Goal: Task Accomplishment & Management: Use online tool/utility

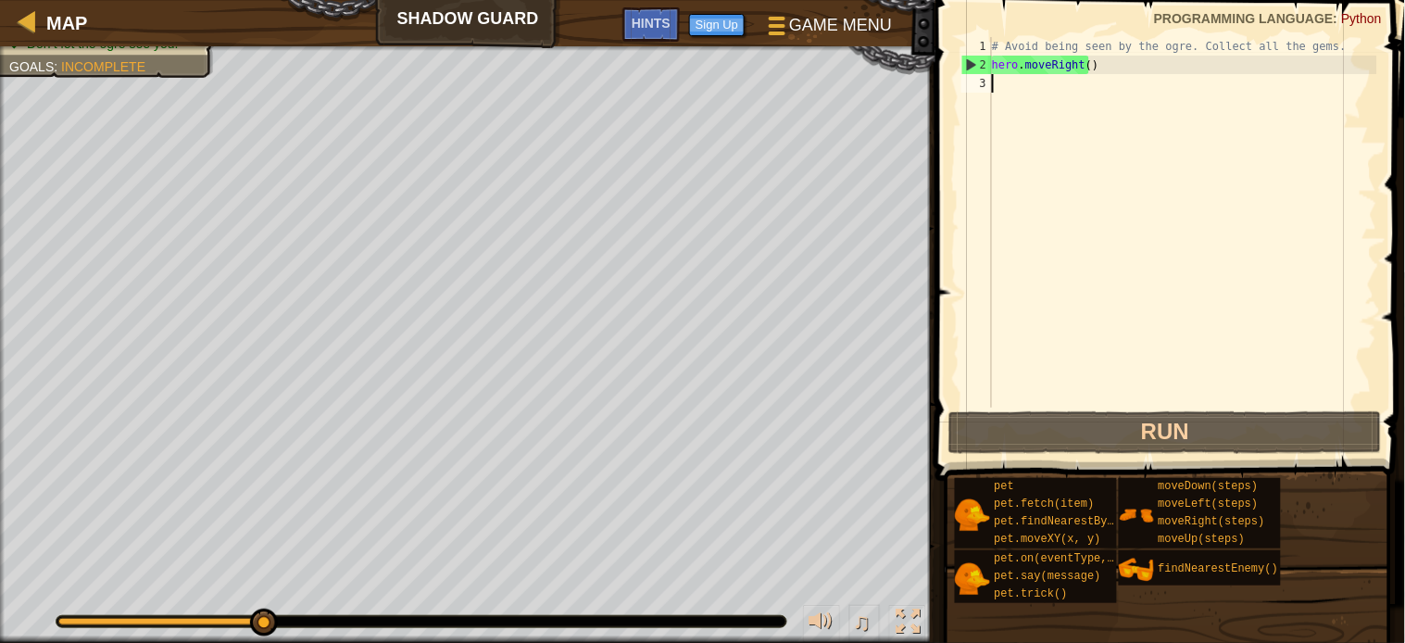
type textarea "h"
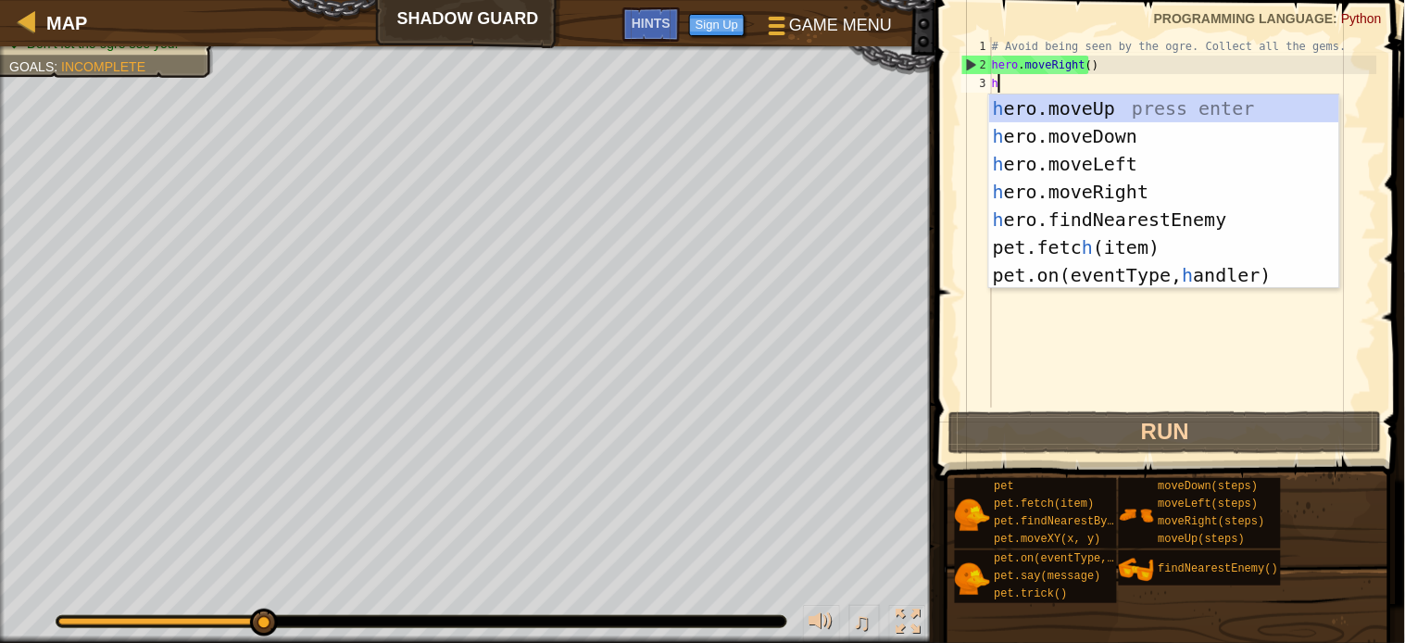
scroll to position [7, 0]
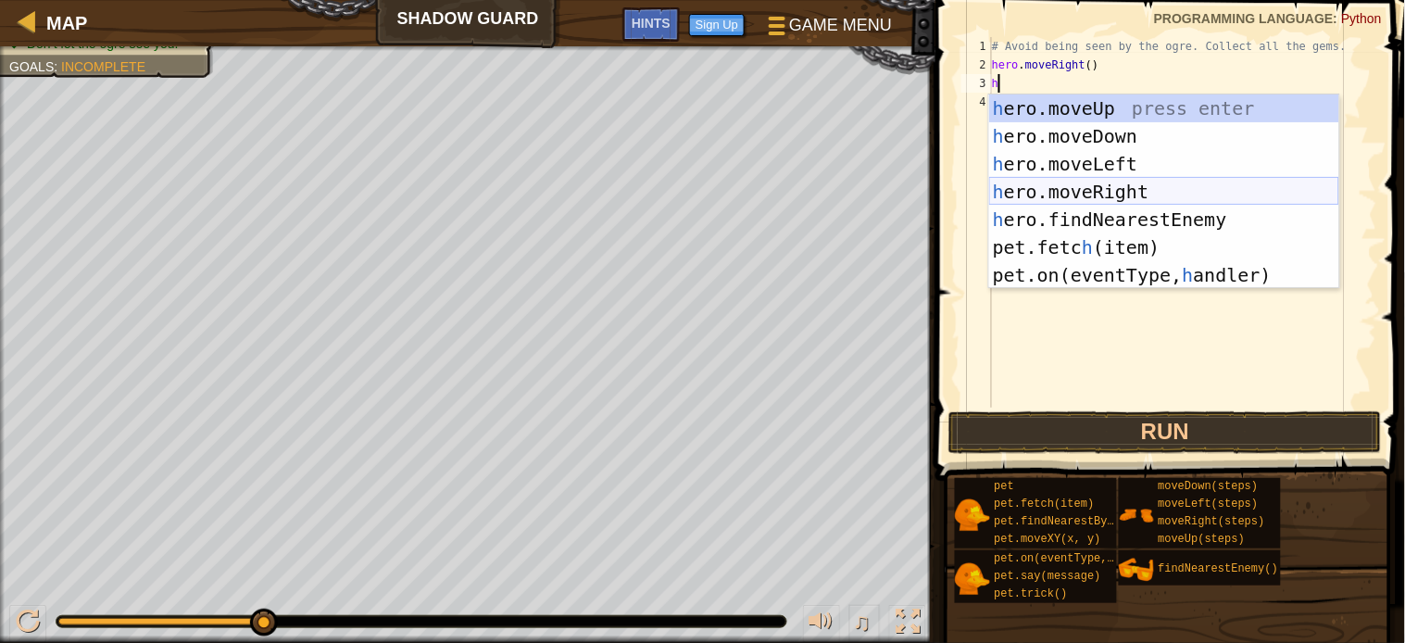
click at [1071, 190] on div "h ero.moveUp press enter h ero.moveDown press enter h ero.moveLeft press enter …" at bounding box center [1164, 219] width 350 height 250
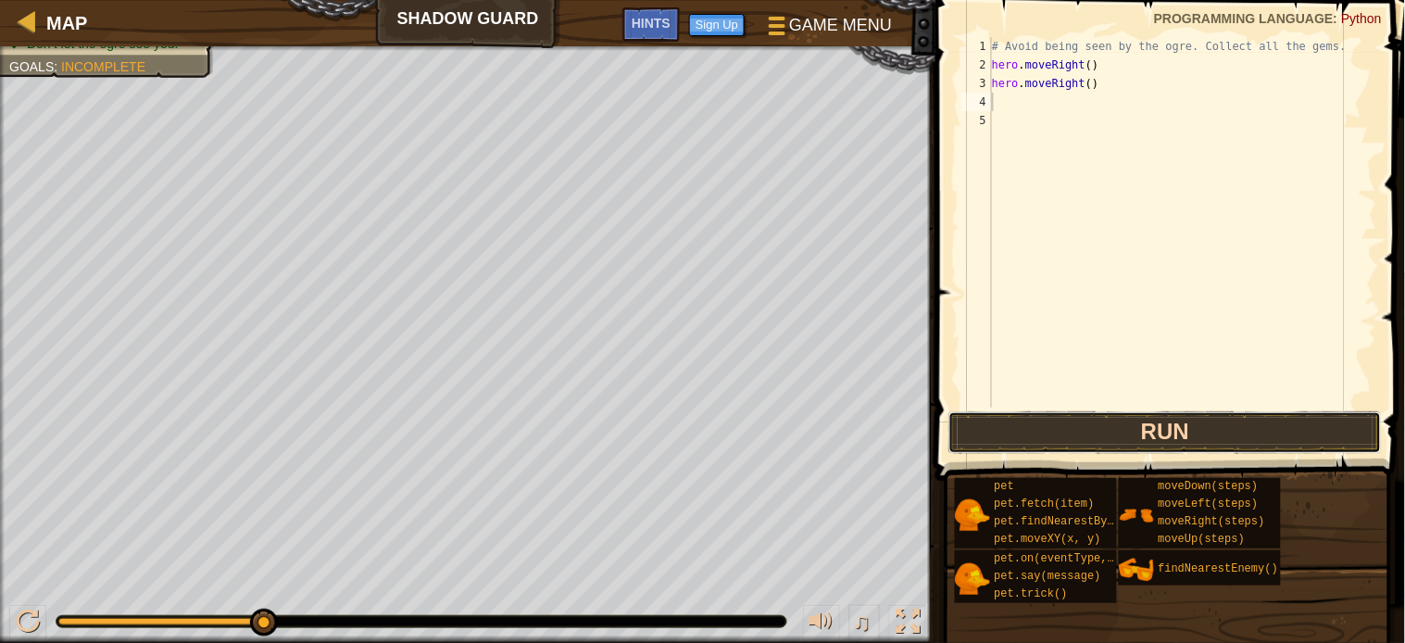
click at [1047, 423] on button "Run" at bounding box center [1164, 432] width 433 height 43
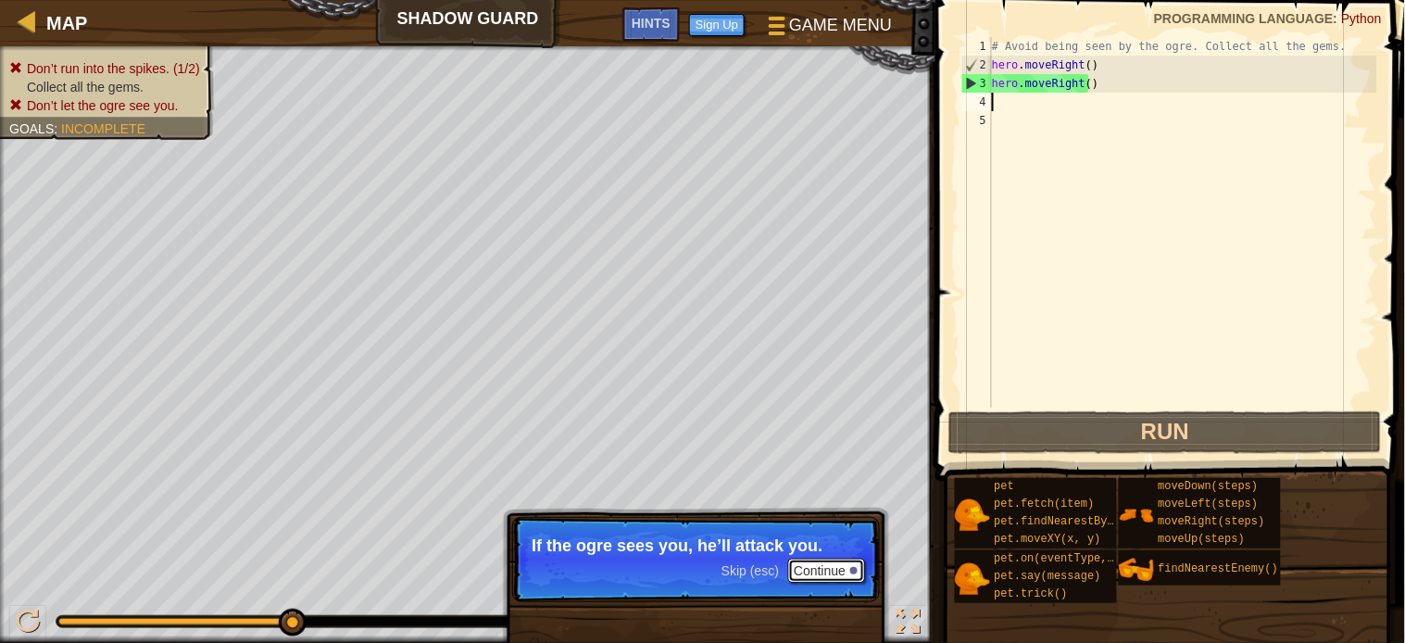
click at [820, 572] on button "Continue" at bounding box center [826, 571] width 77 height 24
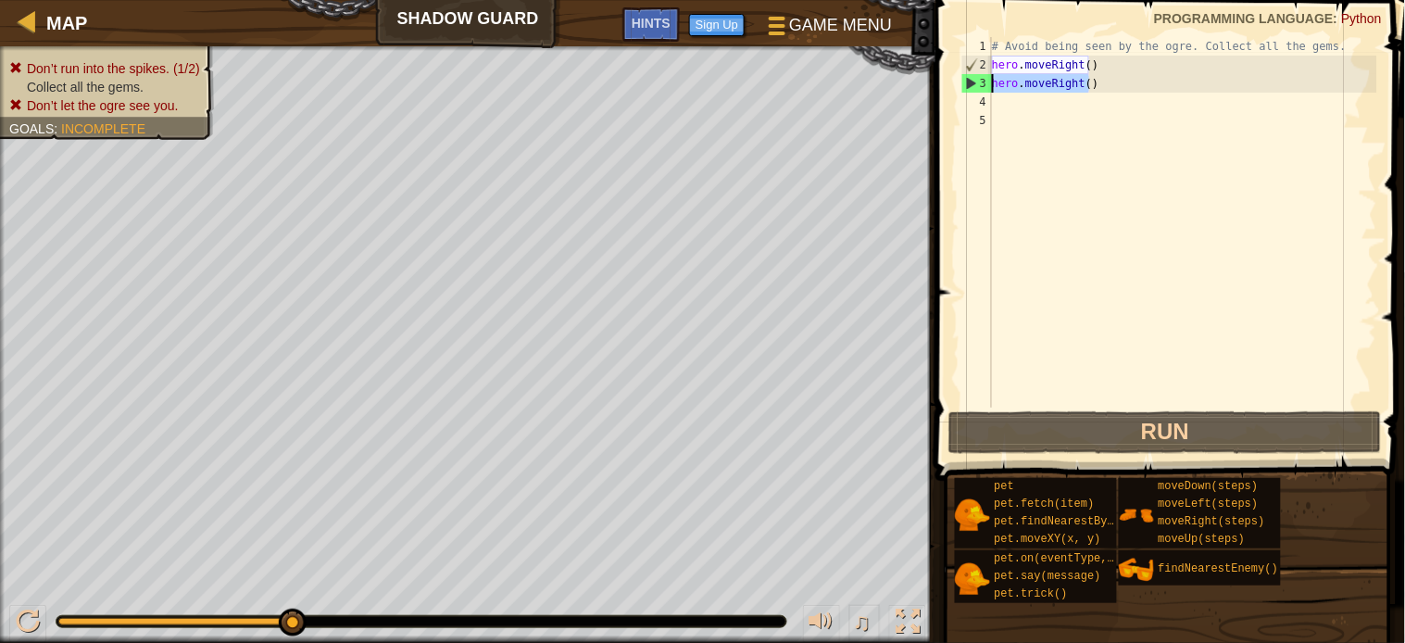
drag, startPoint x: 1063, startPoint y: 82, endPoint x: 977, endPoint y: 85, distance: 86.2
click at [982, 85] on div "1 2 3 4 5 # Avoid being seen by the ogre. Collect all the gems. hero . moveRigh…" at bounding box center [1168, 222] width 420 height 370
type textarea "hero.moveRight()"
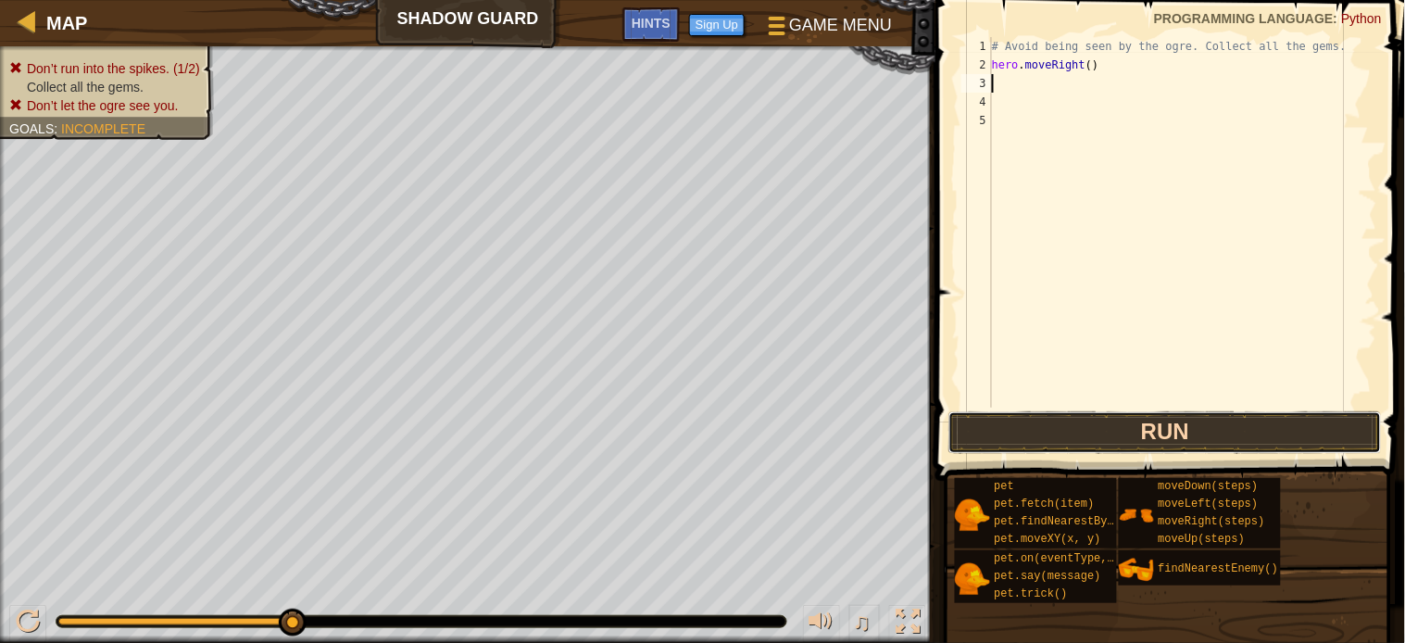
click at [1161, 433] on button "Run" at bounding box center [1164, 432] width 433 height 43
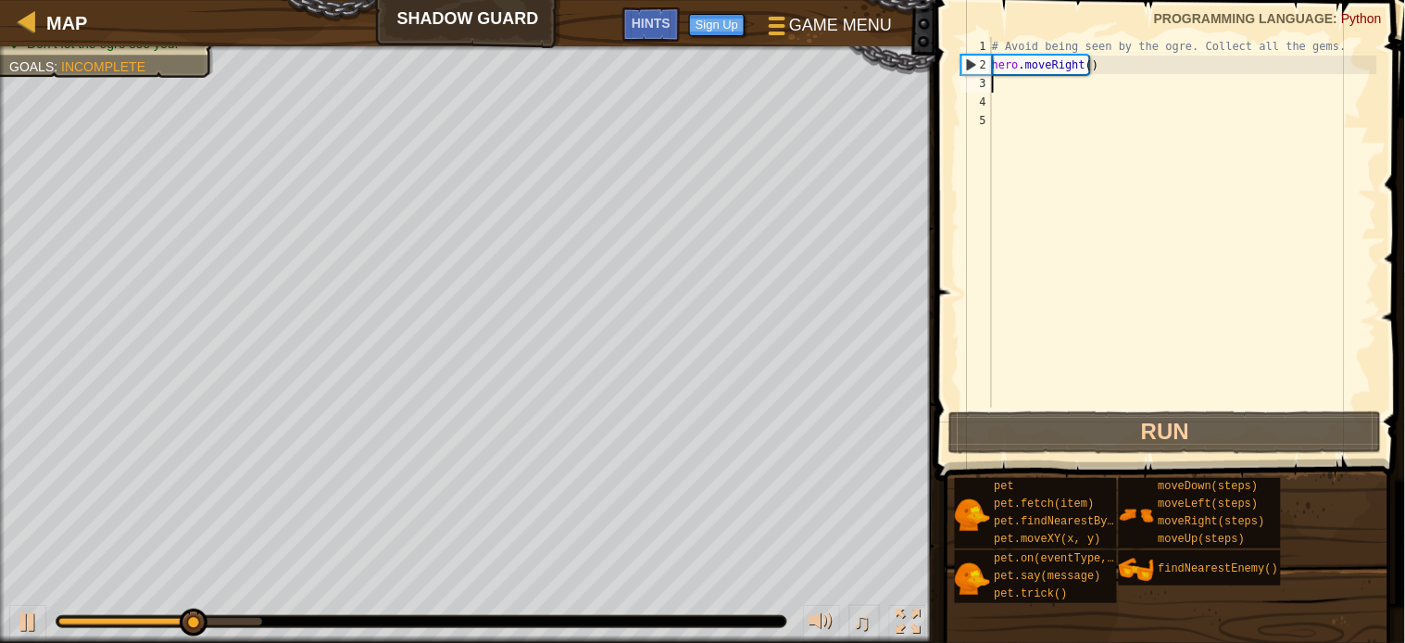
type textarea "h"
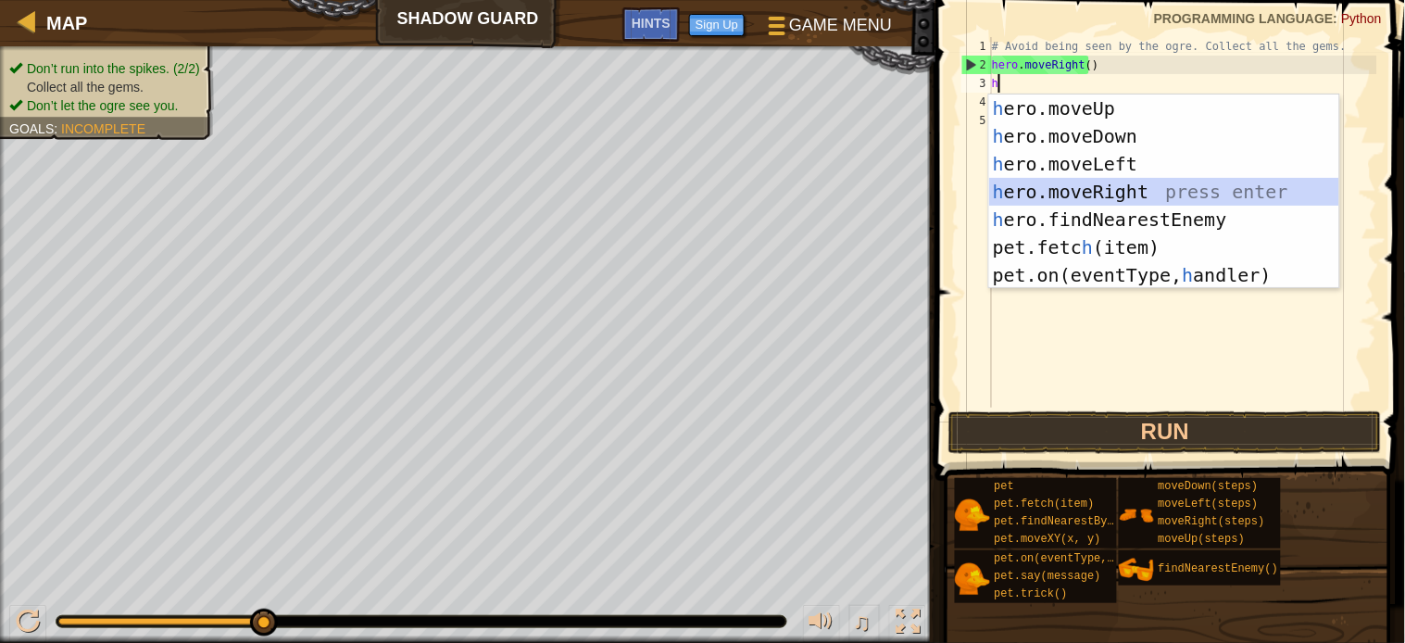
click at [1048, 196] on div "h ero.moveUp press enter h ero.moveDown press enter h ero.moveLeft press enter …" at bounding box center [1164, 219] width 350 height 250
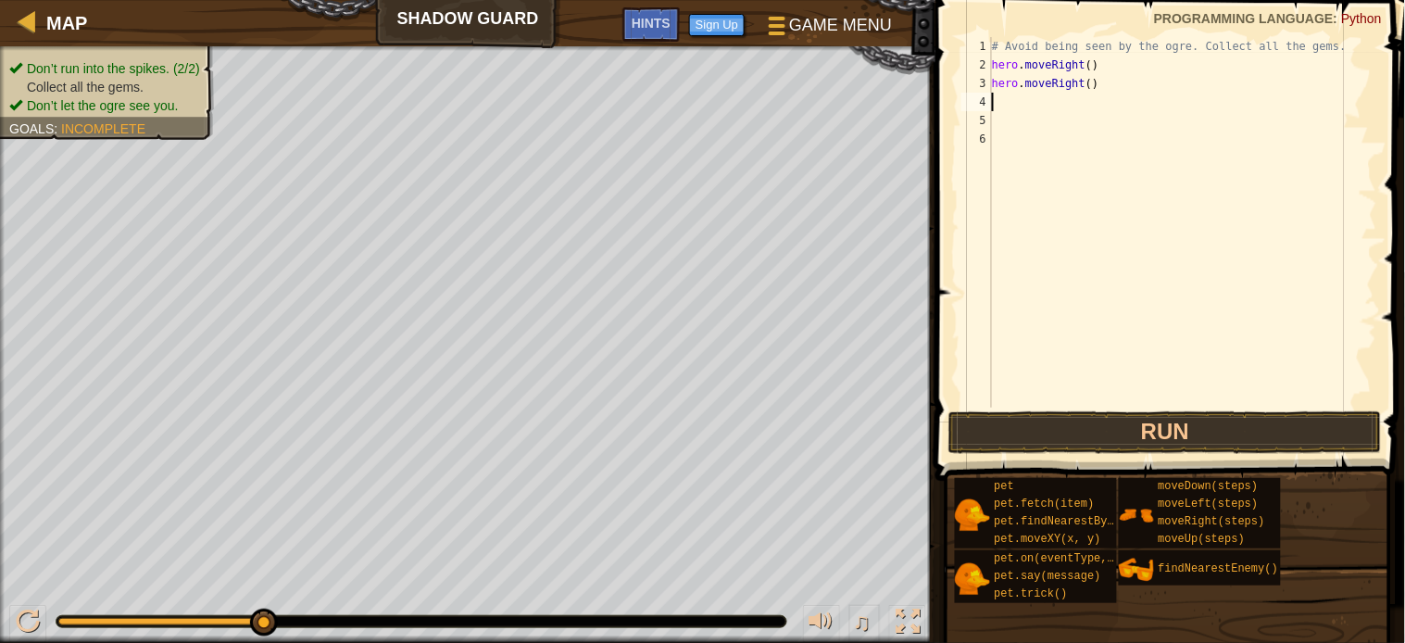
click at [1001, 107] on div "# Avoid being seen by the ogre. Collect all the gems. hero . moveRight ( ) hero…" at bounding box center [1182, 241] width 389 height 408
type textarea "h"
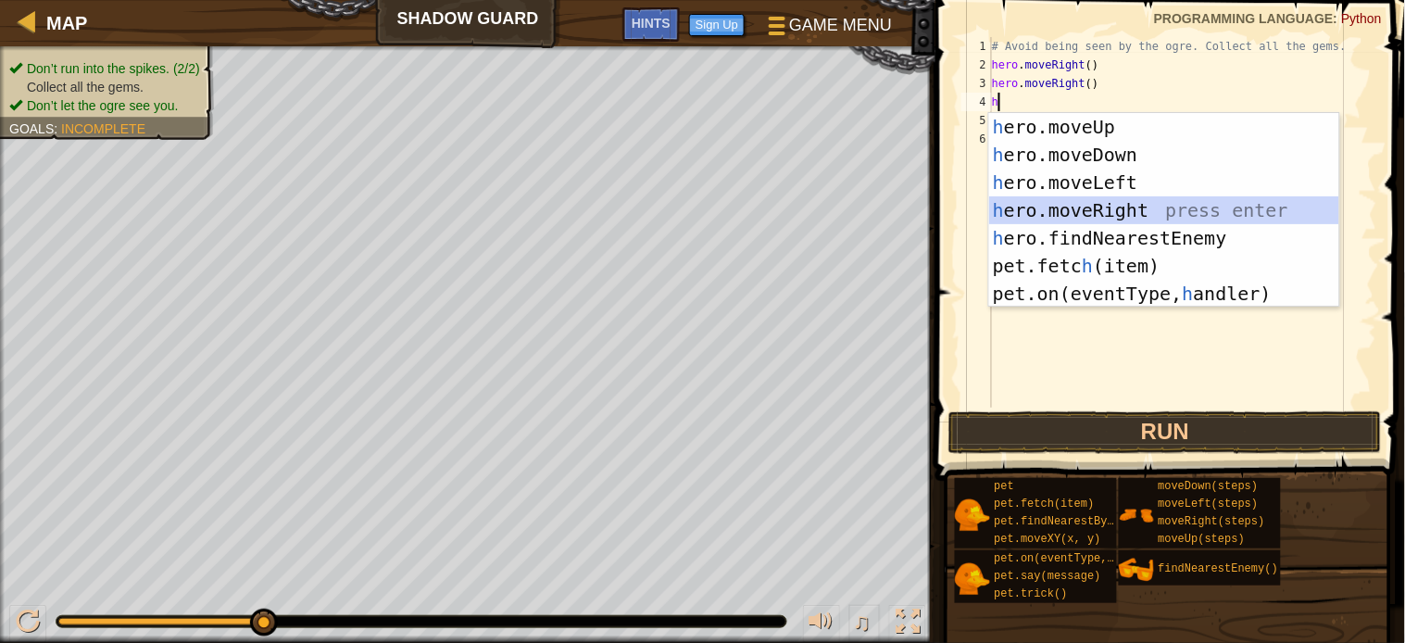
click at [1072, 197] on div "h ero.moveUp press enter h ero.moveDown press enter h ero.moveLeft press enter …" at bounding box center [1164, 238] width 350 height 250
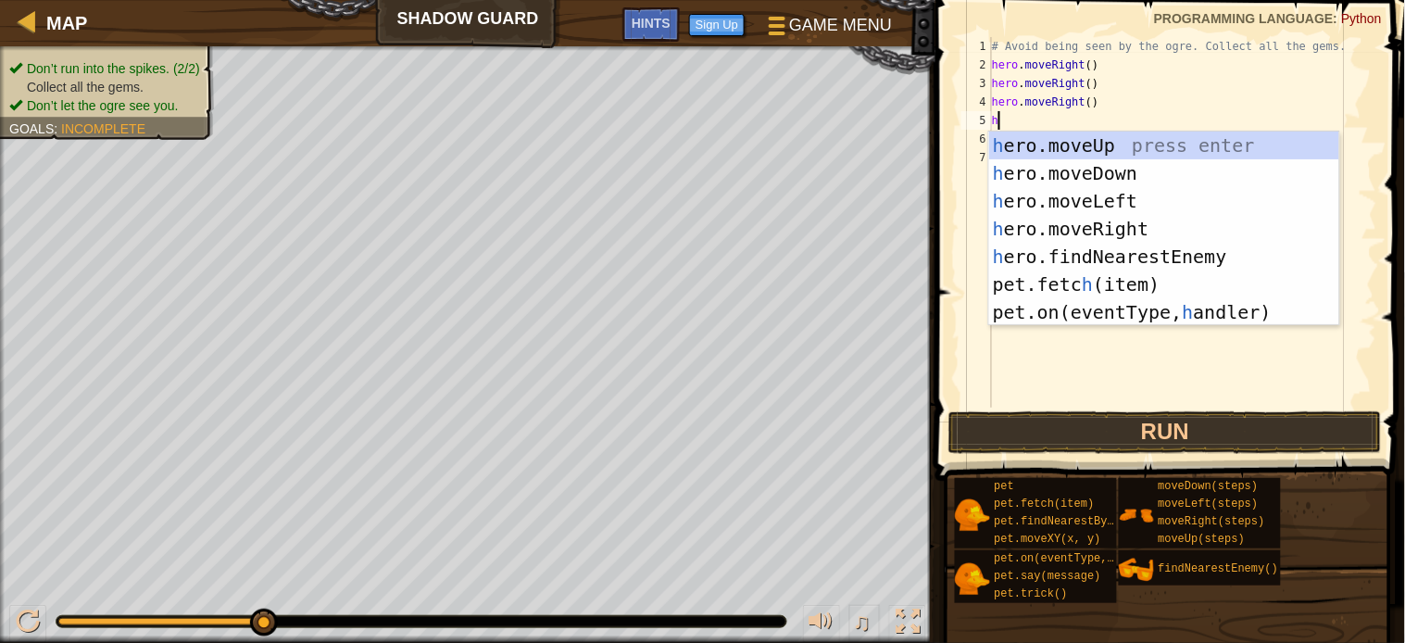
type textarea "h"
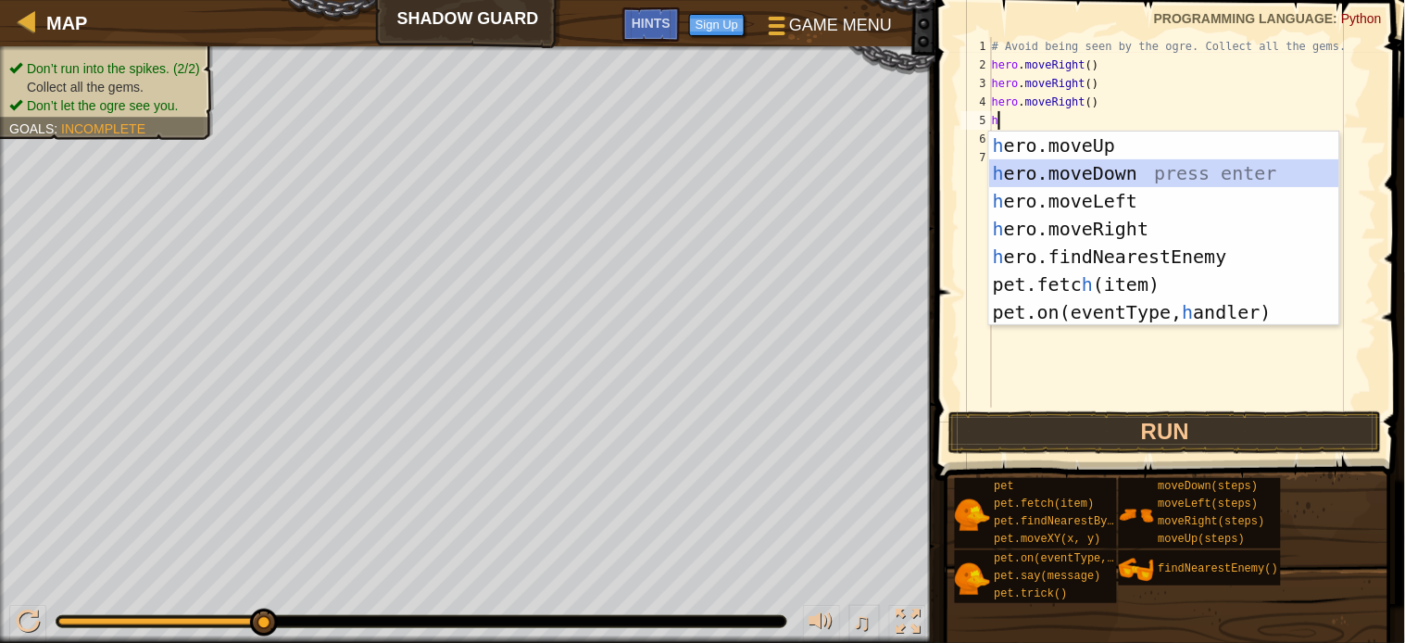
click at [1069, 163] on div "h ero.moveUp press enter h ero.moveDown press enter h ero.moveLeft press enter …" at bounding box center [1164, 257] width 350 height 250
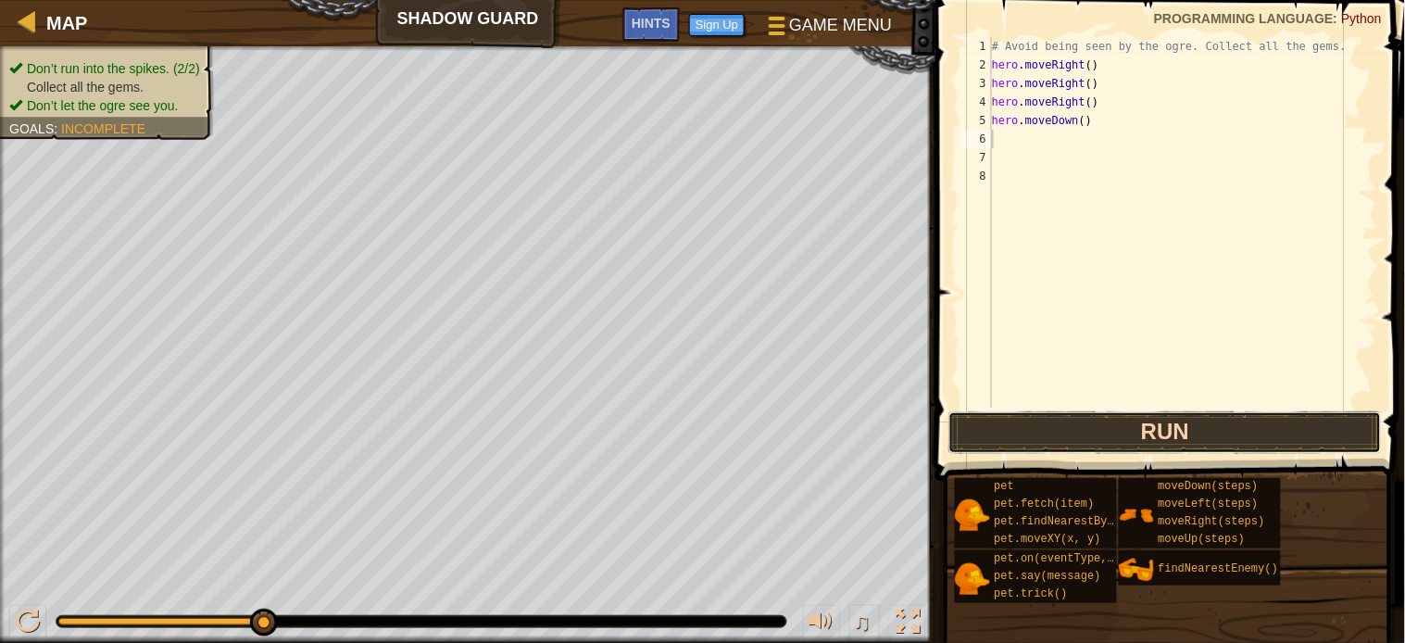
click at [1150, 427] on button "Run" at bounding box center [1164, 432] width 433 height 43
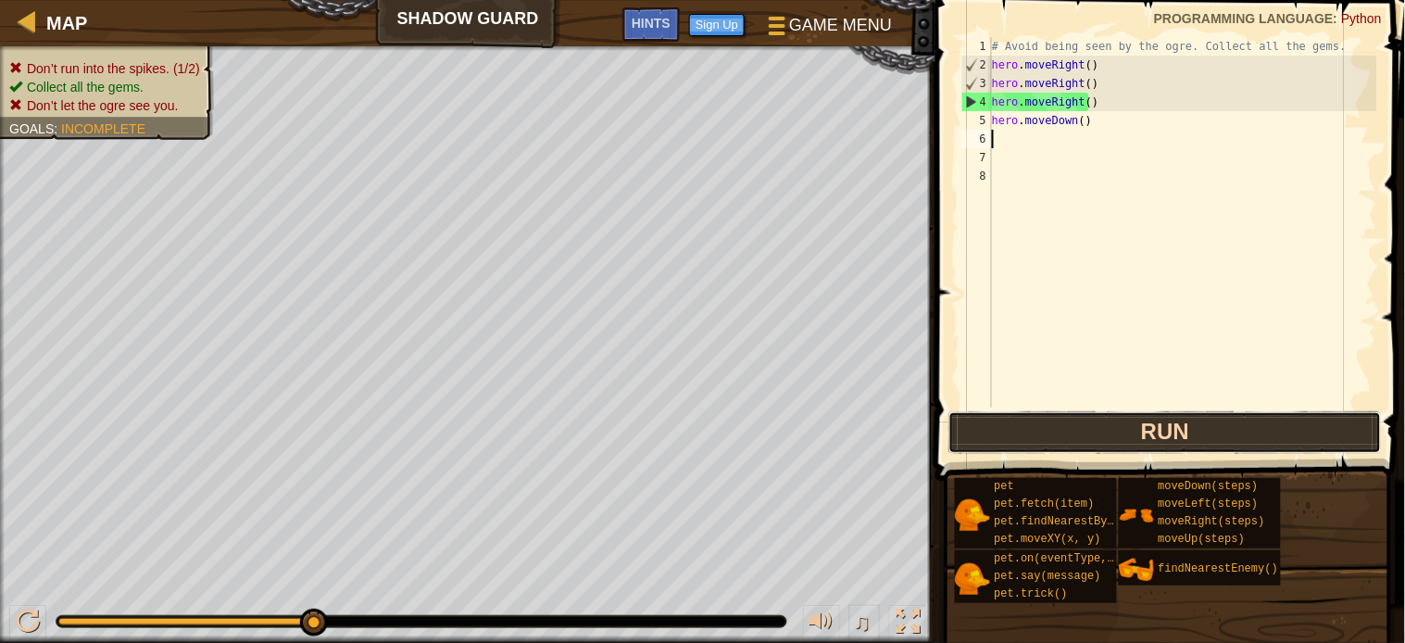
click at [1081, 442] on button "Run" at bounding box center [1164, 432] width 433 height 43
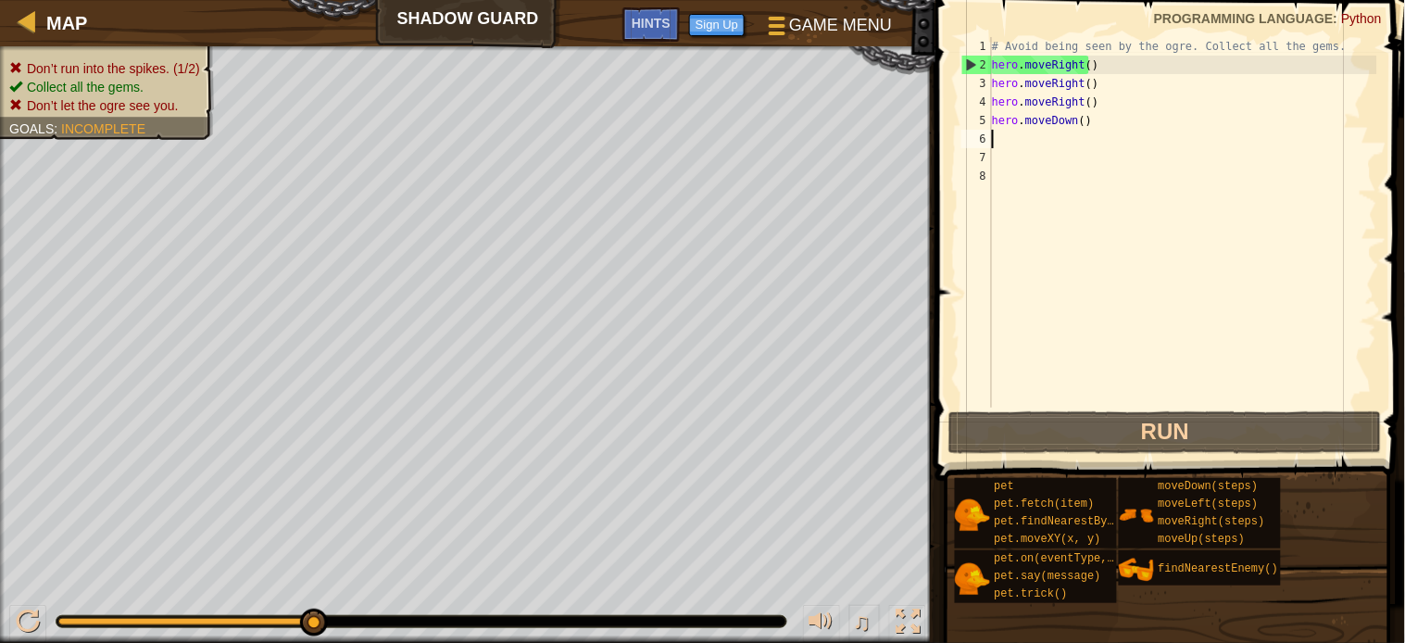
click at [1091, 65] on div "# Avoid being seen by the ogre. Collect all the gems. hero . moveRight ( ) hero…" at bounding box center [1182, 241] width 389 height 408
type textarea "hero.moveRight()"
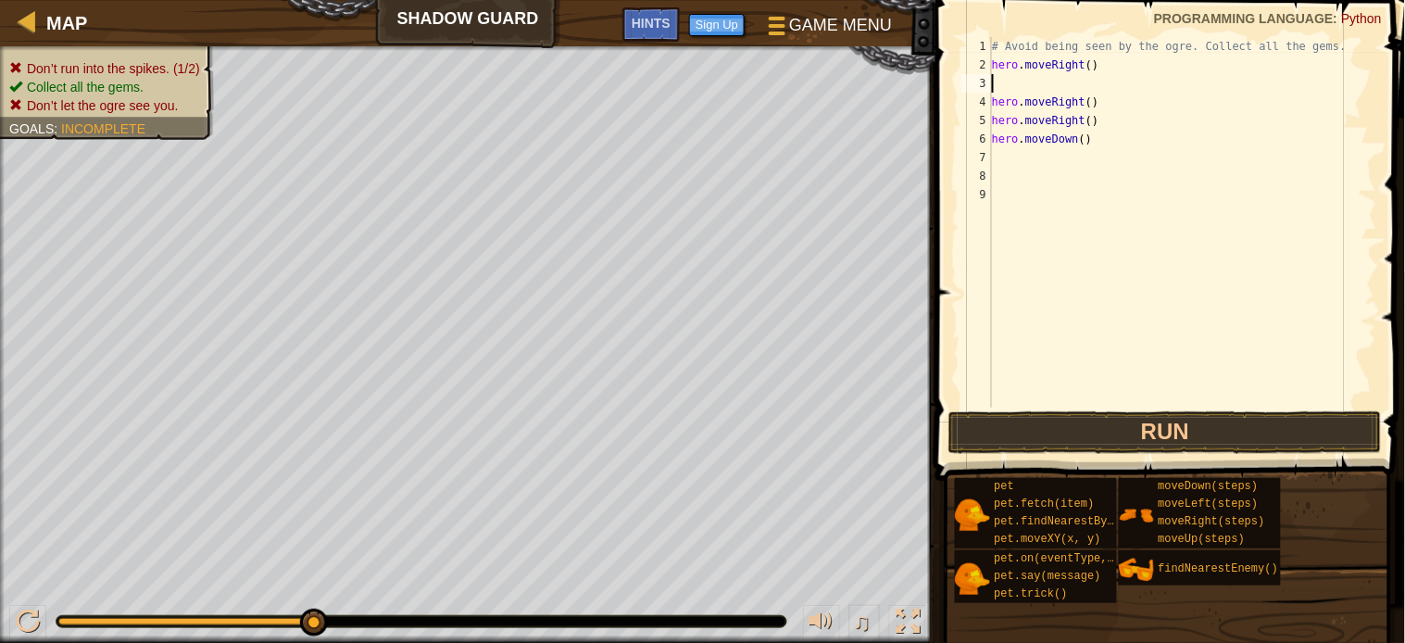
type textarea "h"
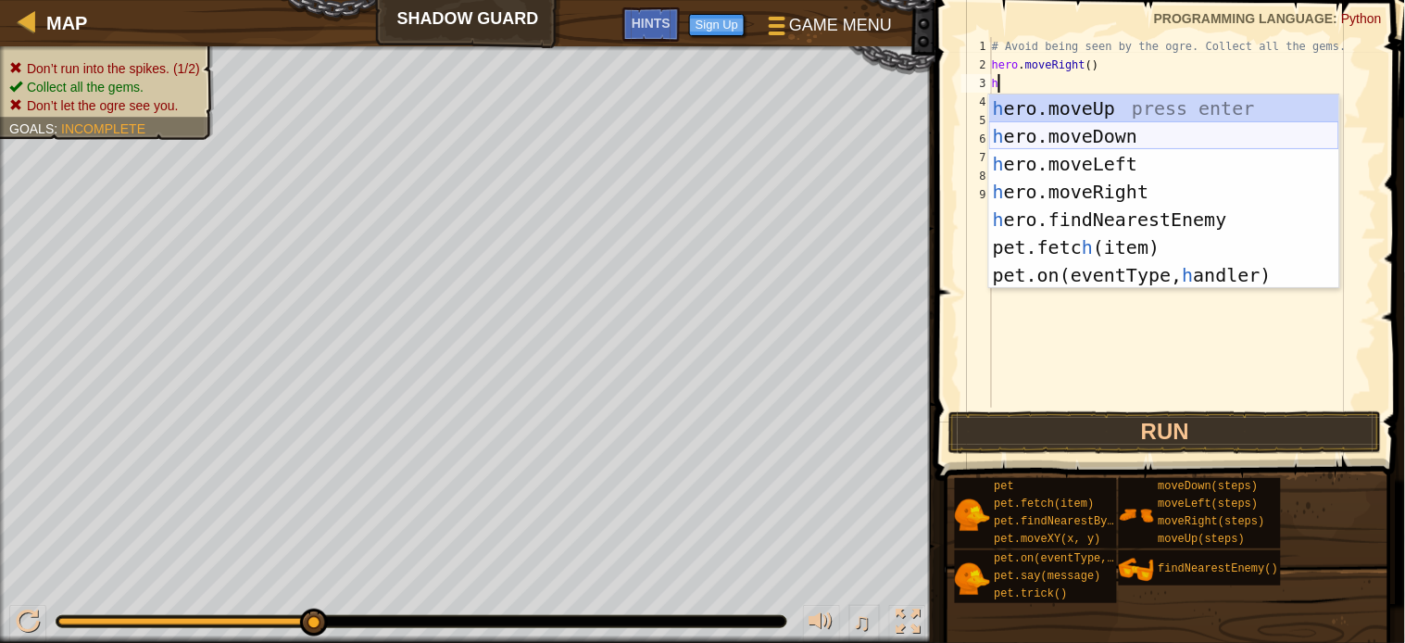
click at [1073, 137] on div "h ero.moveUp press enter h ero.moveDown press enter h ero.moveLeft press enter …" at bounding box center [1164, 219] width 350 height 250
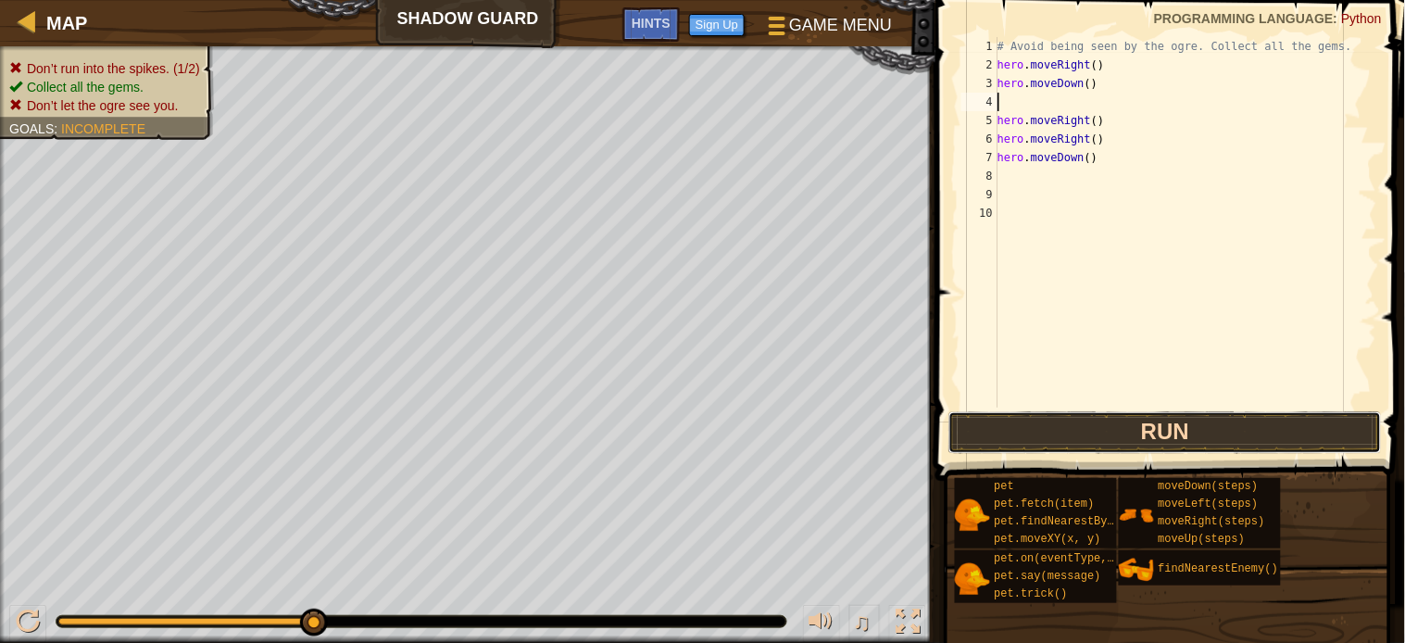
click at [1134, 433] on button "Run" at bounding box center [1164, 432] width 433 height 43
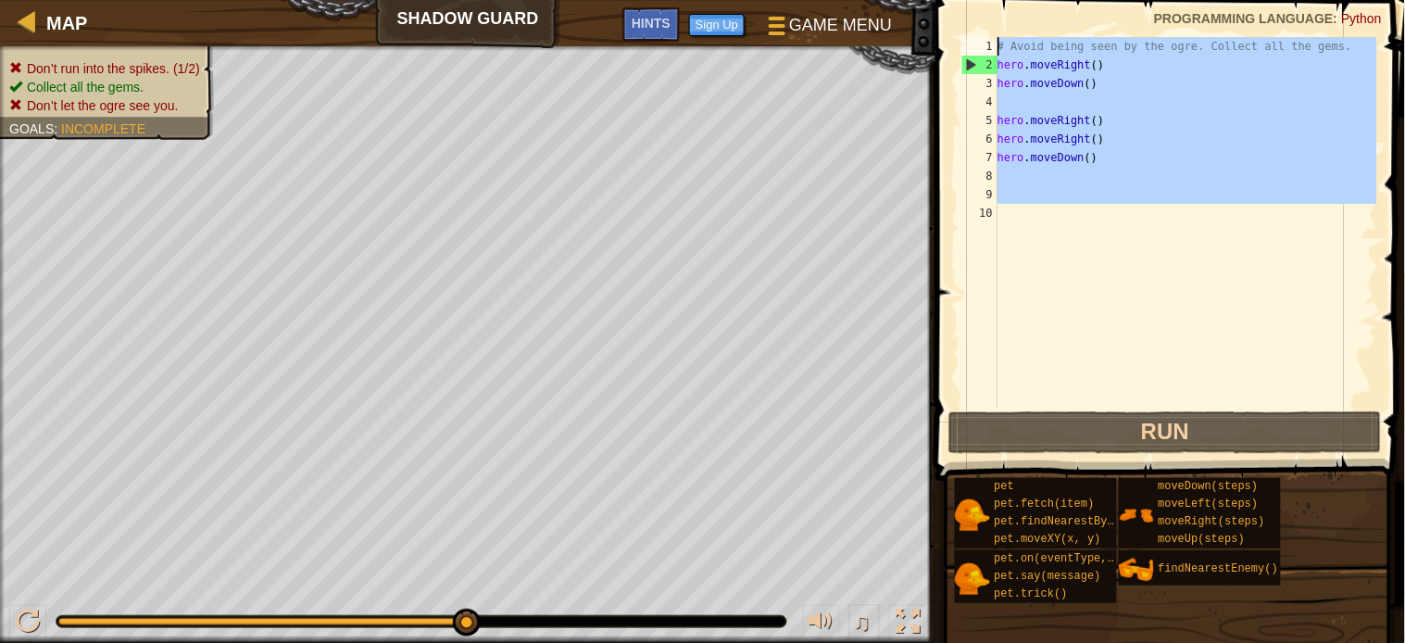
drag, startPoint x: 1124, startPoint y: 352, endPoint x: 1068, endPoint y: 19, distance: 338.2
click at [1067, 19] on div "1 2 3 4 5 6 7 8 9 10 # Avoid being seen by the ogre. Collect all the gems. hero…" at bounding box center [1167, 276] width 475 height 535
type textarea "# Avoid being seen by the ogre. Collect all the gems. hero.moveRight()"
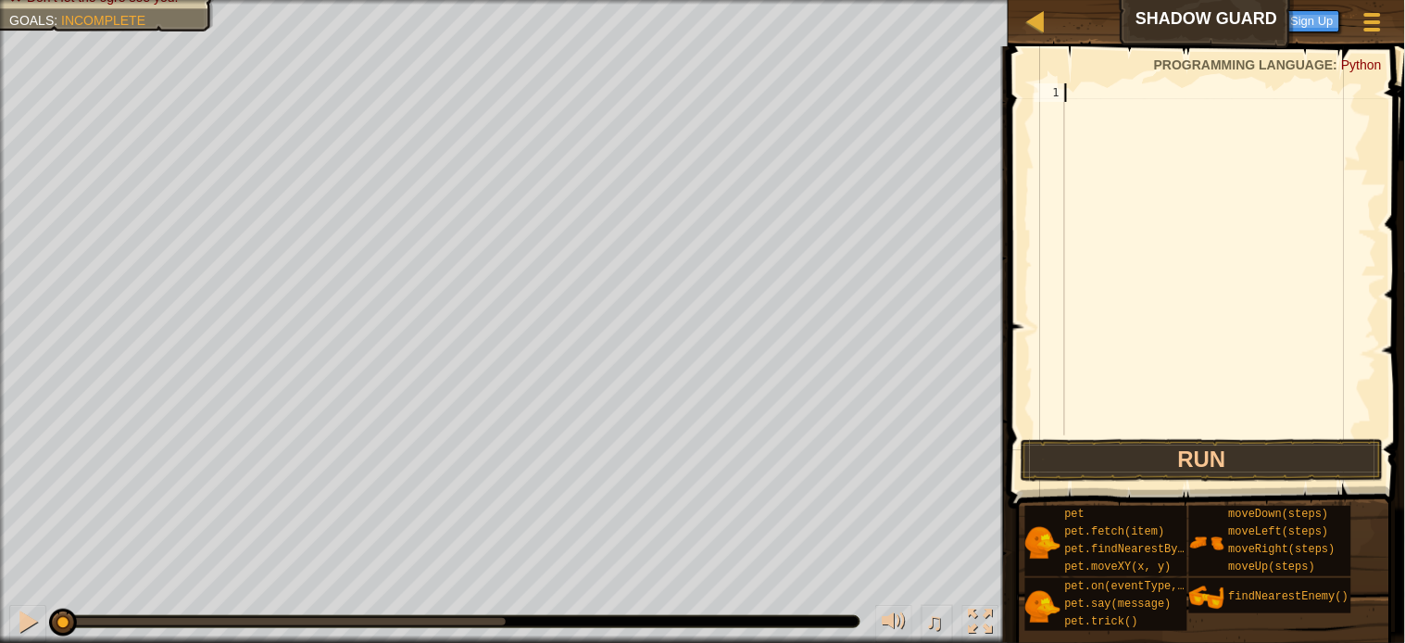
drag, startPoint x: 496, startPoint y: 617, endPoint x: 40, endPoint y: 596, distance: 457.1
click at [40, 596] on div "♫" at bounding box center [504, 617] width 1009 height 56
drag, startPoint x: 65, startPoint y: 621, endPoint x: 0, endPoint y: 474, distance: 160.1
click at [0, 474] on div "Don’t run into the spikes. (1/2) Collect all the gems. Don’t let the ogre see y…" at bounding box center [702, 321] width 1405 height 643
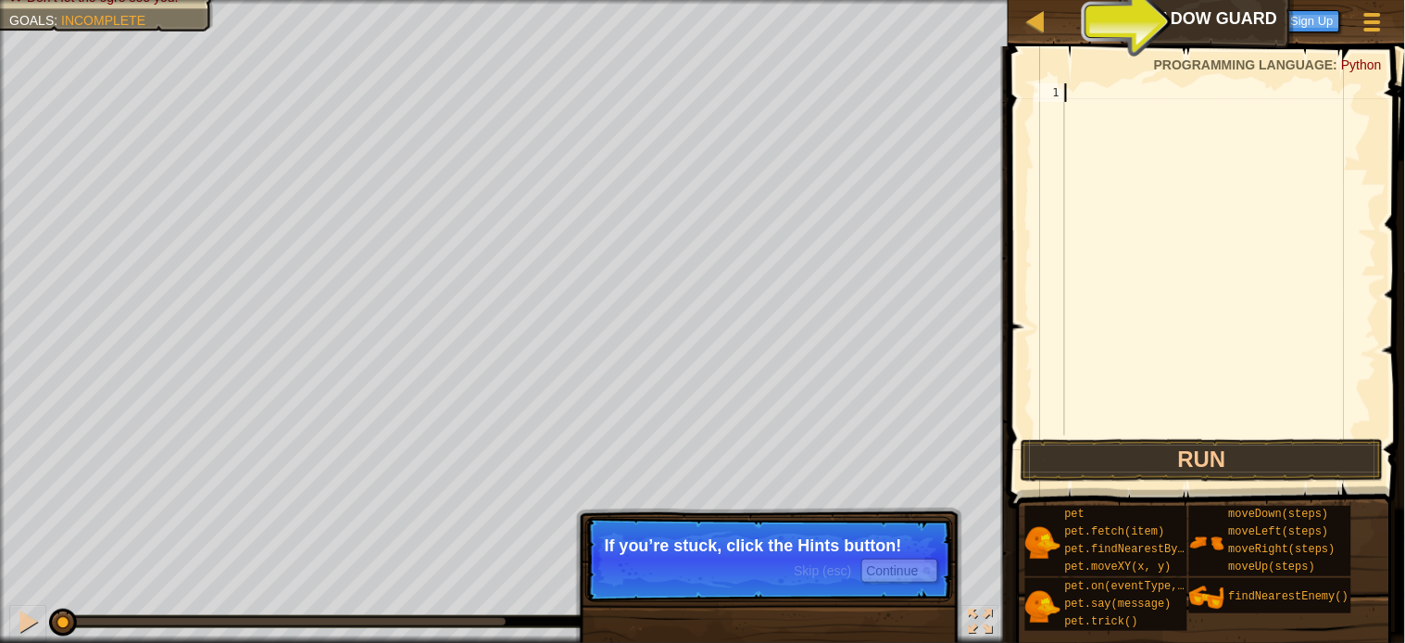
click at [841, 557] on p "Skip (esc) Continue If you’re stuck, click the Hints button!" at bounding box center [769, 559] width 368 height 85
click at [873, 571] on button "Continue" at bounding box center [899, 571] width 77 height 24
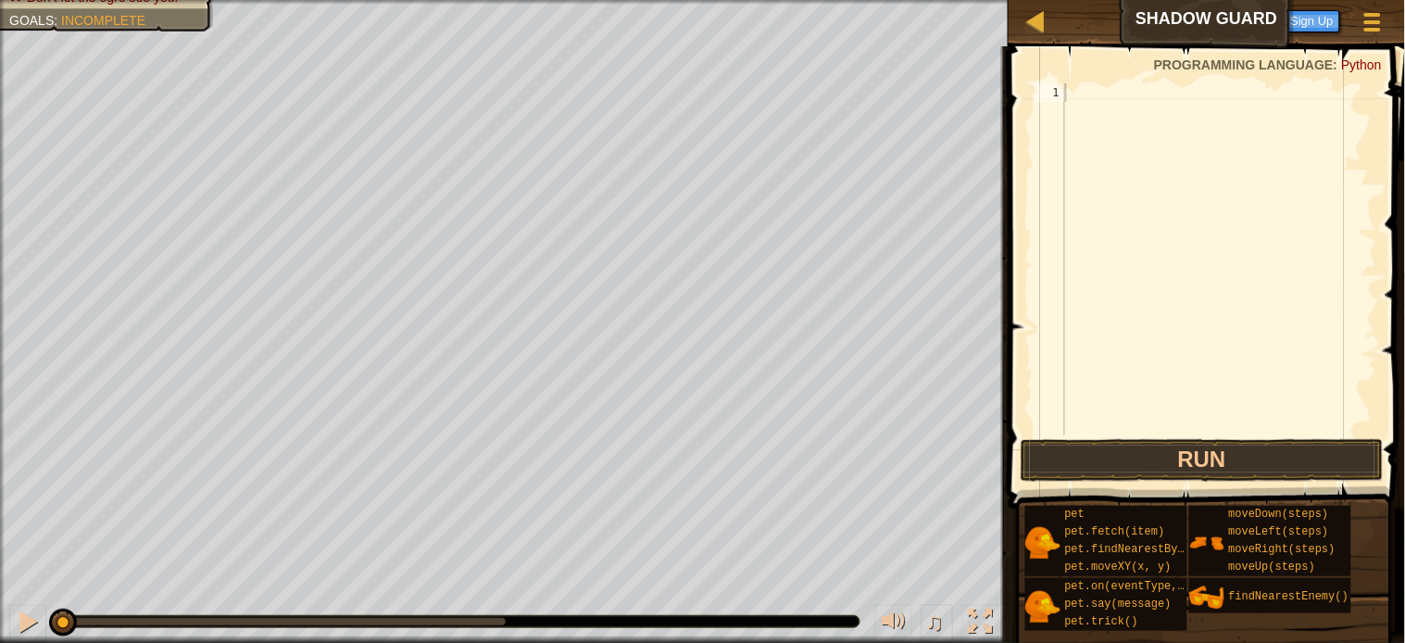
click at [1271, 69] on span "Programming language" at bounding box center [1244, 64] width 180 height 15
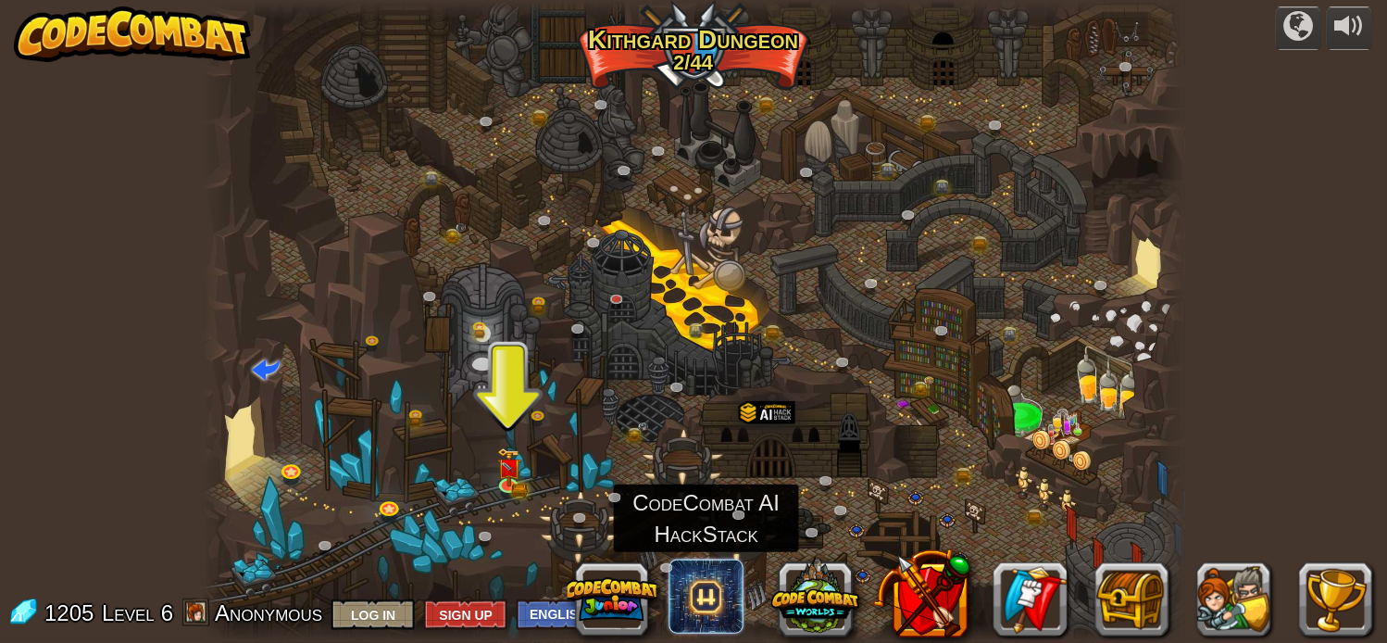
click at [689, 590] on span at bounding box center [707, 596] width 74 height 74
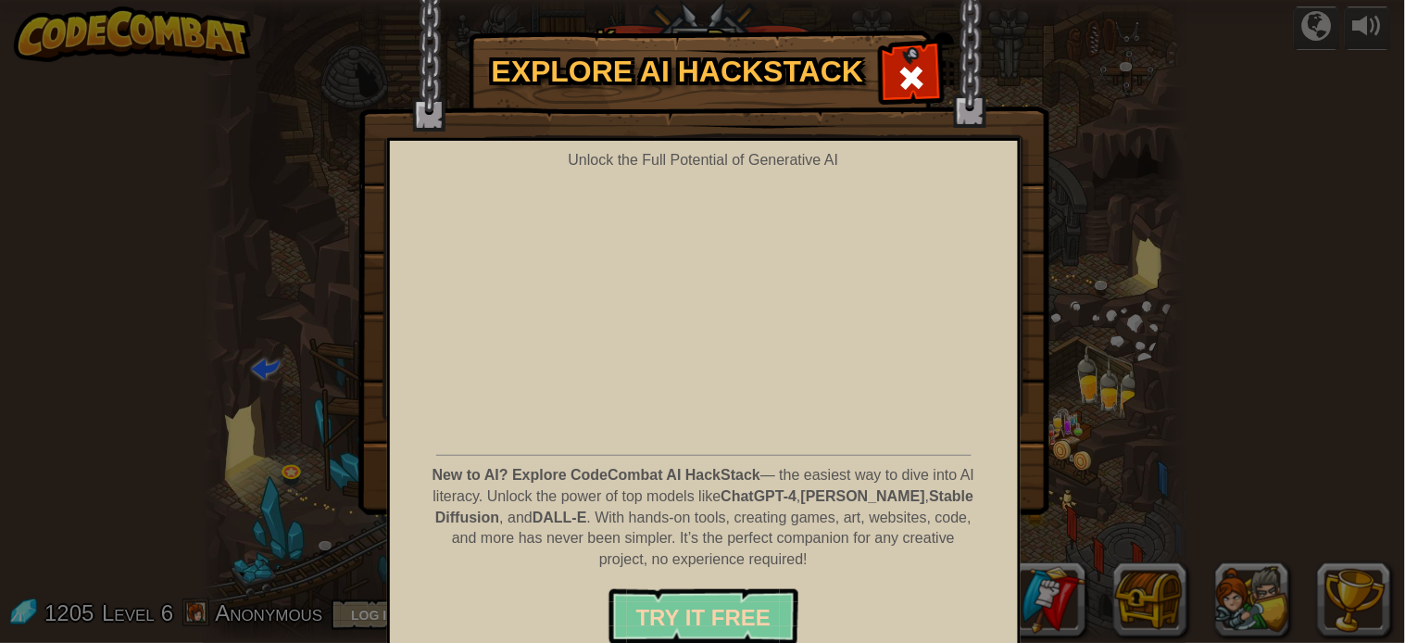
scroll to position [37, 0]
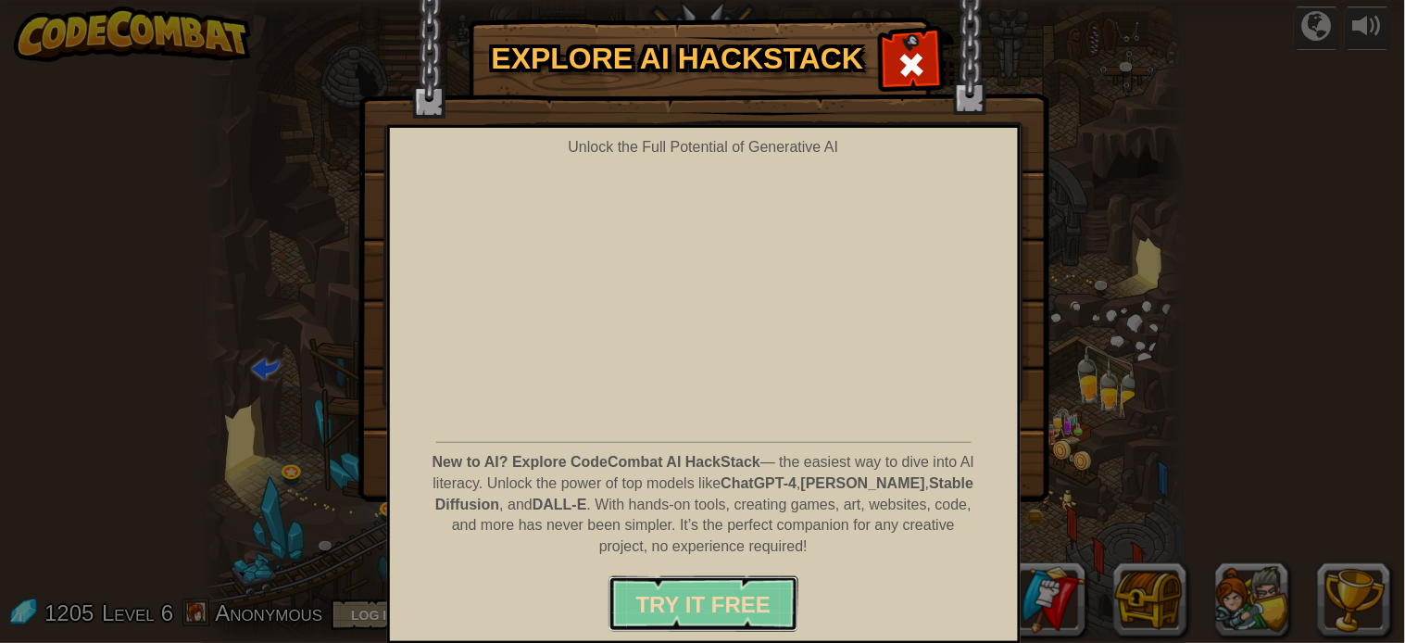
click at [637, 603] on span "Try It Free" at bounding box center [703, 604] width 134 height 25
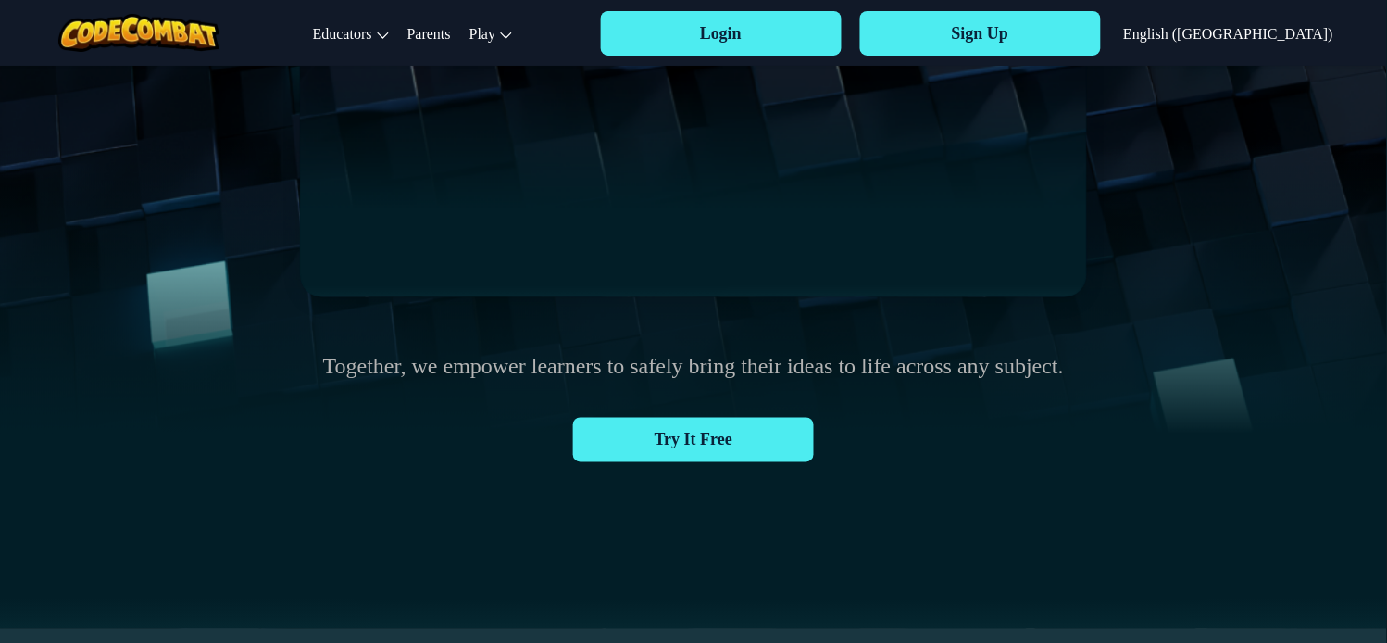
scroll to position [411, 0]
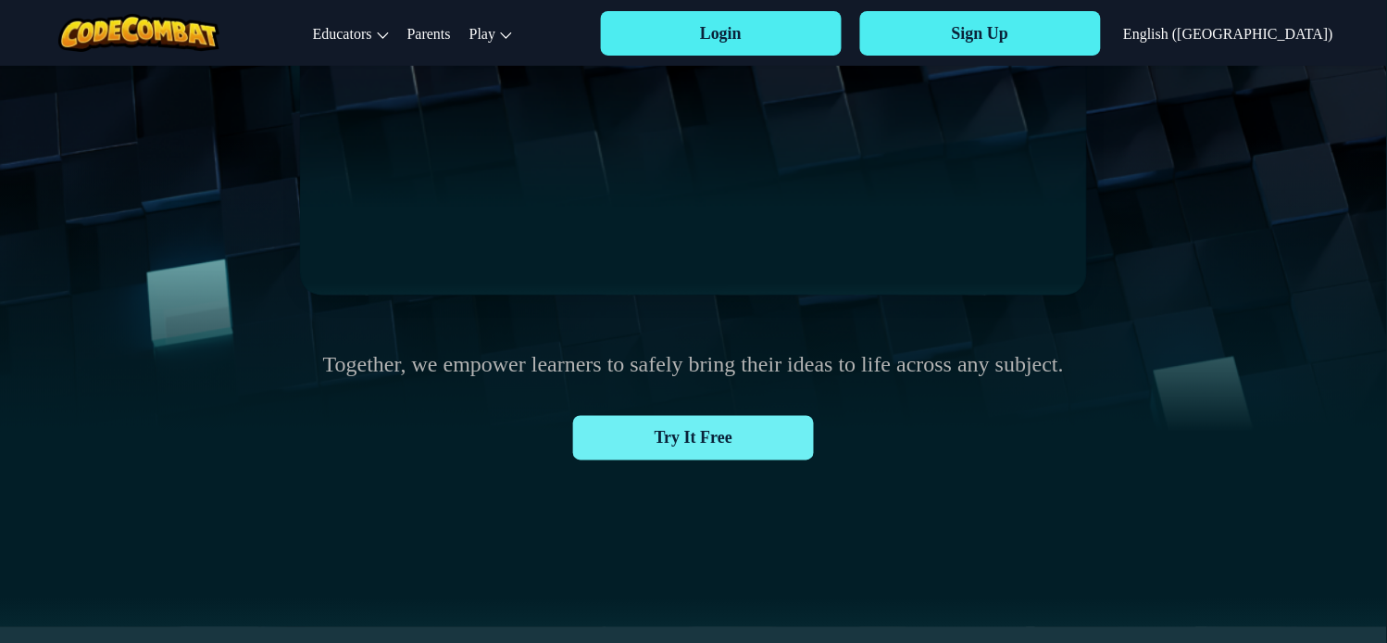
click at [696, 449] on span "Try It Free" at bounding box center [693, 438] width 241 height 44
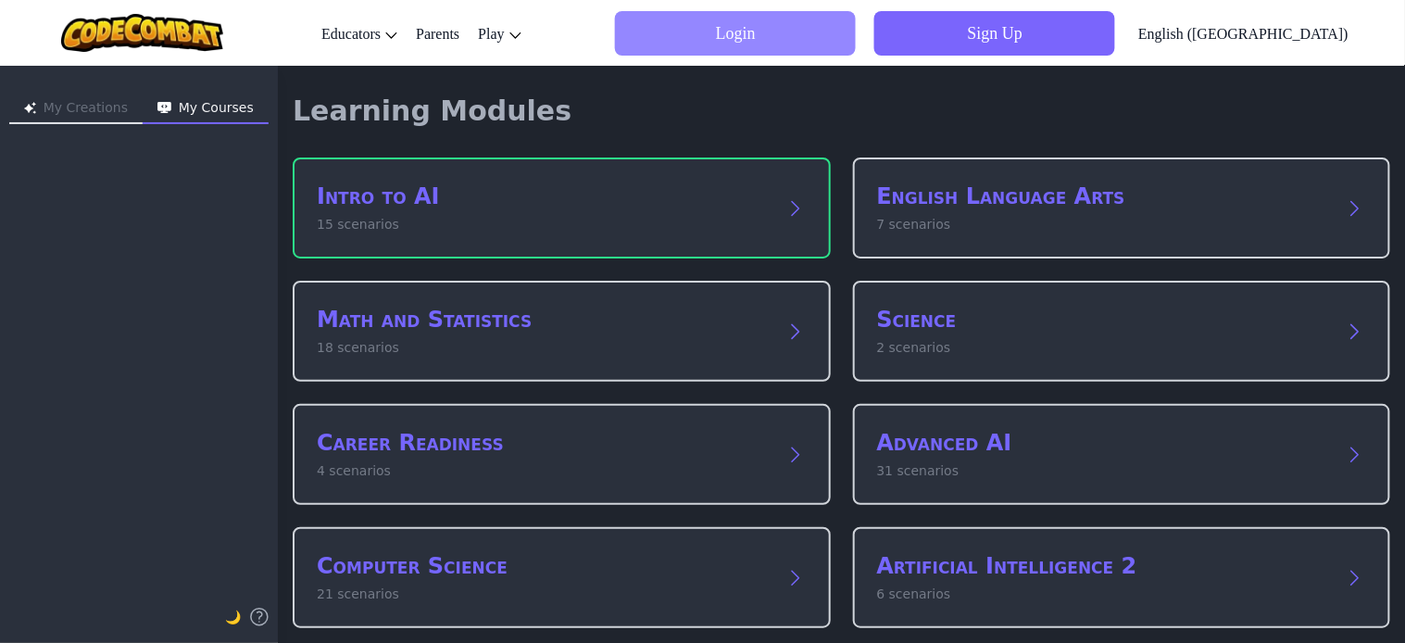
click at [856, 35] on span "Login" at bounding box center [735, 33] width 241 height 44
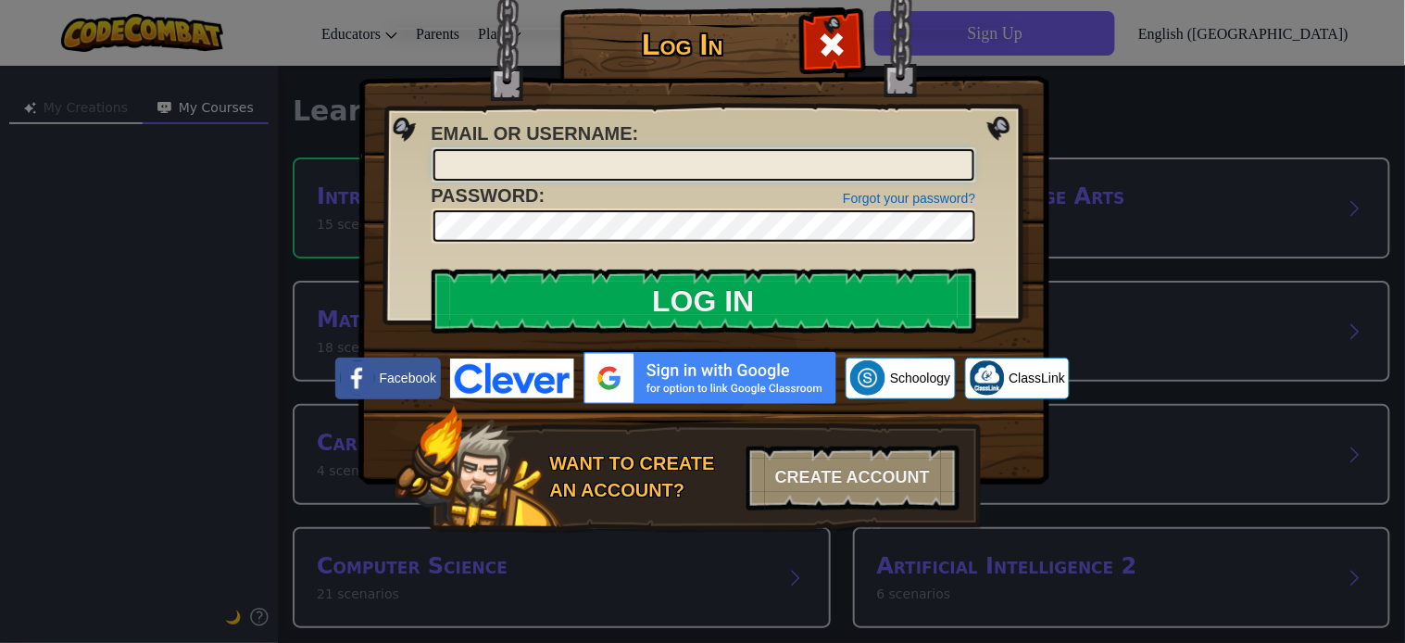
type input "omaromar"
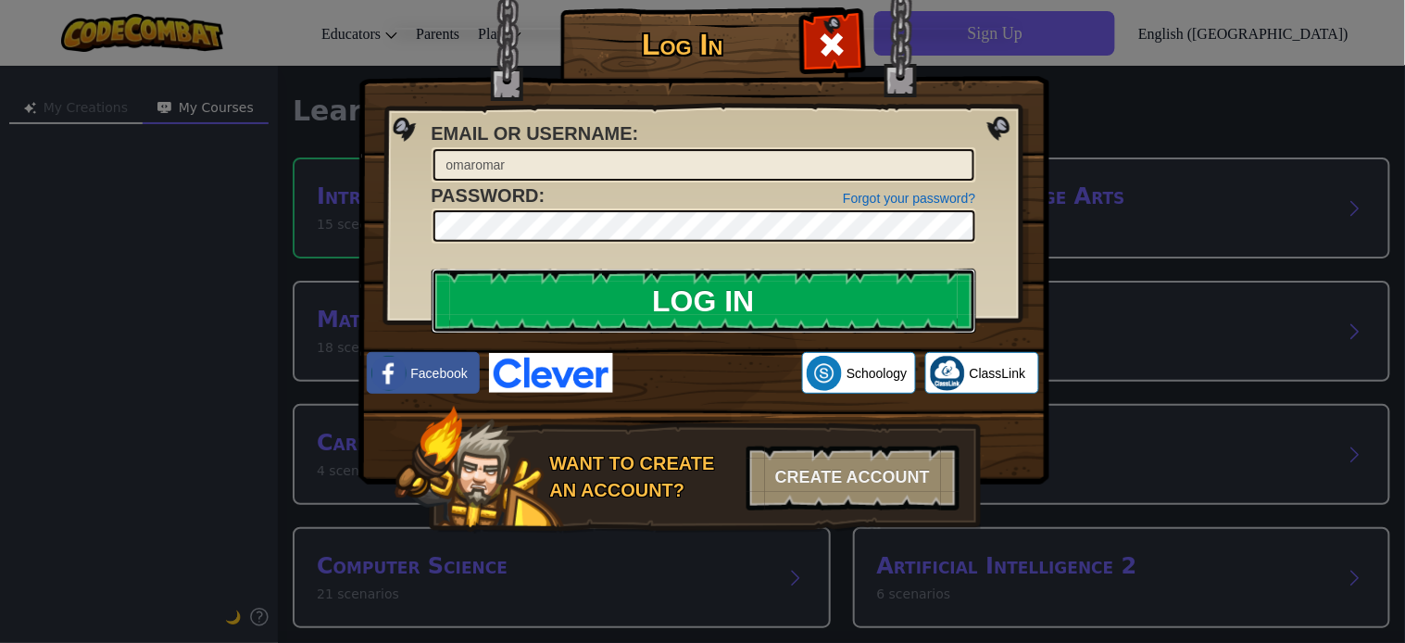
click at [710, 292] on input "Log In" at bounding box center [704, 301] width 545 height 65
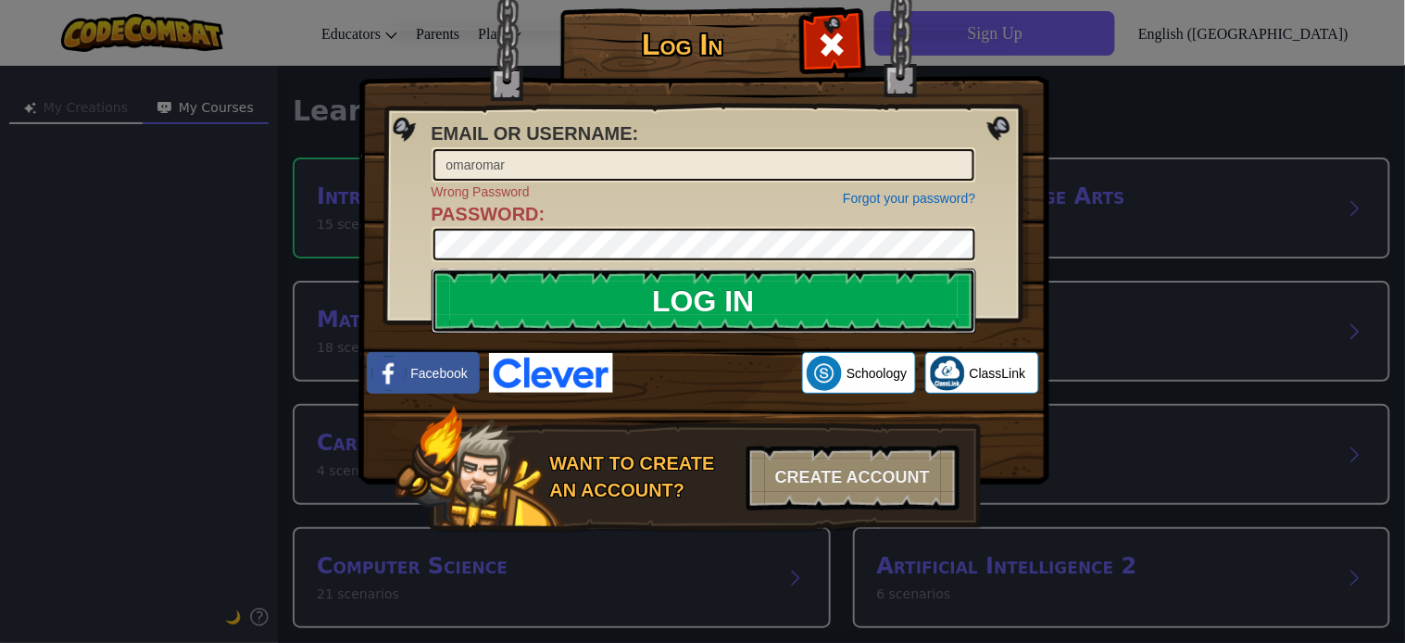
click at [685, 299] on input "Log In" at bounding box center [704, 301] width 545 height 65
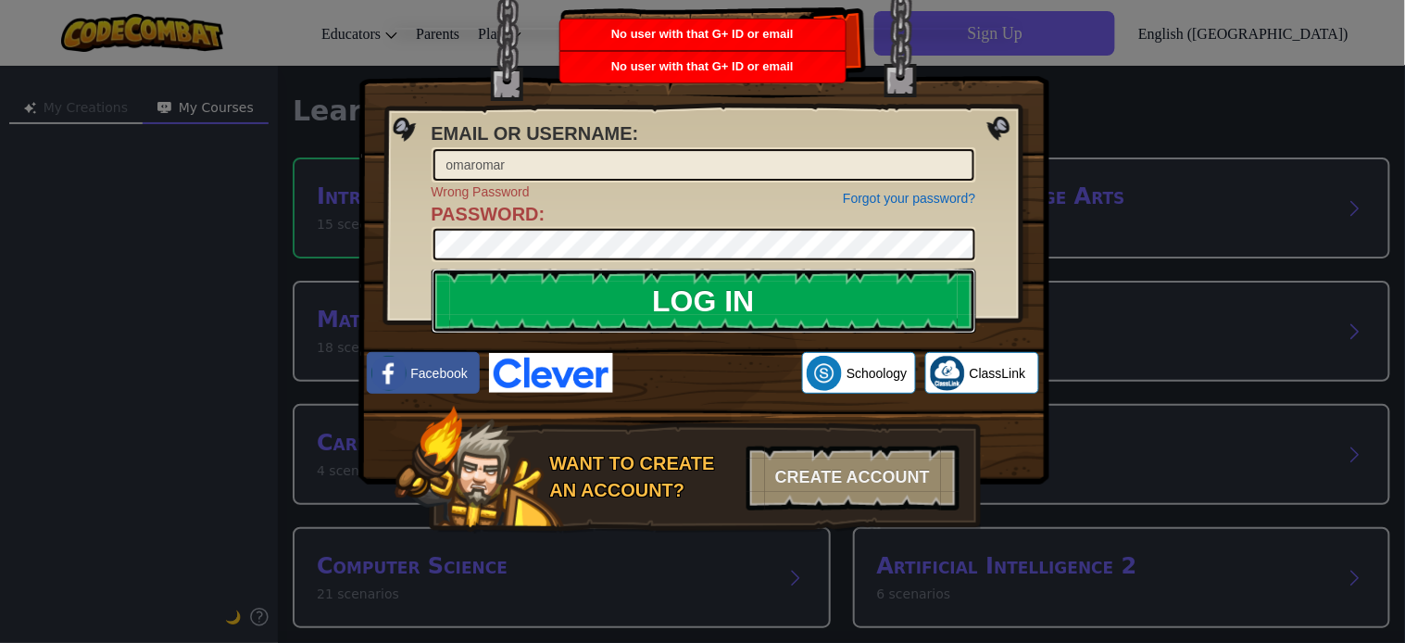
click at [707, 294] on input "Log In" at bounding box center [704, 301] width 545 height 65
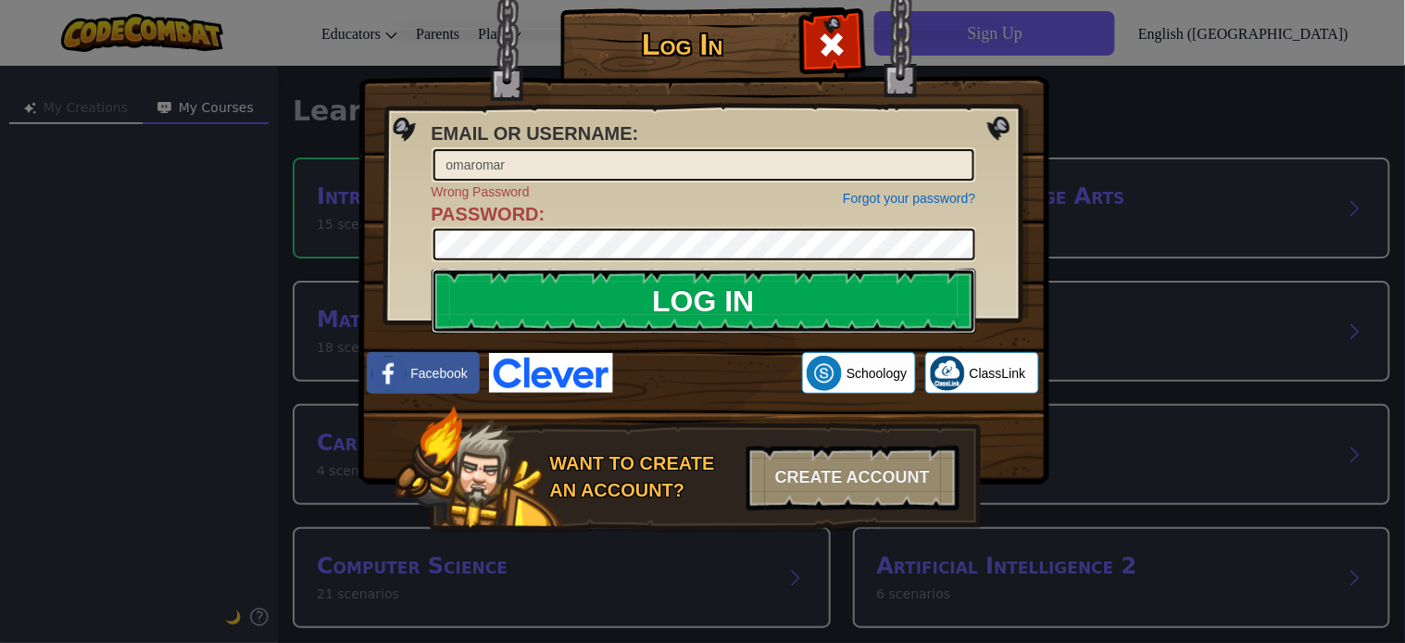
click at [707, 293] on input "Log In" at bounding box center [704, 301] width 545 height 65
click at [707, 292] on input "Log In" at bounding box center [704, 301] width 545 height 65
click at [648, 301] on input "Log In" at bounding box center [704, 301] width 545 height 65
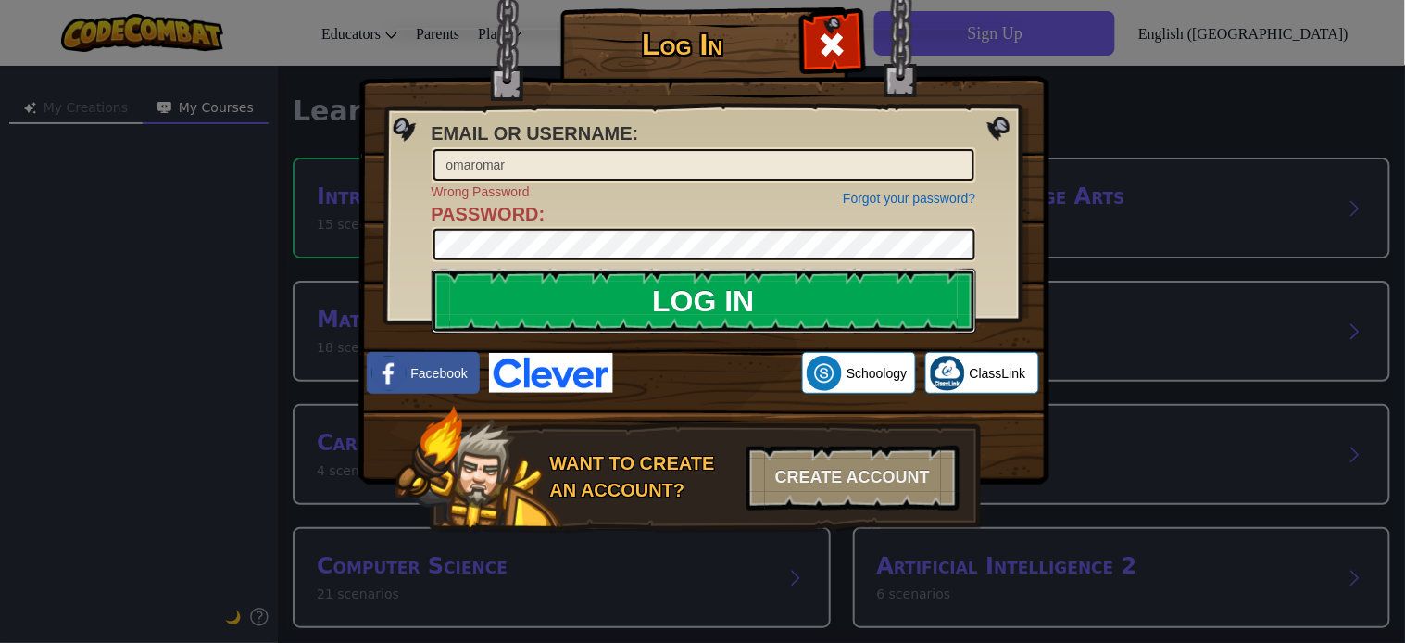
click at [761, 291] on input "Log In" at bounding box center [704, 301] width 545 height 65
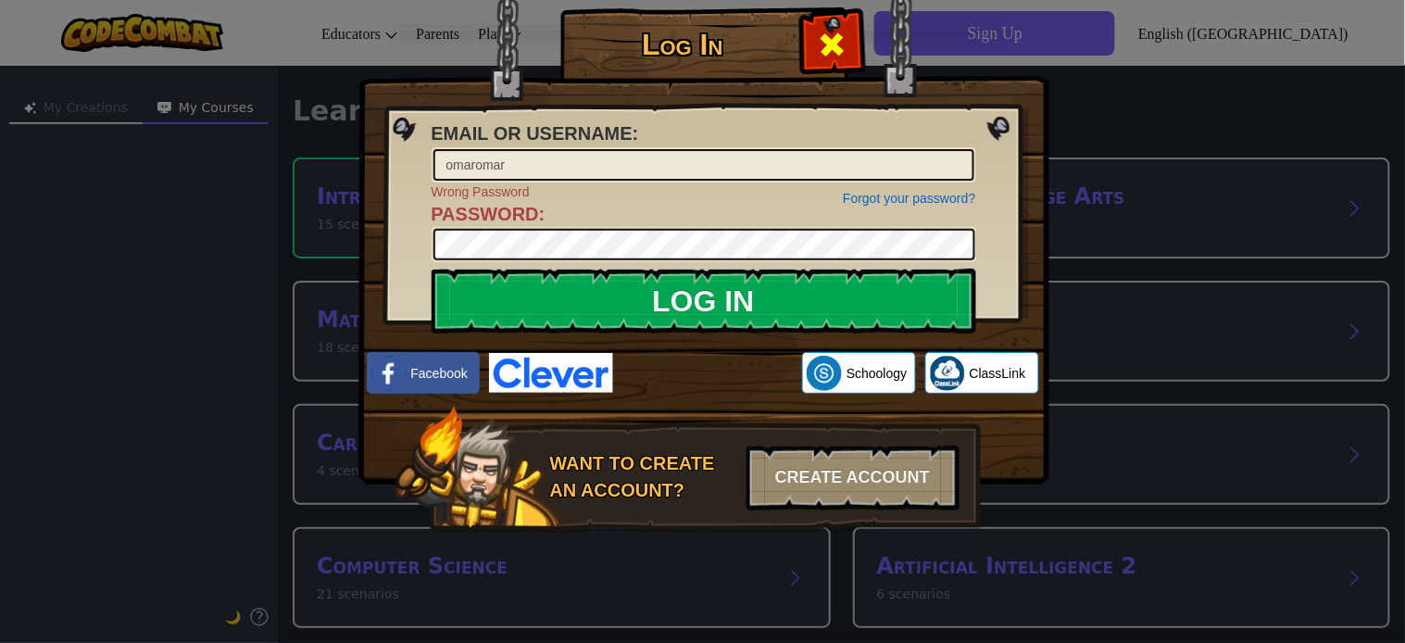
click at [808, 48] on div at bounding box center [832, 42] width 58 height 58
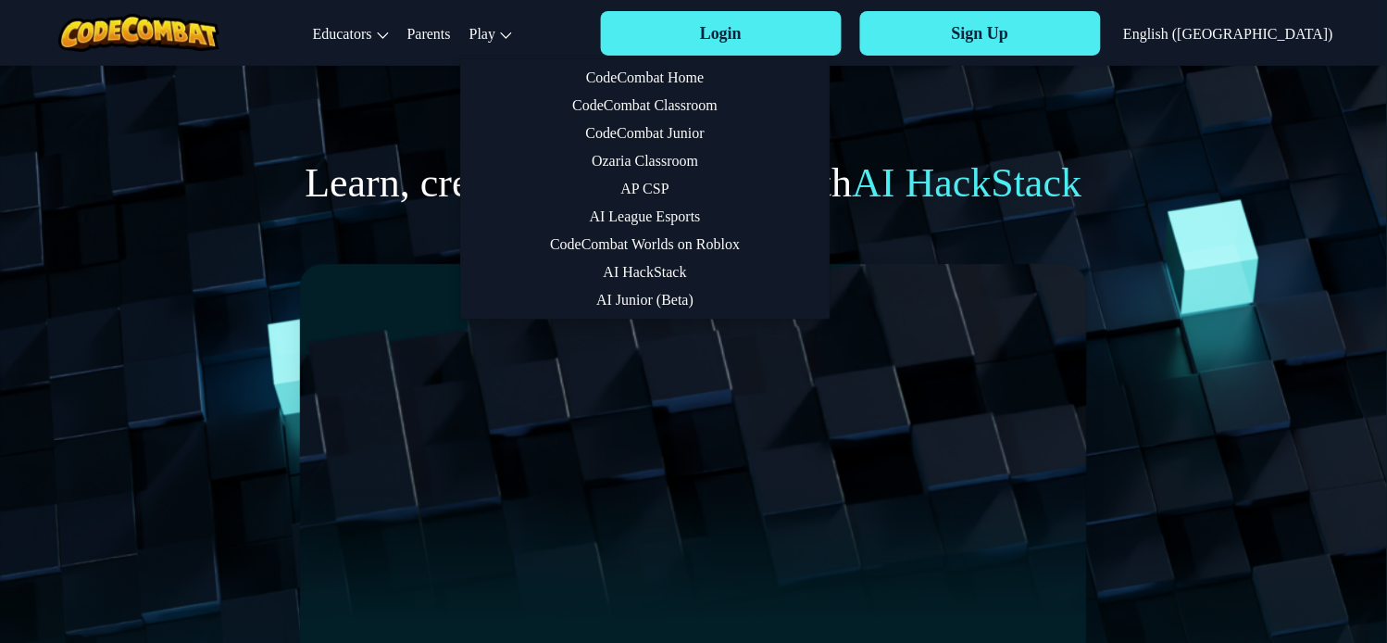
scroll to position [411, 0]
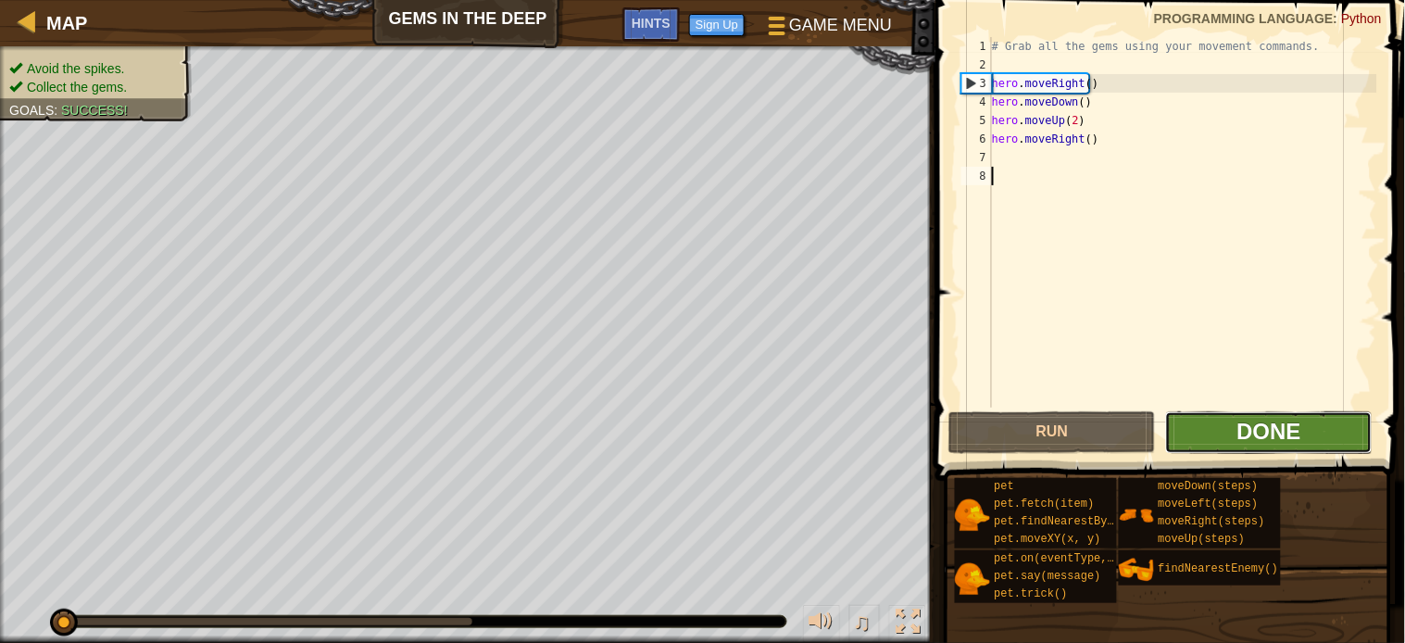
click at [1261, 429] on span "Done" at bounding box center [1269, 431] width 64 height 25
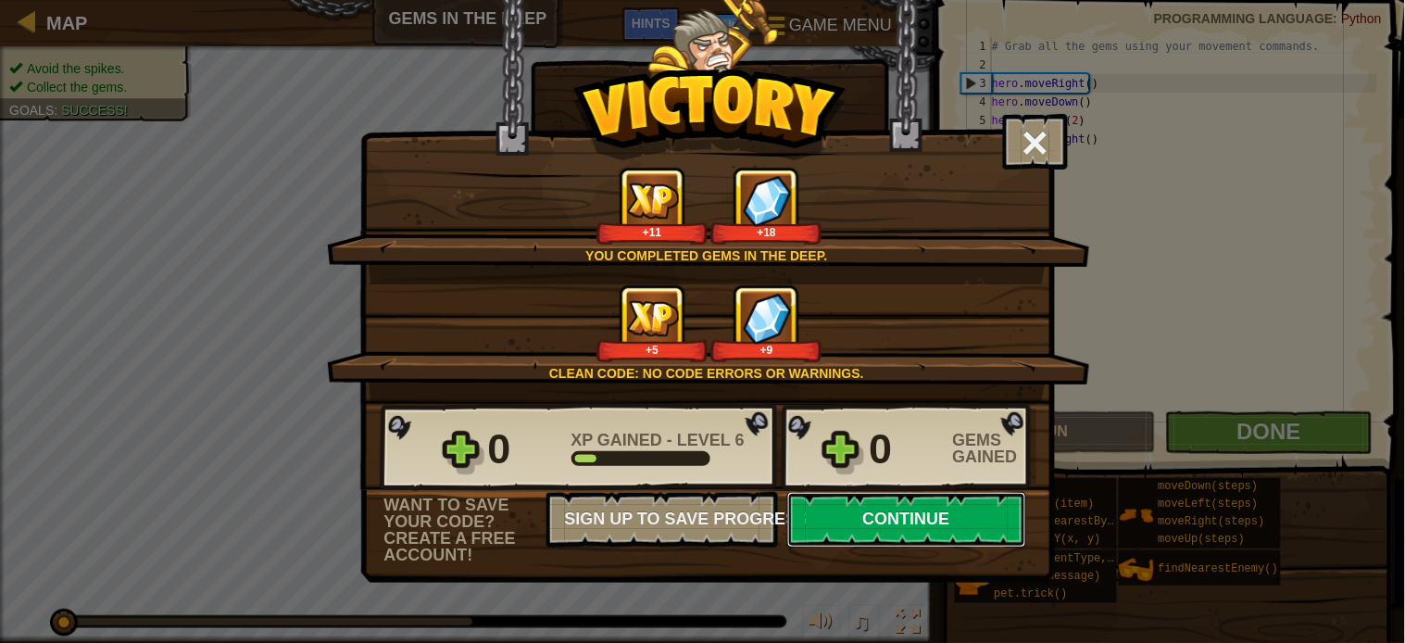
click at [854, 547] on button "Continue" at bounding box center [906, 520] width 239 height 56
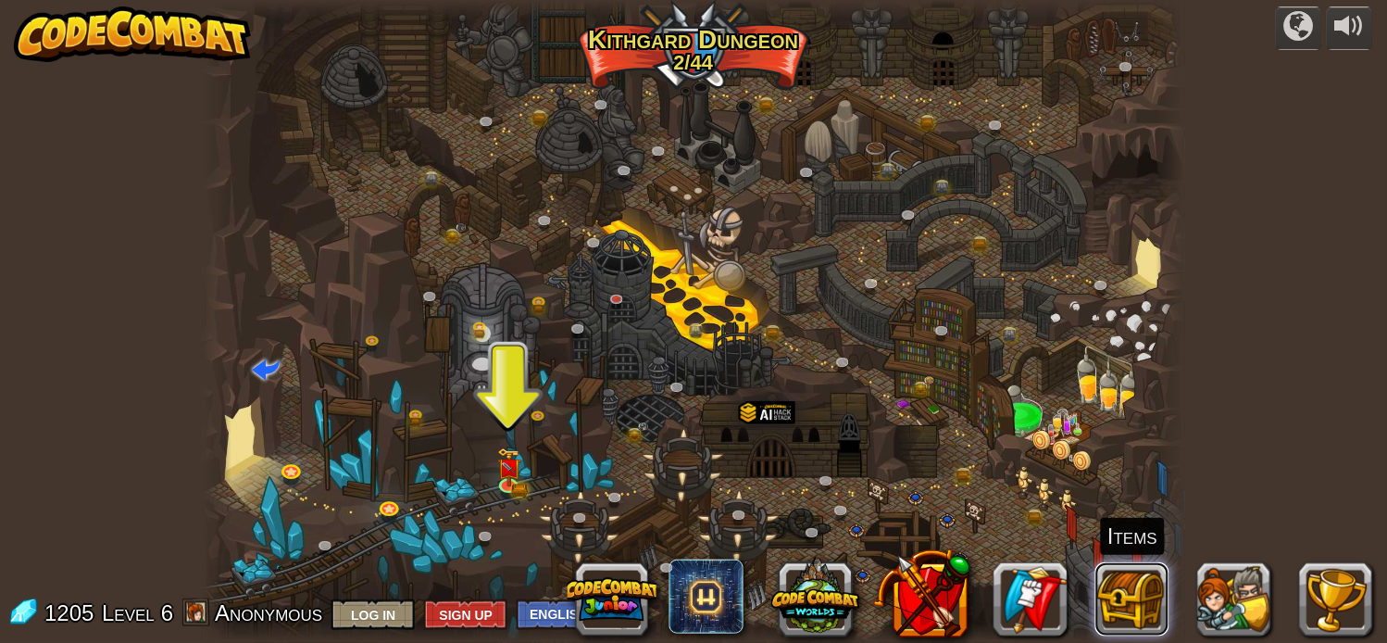
click at [1149, 593] on button at bounding box center [1133, 599] width 74 height 74
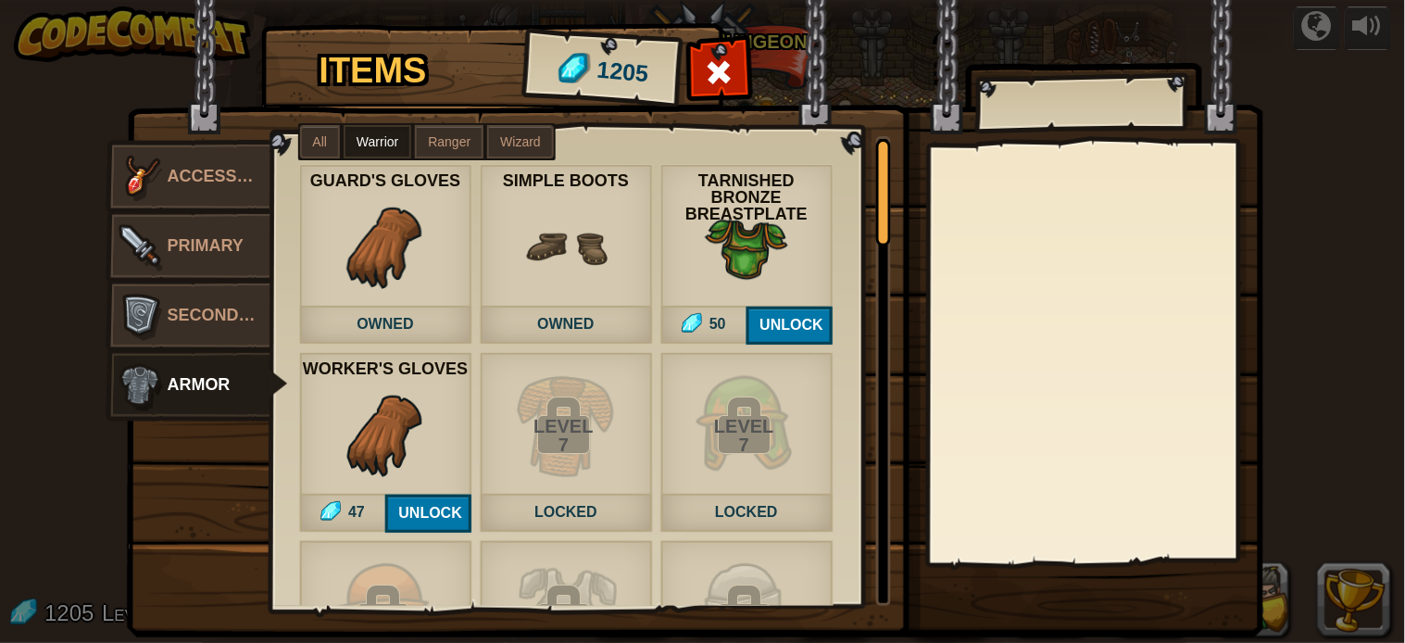
click at [525, 259] on img at bounding box center [565, 247] width 83 height 83
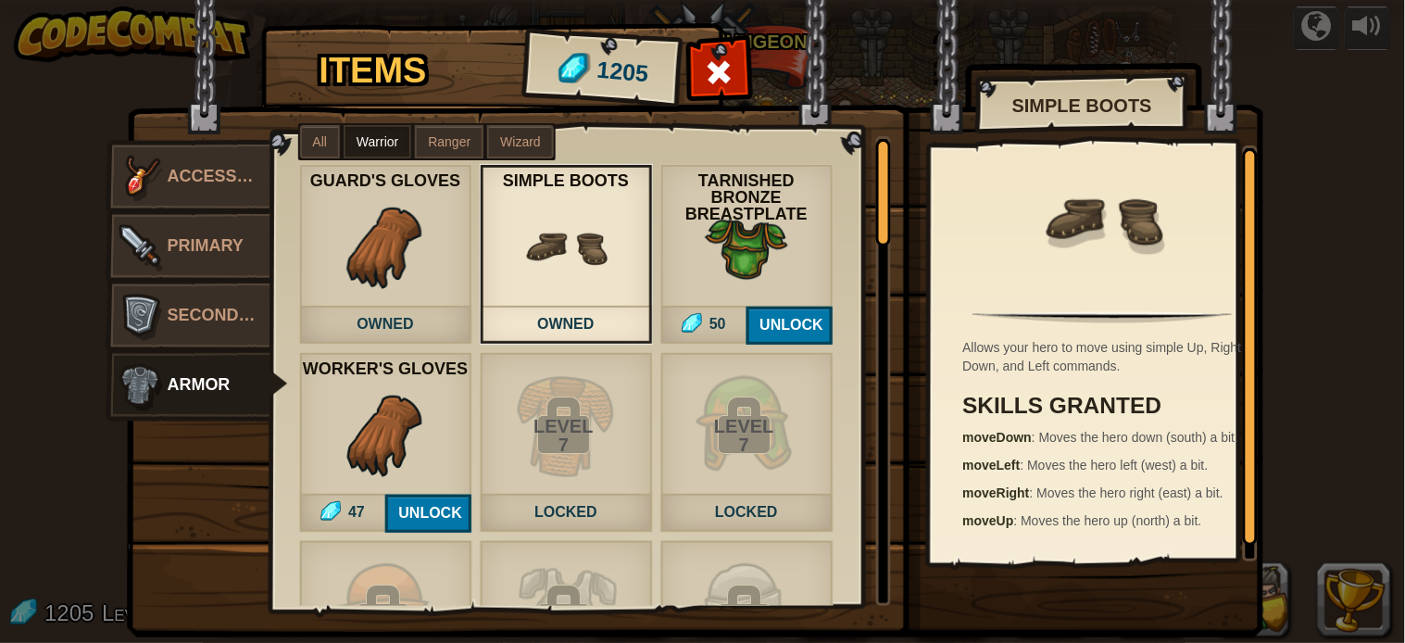
click at [714, 66] on span at bounding box center [719, 72] width 30 height 30
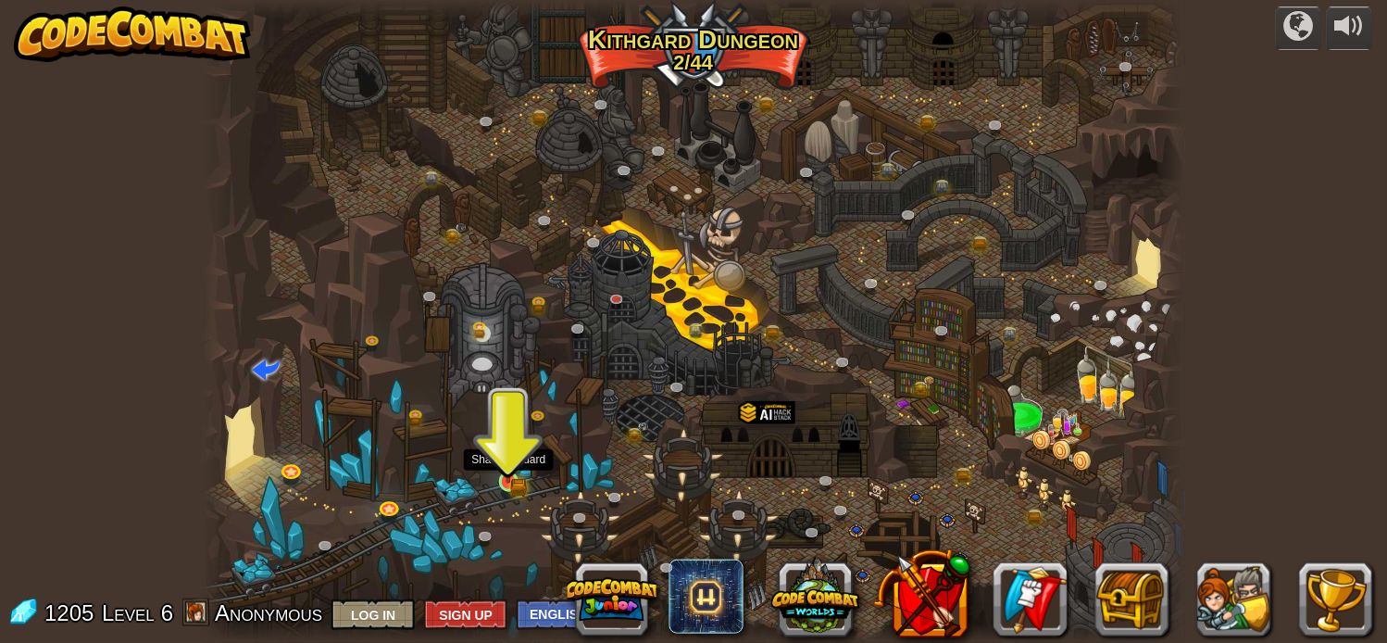
click at [503, 480] on img at bounding box center [508, 457] width 24 height 53
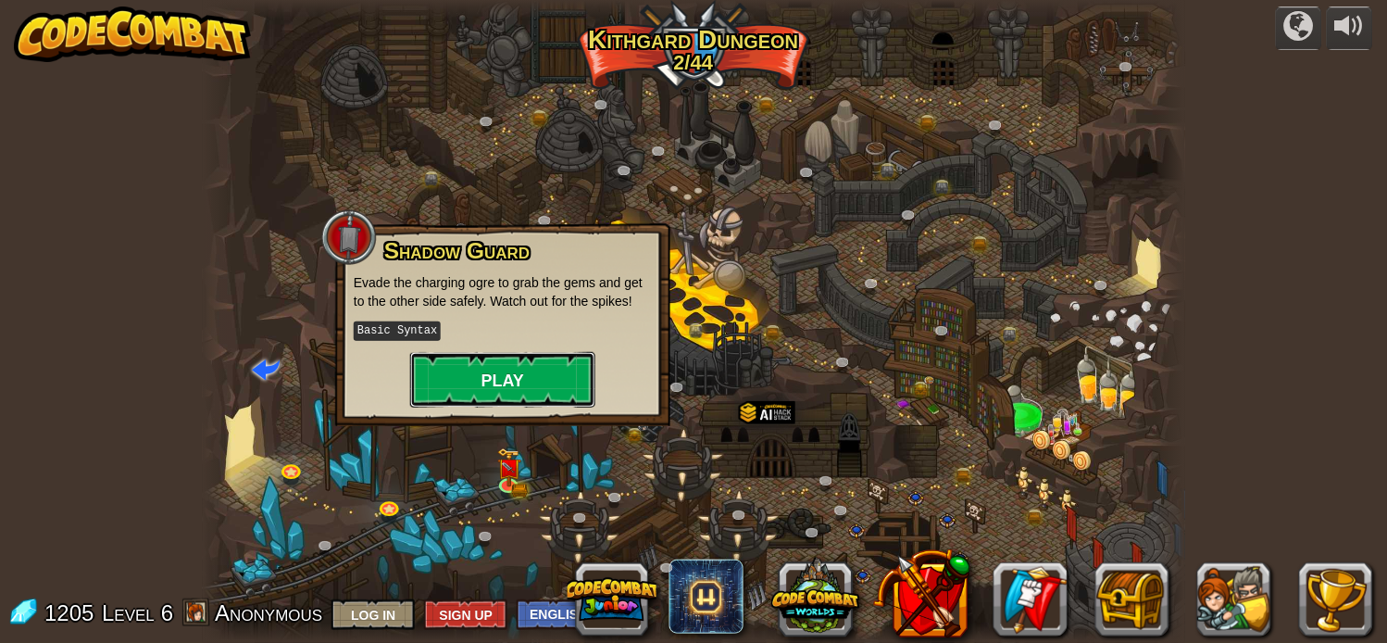
click at [516, 377] on button "Play" at bounding box center [502, 380] width 185 height 56
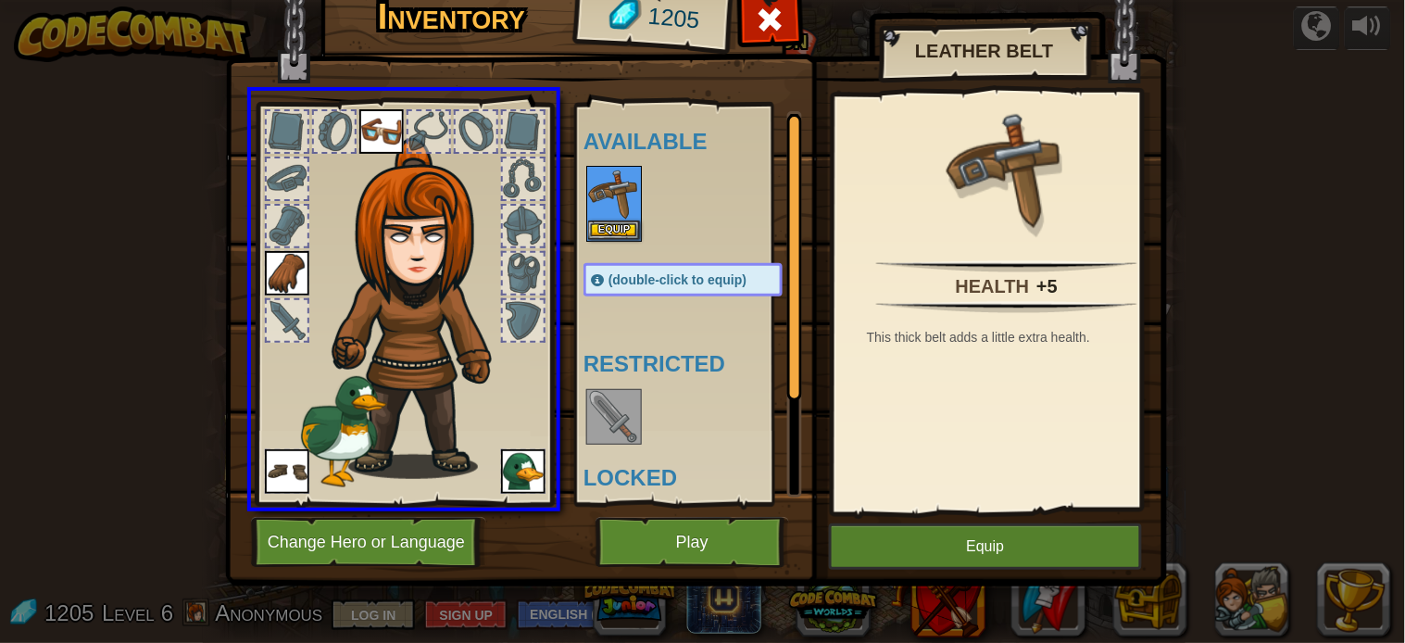
drag, startPoint x: 609, startPoint y: 214, endPoint x: 442, endPoint y: 282, distance: 179.9
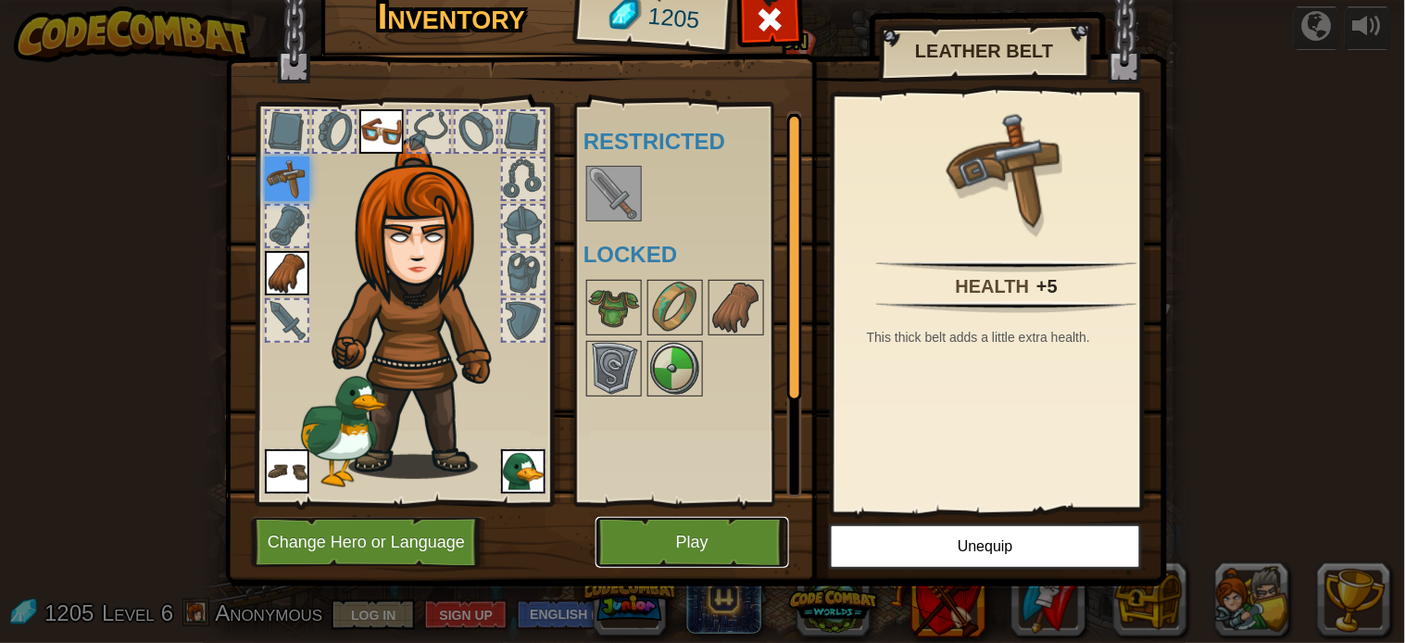
click at [707, 544] on button "Play" at bounding box center [693, 542] width 194 height 51
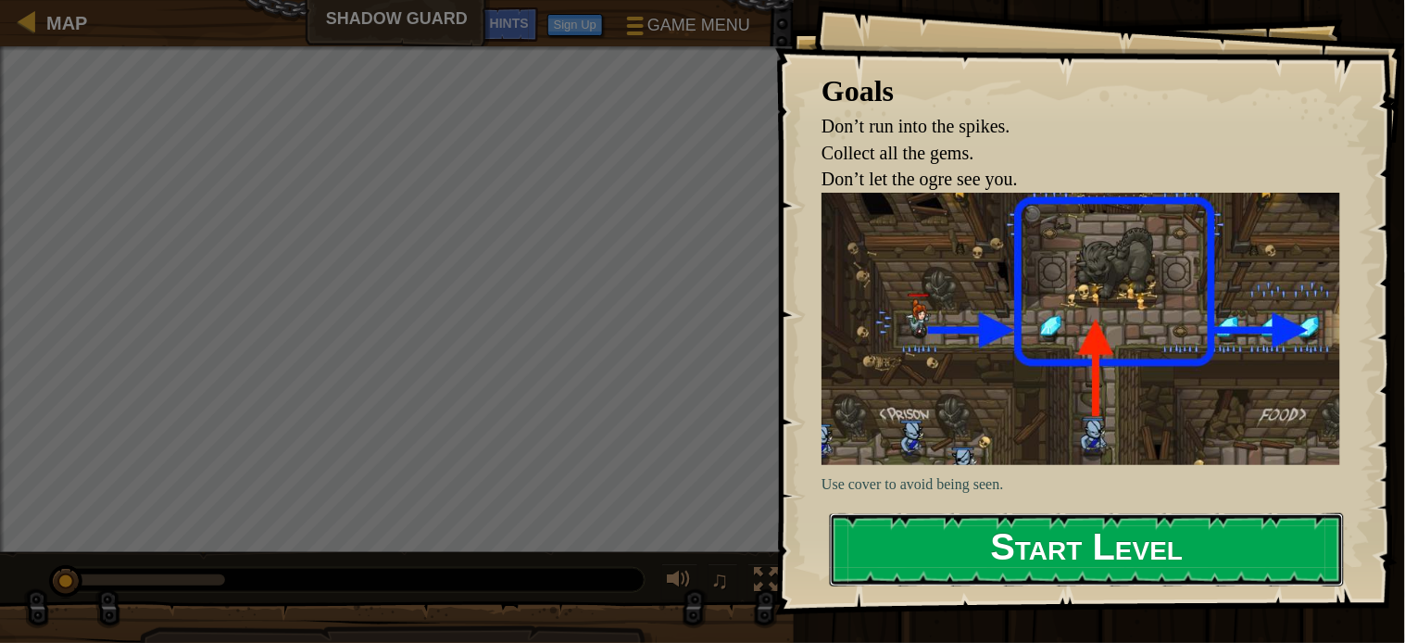
click at [947, 534] on button "Start Level" at bounding box center [1087, 549] width 514 height 73
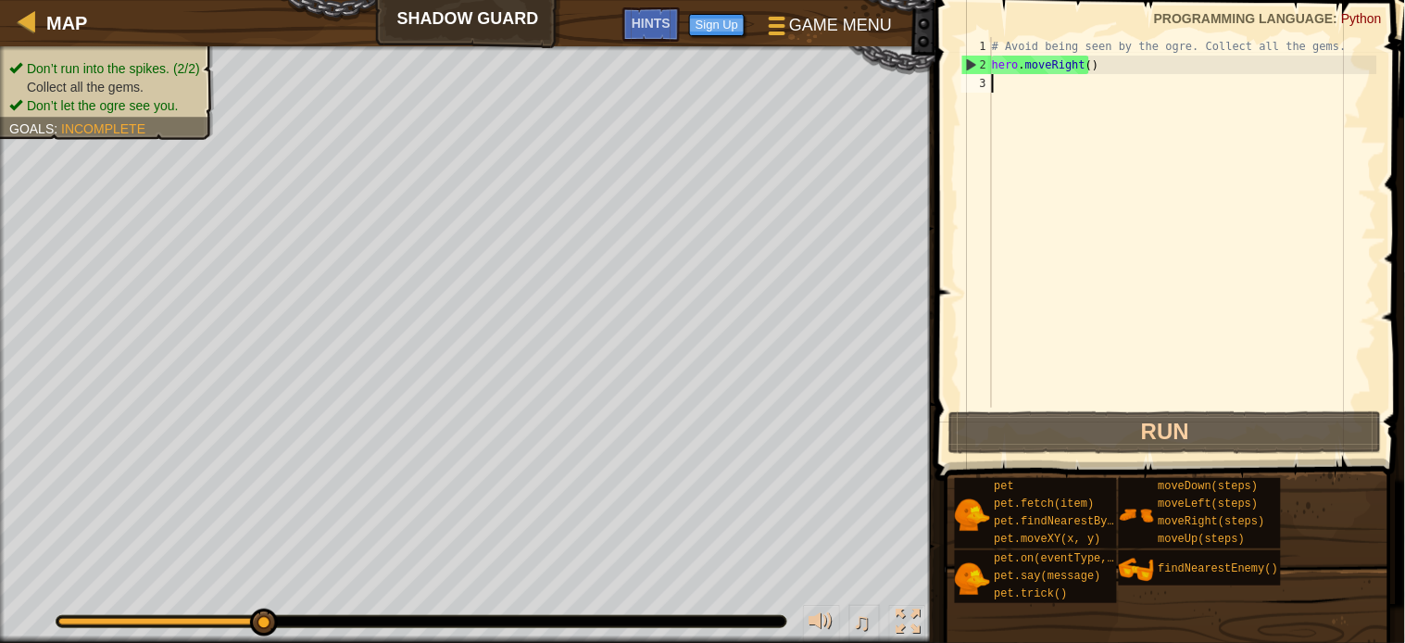
type textarea "h"
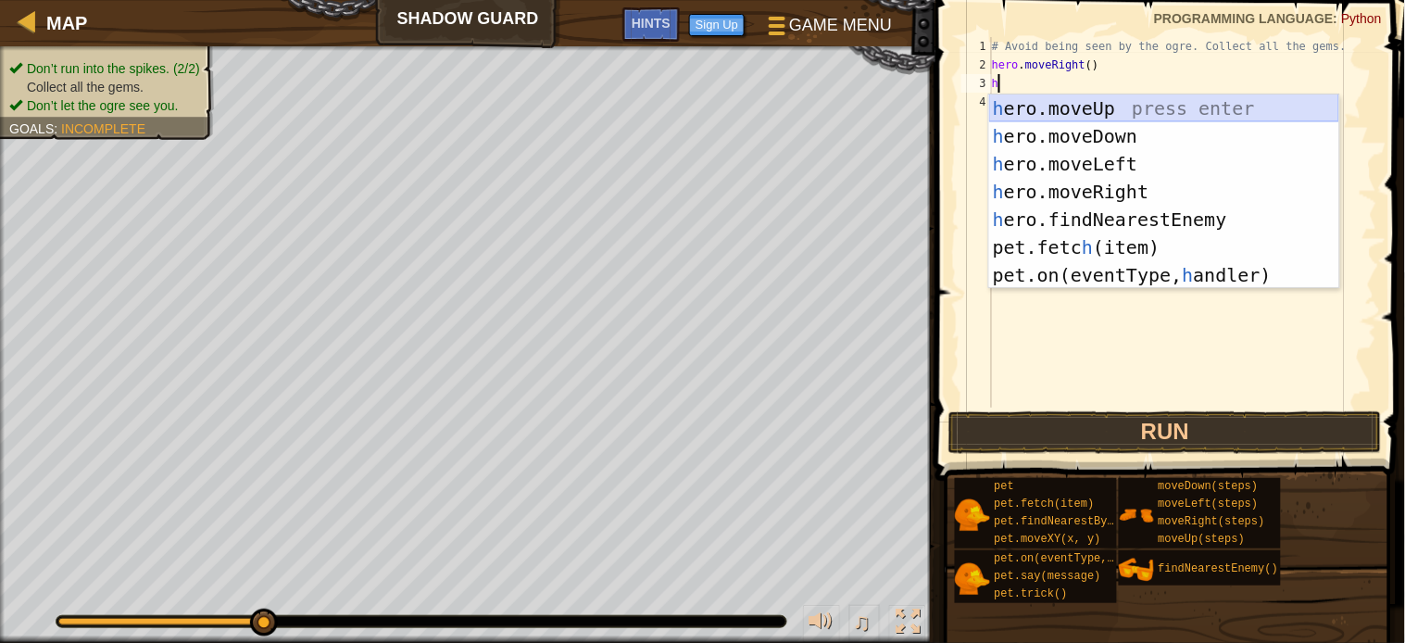
click at [1011, 106] on div "h ero.moveUp press enter h ero.moveDown press enter h ero.moveLeft press enter …" at bounding box center [1164, 219] width 350 height 250
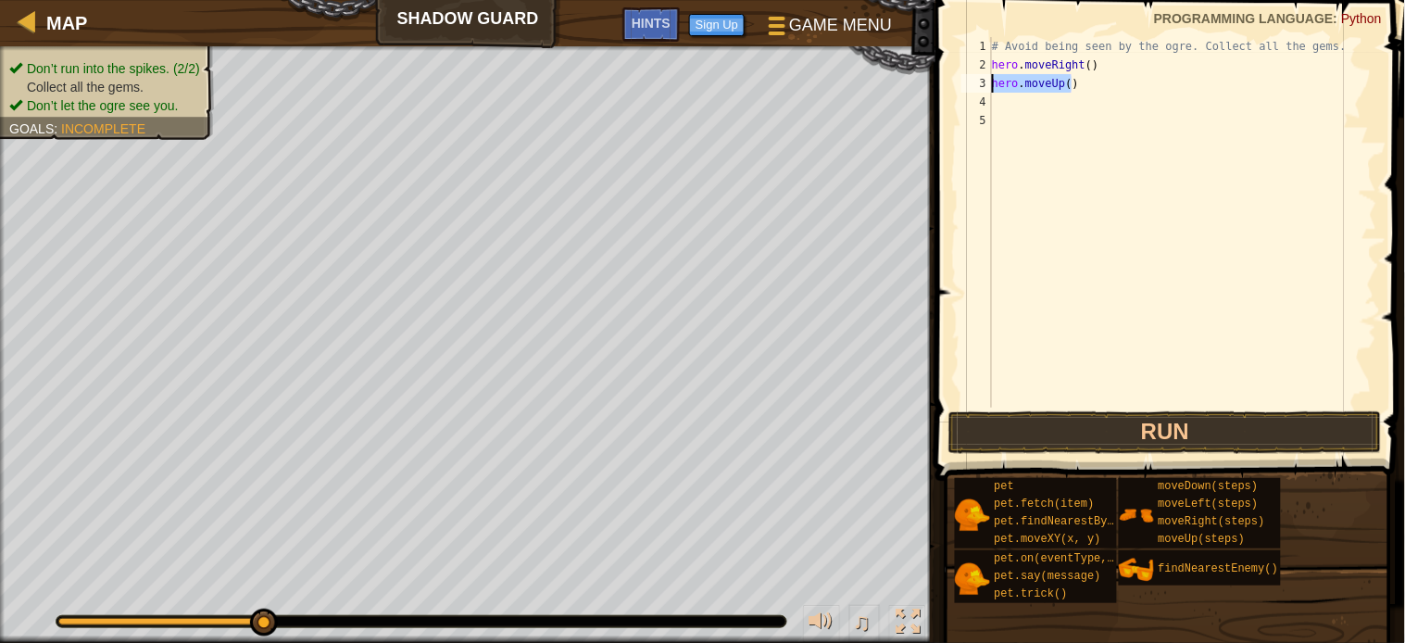
drag, startPoint x: 1082, startPoint y: 89, endPoint x: 975, endPoint y: 88, distance: 106.5
click at [975, 88] on div "1 2 3 4 5 # Avoid being seen by the ogre. Collect all the gems. hero . moveRigh…" at bounding box center [1168, 222] width 420 height 370
type textarea "hero.moveUp()"
click at [1136, 428] on button "Run" at bounding box center [1164, 432] width 433 height 43
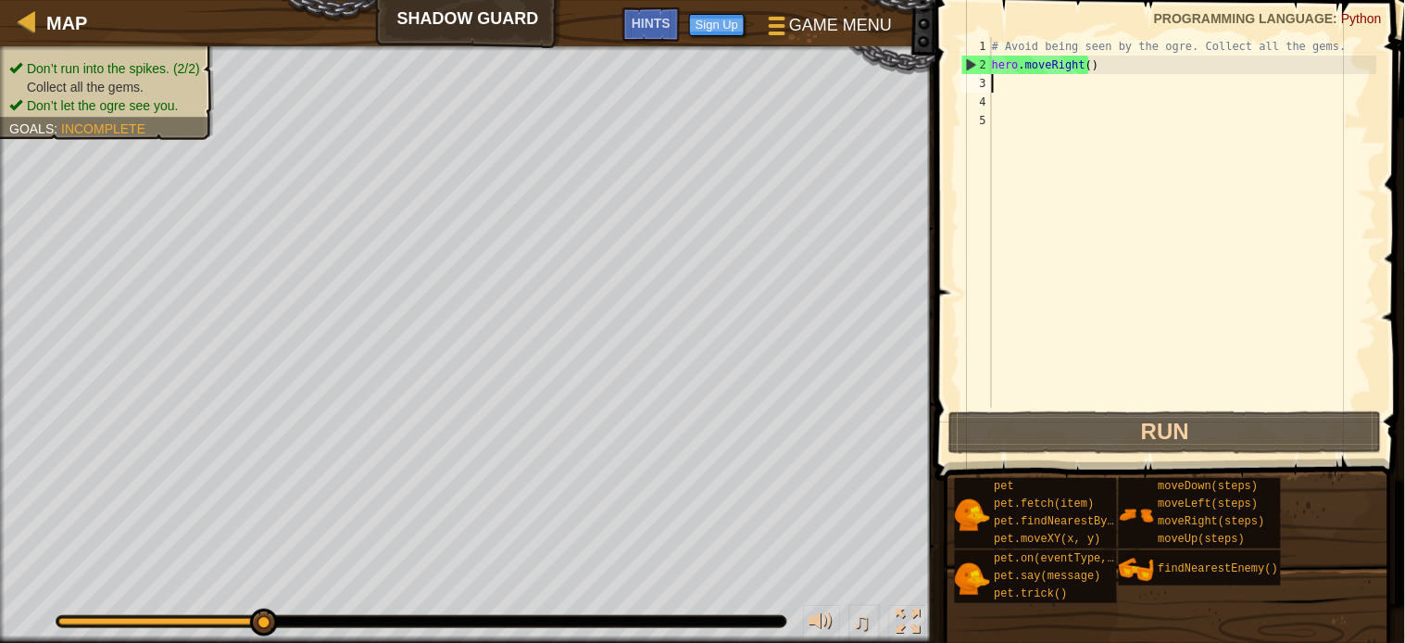
click at [1008, 85] on div "# Avoid being seen by the ogre. Collect all the gems. hero . moveRight ( )" at bounding box center [1182, 241] width 389 height 408
click at [1004, 85] on div "# Avoid being seen by the ogre. Collect all the gems. hero . moveRight ( )" at bounding box center [1182, 241] width 389 height 408
type textarea "h"
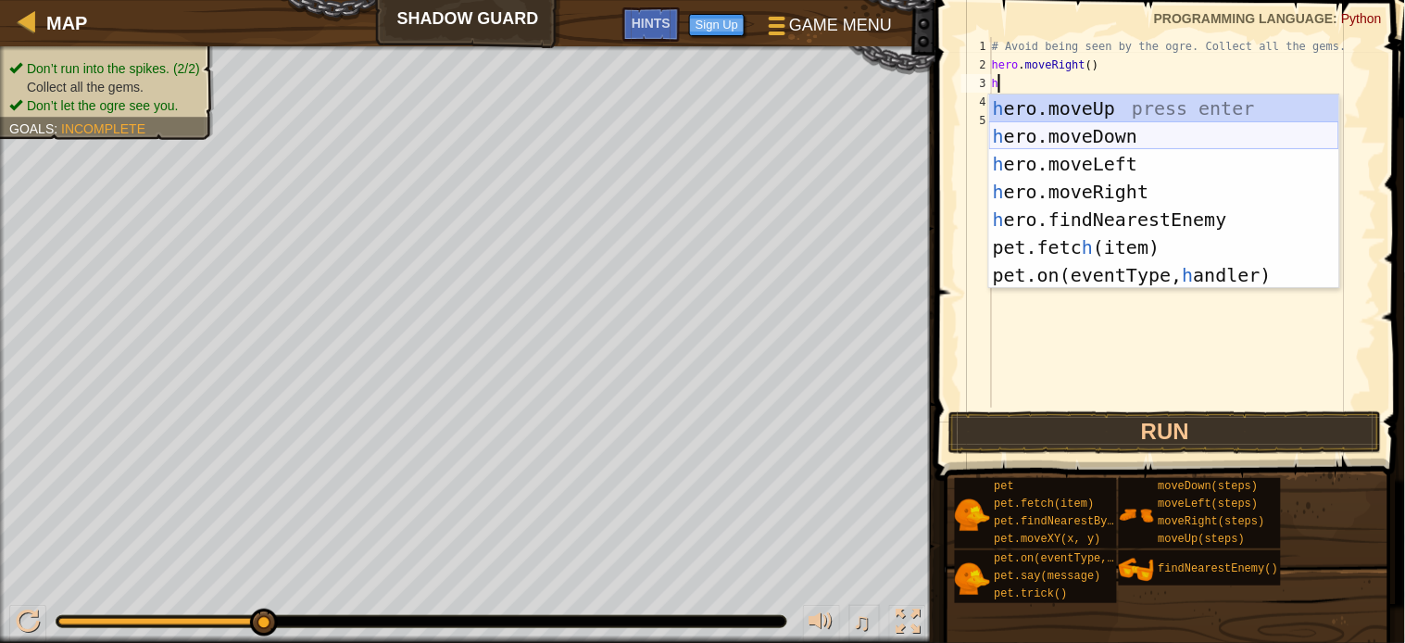
click at [1013, 137] on div "h ero.moveUp press enter h ero.moveDown press enter h ero.moveLeft press enter …" at bounding box center [1164, 219] width 350 height 250
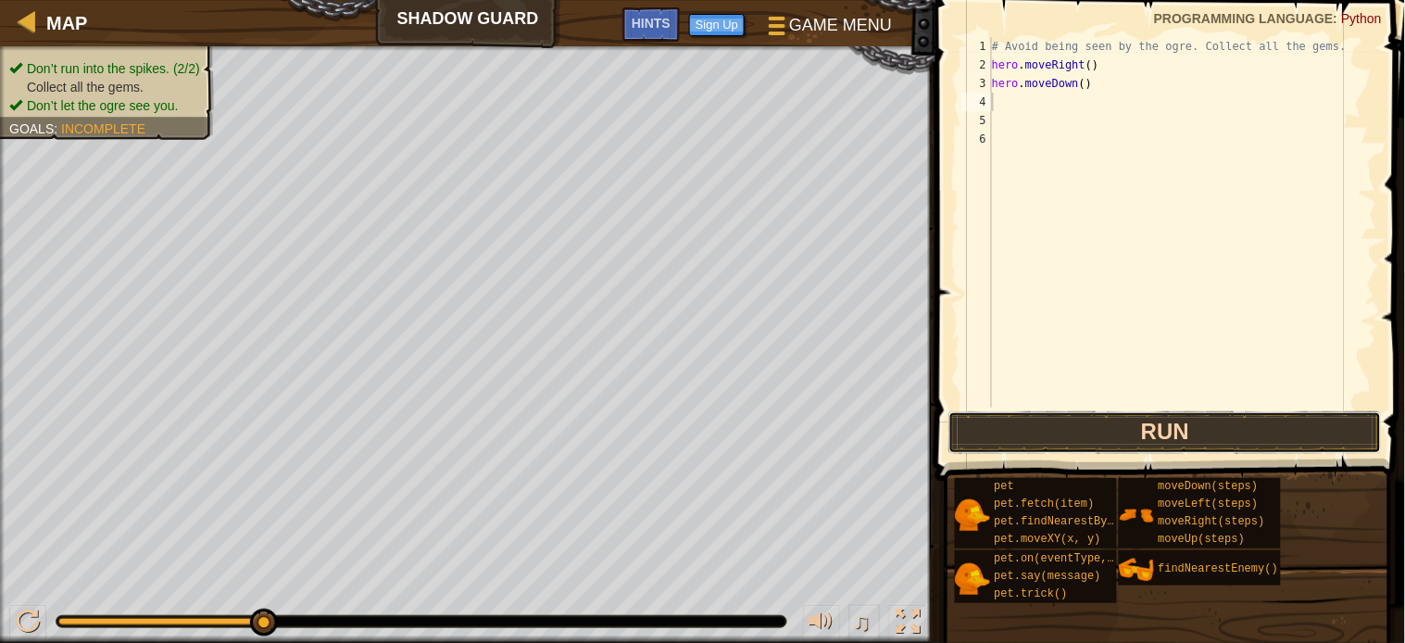
click at [1132, 438] on button "Run" at bounding box center [1164, 432] width 433 height 43
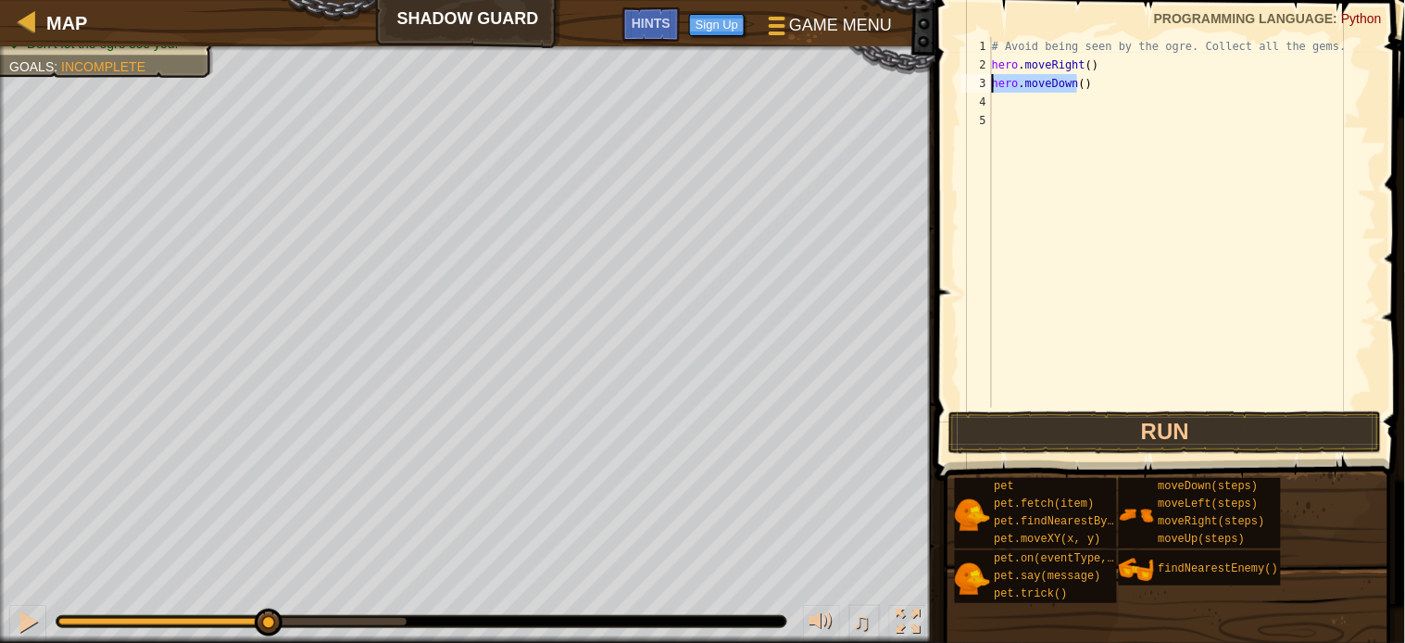
drag, startPoint x: 1081, startPoint y: 79, endPoint x: 984, endPoint y: 80, distance: 97.3
click at [984, 80] on div "1 2 3 4 5 # Avoid being seen by the ogre. Collect all the gems. hero . moveRigh…" at bounding box center [1168, 222] width 420 height 370
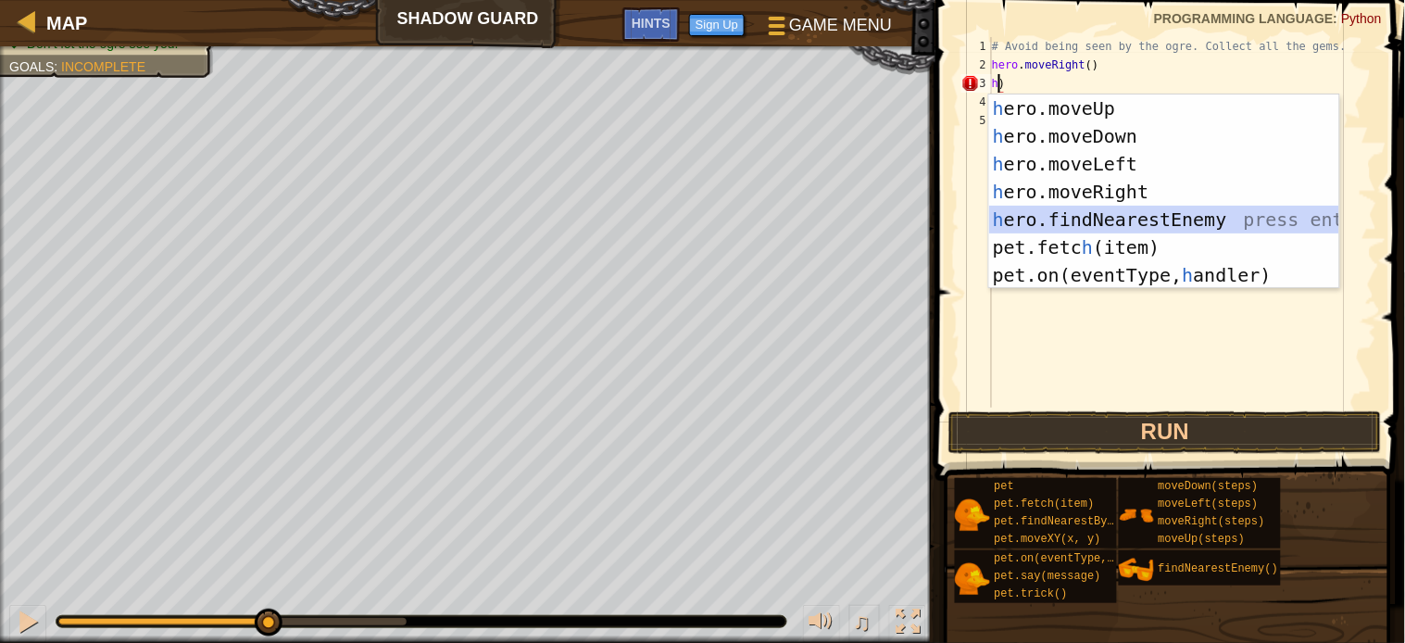
click at [1087, 219] on div "h ero.moveUp press enter h ero.moveDown press enter h ero.moveLeft press enter …" at bounding box center [1164, 219] width 350 height 250
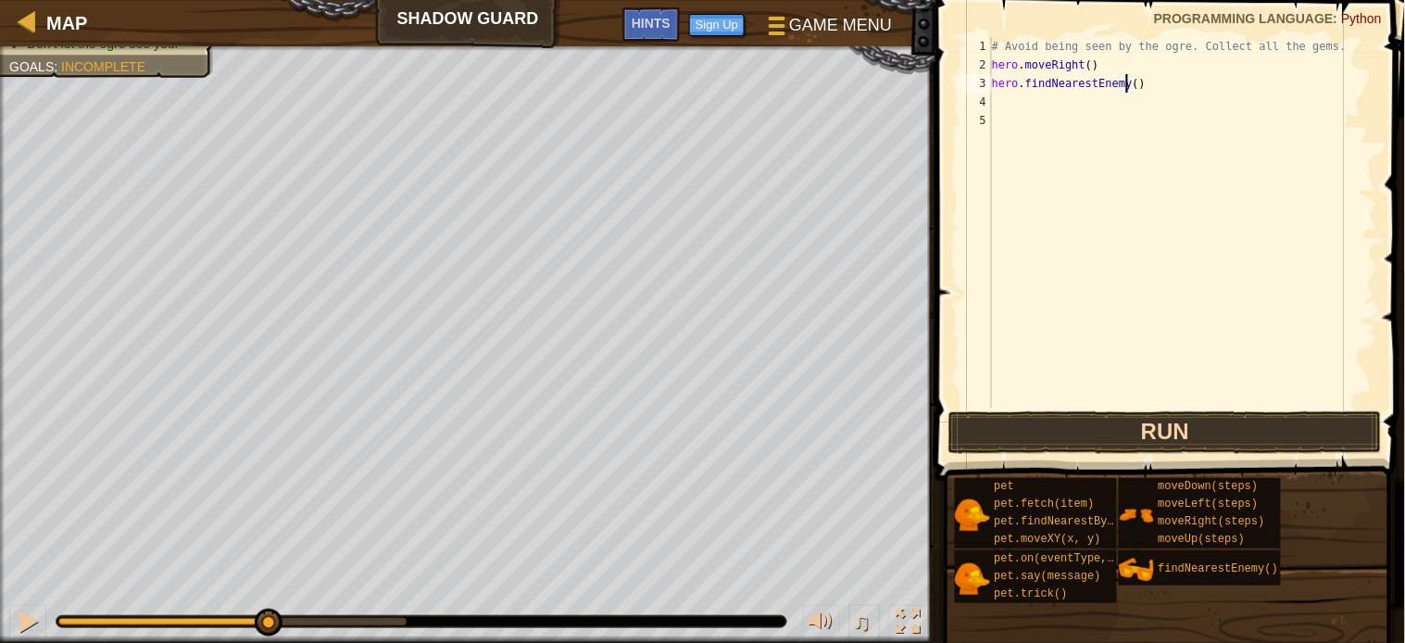
type textarea "hero.findNearestEnemy()"
click at [1124, 431] on button "Run" at bounding box center [1164, 432] width 433 height 43
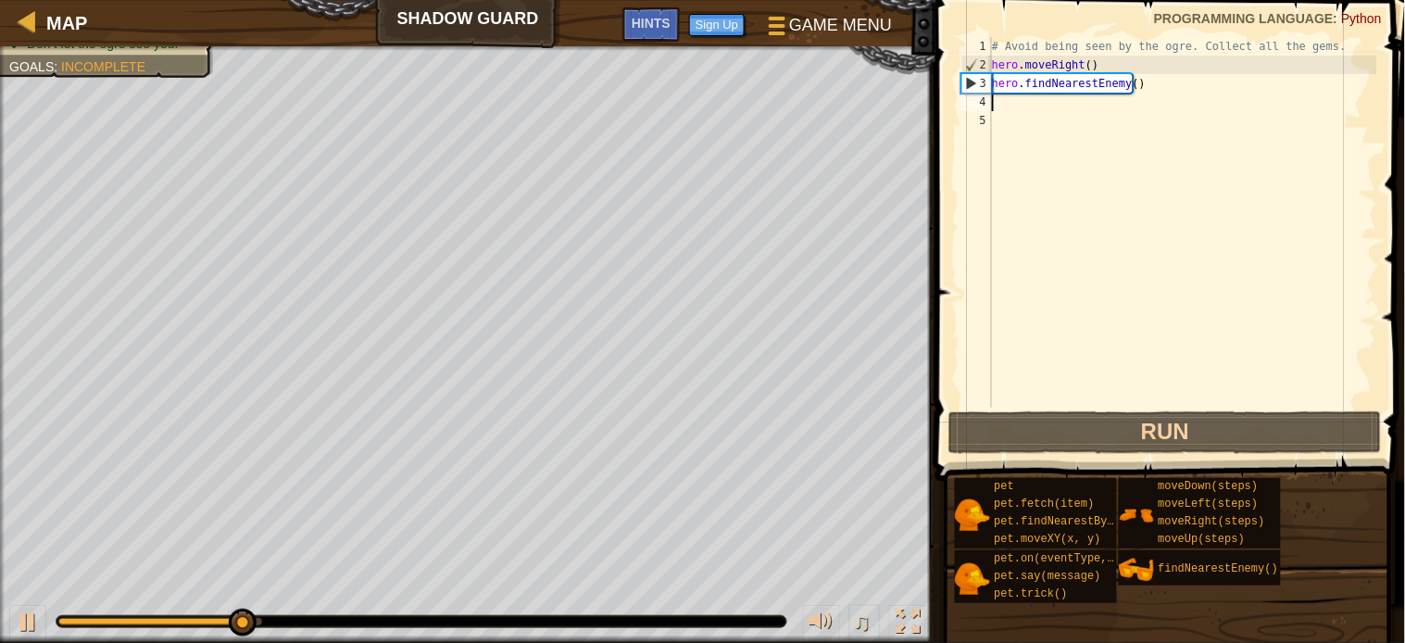
click at [1026, 96] on div "# Avoid being seen by the ogre. Collect all the gems. hero . moveRight ( ) hero…" at bounding box center [1182, 241] width 389 height 408
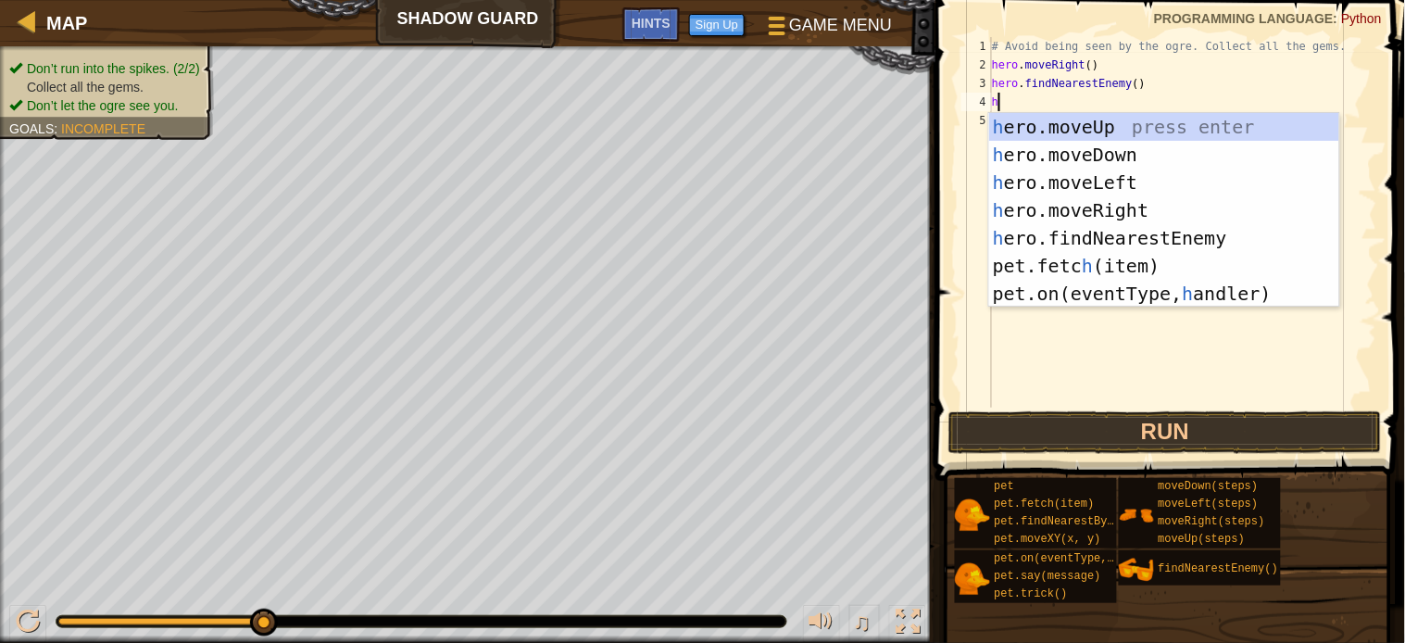
type textarea "he"
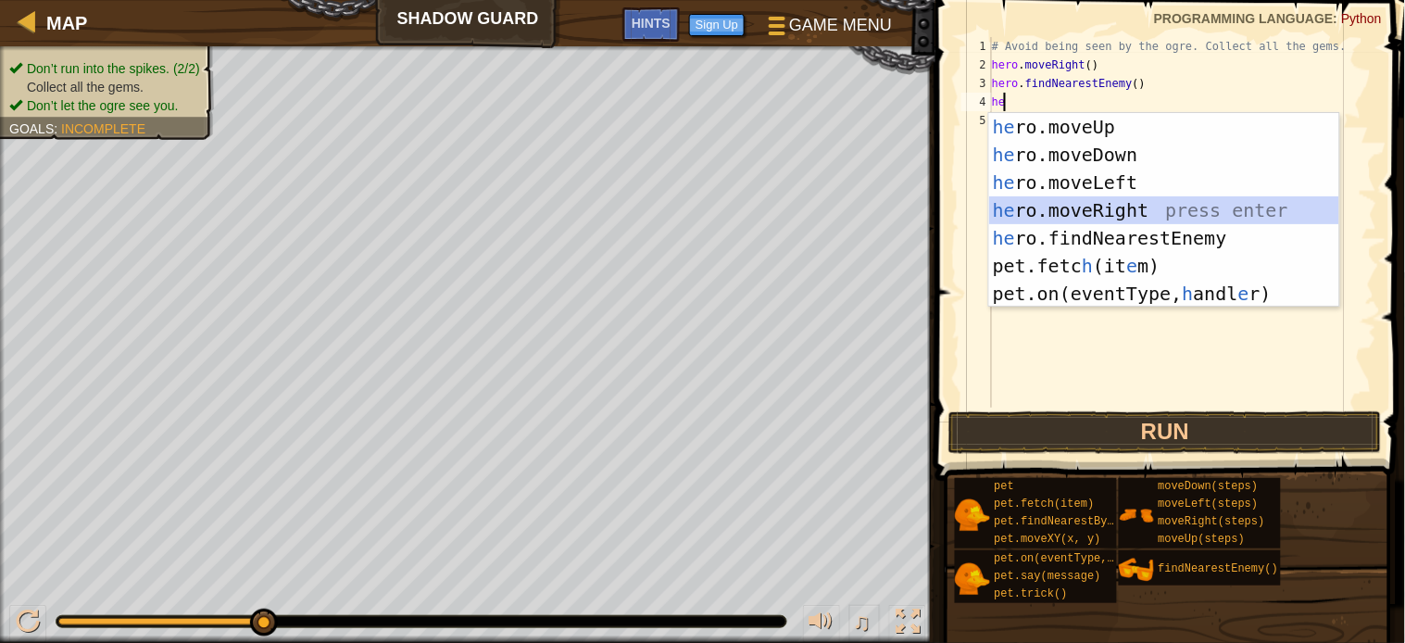
click at [1061, 204] on div "he ro.moveUp press enter he ro.moveDown press enter he ro.moveLeft press enter …" at bounding box center [1164, 238] width 350 height 250
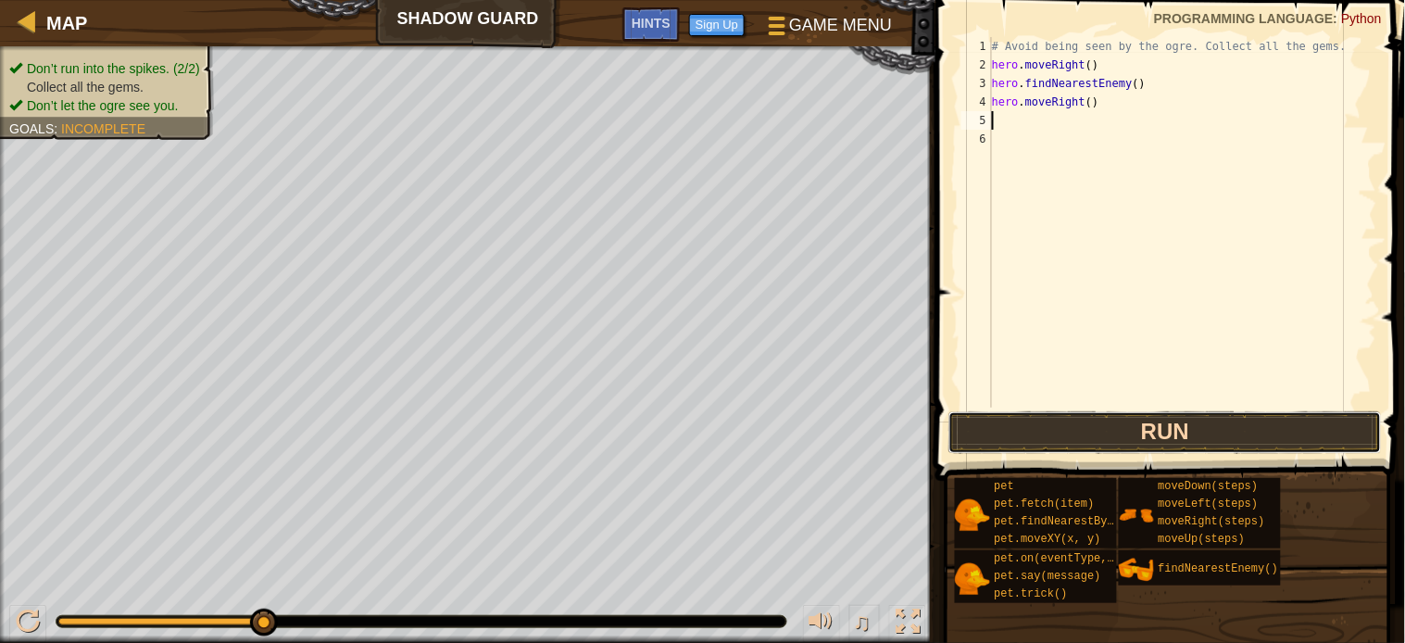
click at [1122, 433] on button "Run" at bounding box center [1164, 432] width 433 height 43
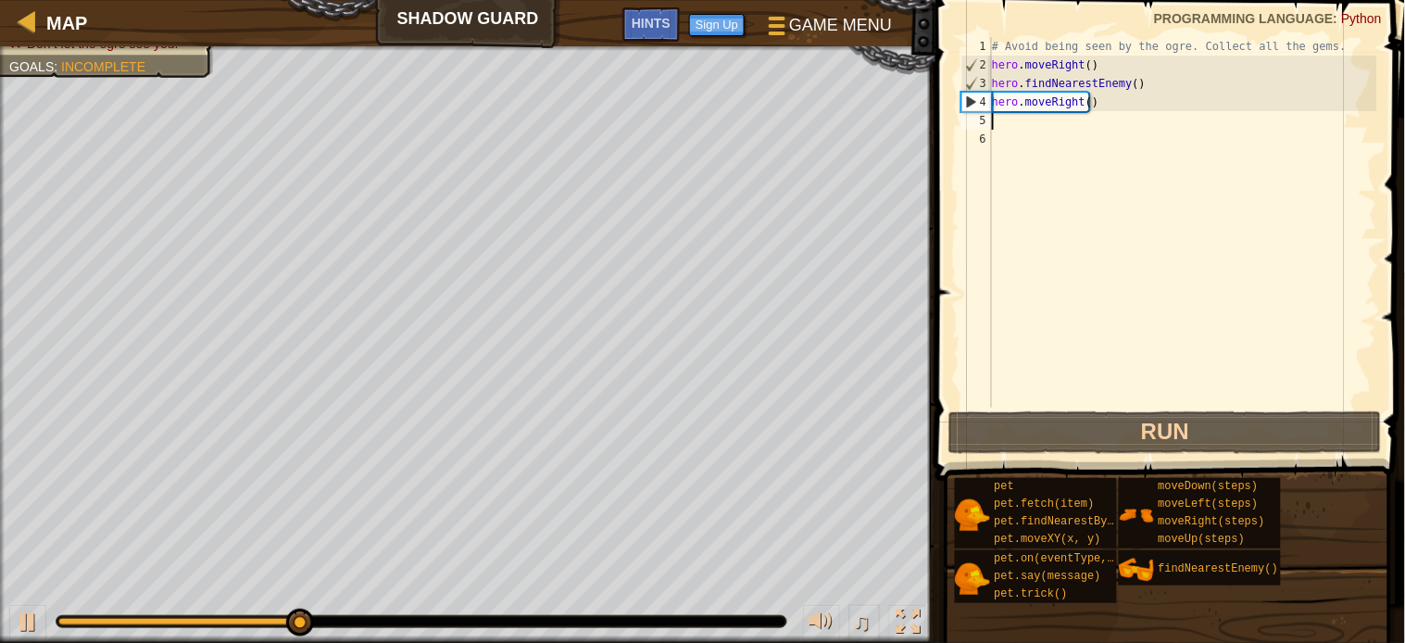
click at [1006, 119] on div "# Avoid being seen by the ogre. Collect all the gems. hero . moveRight ( ) hero…" at bounding box center [1182, 241] width 389 height 408
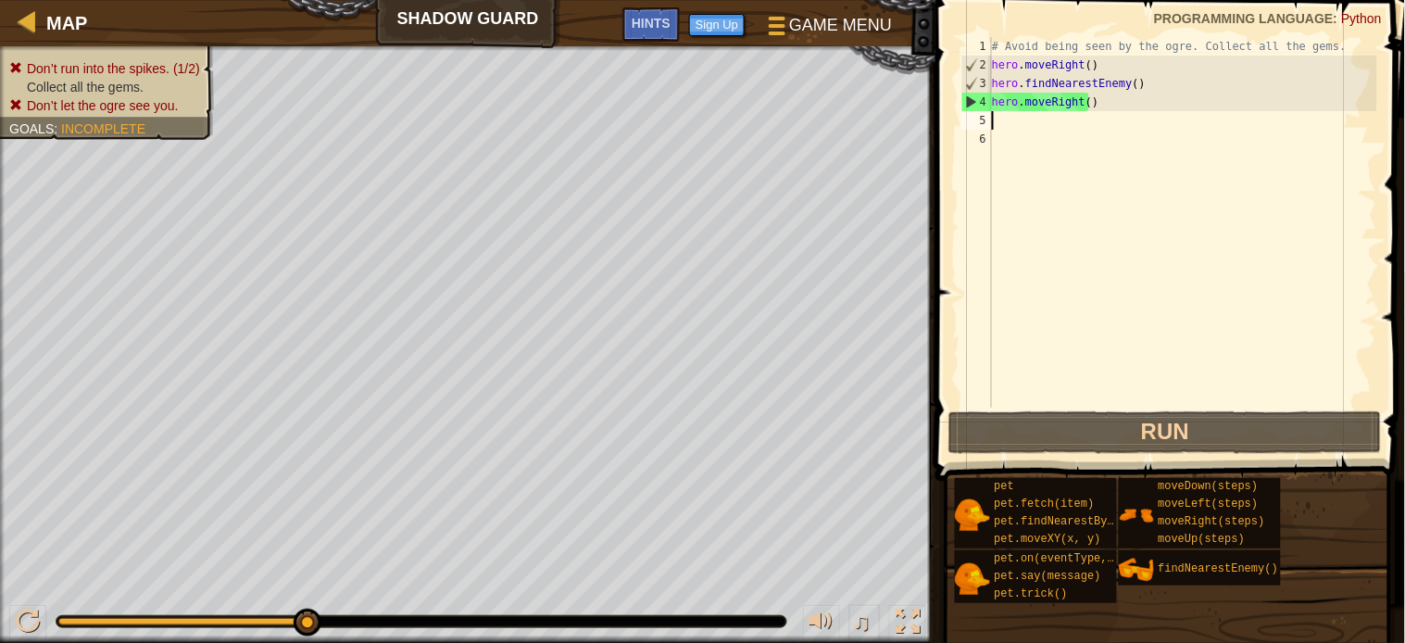
type textarea "h"
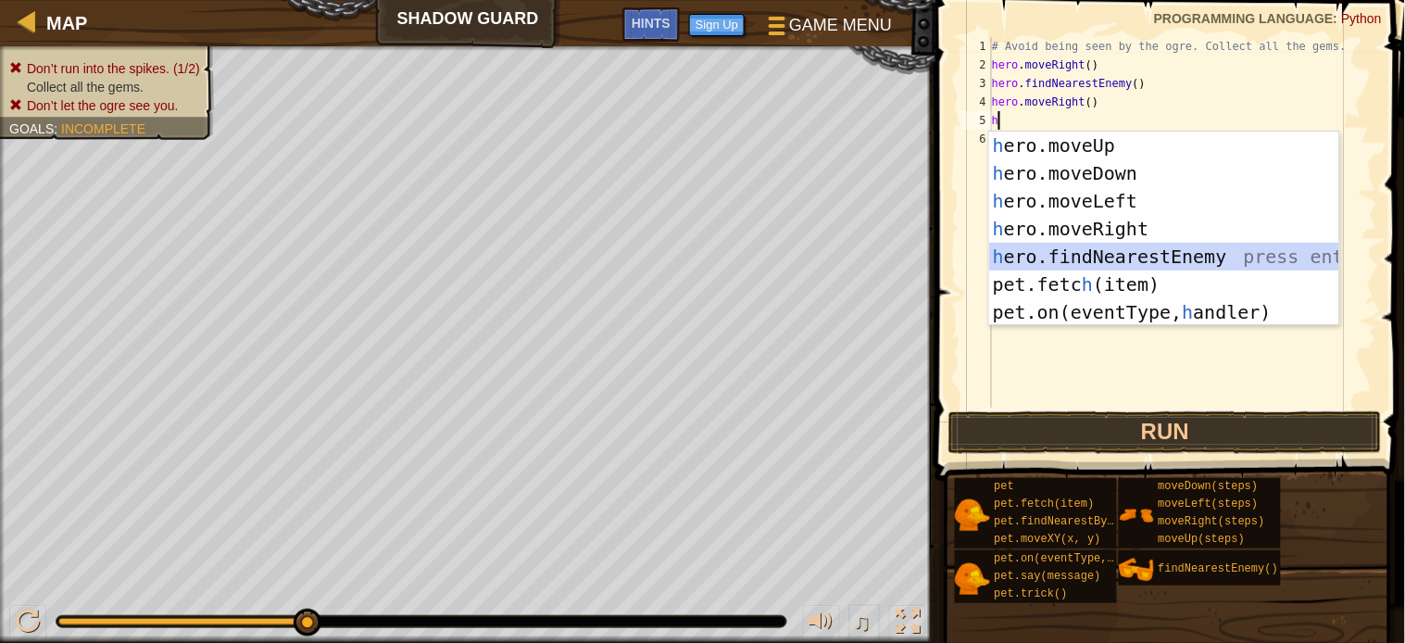
click at [1106, 257] on div "h ero.moveUp press enter h ero.moveDown press enter h ero.moveLeft press enter …" at bounding box center [1164, 257] width 350 height 250
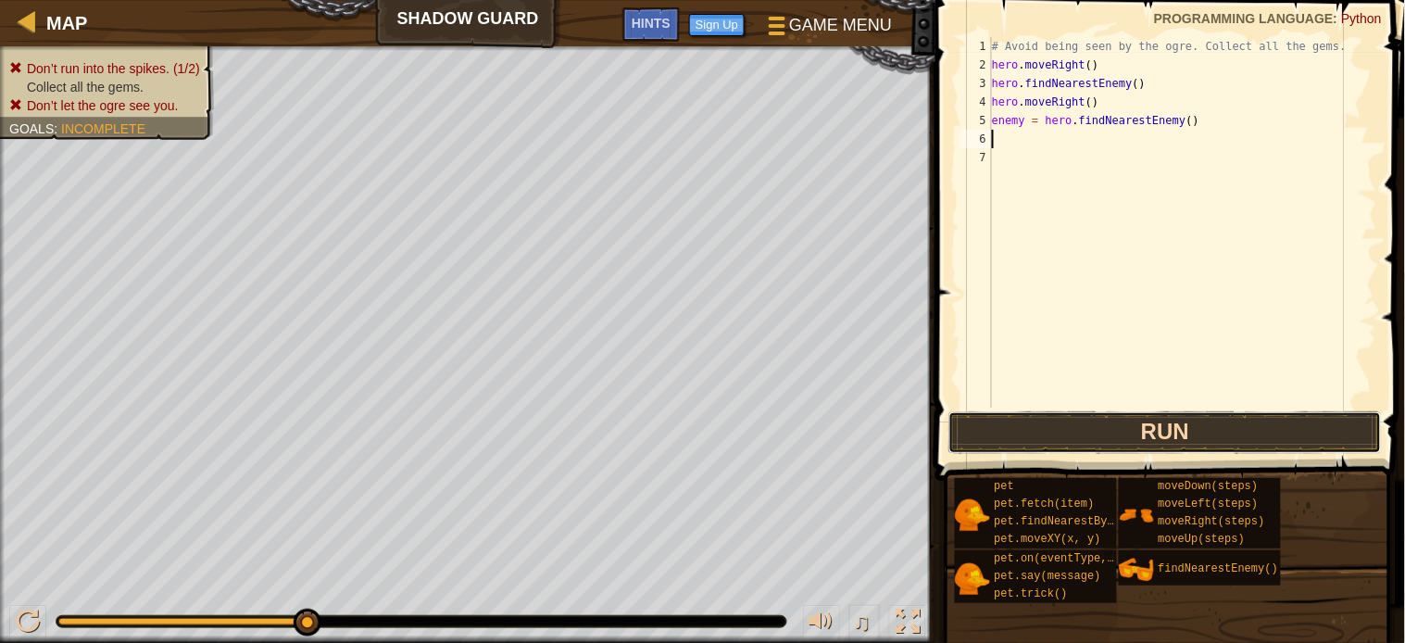
click at [1112, 435] on button "Run" at bounding box center [1164, 432] width 433 height 43
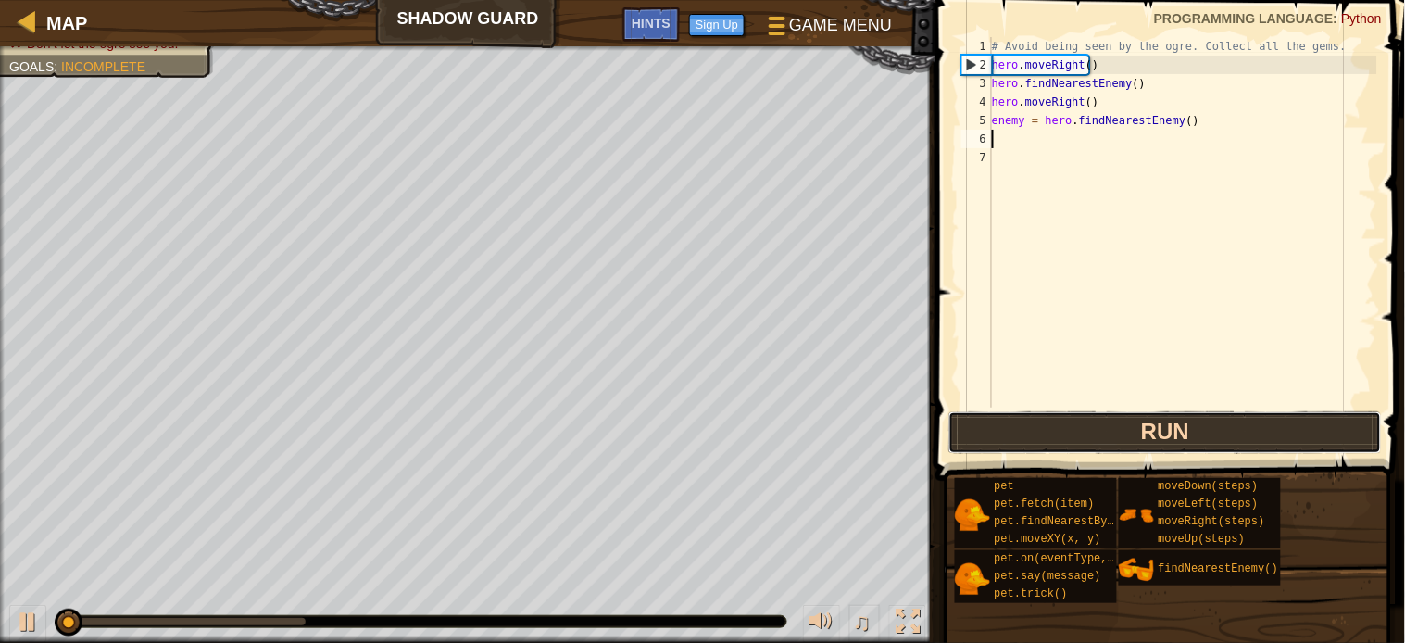
click at [1112, 435] on button "Run" at bounding box center [1164, 432] width 433 height 43
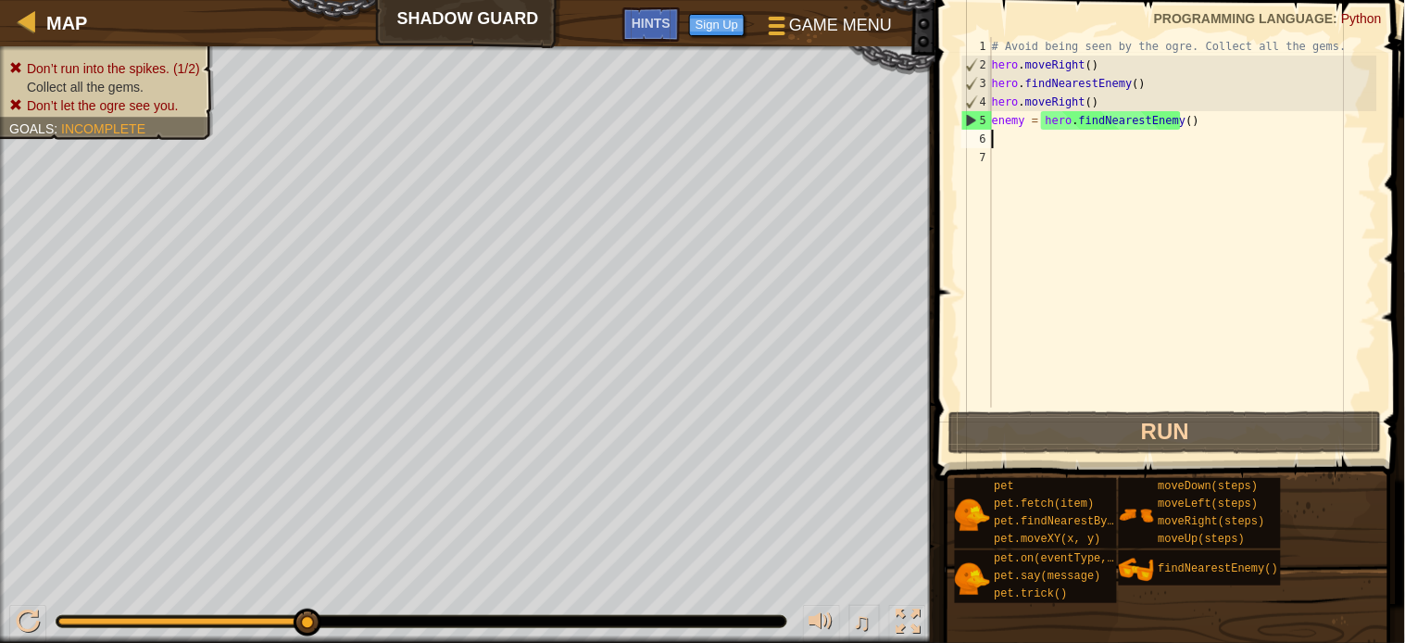
click at [58, 68] on span "Don’t run into the spikes. (1/2)" at bounding box center [113, 68] width 173 height 15
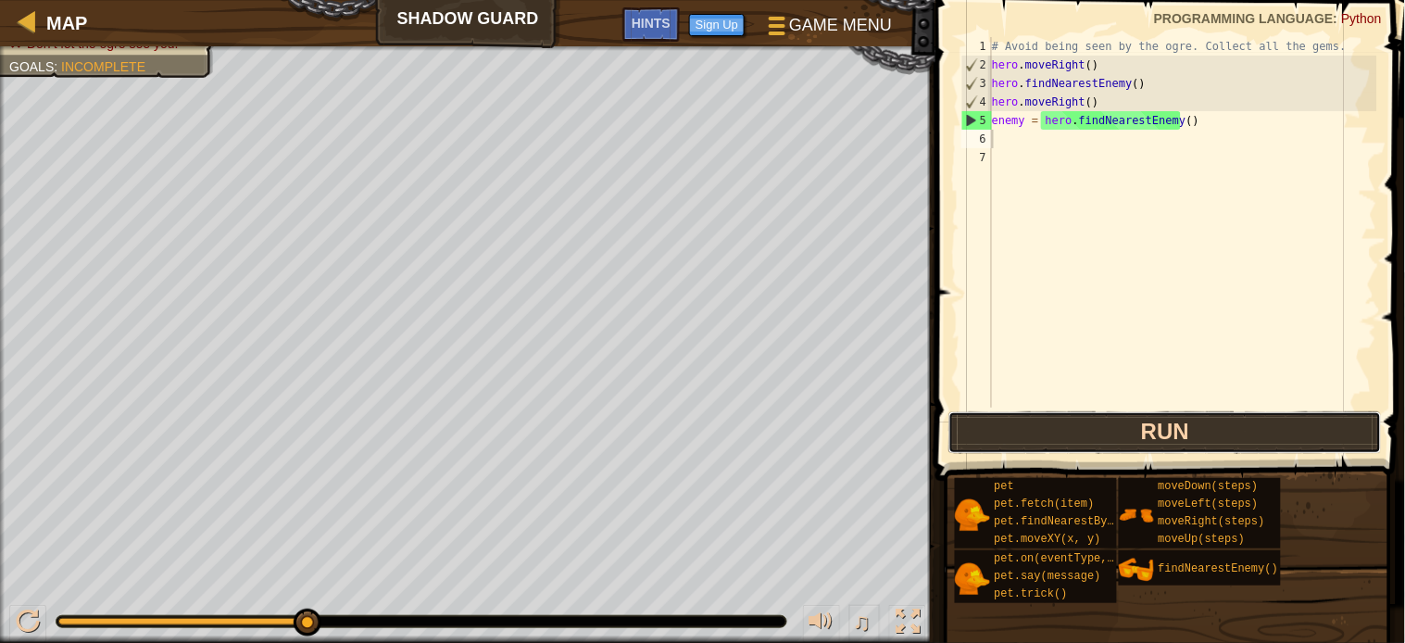
click at [1158, 421] on button "Run" at bounding box center [1164, 432] width 433 height 43
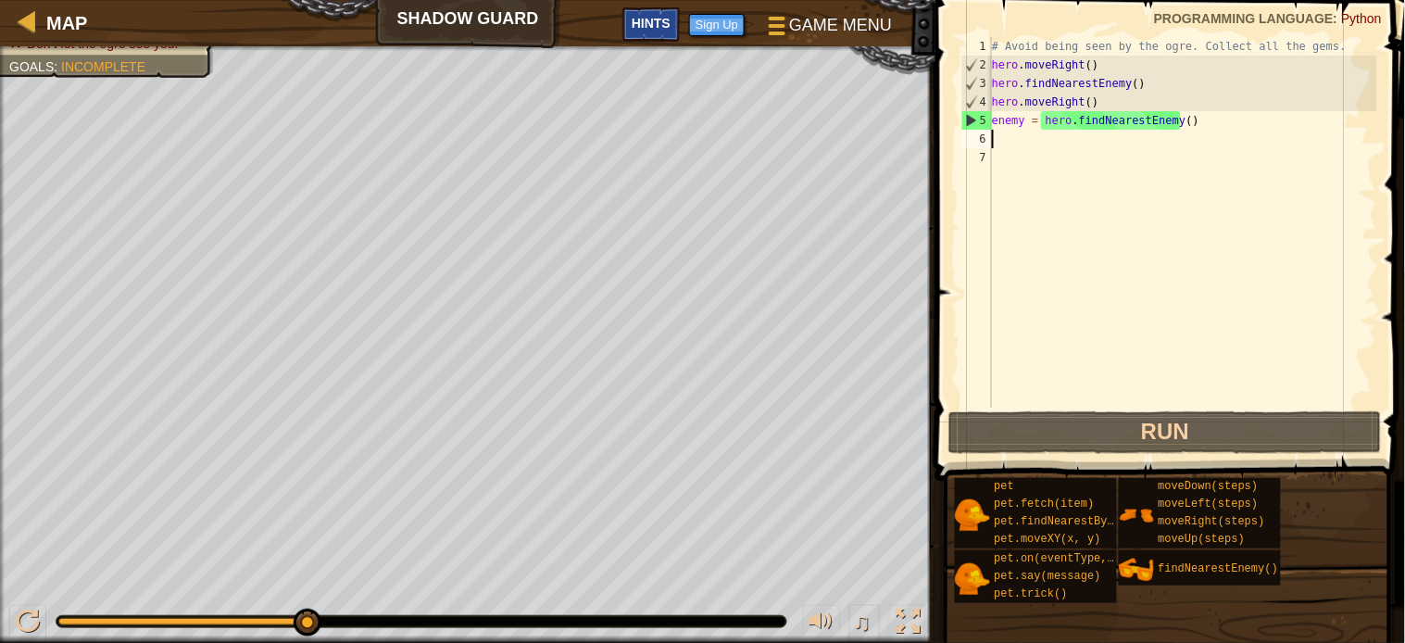
click at [667, 15] on div "Hints" at bounding box center [650, 24] width 57 height 34
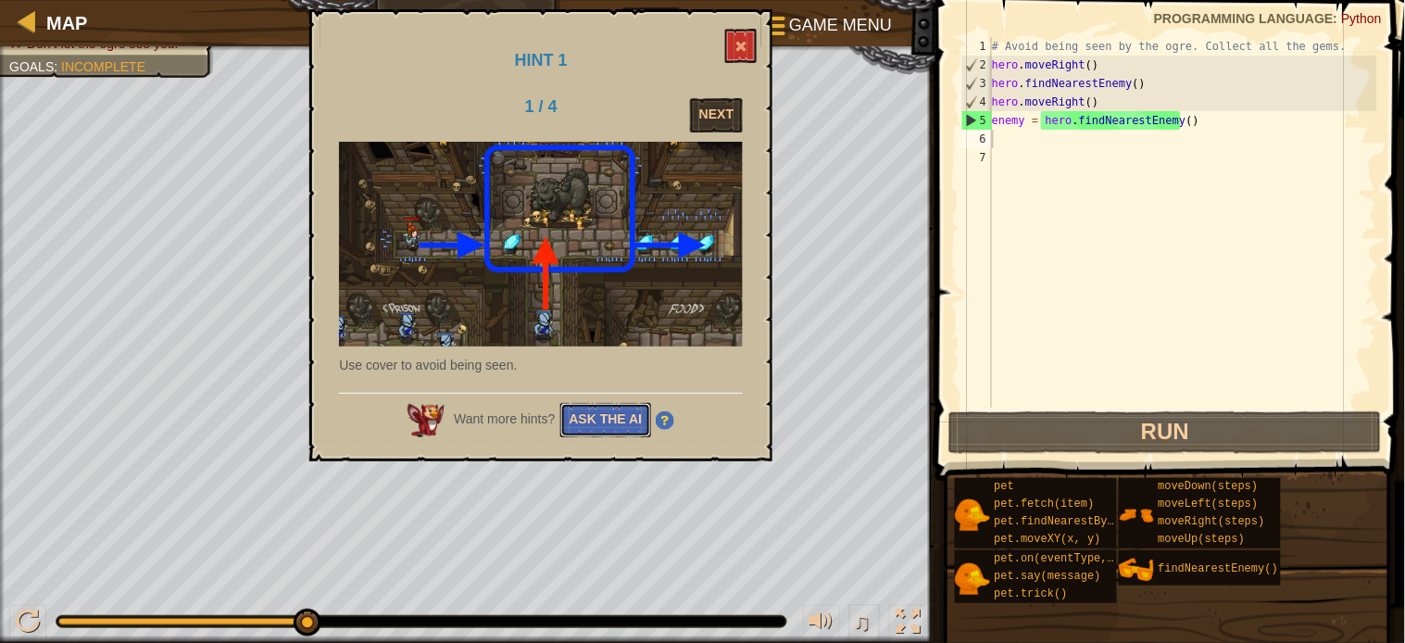
click at [594, 411] on button "Ask the AI" at bounding box center [606, 420] width 92 height 34
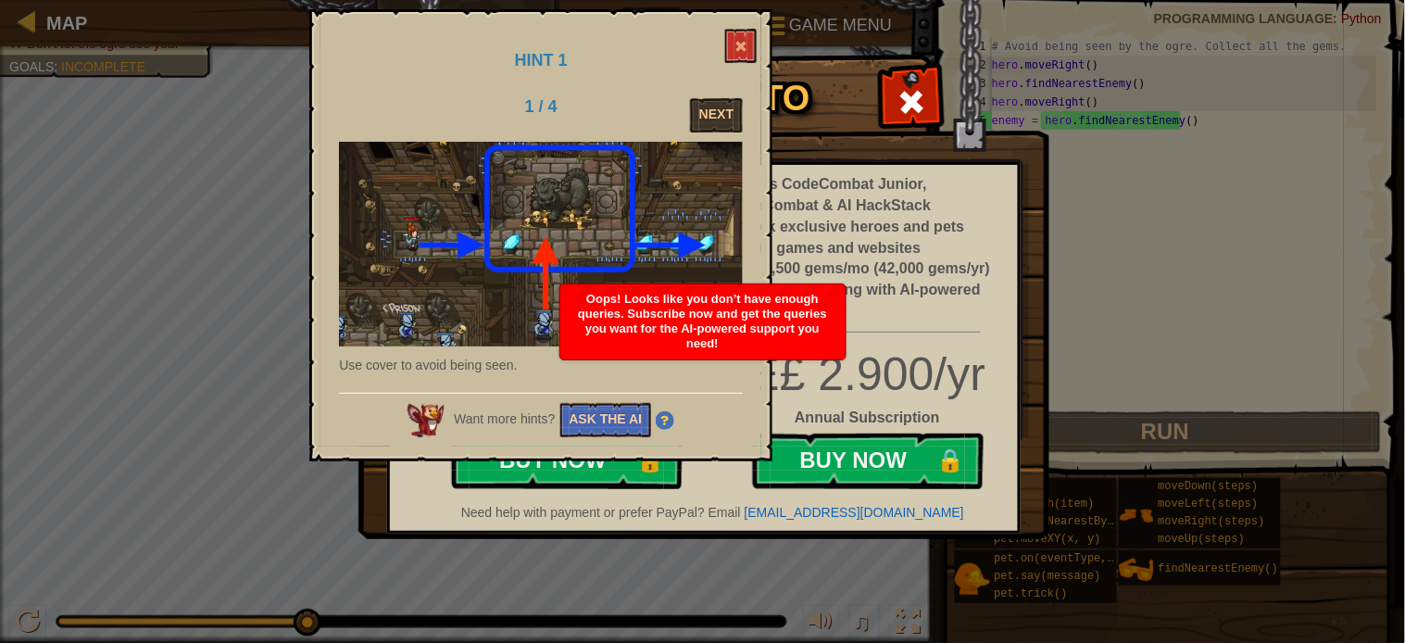
click at [618, 411] on button "Ask the AI" at bounding box center [606, 420] width 92 height 34
click at [747, 41] on span at bounding box center [741, 46] width 13 height 13
click at [902, 88] on span at bounding box center [913, 102] width 30 height 30
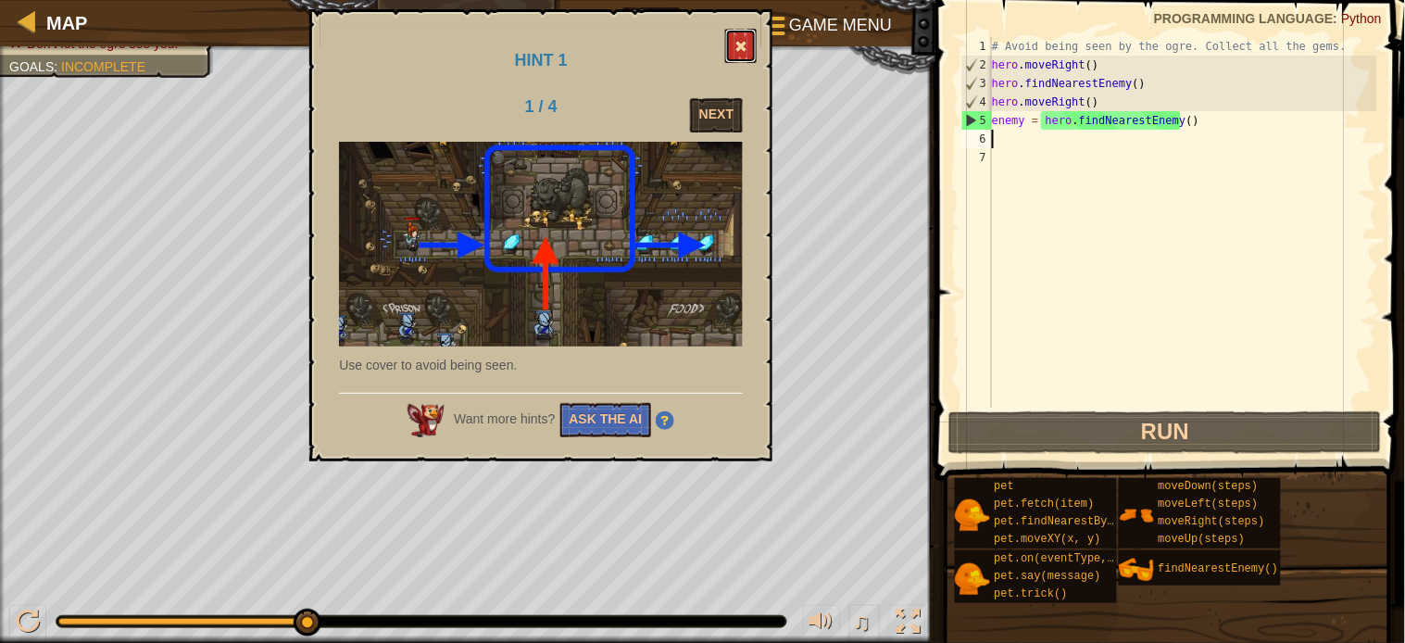
click at [746, 38] on button at bounding box center [740, 46] width 31 height 34
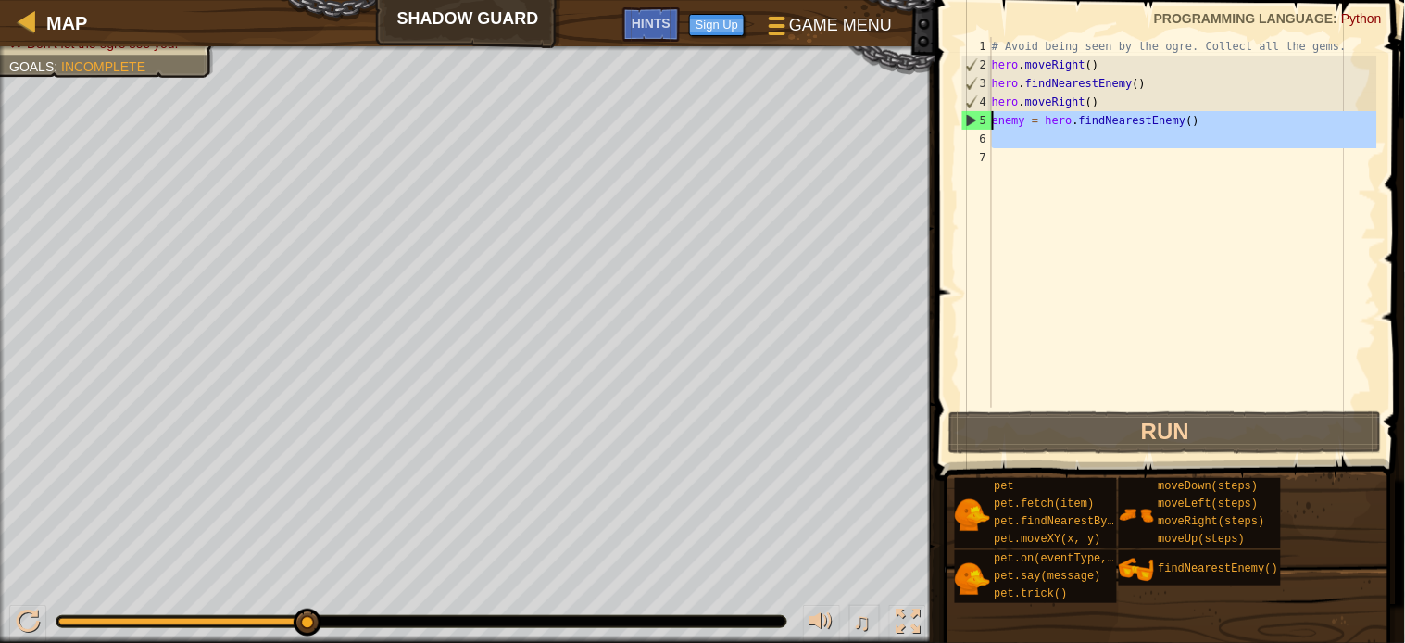
drag, startPoint x: 1292, startPoint y: 157, endPoint x: 948, endPoint y: 114, distance: 347.3
click at [948, 114] on div "1 2 3 4 5 6 7 # Avoid being seen by the ogre. Collect all the gems. hero . move…" at bounding box center [1167, 276] width 475 height 535
type textarea "enemy = hero.findNearestEnemy()"
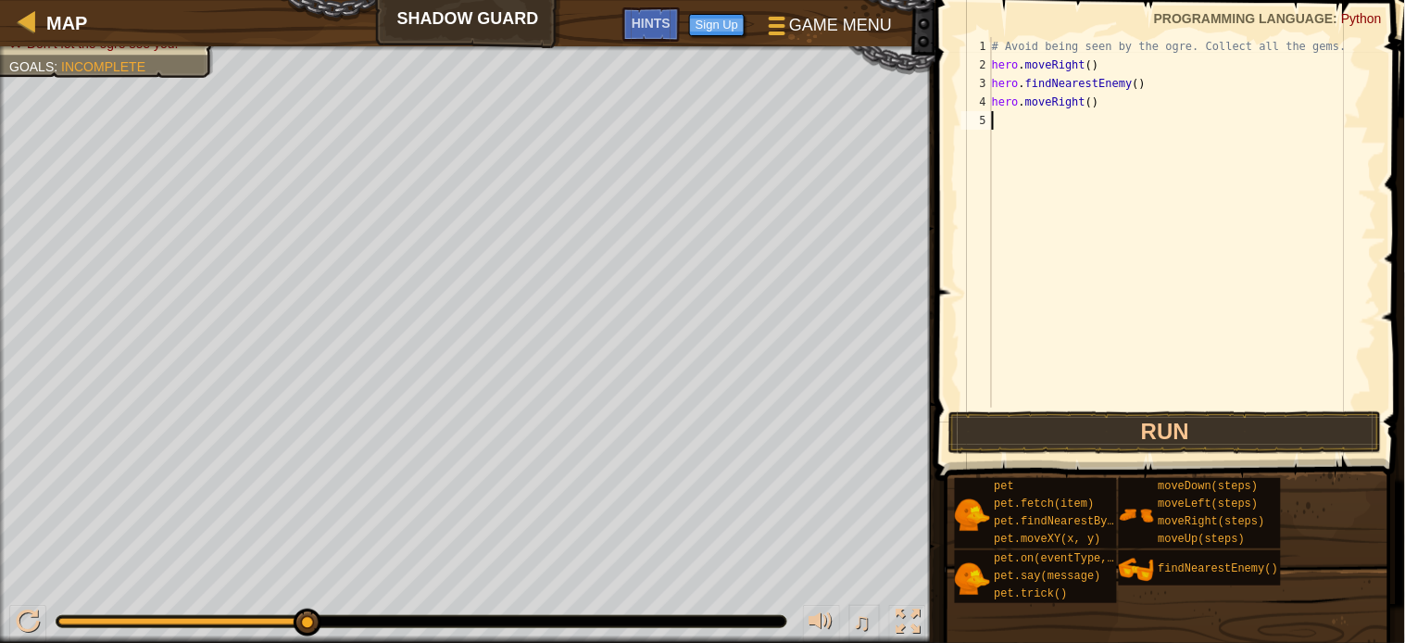
click at [1015, 128] on div "# Avoid being seen by the ogre. Collect all the gems. hero . moveRight ( ) hero…" at bounding box center [1182, 241] width 389 height 408
type textarea "h"
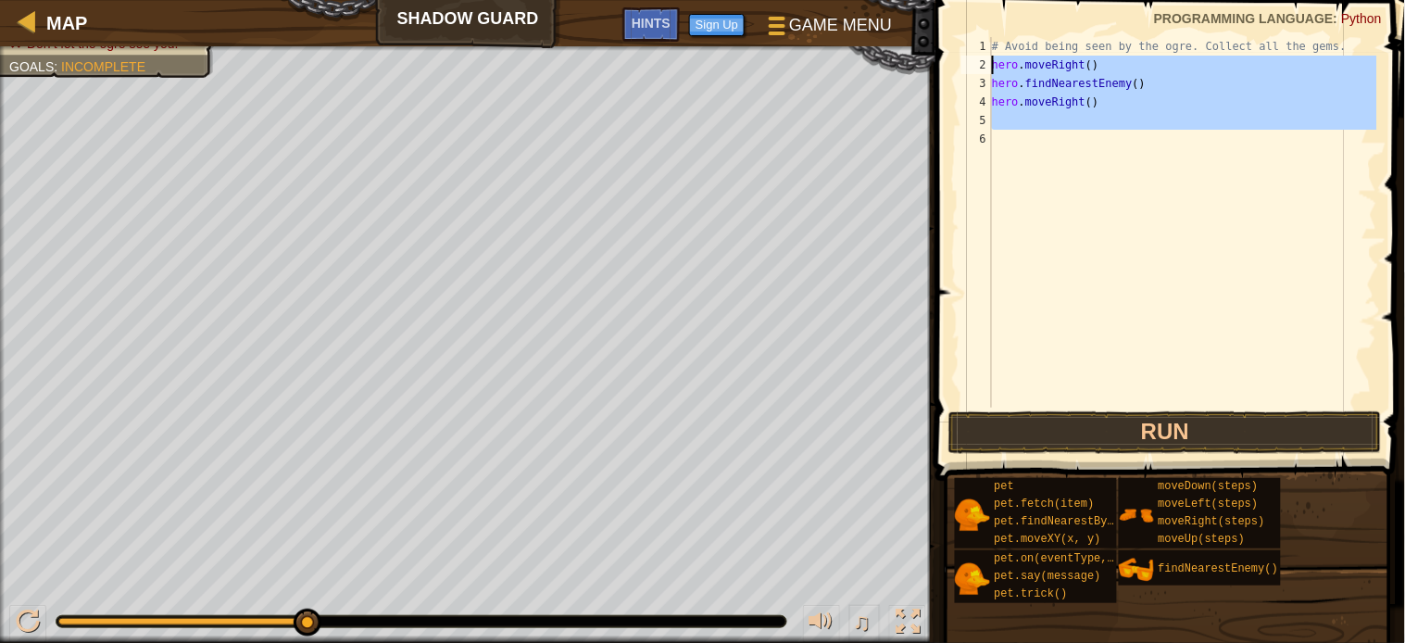
drag, startPoint x: 1012, startPoint y: 158, endPoint x: 991, endPoint y: 56, distance: 105.0
click at [991, 56] on div "1 2 3 4 5 6 # Avoid being seen by the ogre. Collect all the gems. hero . moveRi…" at bounding box center [1168, 222] width 420 height 370
type textarea "hero.moveRight() hero.findNearestEnemy()"
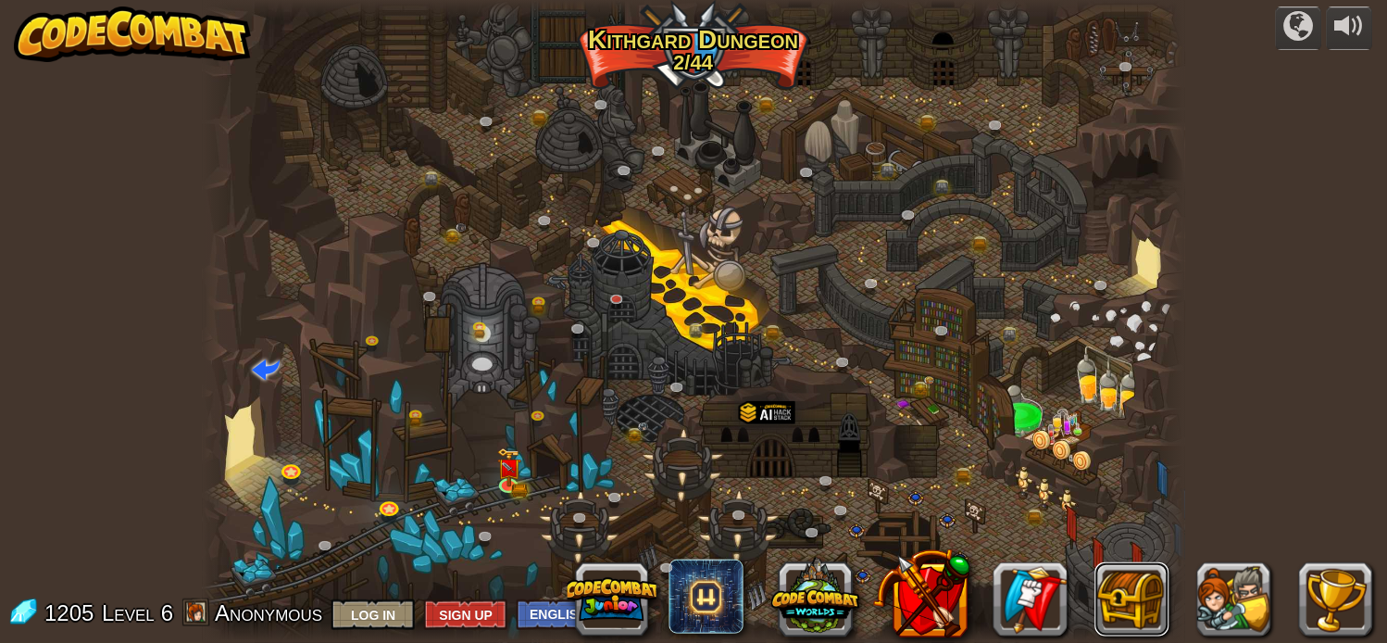
click at [1119, 603] on button at bounding box center [1133, 599] width 74 height 74
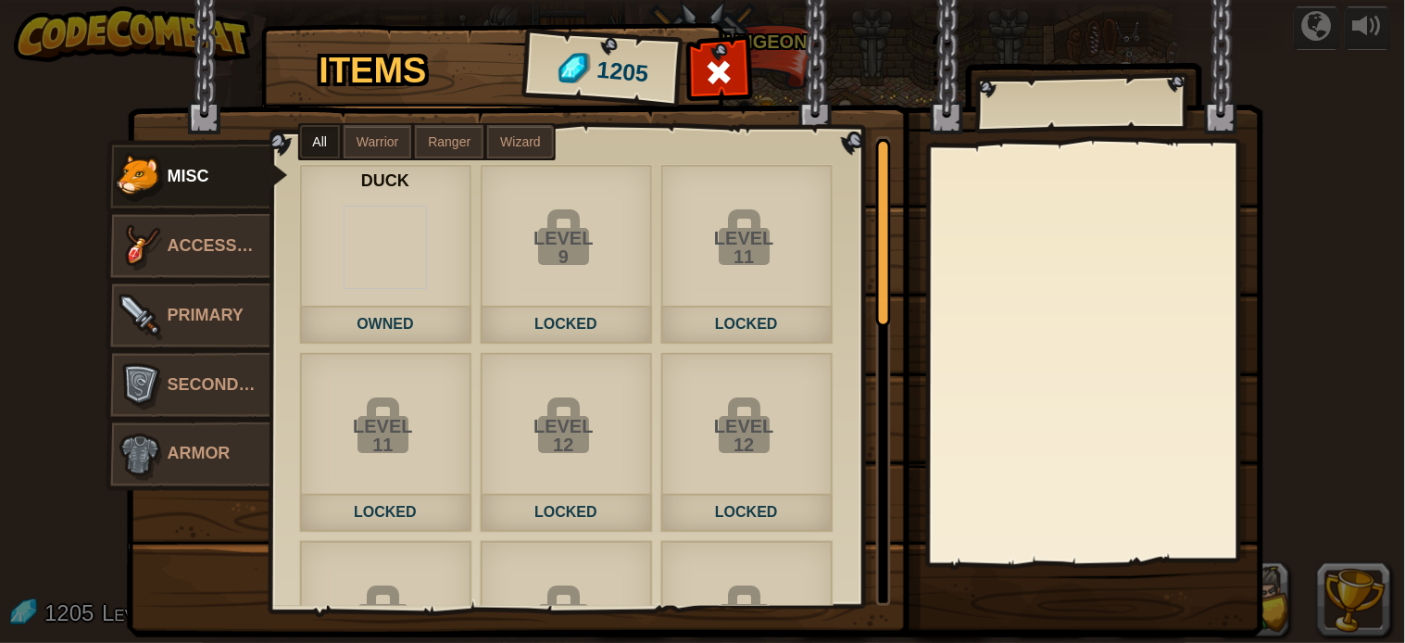
click at [344, 241] on img at bounding box center [385, 247] width 83 height 83
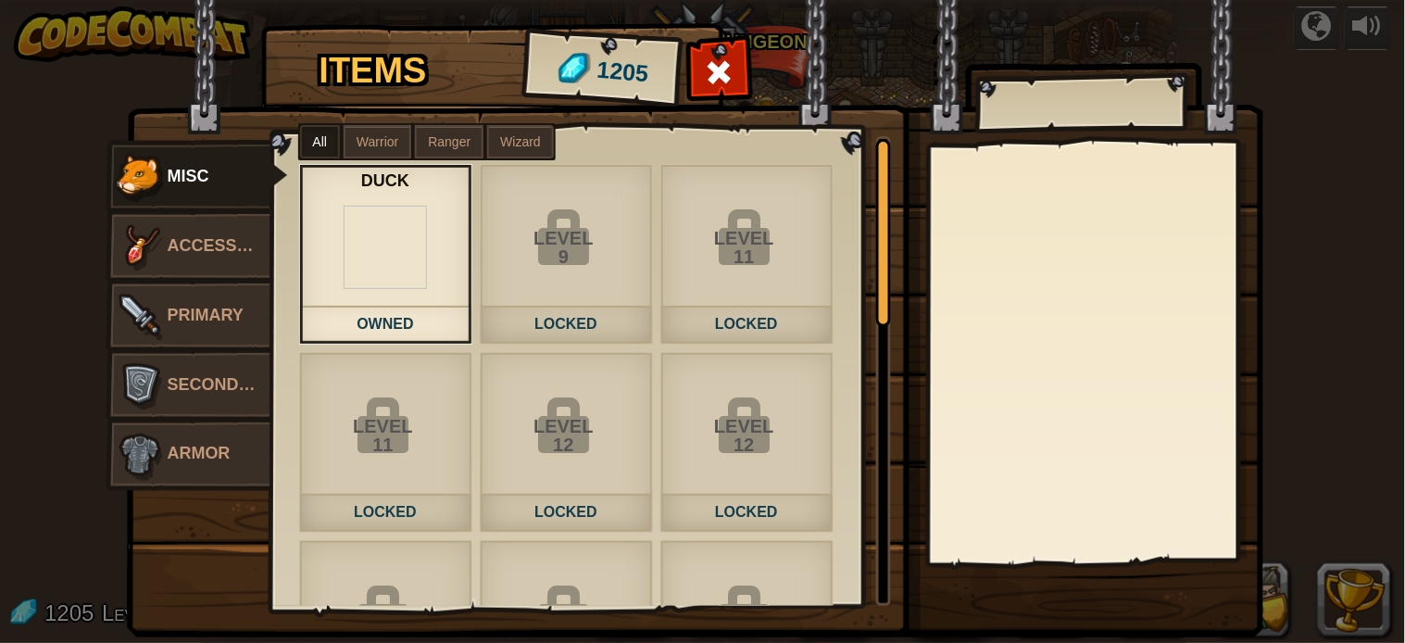
click at [369, 244] on img at bounding box center [385, 247] width 83 height 83
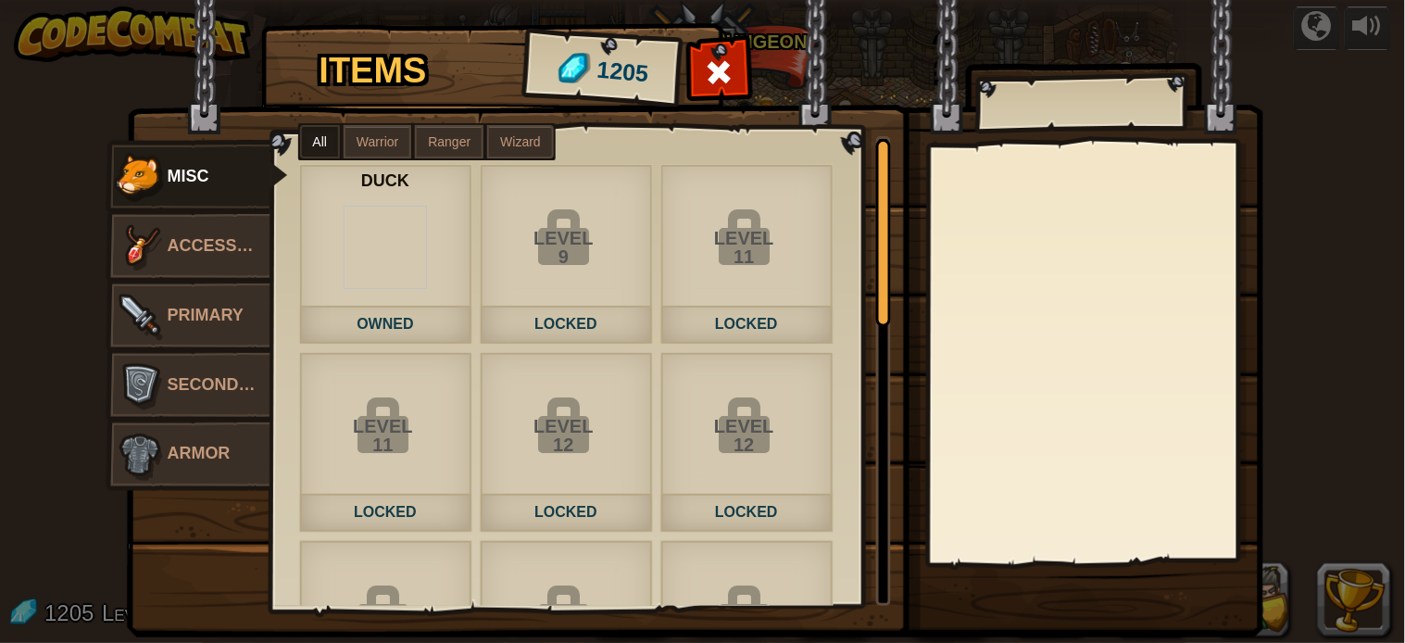
click at [369, 244] on img at bounding box center [385, 247] width 83 height 83
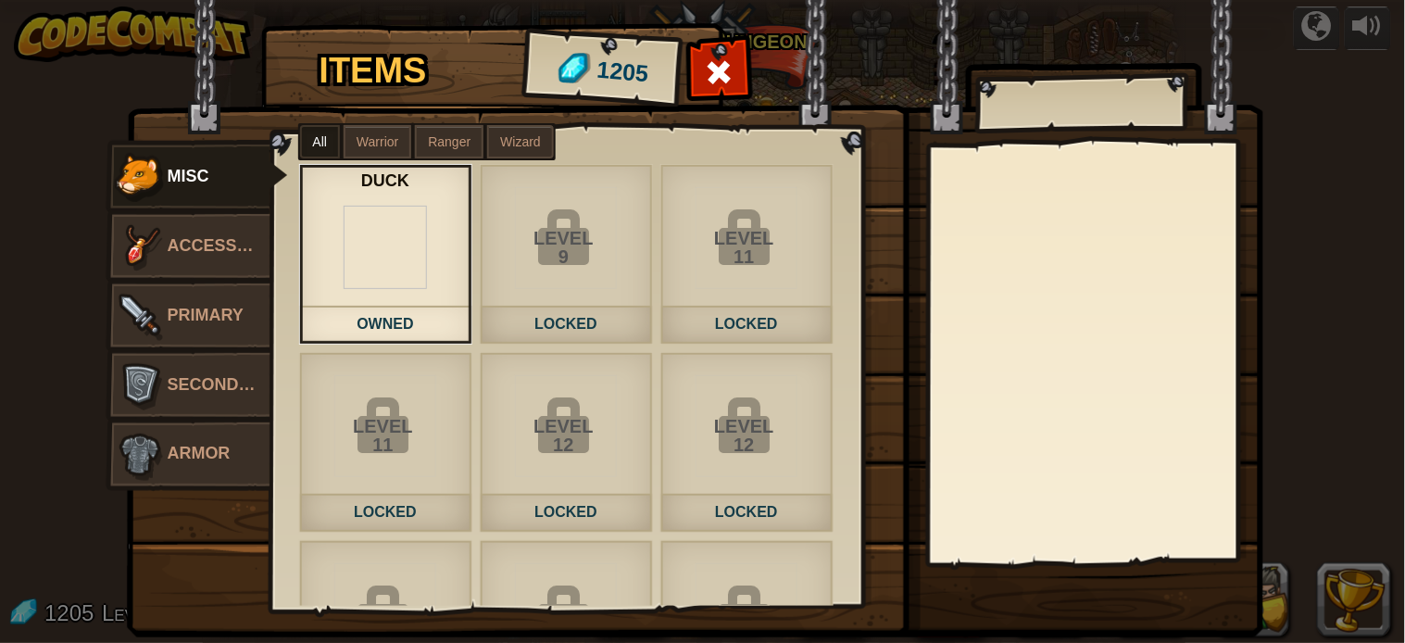
click at [710, 69] on span at bounding box center [719, 72] width 30 height 30
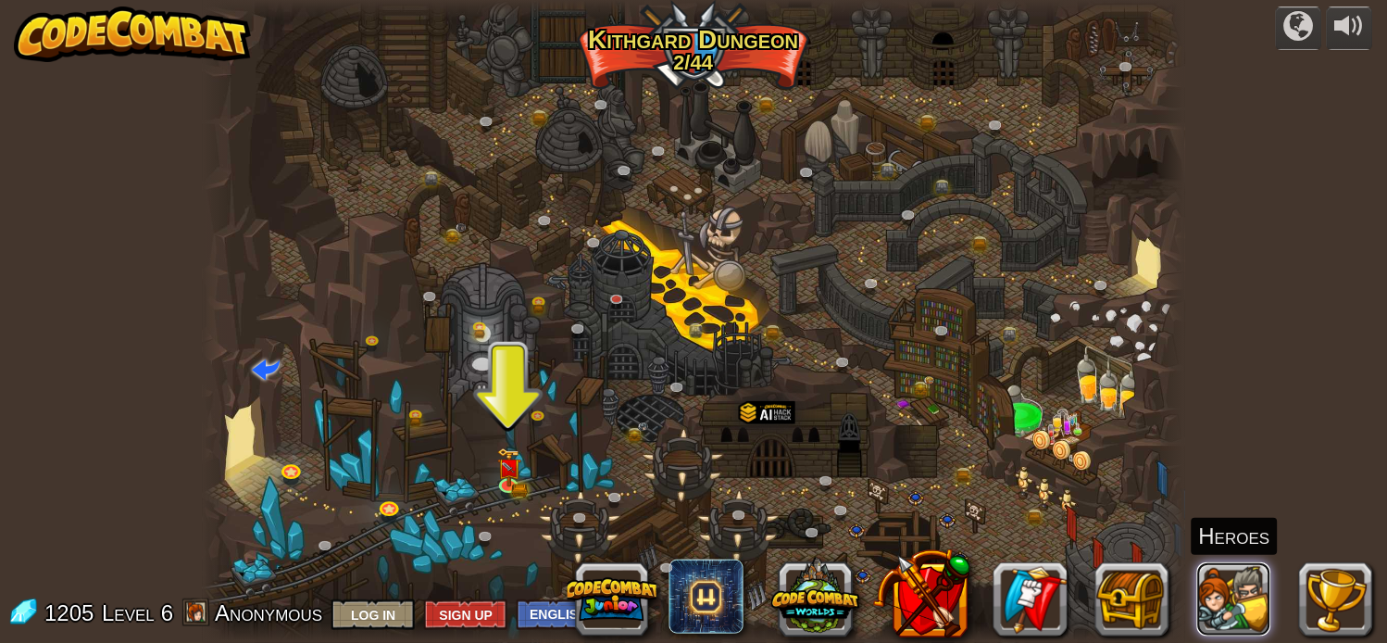
click at [1204, 612] on button at bounding box center [1235, 599] width 74 height 74
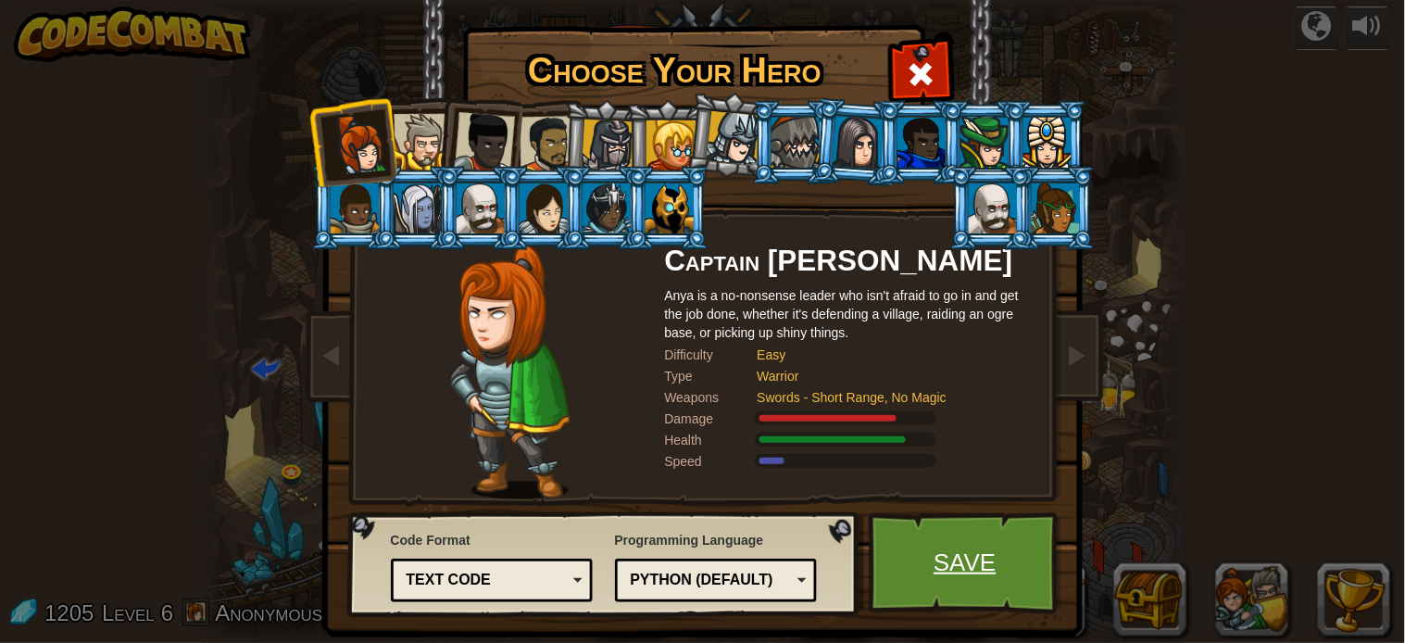
click at [948, 567] on link "Save" at bounding box center [966, 563] width 194 height 102
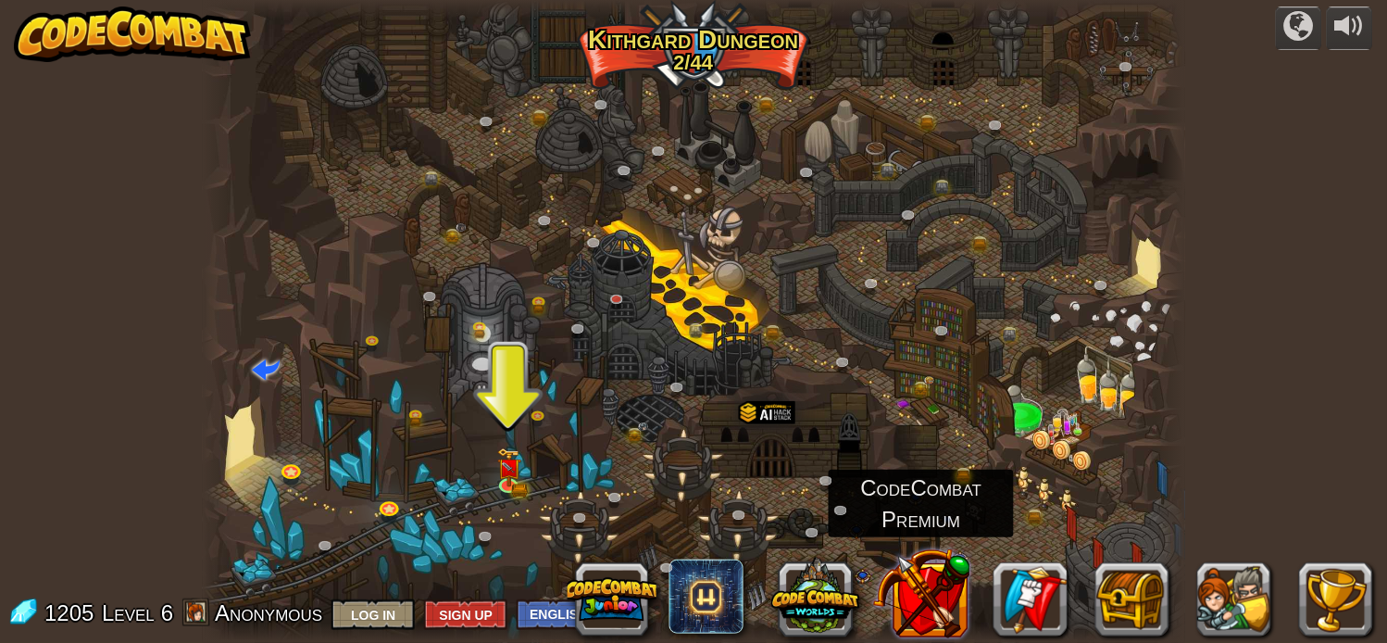
click at [941, 595] on button at bounding box center [921, 593] width 97 height 97
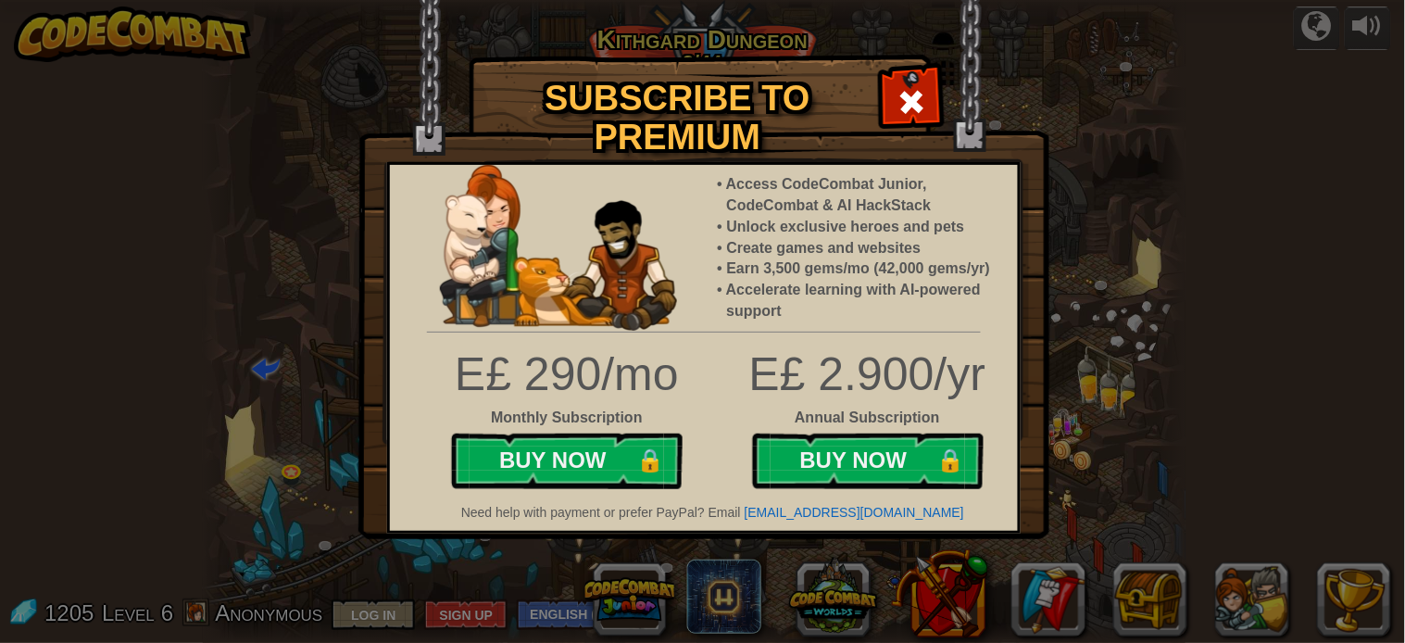
click at [905, 102] on span at bounding box center [913, 102] width 30 height 30
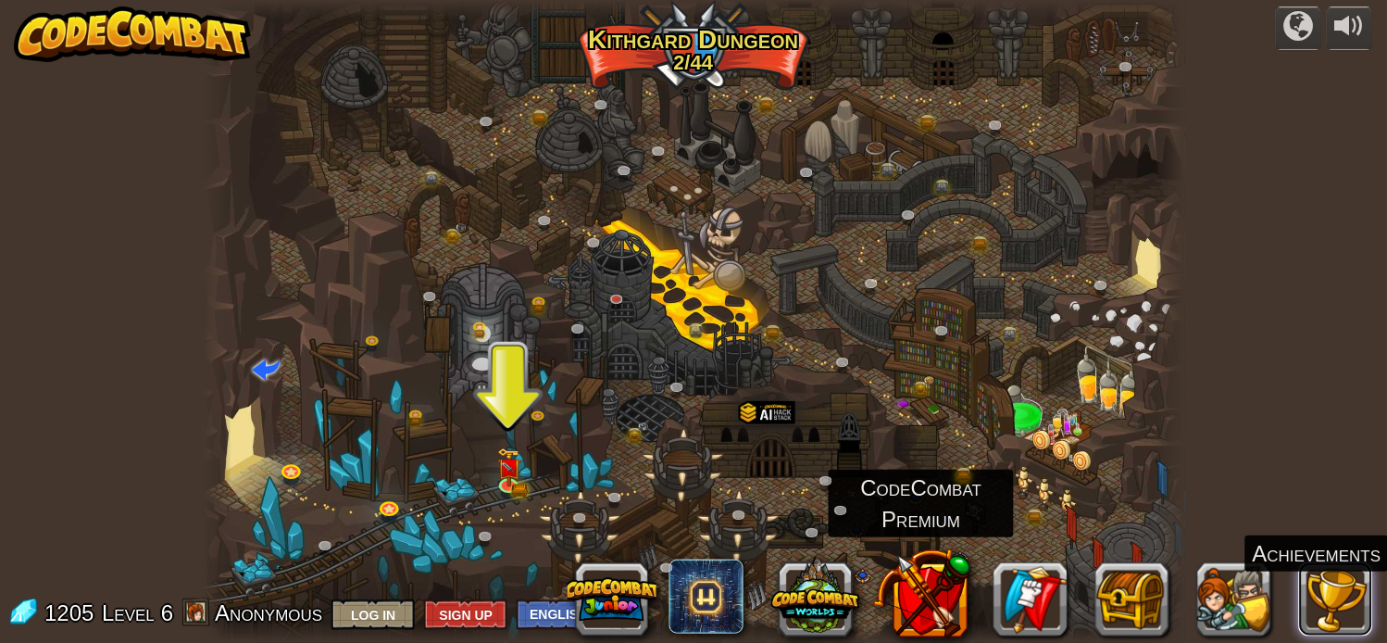
click at [1332, 607] on button at bounding box center [1337, 599] width 74 height 74
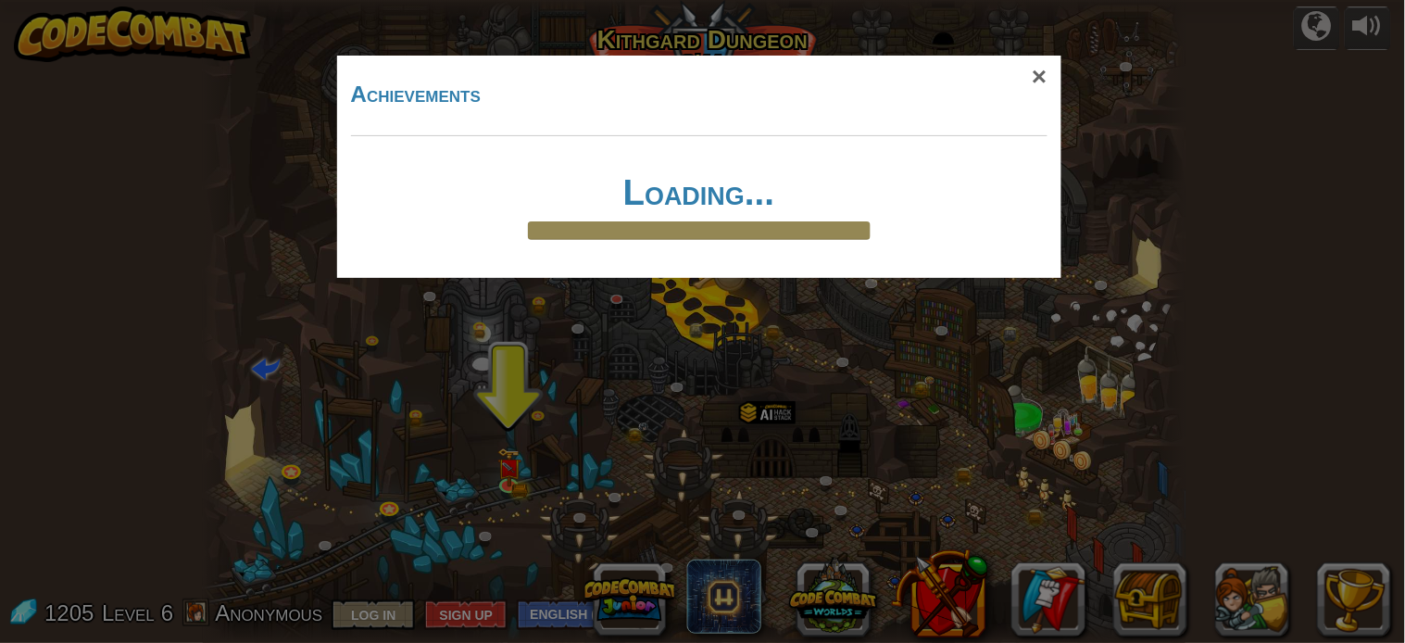
click at [510, 441] on div "× Achievements Loading... Reticulating Splines... Loading..." at bounding box center [702, 321] width 1405 height 643
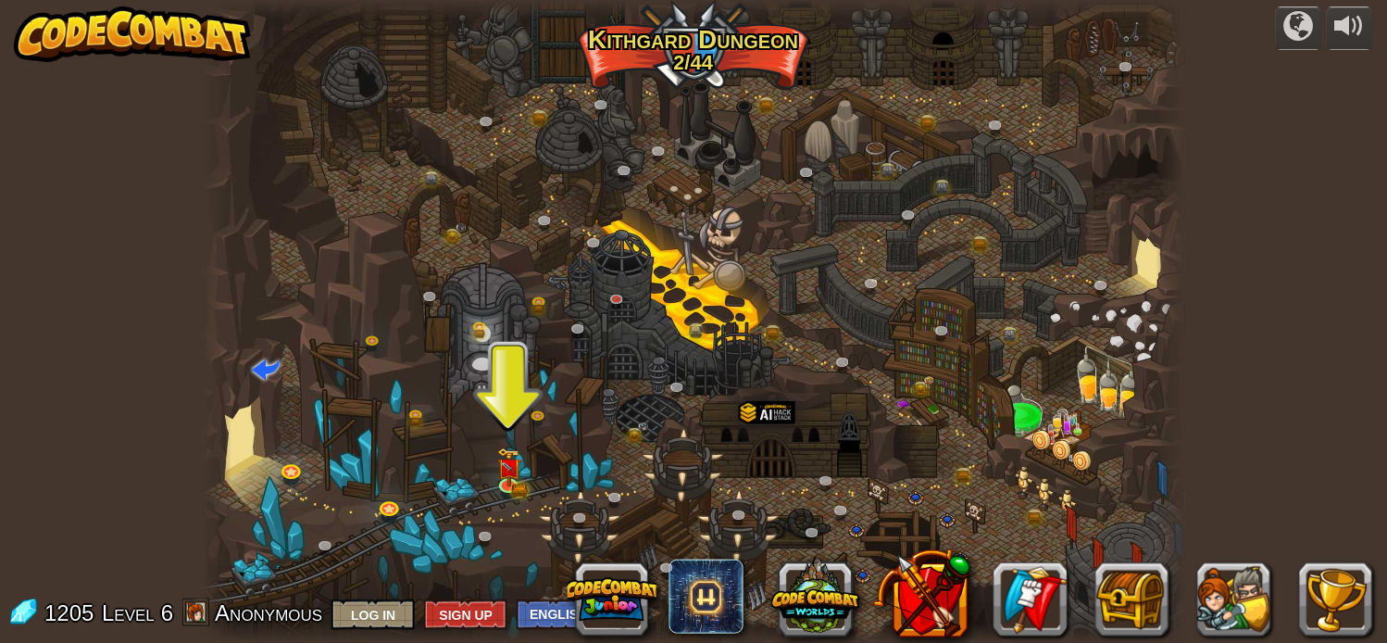
click at [524, 451] on div at bounding box center [695, 321] width 984 height 643
click at [496, 412] on div at bounding box center [695, 321] width 984 height 643
click at [507, 480] on img at bounding box center [508, 457] width 24 height 53
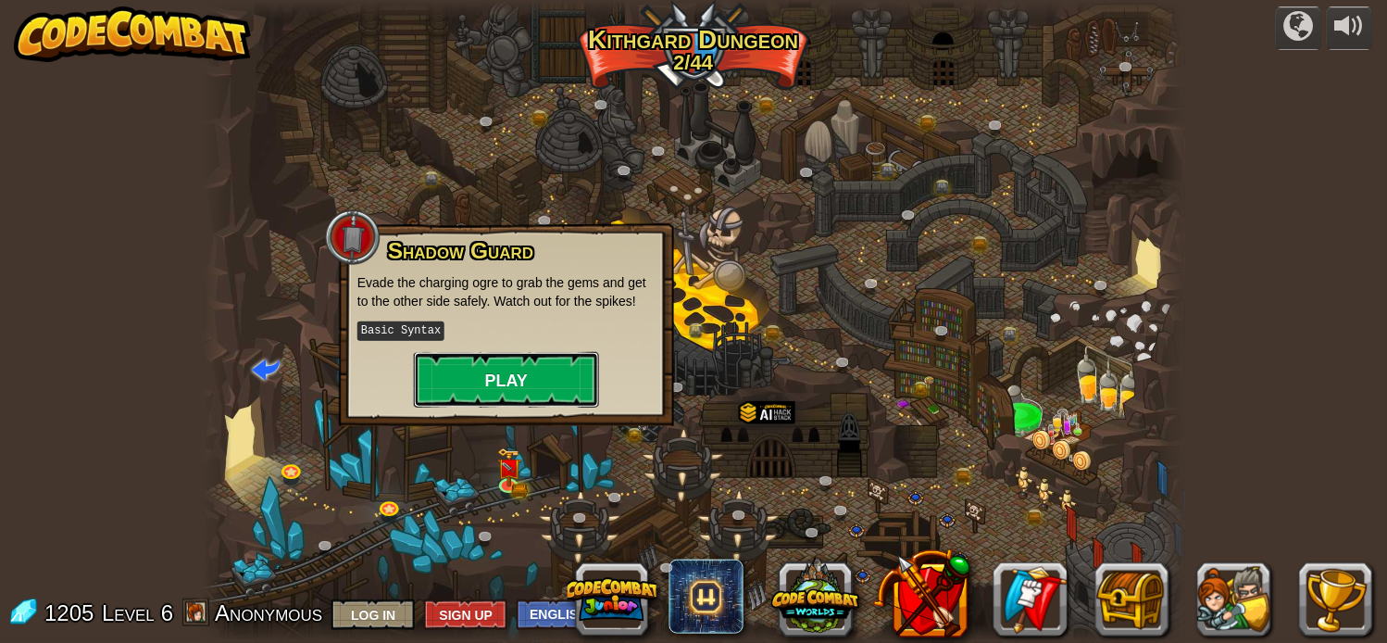
click at [512, 383] on button "Play" at bounding box center [506, 380] width 185 height 56
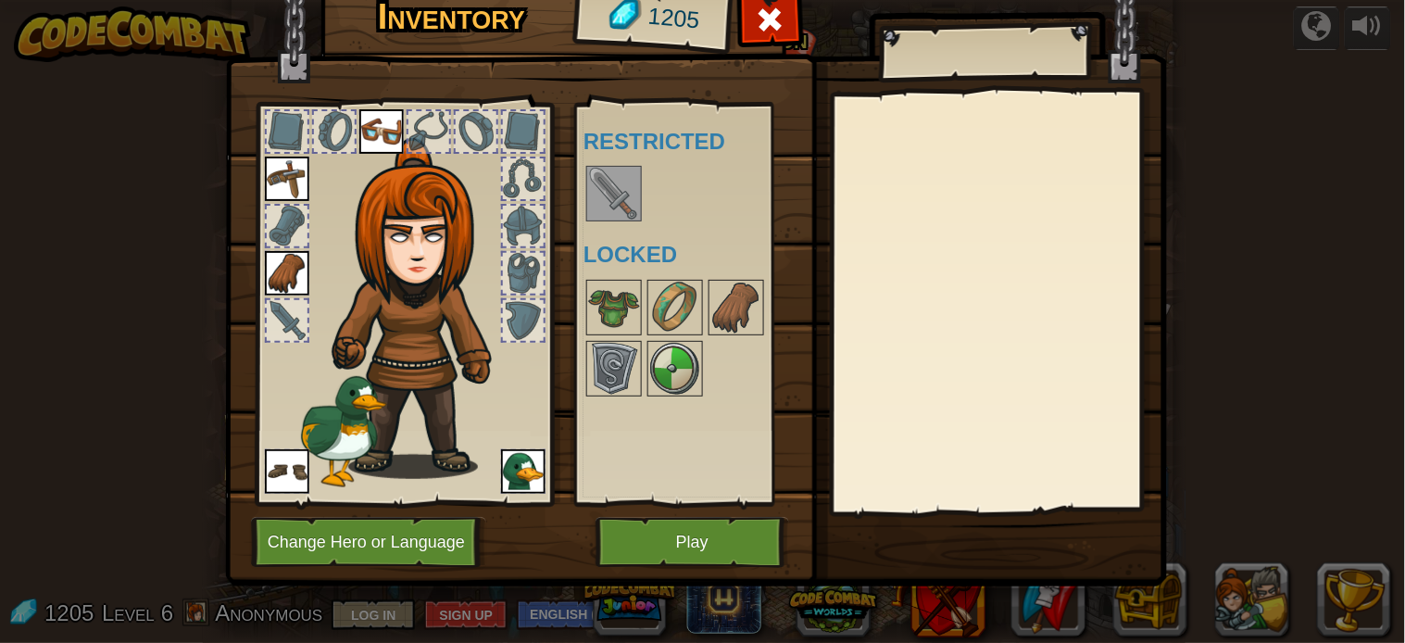
drag, startPoint x: 680, startPoint y: 299, endPoint x: 431, endPoint y: 301, distance: 249.2
click at [431, 294] on div "Inventory 1205 Available Equip Equip Equip Equip Equip (double-click to equip) …" at bounding box center [703, 282] width 942 height 611
click at [687, 543] on button "Play" at bounding box center [693, 542] width 194 height 51
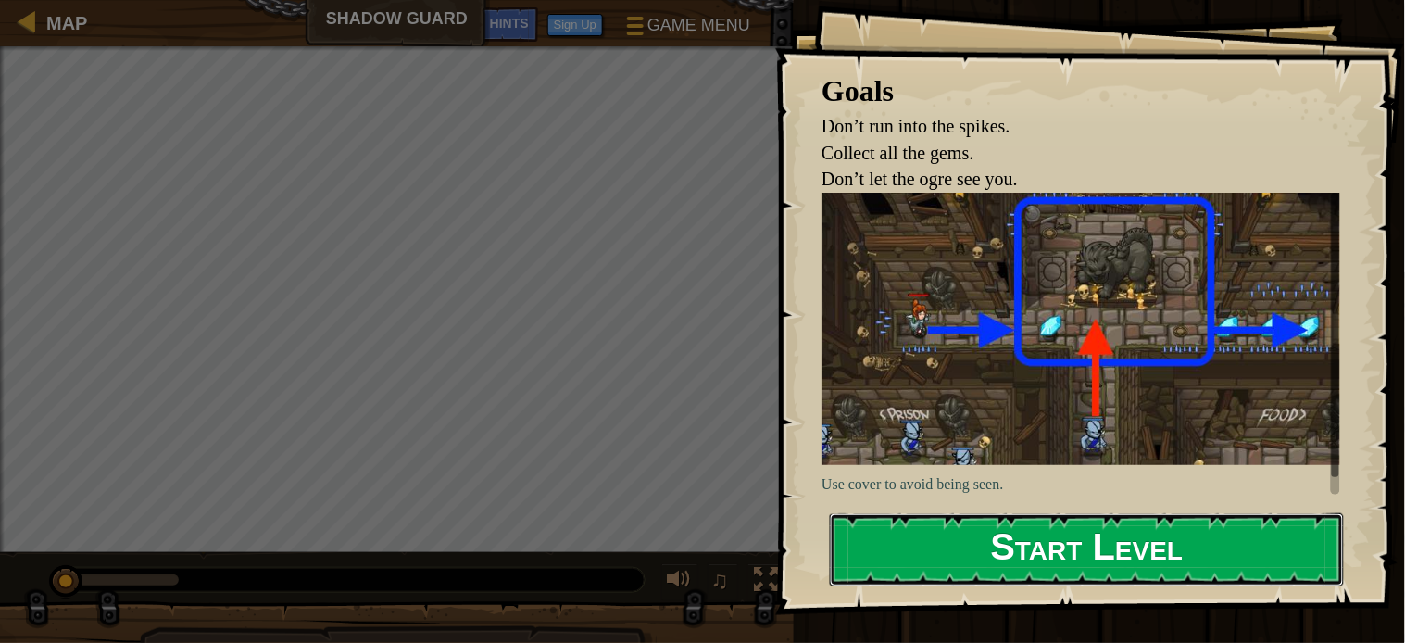
click at [1142, 549] on button "Start Level" at bounding box center [1087, 549] width 514 height 73
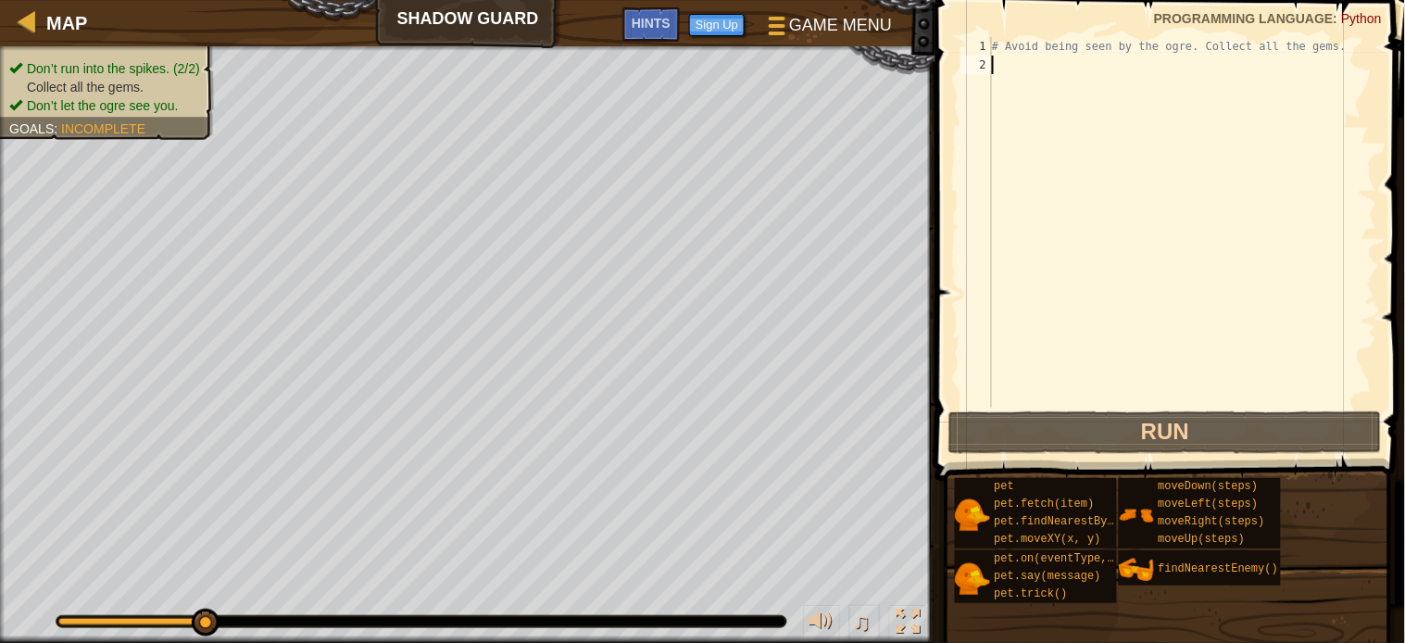
type textarea "h"
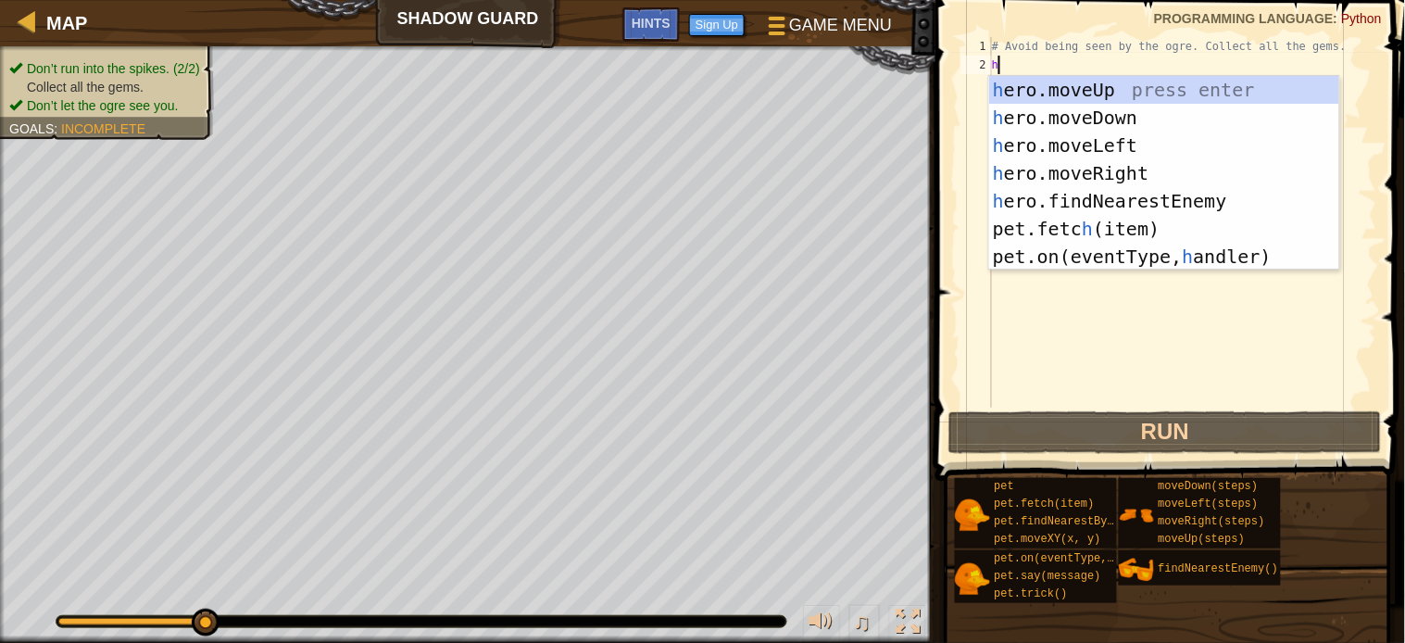
scroll to position [7, 0]
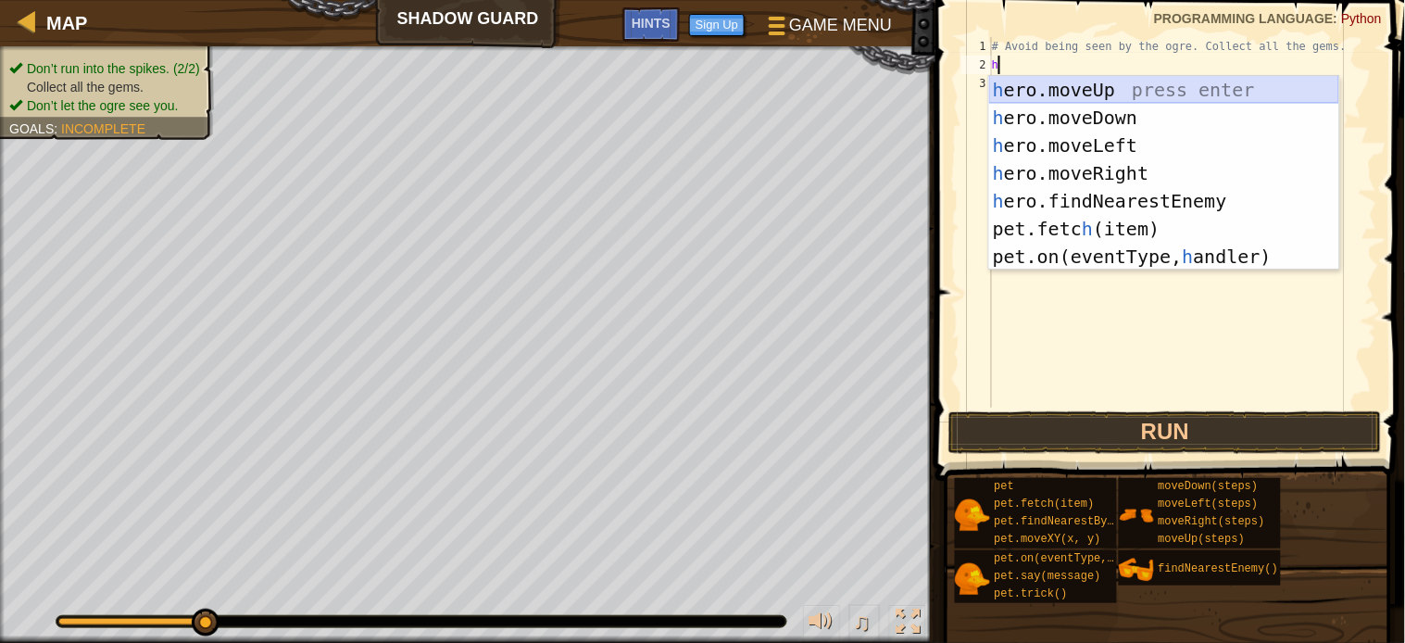
click at [1036, 89] on div "h ero.moveUp press enter h ero.moveDown press enter h ero.moveLeft press enter …" at bounding box center [1164, 201] width 350 height 250
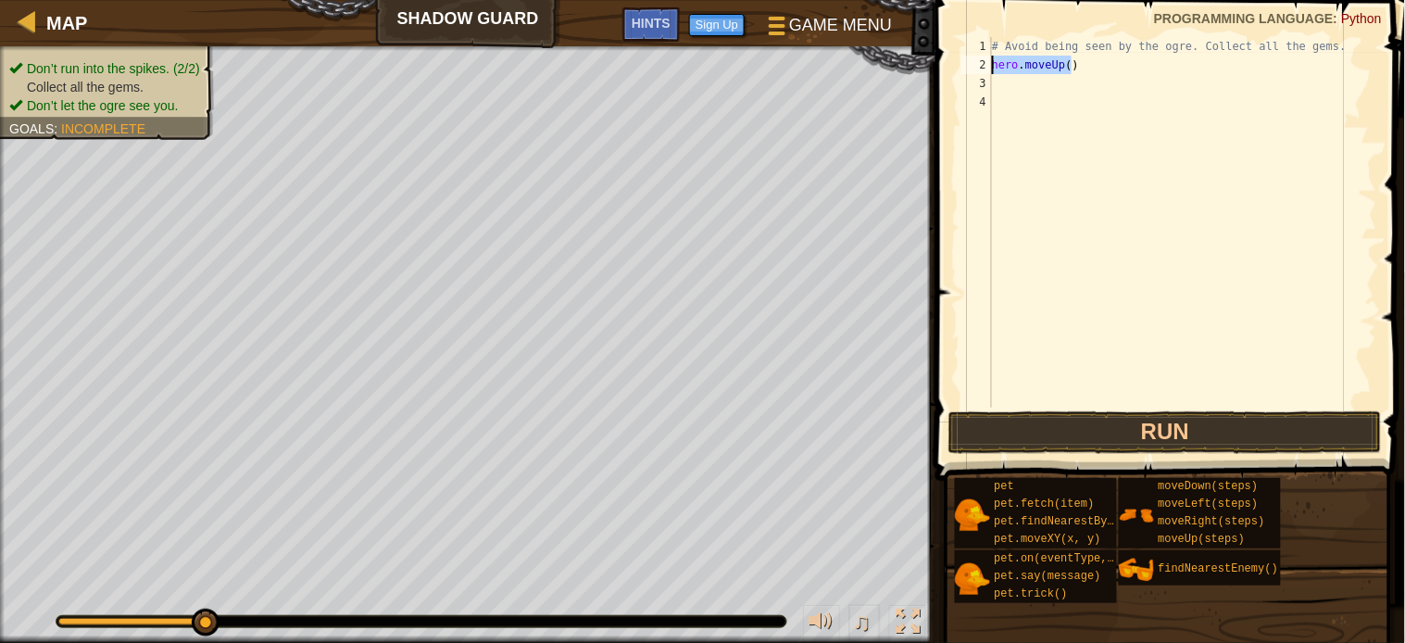
drag, startPoint x: 1089, startPoint y: 66, endPoint x: 995, endPoint y: 58, distance: 94.8
click at [995, 58] on div "# Avoid being seen by the ogre. Collect all the gems. hero . moveUp ( )" at bounding box center [1182, 241] width 389 height 408
type textarea "hero.moveUp()"
type textarea "h"
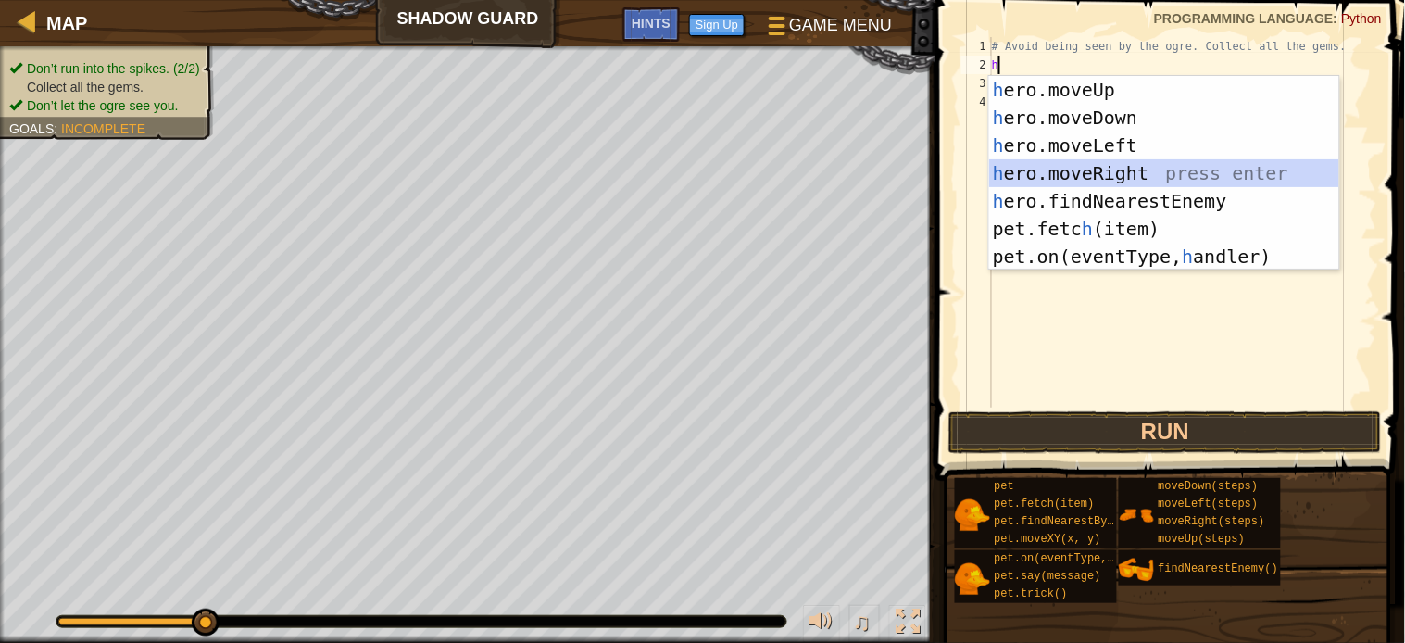
click at [1014, 170] on div "h ero.moveUp press enter h ero.moveDown press enter h ero.moveLeft press enter …" at bounding box center [1164, 201] width 350 height 250
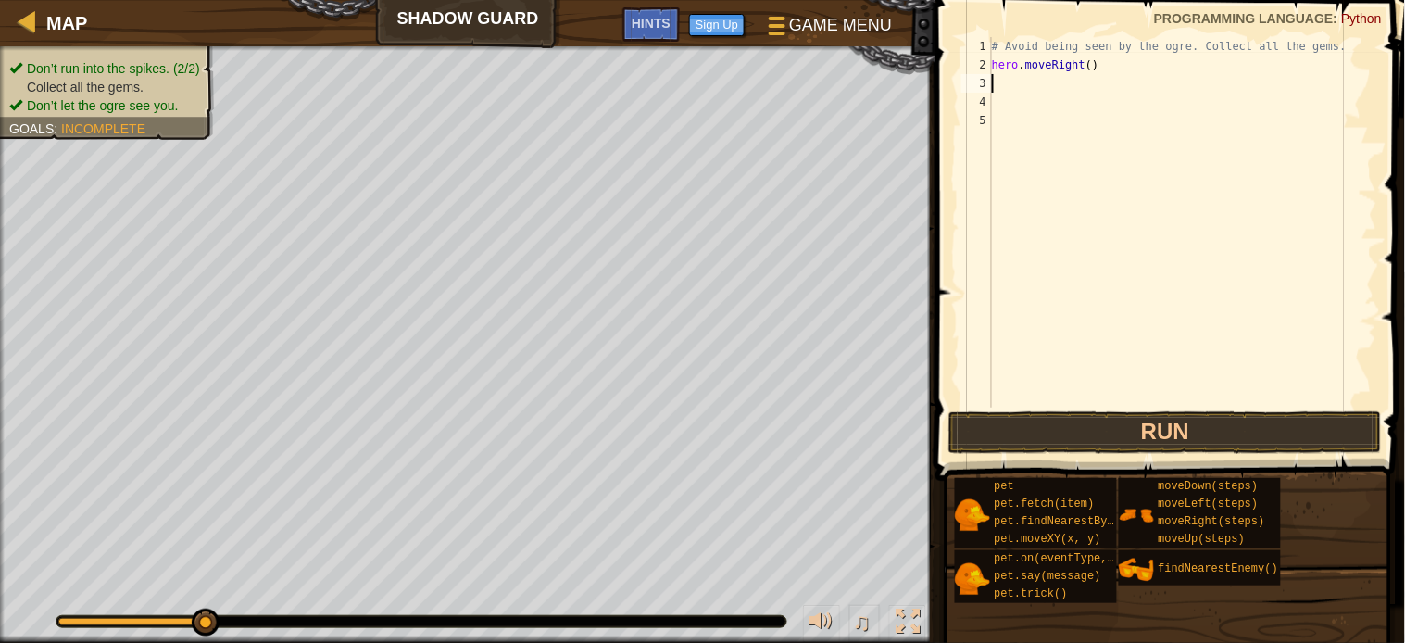
type textarea "h"
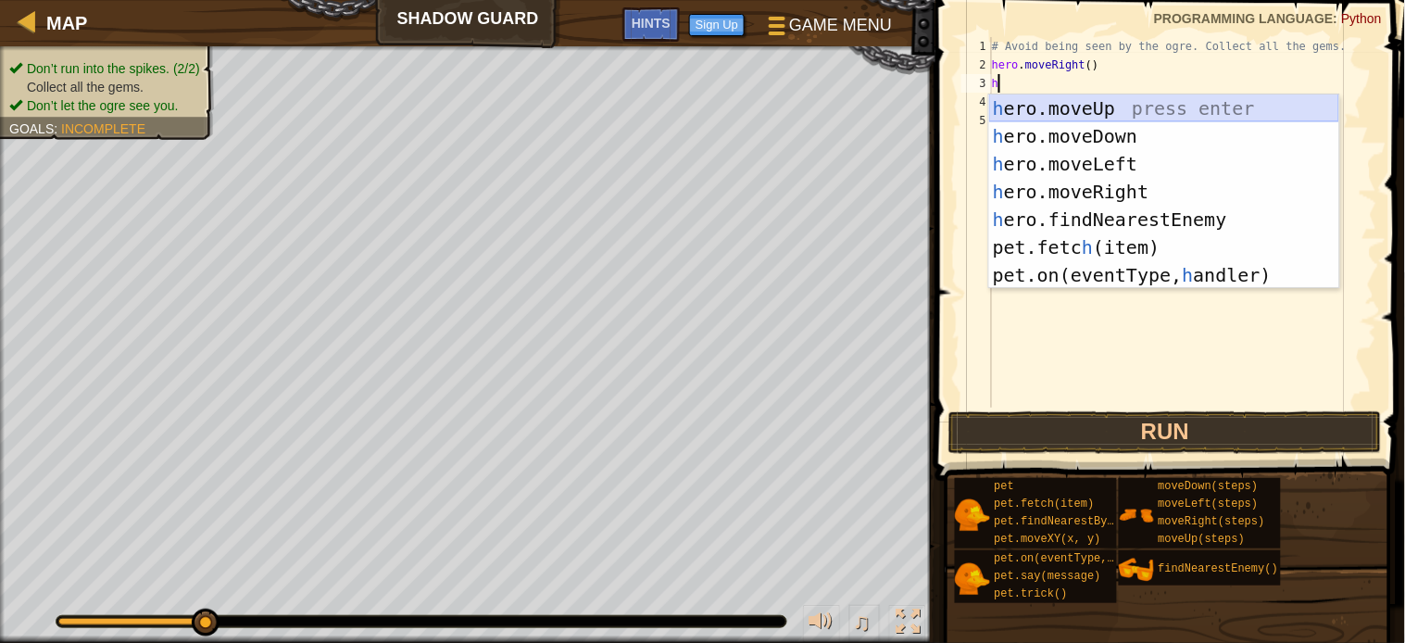
click at [1054, 111] on div "h ero.moveUp press enter h ero.moveDown press enter h ero.moveLeft press enter …" at bounding box center [1164, 219] width 350 height 250
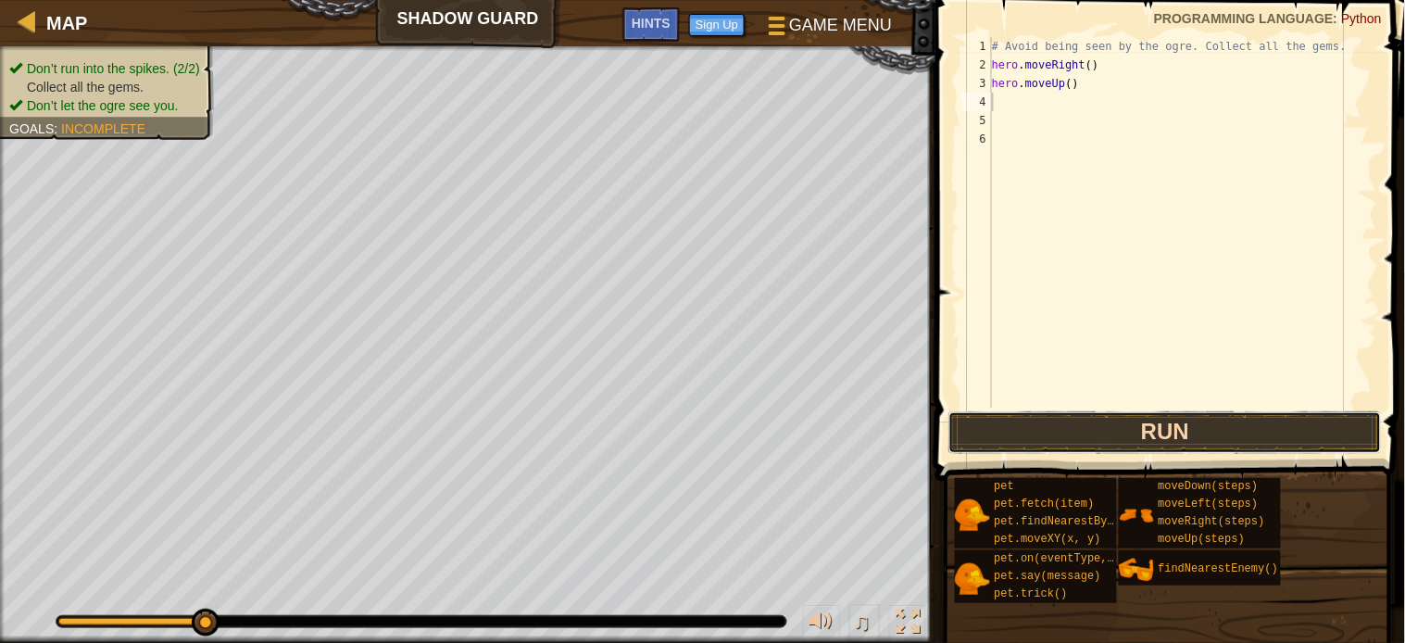
click at [1161, 436] on button "Run" at bounding box center [1164, 432] width 433 height 43
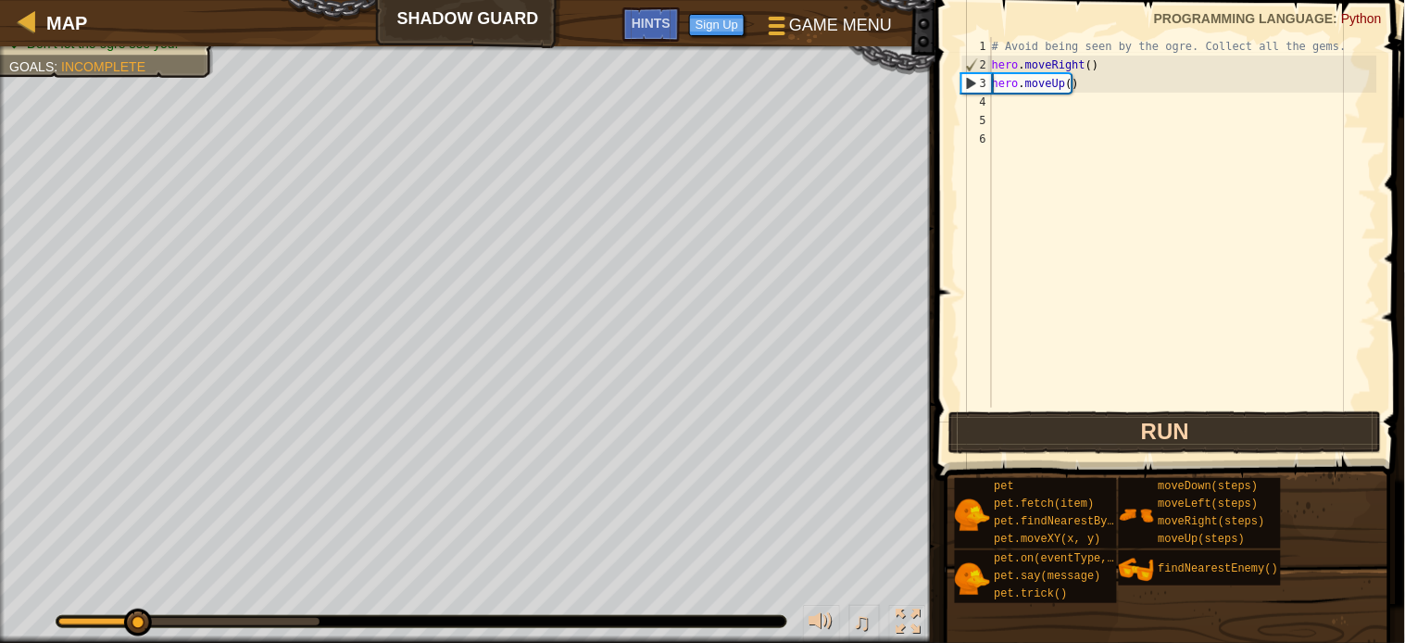
type textarea "# Avoid being seen by the ogre. Collect all the gems."
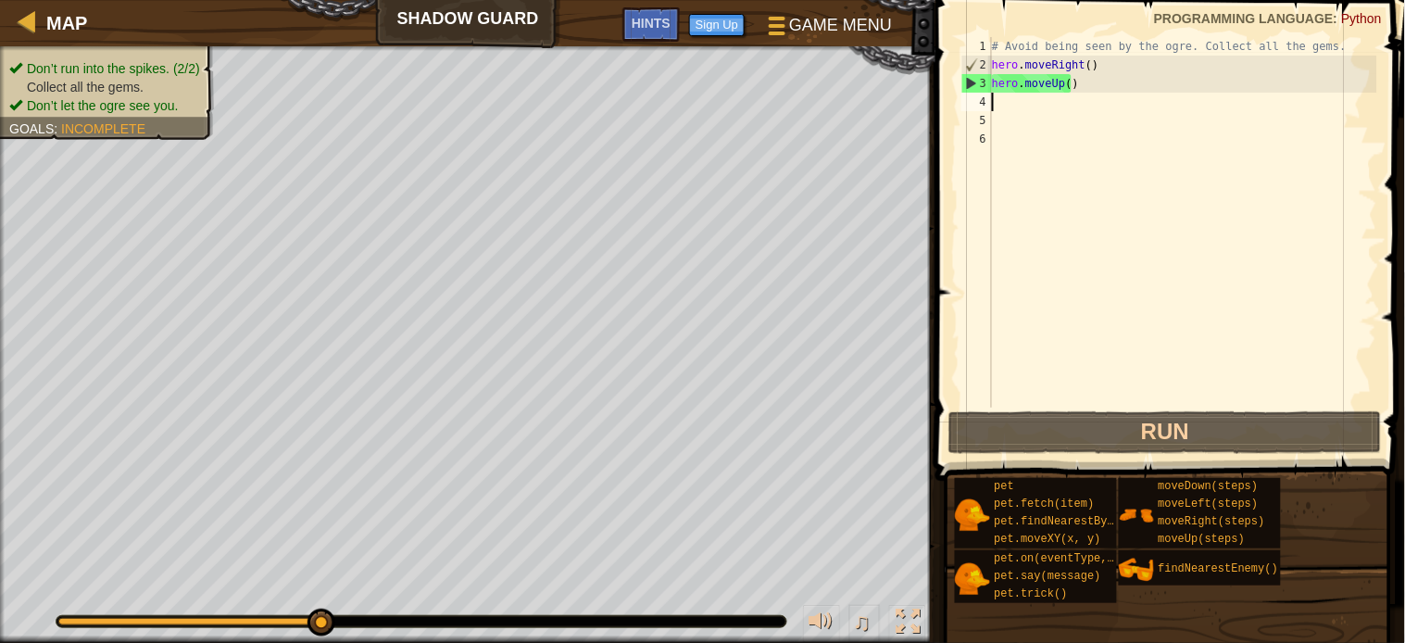
click at [1000, 100] on div "# Avoid being seen by the ogre. Collect all the gems. hero . moveRight ( ) hero…" at bounding box center [1182, 241] width 389 height 408
type textarea "h"
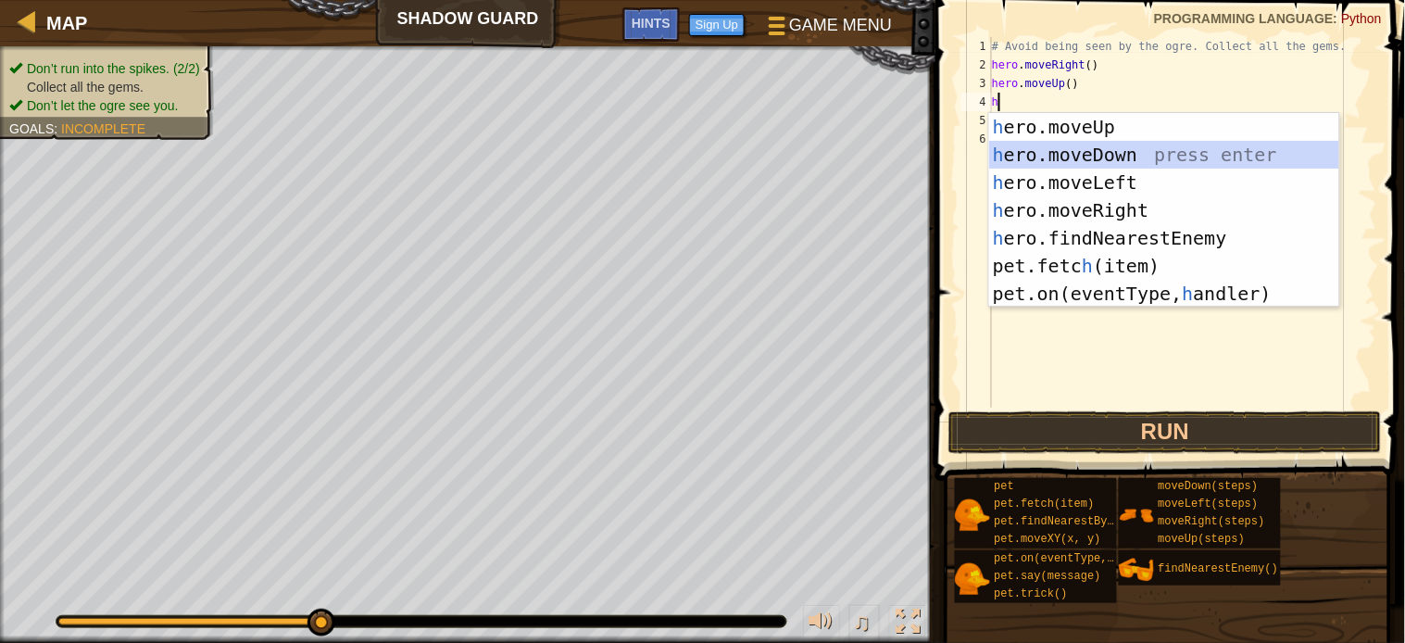
click at [1078, 159] on div "h ero.moveUp press enter h ero.moveDown press enter h ero.moveLeft press enter …" at bounding box center [1164, 238] width 350 height 250
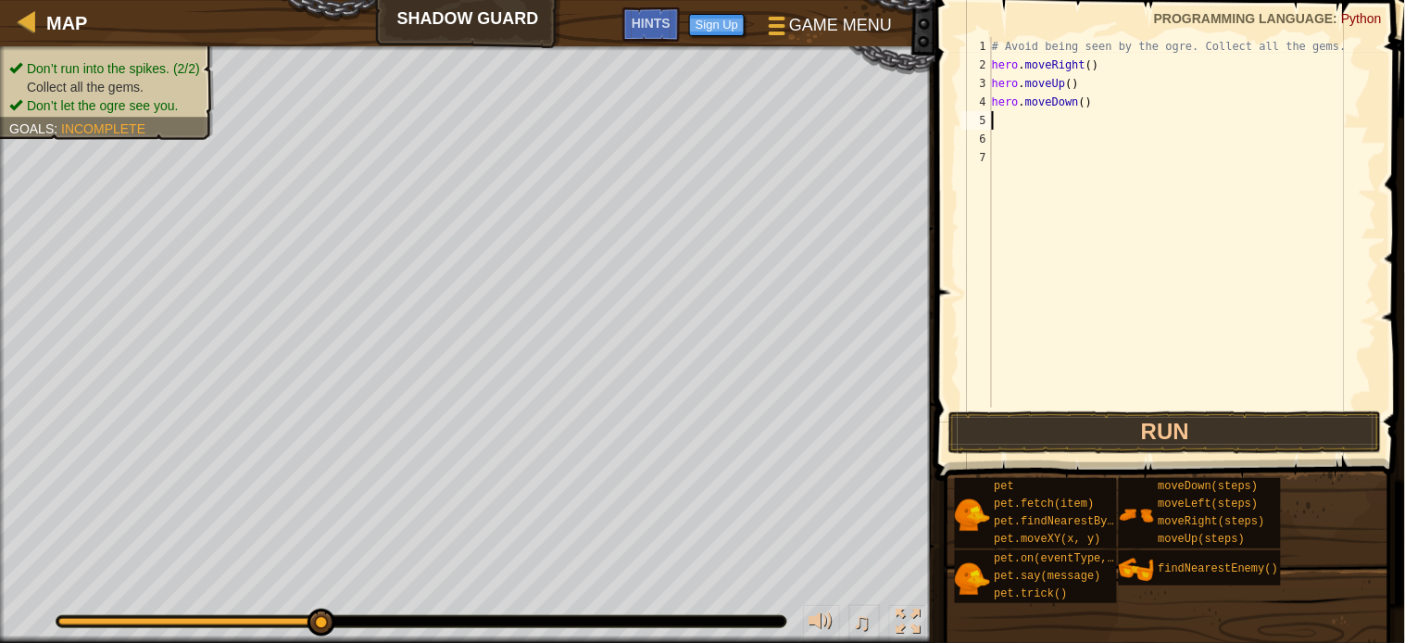
click at [1023, 128] on div "# Avoid being seen by the ogre. Collect all the gems. hero . moveRight ( ) hero…" at bounding box center [1182, 241] width 389 height 408
type textarea "h"
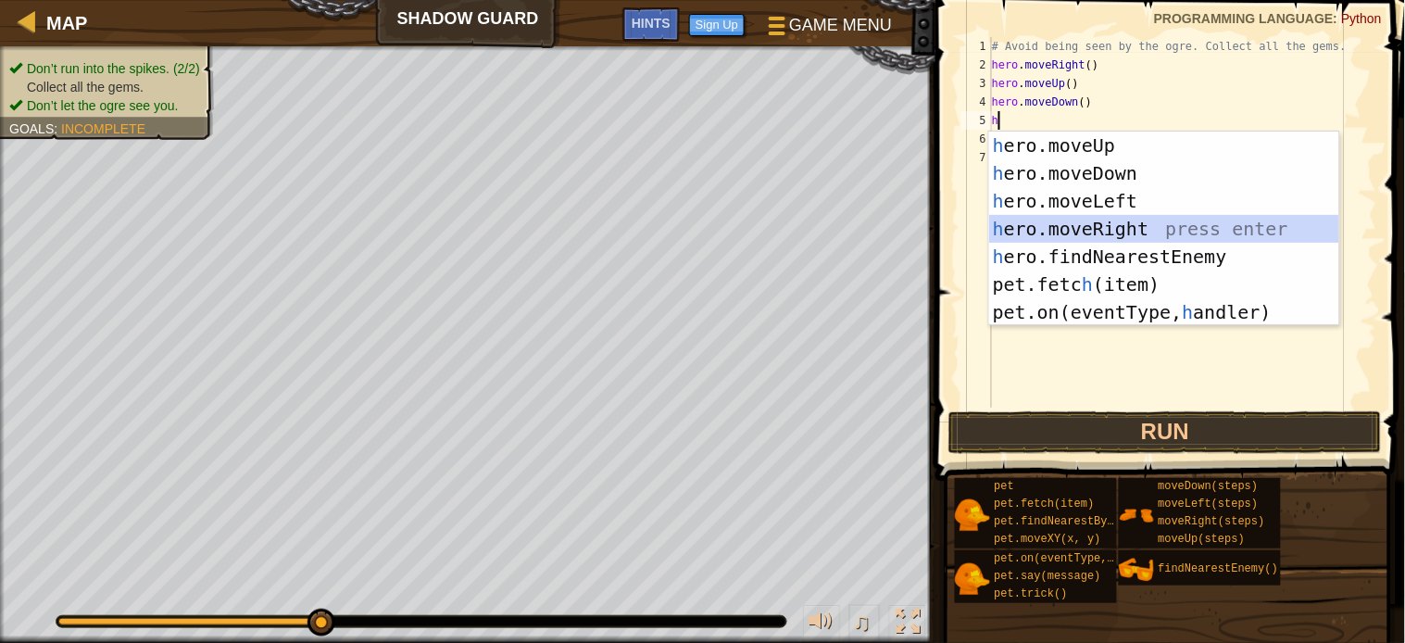
click at [1034, 220] on div "h ero.moveUp press enter h ero.moveDown press enter h ero.moveLeft press enter …" at bounding box center [1164, 257] width 350 height 250
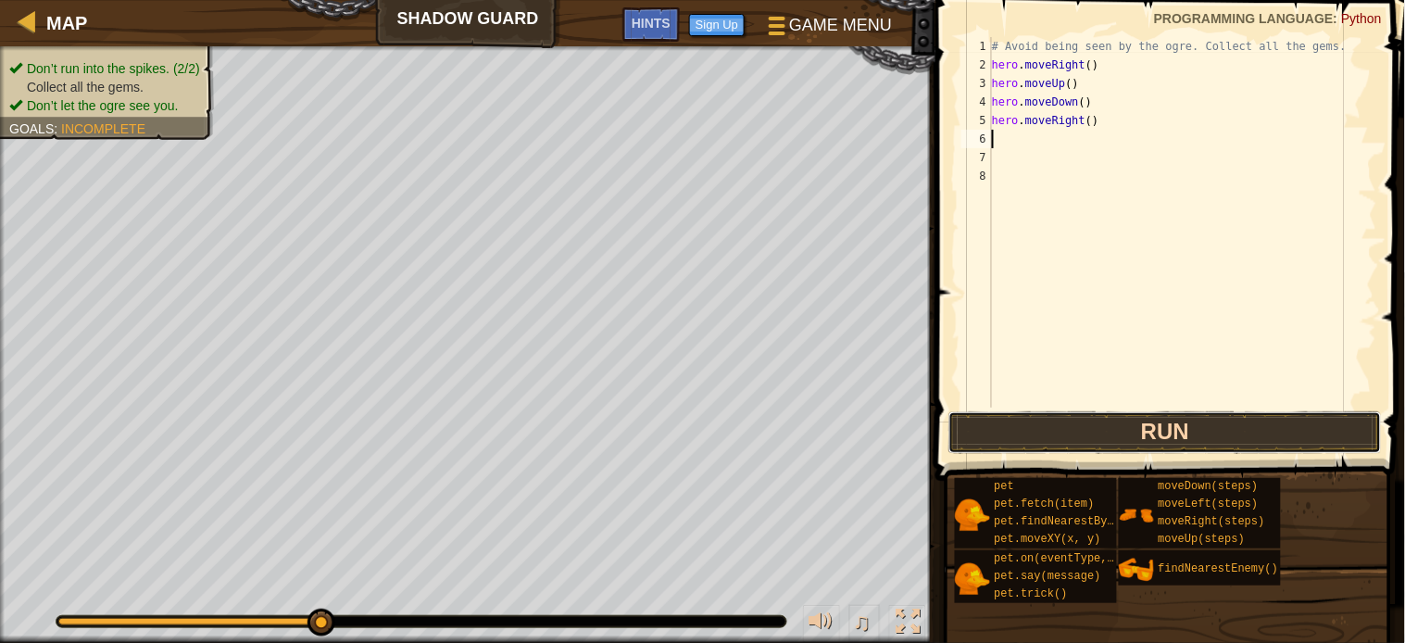
click at [1123, 431] on button "Run" at bounding box center [1164, 432] width 433 height 43
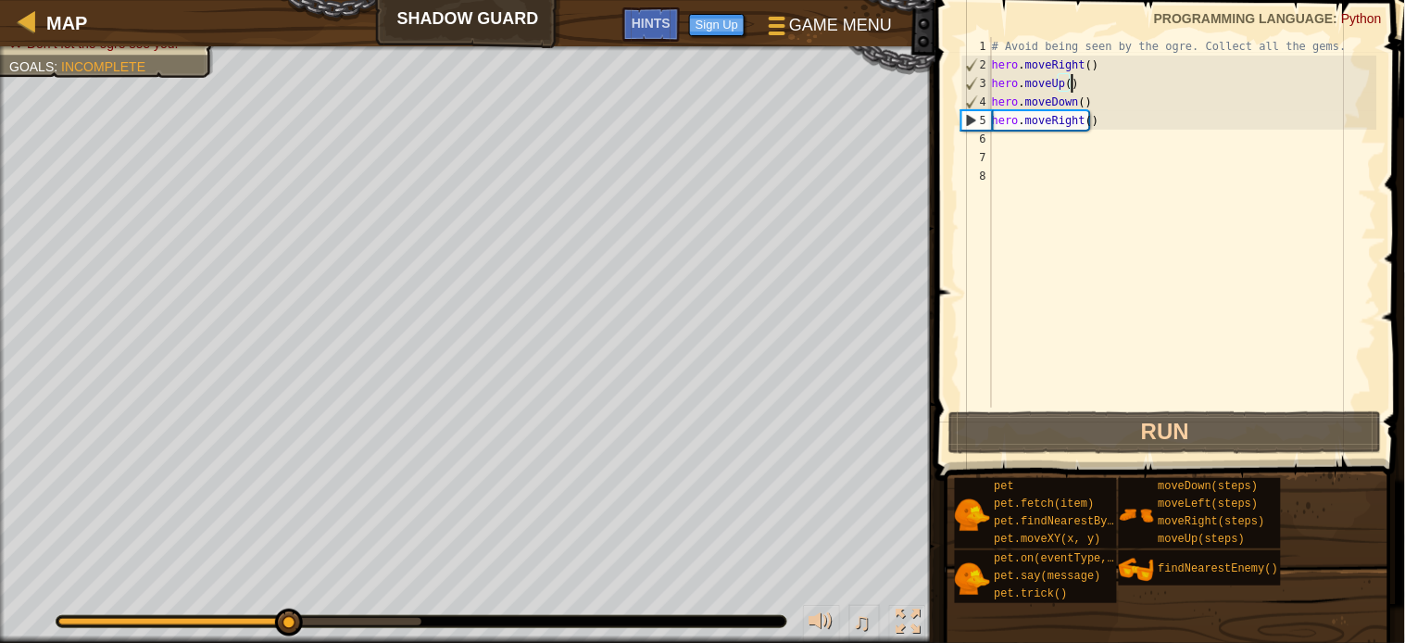
click at [1077, 87] on div "# Avoid being seen by the ogre. Collect all the gems. hero . moveRight ( ) hero…" at bounding box center [1182, 241] width 389 height 408
type textarea "hero.moveUp()"
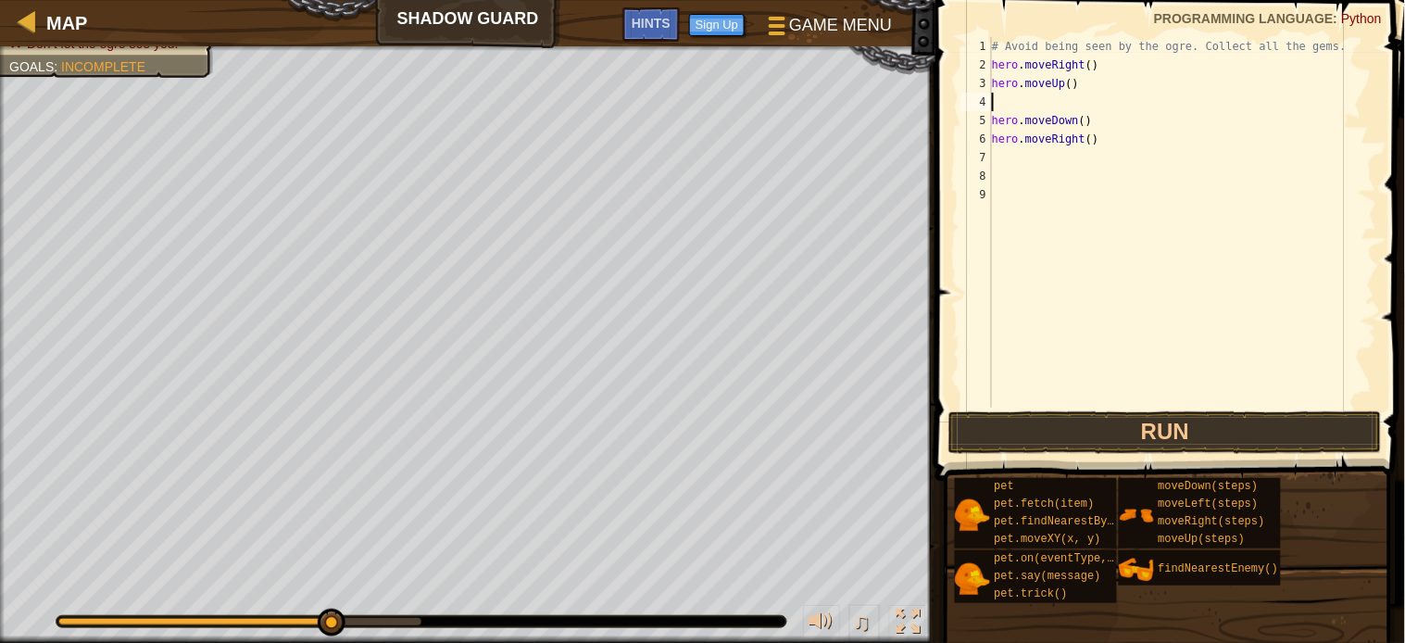
type textarea "h"
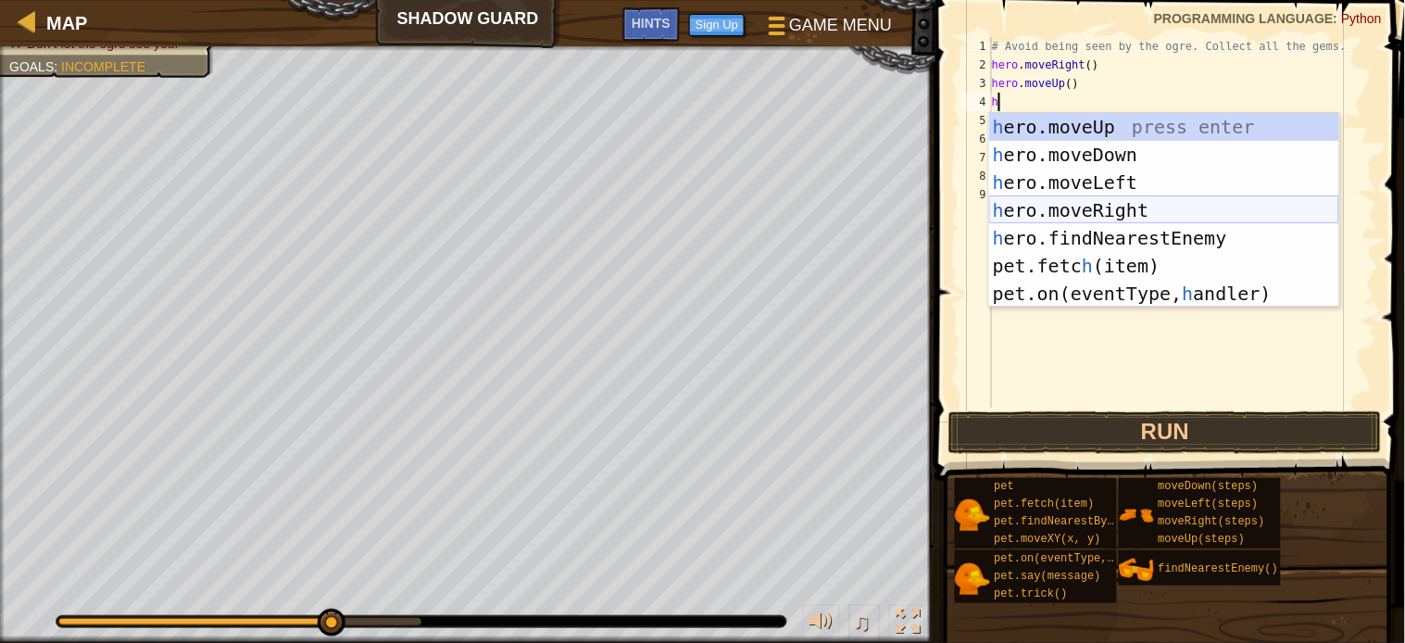
click at [1051, 211] on div "h ero.moveUp press enter h ero.moveDown press enter h ero.moveLeft press enter …" at bounding box center [1164, 238] width 350 height 250
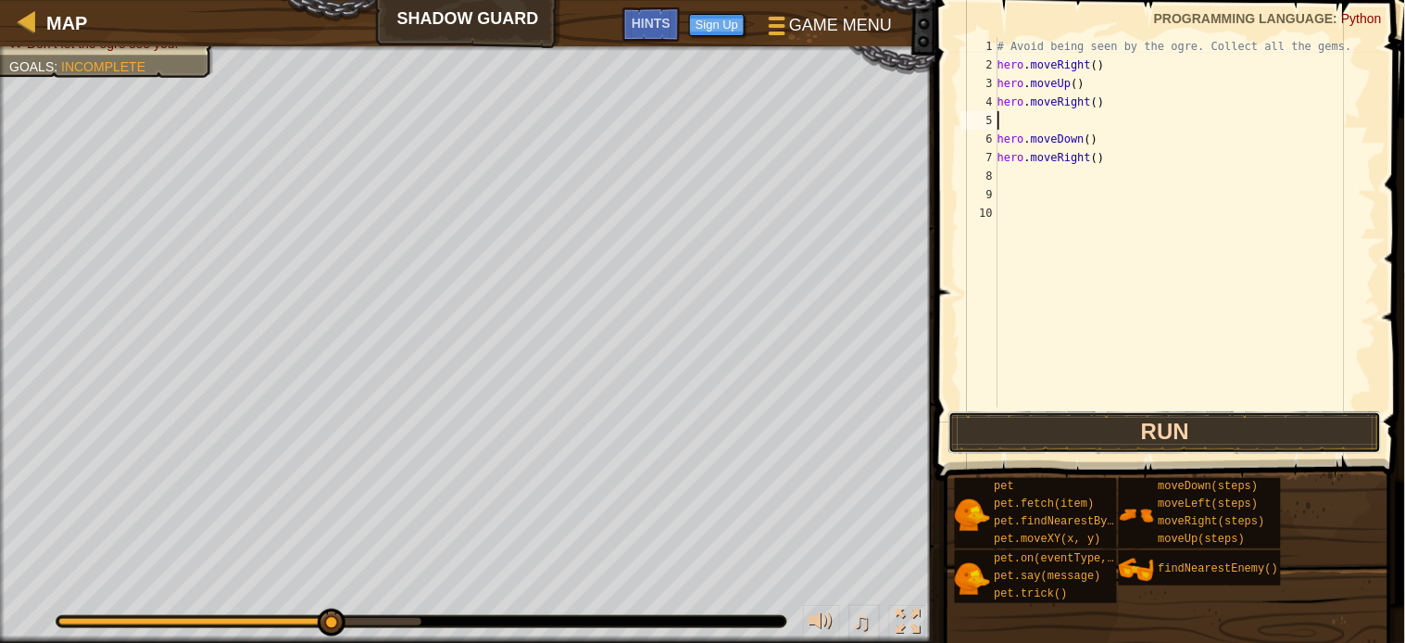
click at [1146, 437] on button "Run" at bounding box center [1164, 432] width 433 height 43
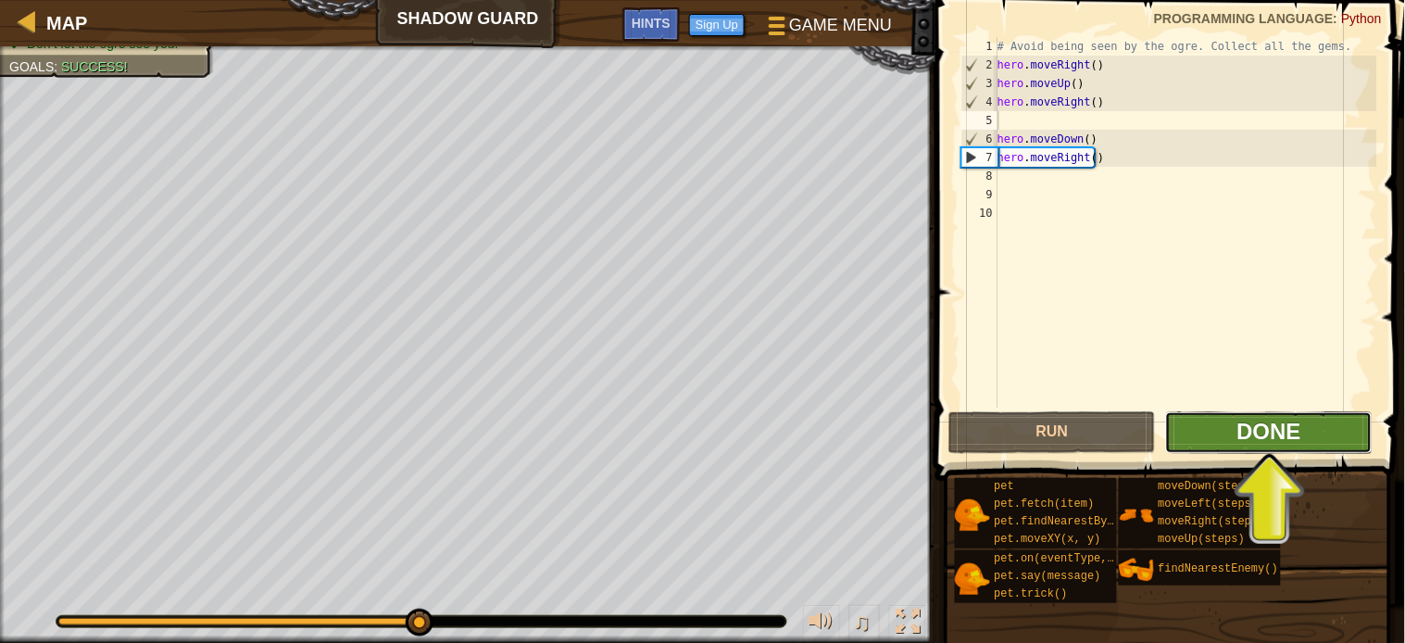
click at [1256, 426] on span "Done" at bounding box center [1269, 431] width 64 height 25
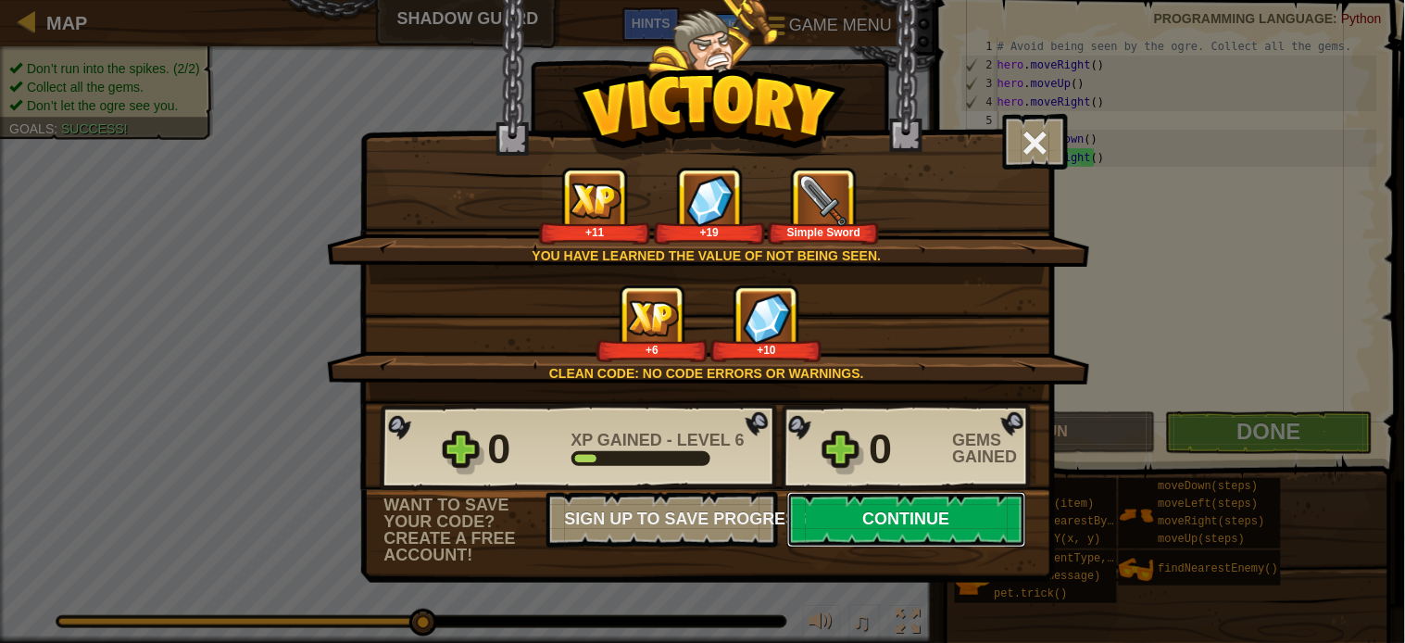
click at [872, 547] on button "Continue" at bounding box center [906, 520] width 239 height 56
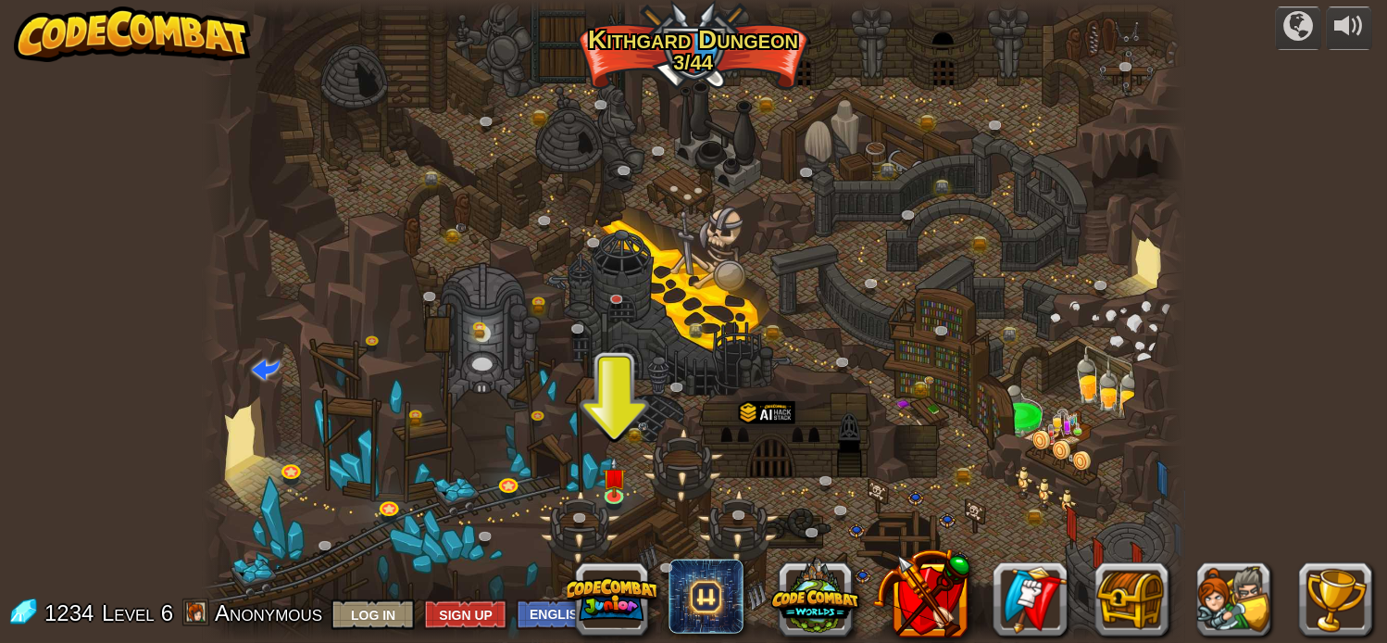
click at [633, 484] on div at bounding box center [695, 321] width 984 height 643
click at [613, 491] on img at bounding box center [615, 467] width 24 height 55
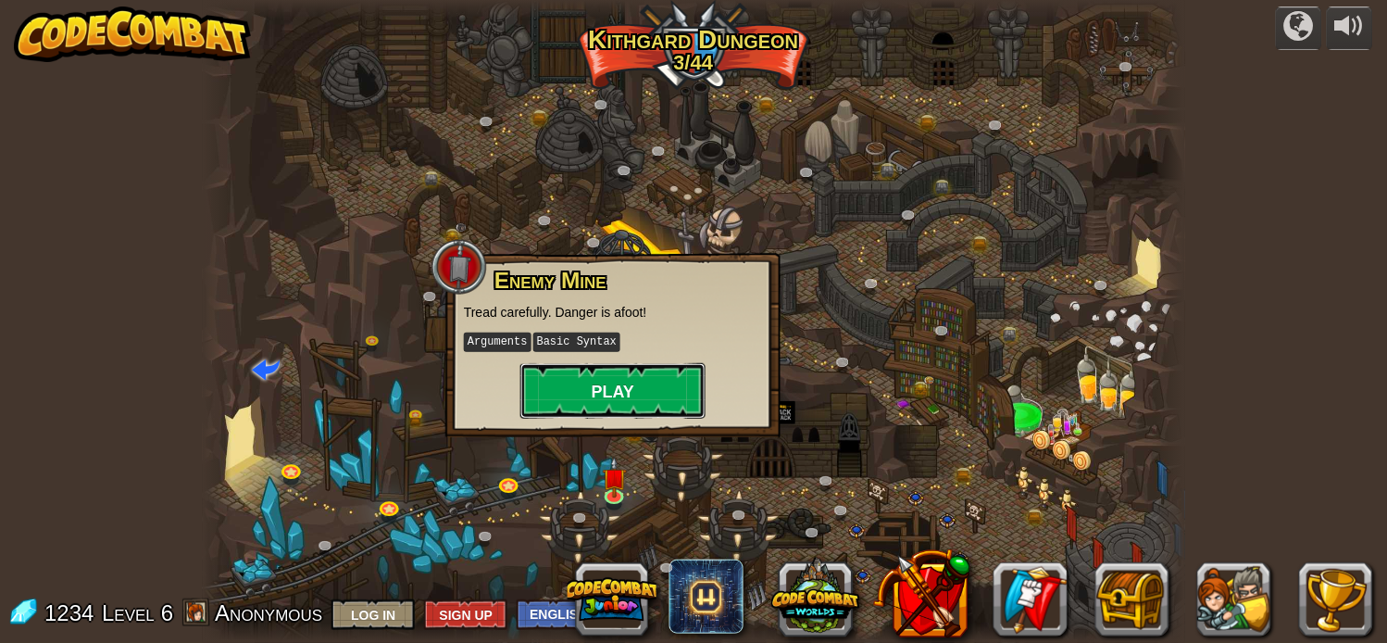
click at [634, 386] on button "Play" at bounding box center [613, 391] width 185 height 56
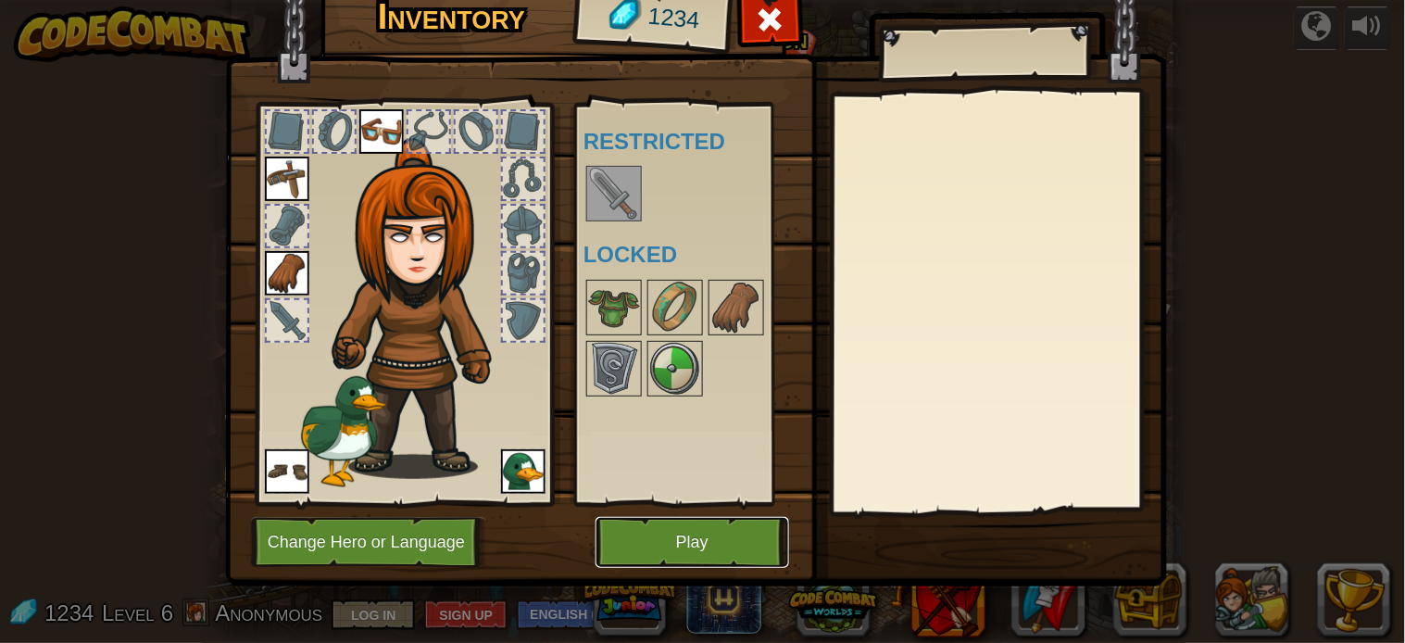
click at [706, 534] on button "Play" at bounding box center [693, 542] width 194 height 51
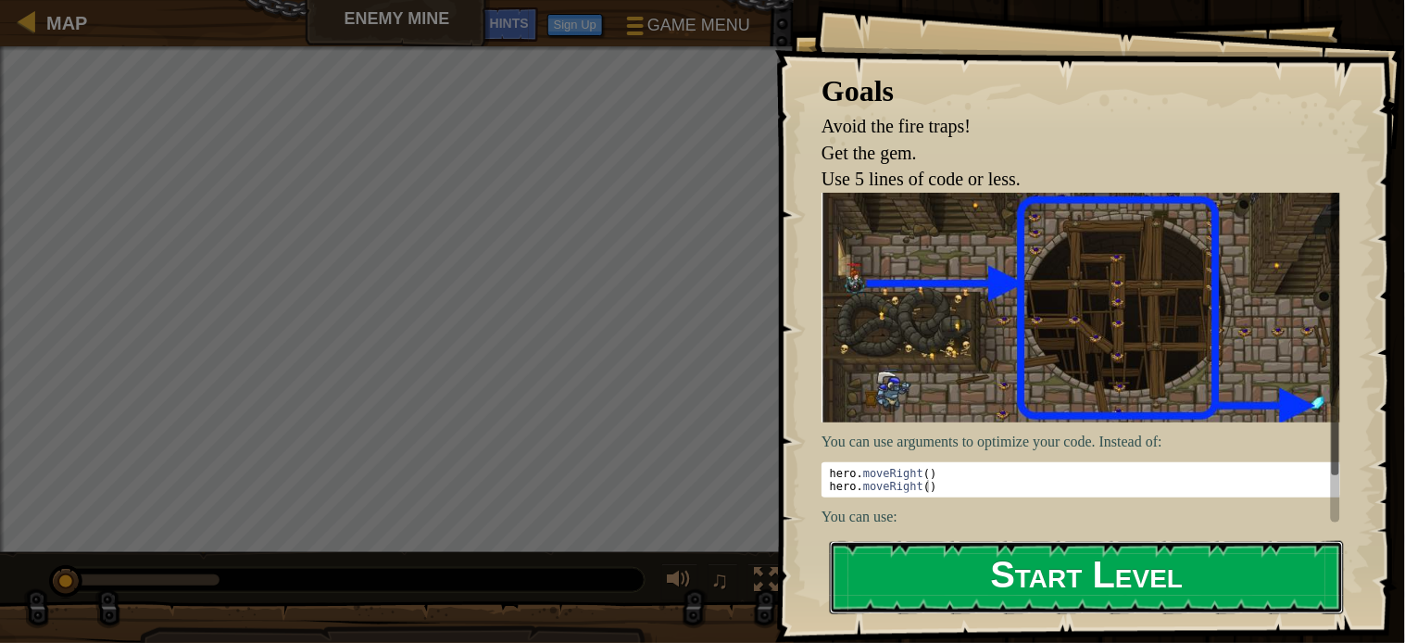
click at [1088, 579] on button "Start Level" at bounding box center [1087, 577] width 514 height 73
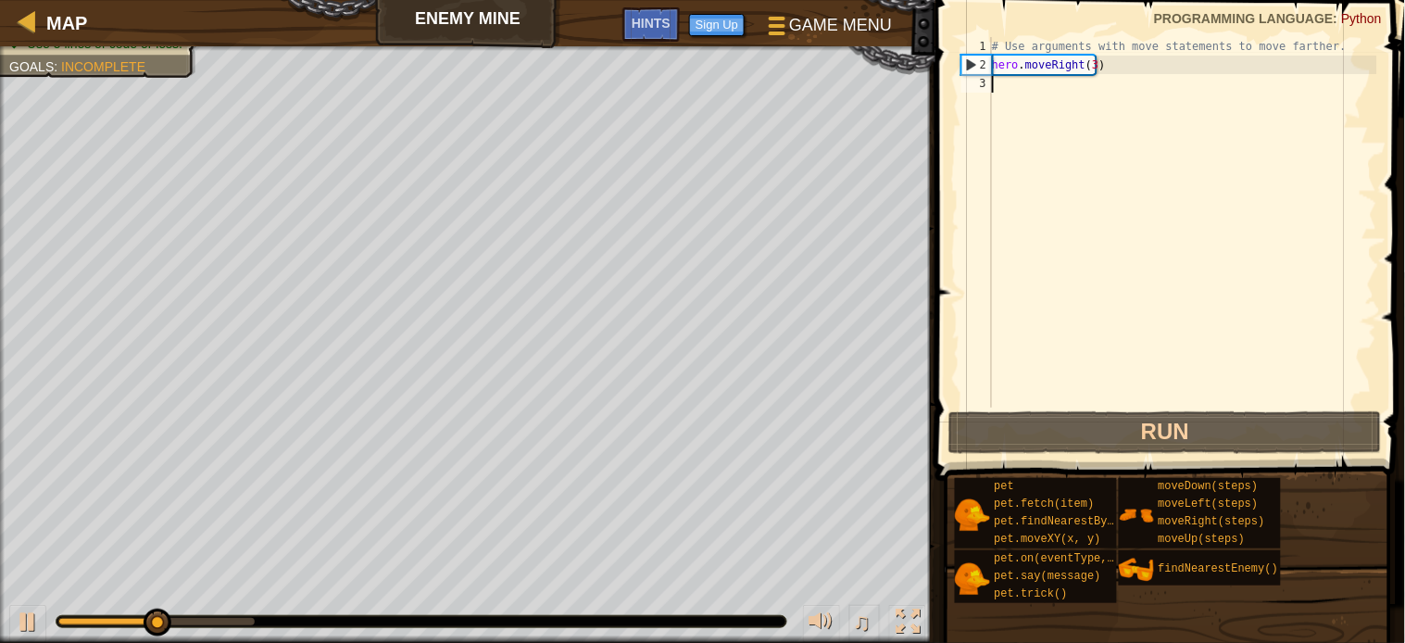
click at [1005, 89] on div "# Use arguments with move statements to move farther. hero . moveRight ( 3 )" at bounding box center [1182, 241] width 389 height 408
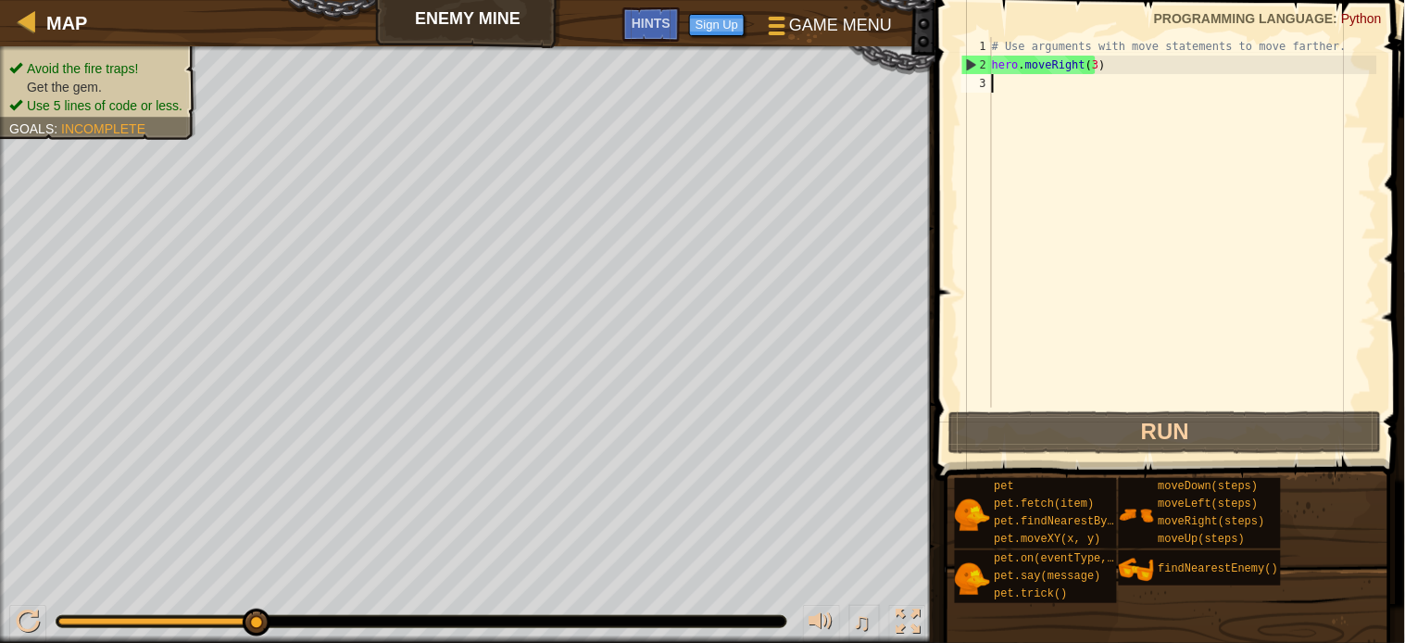
type textarea "h"
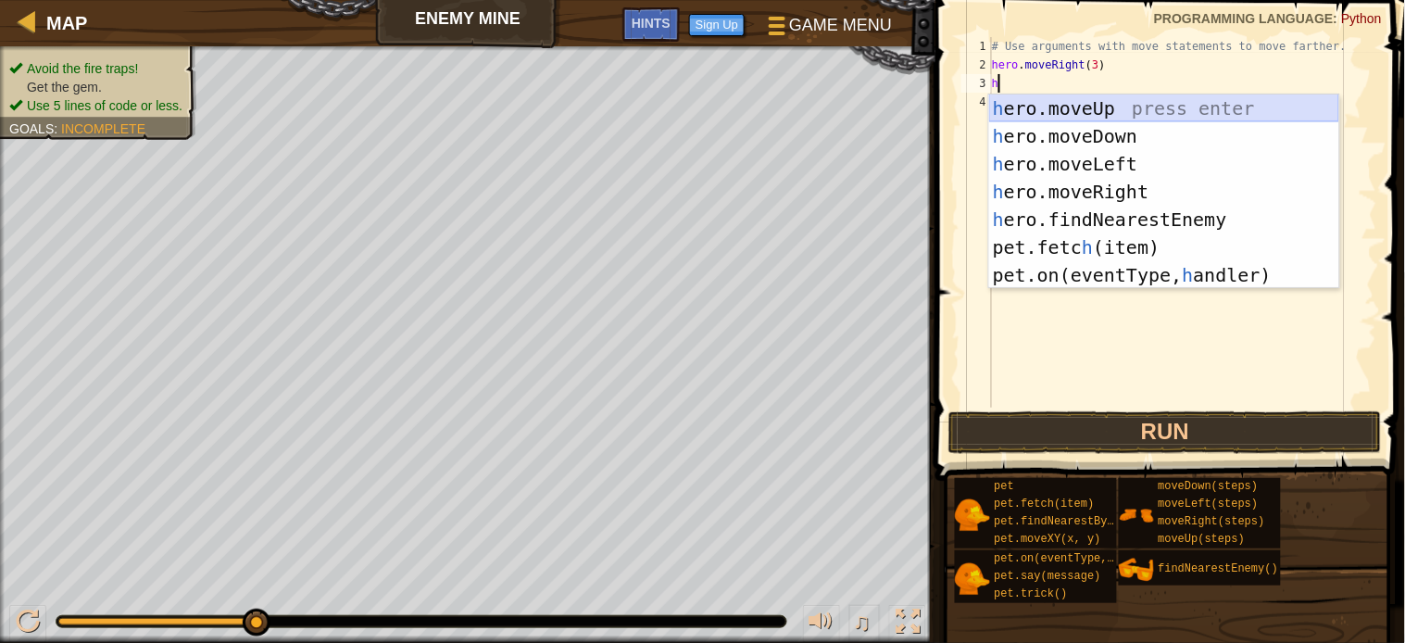
click at [1084, 109] on div "h ero.moveUp press enter h ero.moveDown press enter h ero.moveLeft press enter …" at bounding box center [1164, 219] width 350 height 250
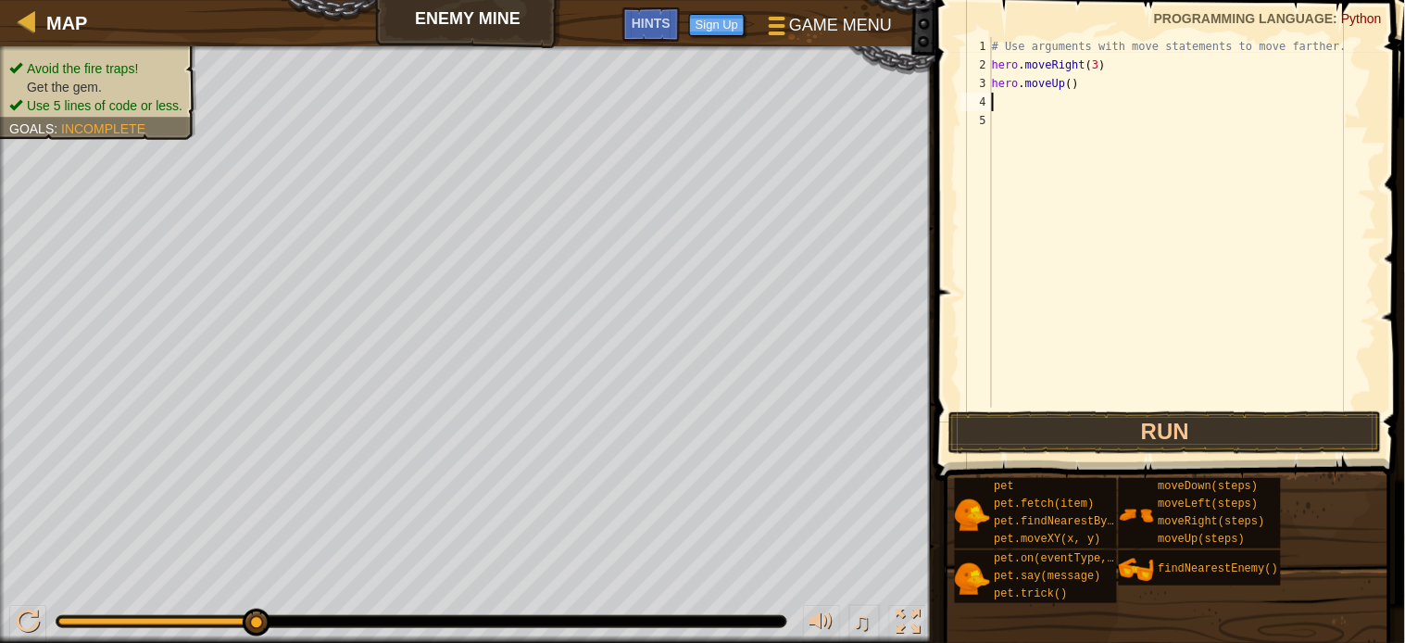
type textarea "h"
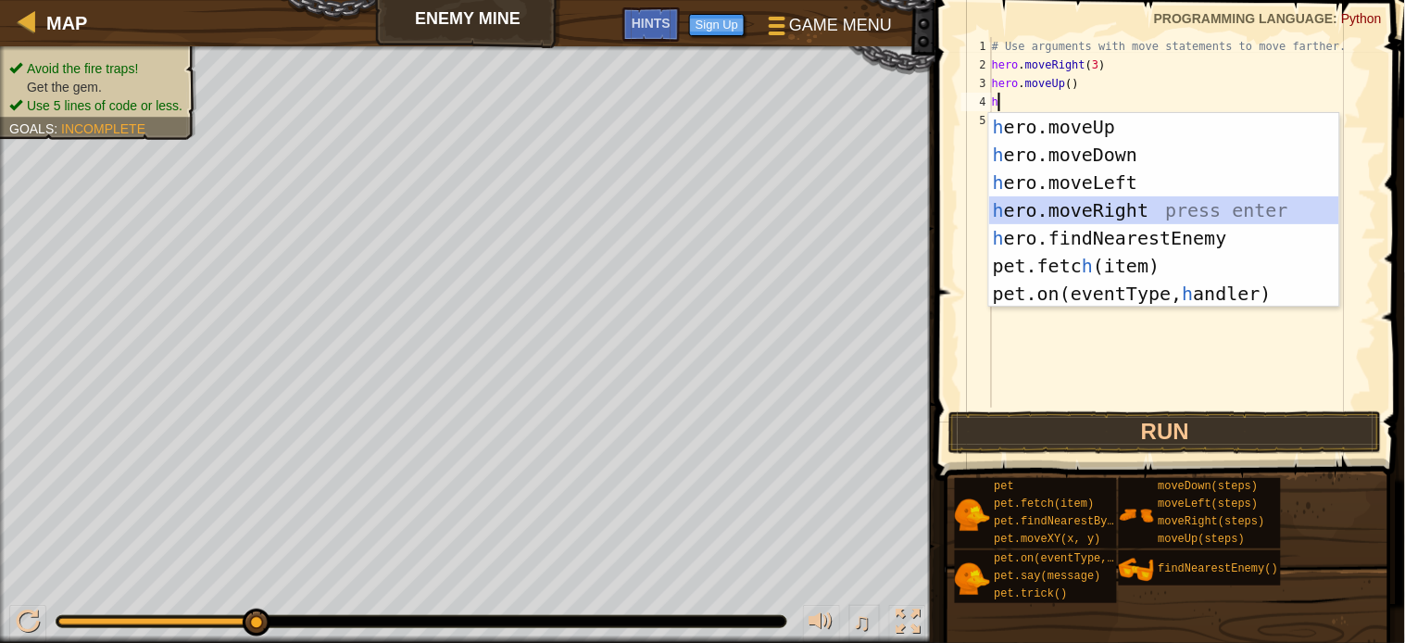
click at [1024, 208] on div "h ero.moveUp press enter h ero.moveDown press enter h ero.moveLeft press enter …" at bounding box center [1164, 238] width 350 height 250
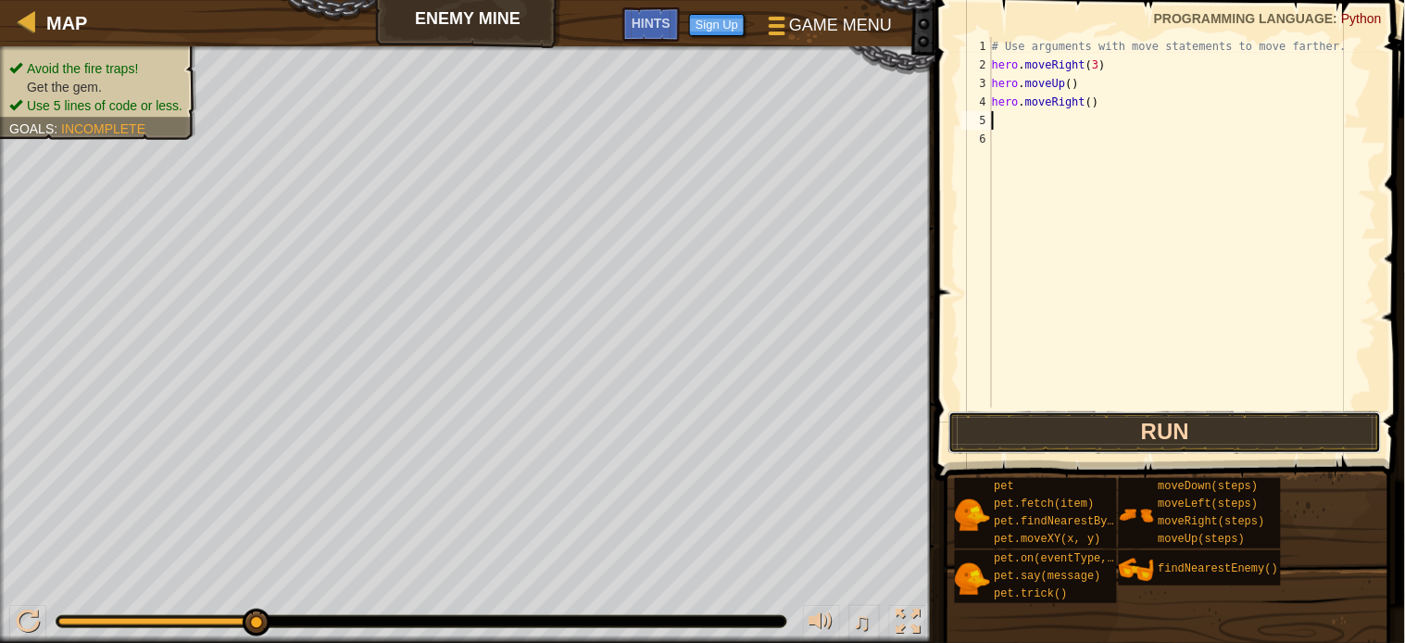
click at [1133, 424] on button "Run" at bounding box center [1164, 432] width 433 height 43
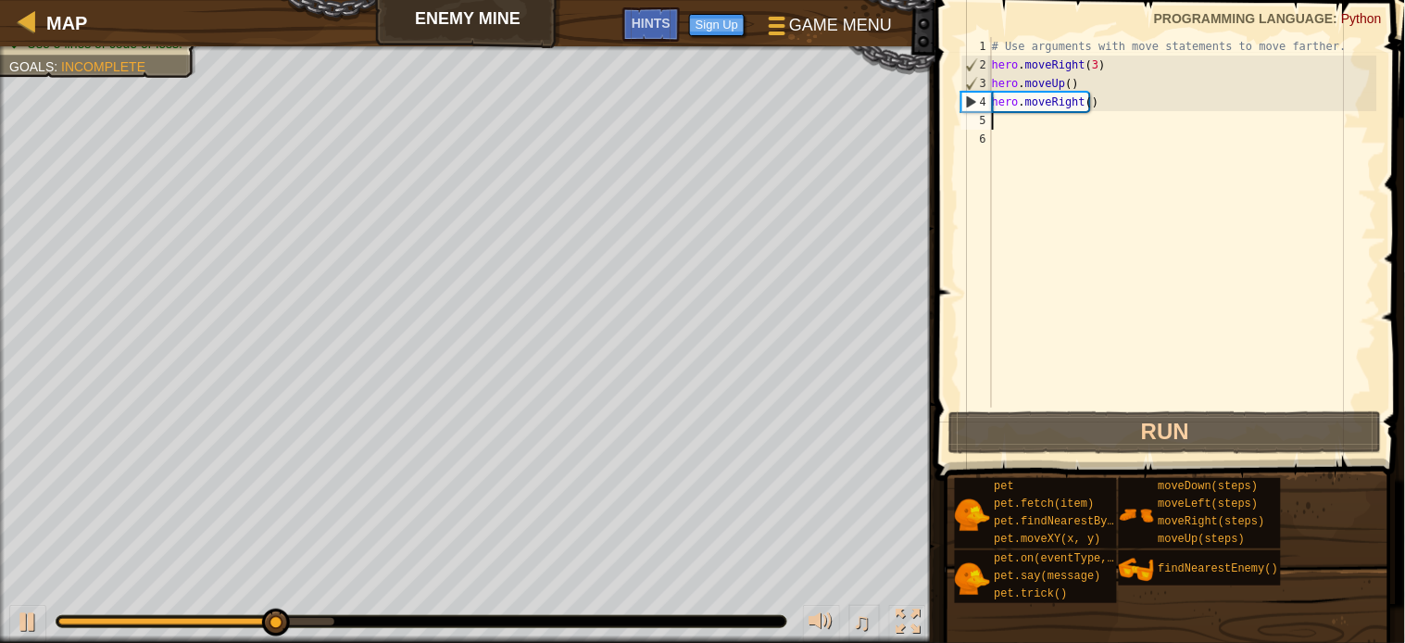
type textarea "h"
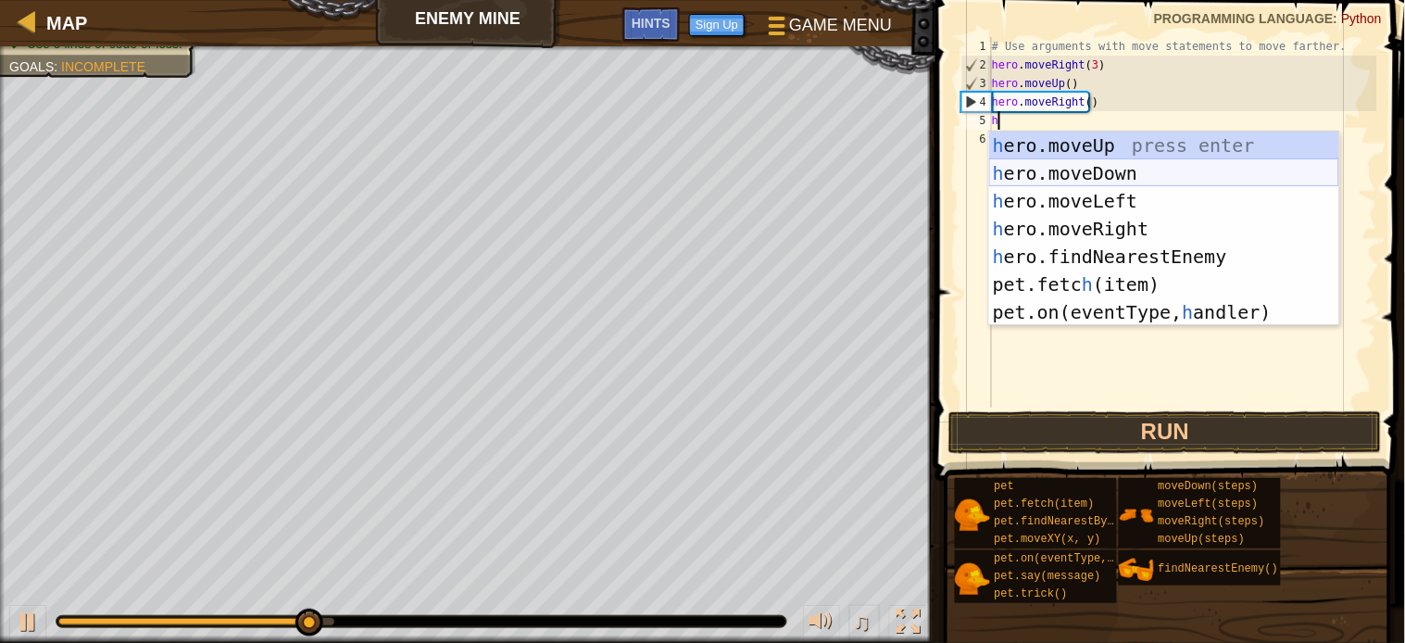
click at [1072, 171] on div "h ero.moveUp press enter h ero.moveDown press enter h ero.moveLeft press enter …" at bounding box center [1164, 257] width 350 height 250
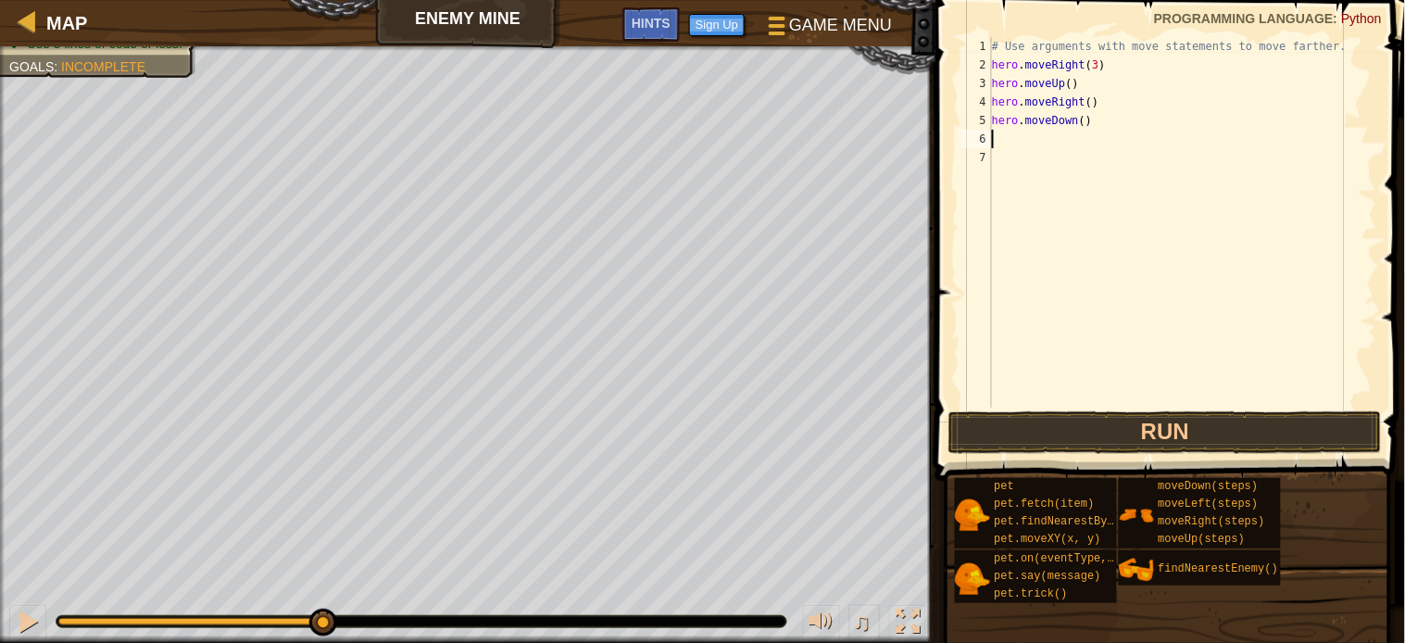
type textarea "h"
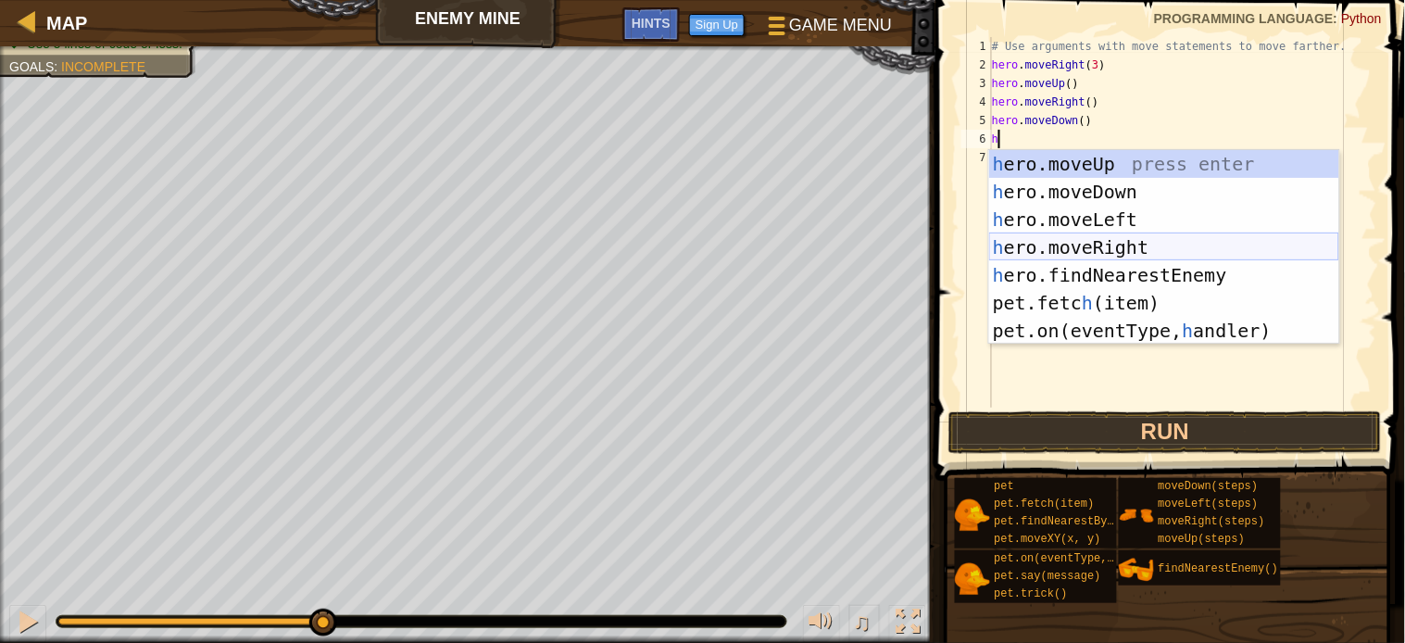
click at [1050, 247] on div "h ero.moveUp press enter h ero.moveDown press enter h ero.moveLeft press enter …" at bounding box center [1164, 275] width 350 height 250
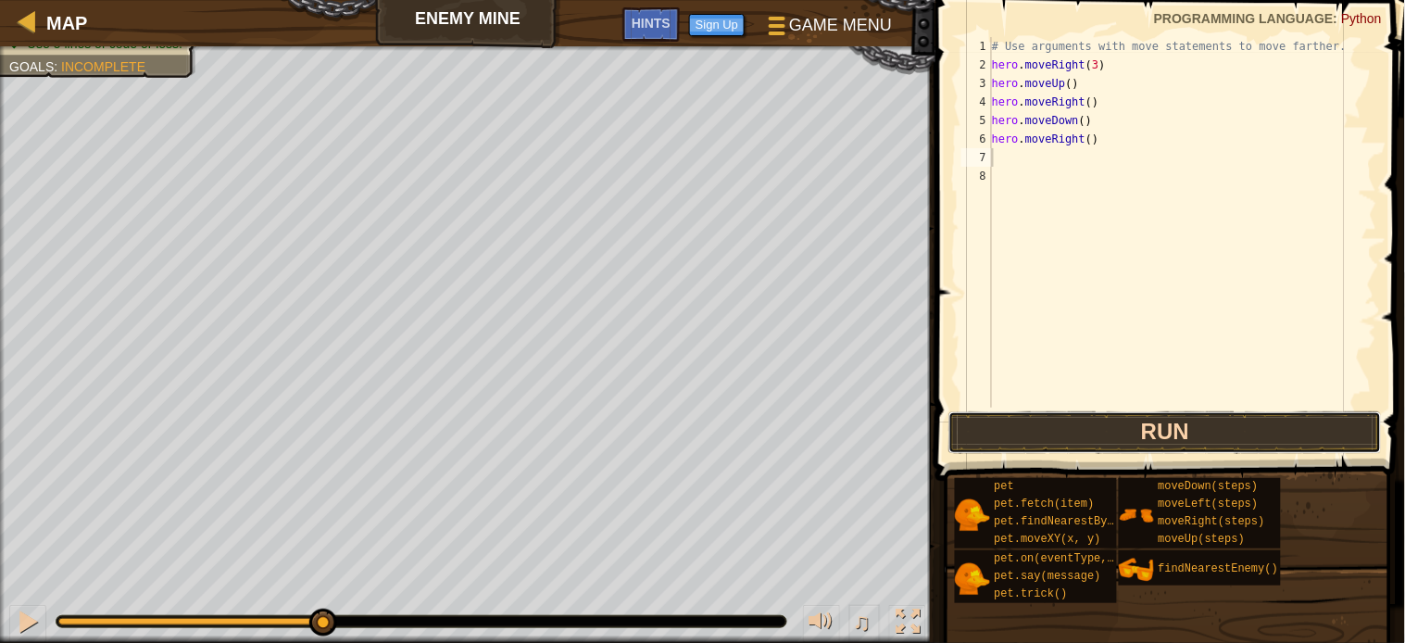
click at [1149, 433] on button "Run" at bounding box center [1164, 432] width 433 height 43
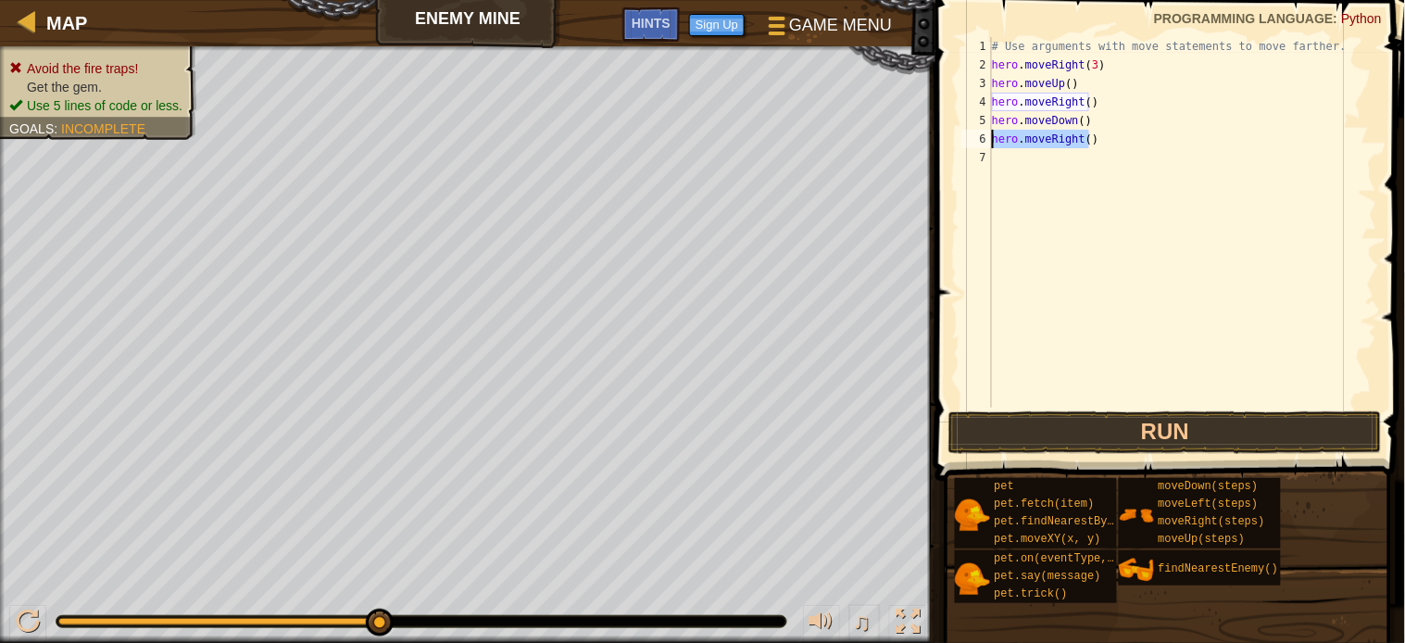
drag, startPoint x: 1099, startPoint y: 132, endPoint x: 979, endPoint y: 137, distance: 120.5
click at [979, 137] on div "1 2 3 4 5 6 7 # Use arguments with move statements to move farther. hero . move…" at bounding box center [1168, 222] width 420 height 370
type textarea "hero.moveRight()"
type textarea "h"
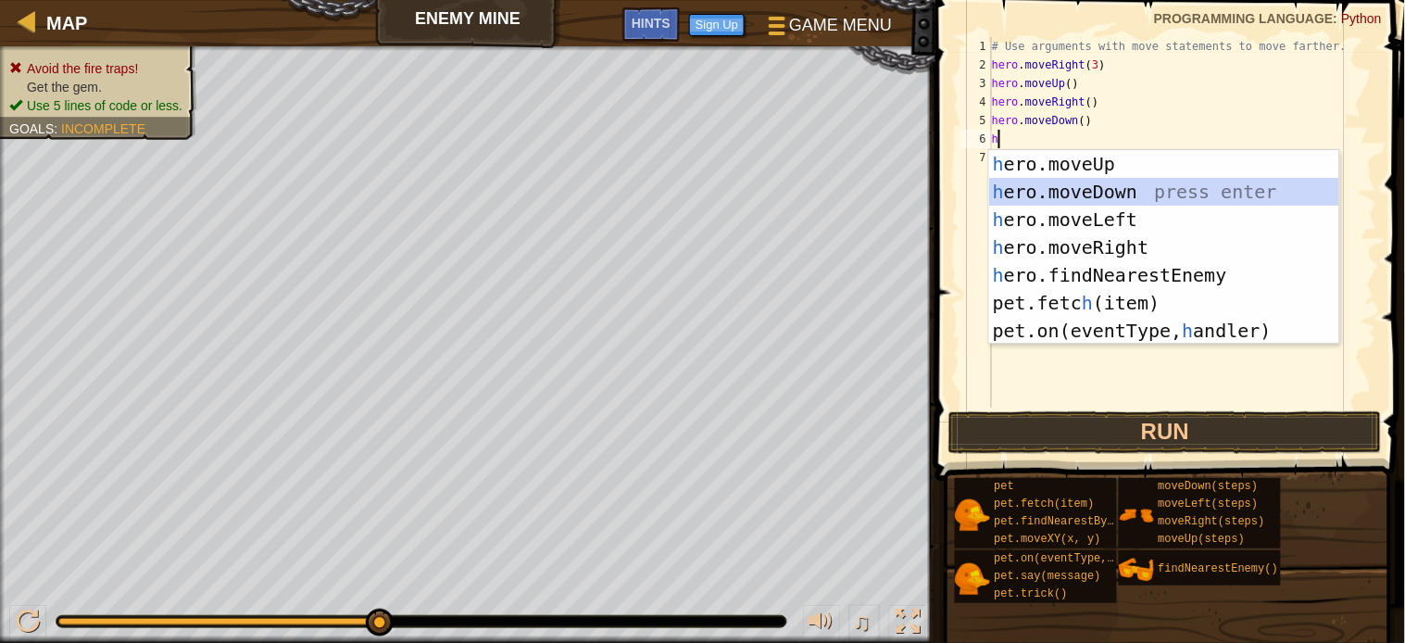
click at [1112, 195] on div "h ero.moveUp press enter h ero.moveDown press enter h ero.moveLeft press enter …" at bounding box center [1164, 275] width 350 height 250
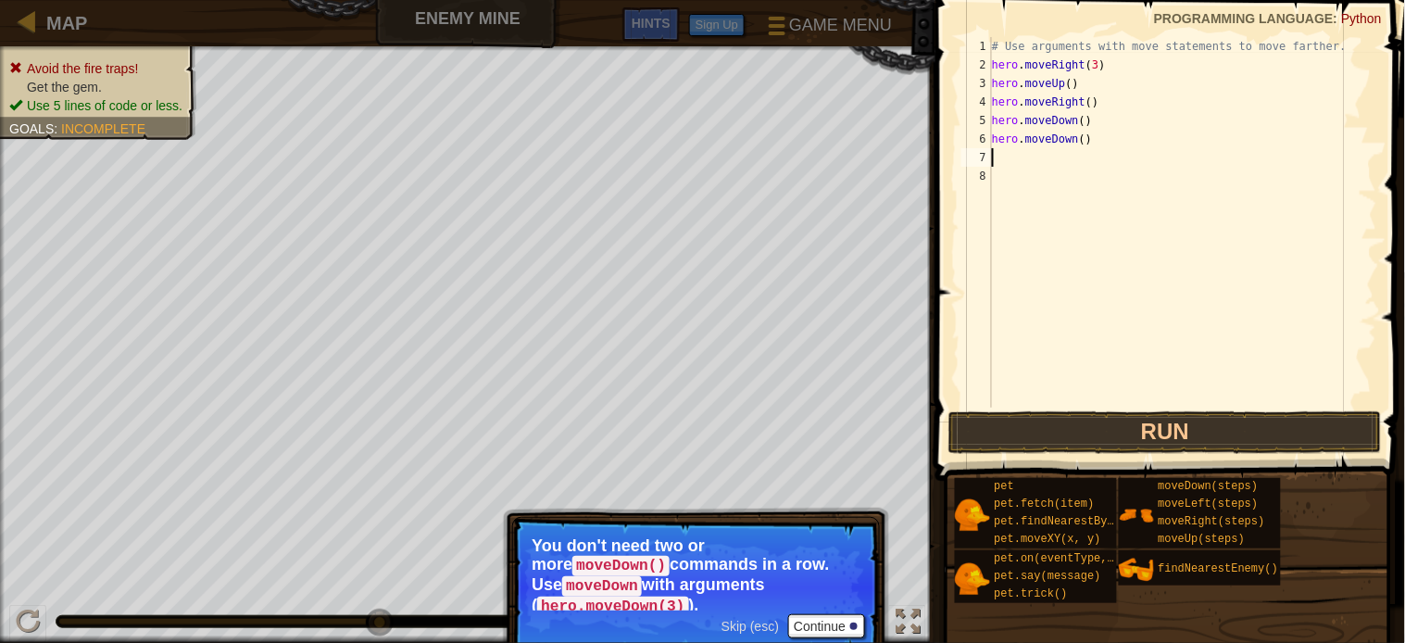
type textarea "h"
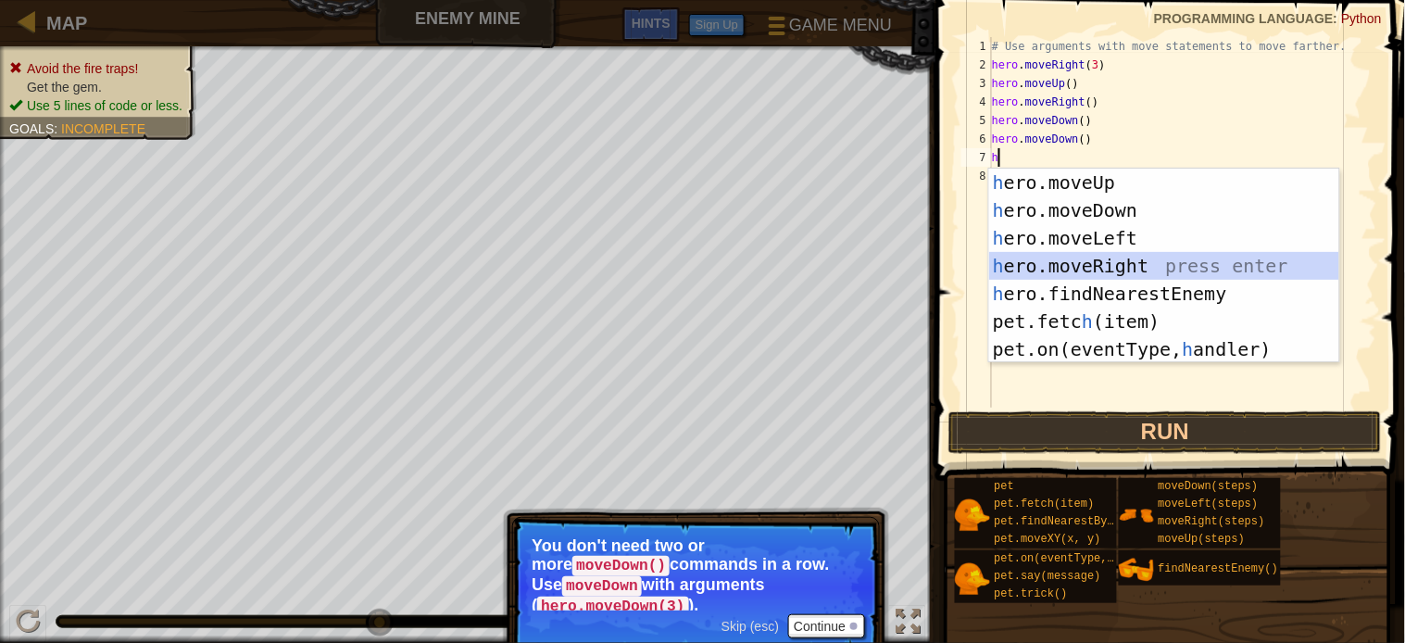
click at [1048, 255] on div "h ero.moveUp press enter h ero.moveDown press enter h ero.moveLeft press enter …" at bounding box center [1164, 294] width 350 height 250
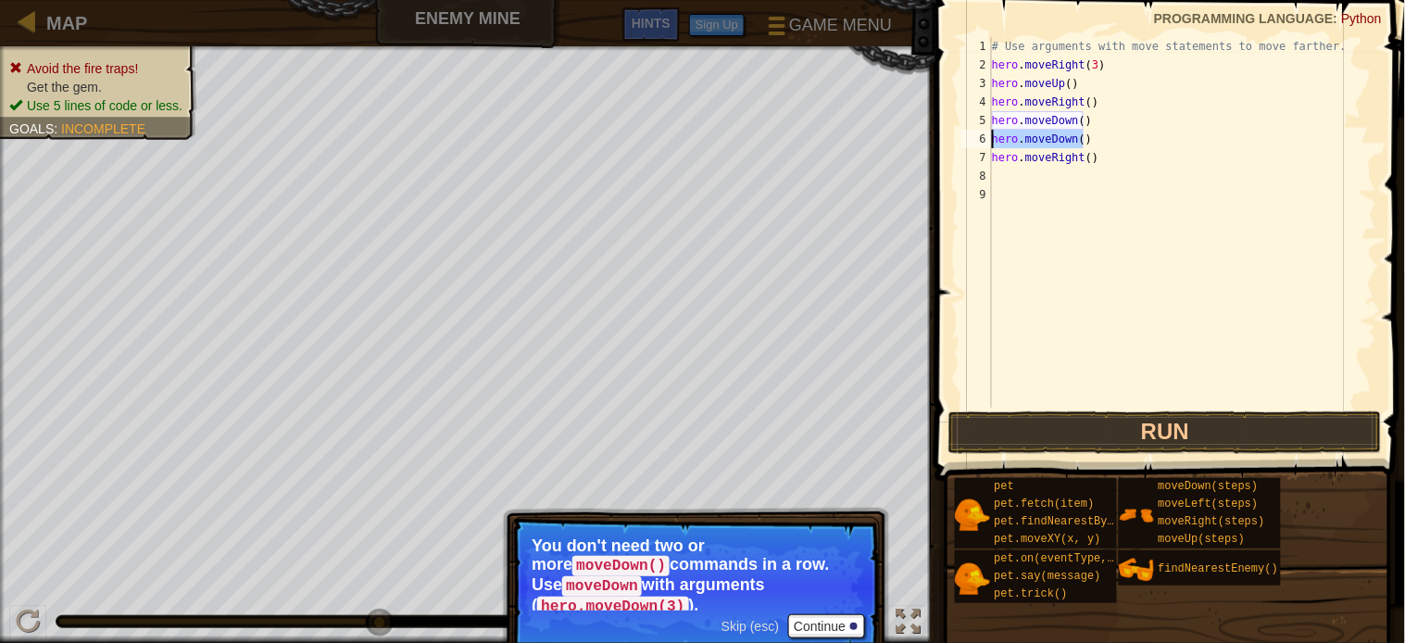
drag, startPoint x: 1086, startPoint y: 134, endPoint x: 974, endPoint y: 132, distance: 112.1
click at [974, 132] on div "1 2 3 4 5 6 7 8 9 # Use arguments with move statements to move farther. hero . …" at bounding box center [1168, 222] width 420 height 370
type textarea "hero.moveDown()"
click at [1085, 137] on div "# Use arguments with move statements to move farther. hero . moveRight ( 3 ) he…" at bounding box center [1182, 222] width 389 height 370
drag, startPoint x: 1085, startPoint y: 137, endPoint x: 966, endPoint y: 136, distance: 118.6
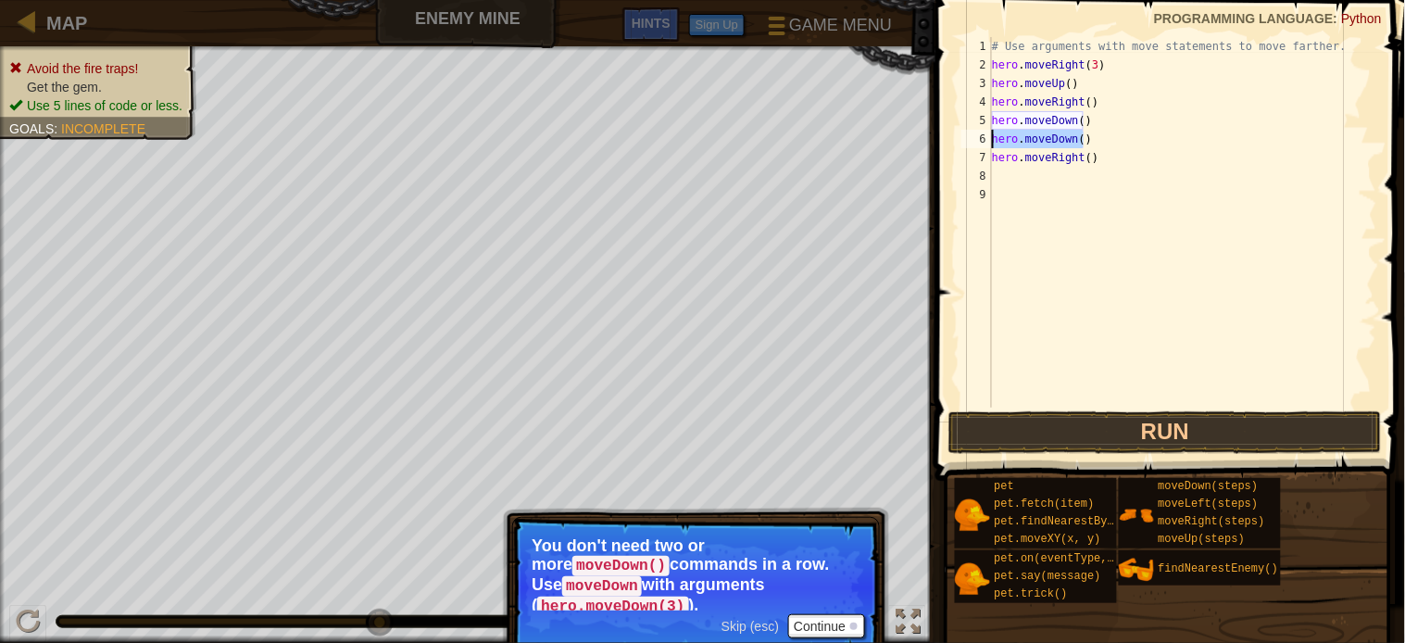
click at [966, 136] on div "hero.moveDown() 1 2 3 4 5 6 7 8 9 # Use arguments with move statements to move …" at bounding box center [1168, 222] width 420 height 370
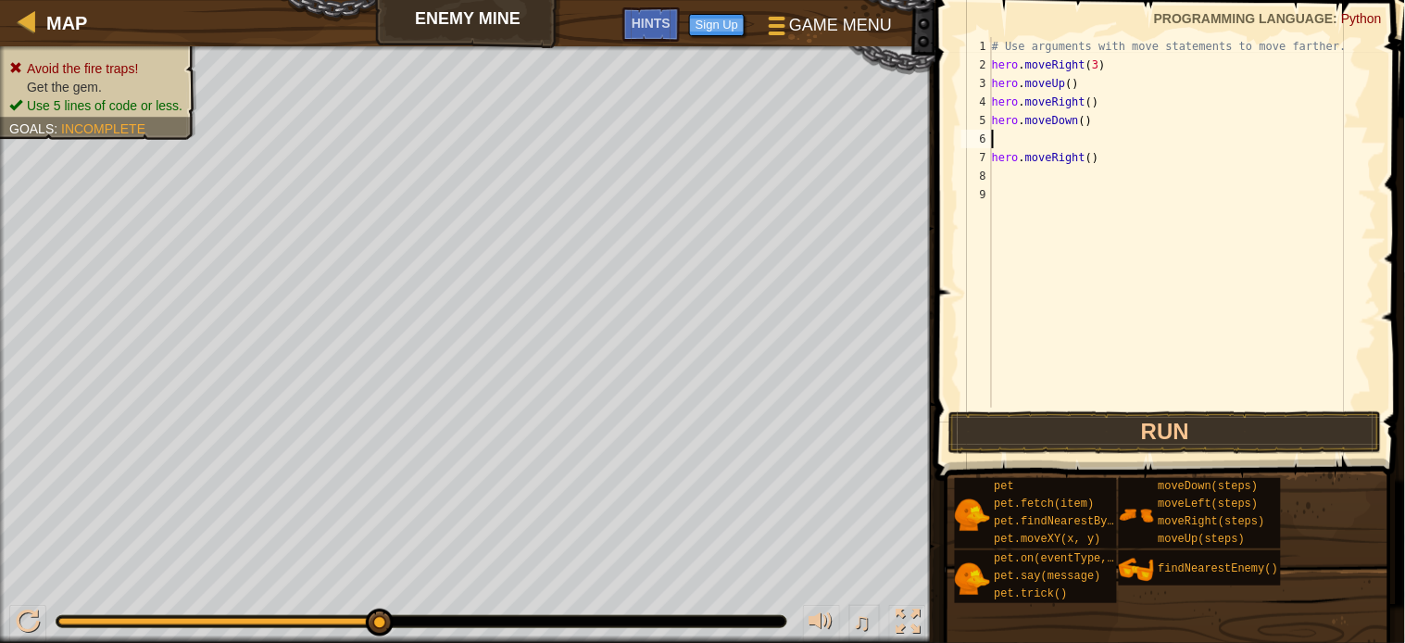
click at [1075, 121] on div "# Use arguments with move statements to move farther. hero . moveRight ( 3 ) he…" at bounding box center [1182, 241] width 389 height 408
click at [1078, 121] on div "# Use arguments with move statements to move farther. hero . moveRight ( 3 ) he…" at bounding box center [1182, 241] width 389 height 408
type textarea "hero.moveDown(2)"
click at [1063, 135] on div "# Use arguments with move statements to move farther. hero . moveRight ( 3 ) he…" at bounding box center [1182, 241] width 389 height 408
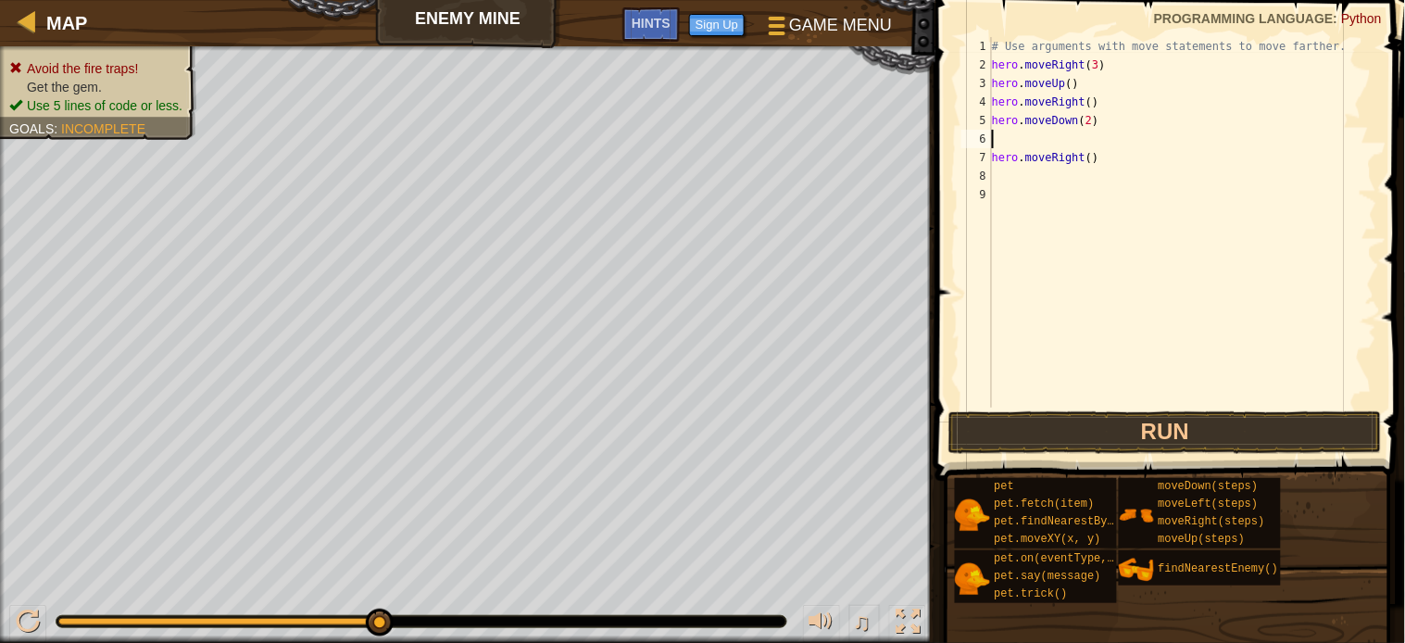
scroll to position [7, 0]
click at [1152, 435] on button "Run" at bounding box center [1164, 432] width 433 height 43
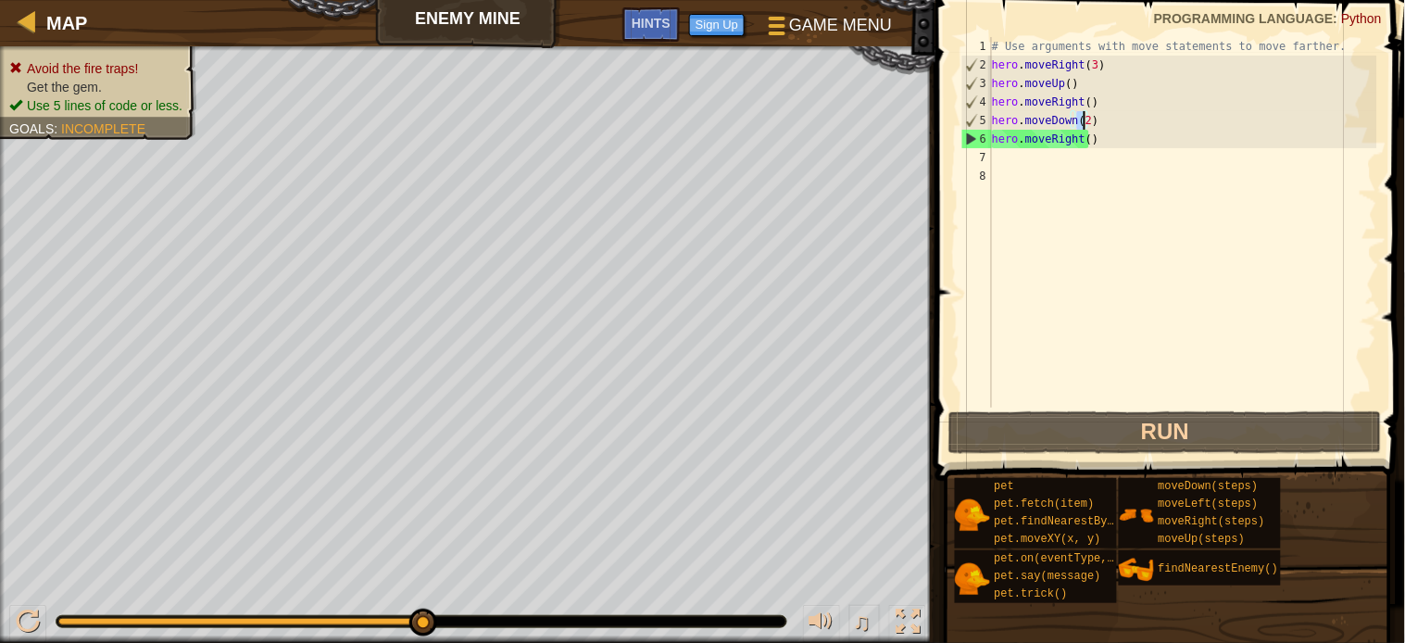
click at [1085, 119] on div "# Use arguments with move statements to move farther. hero . moveRight ( 3 ) he…" at bounding box center [1182, 241] width 389 height 408
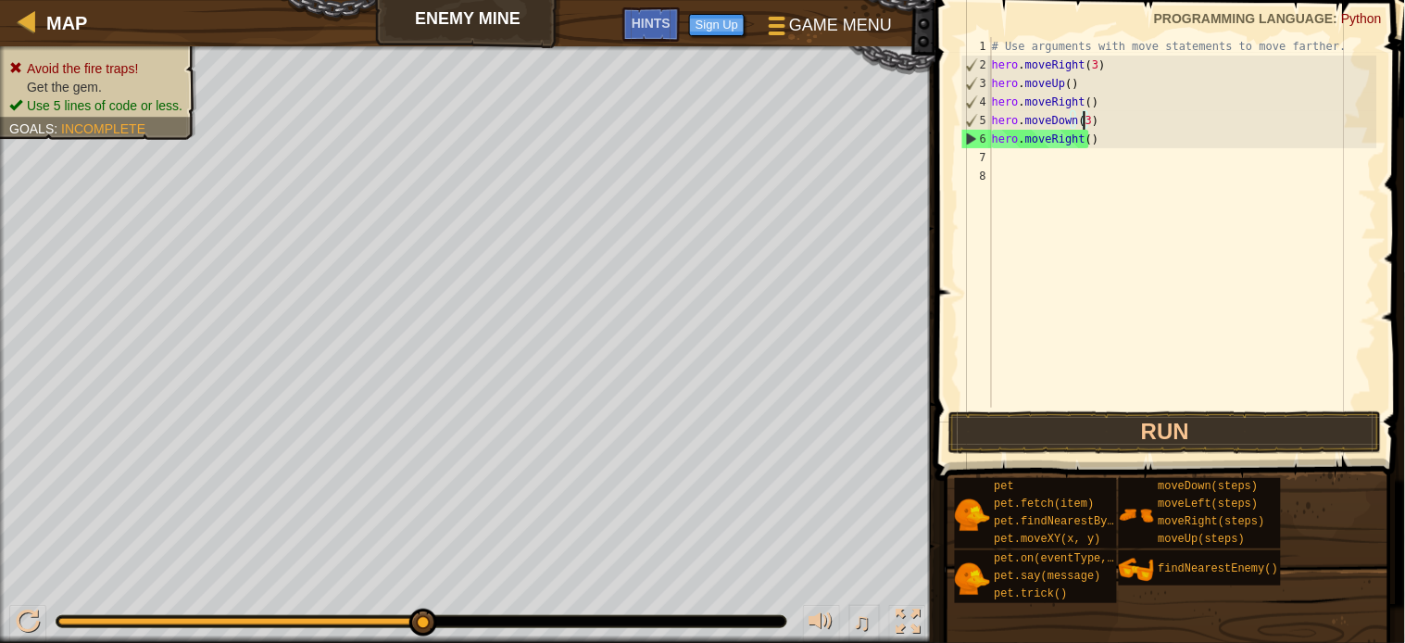
scroll to position [7, 6]
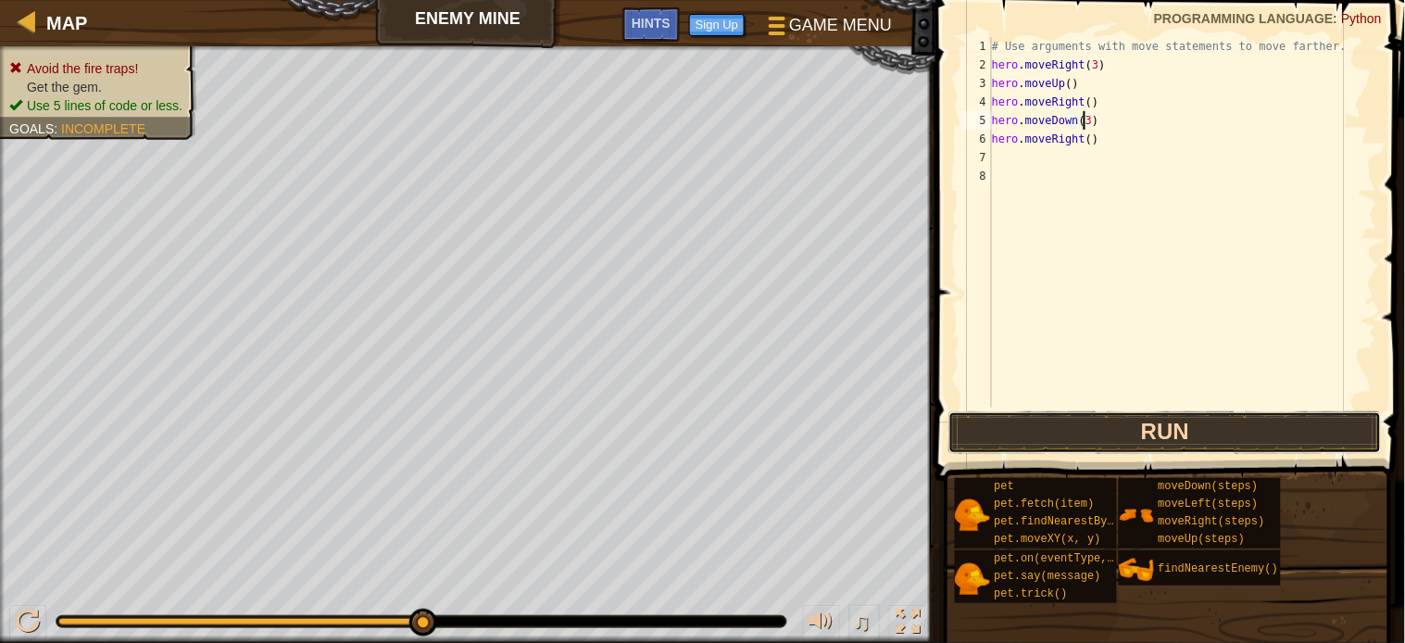
click at [1233, 426] on button "Run" at bounding box center [1164, 432] width 433 height 43
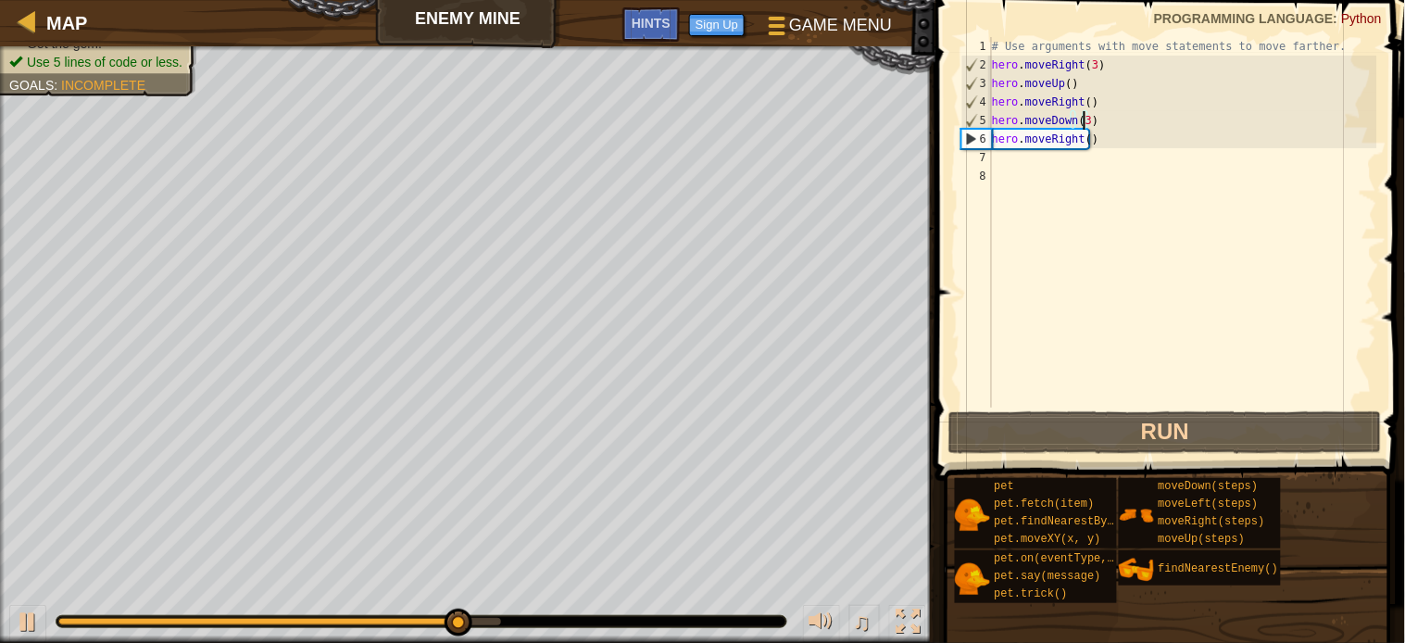
click at [1084, 134] on div "# Use arguments with move statements to move farther. hero . moveRight ( 3 ) he…" at bounding box center [1182, 241] width 389 height 408
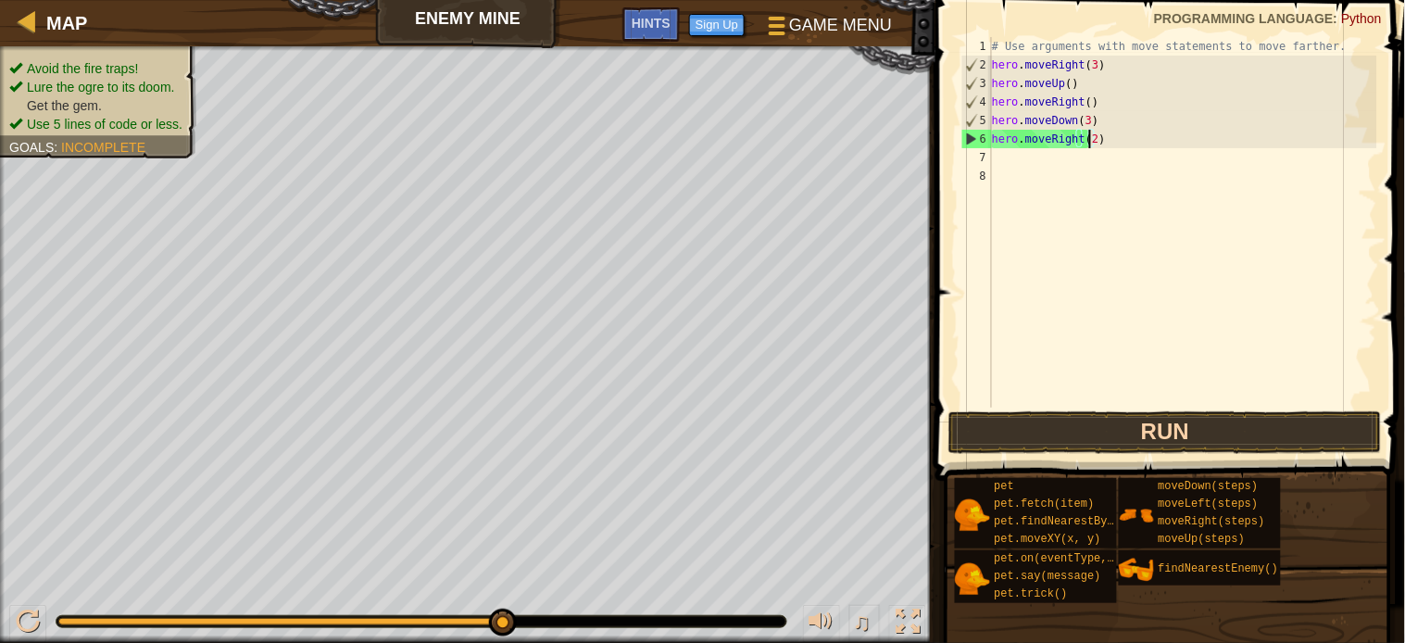
type textarea "hero.moveRight(2)"
click at [1121, 430] on button "Run" at bounding box center [1164, 432] width 433 height 43
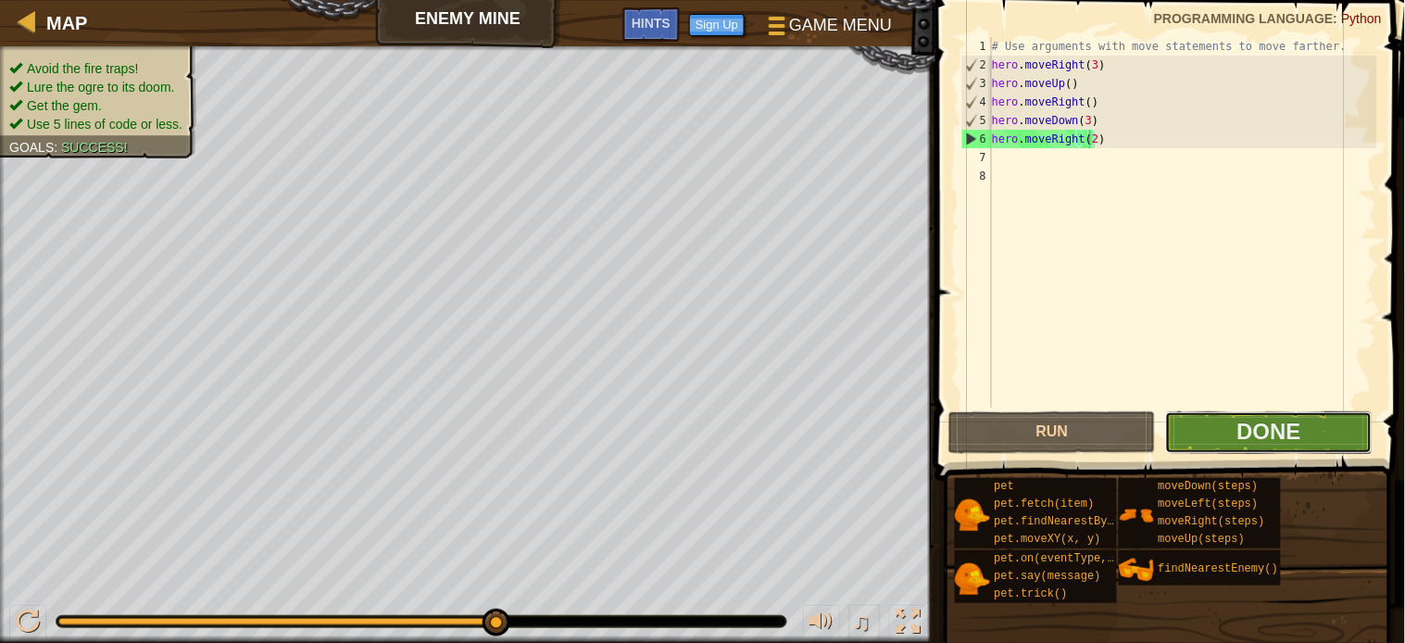
click at [1237, 442] on button "Done" at bounding box center [1268, 432] width 207 height 43
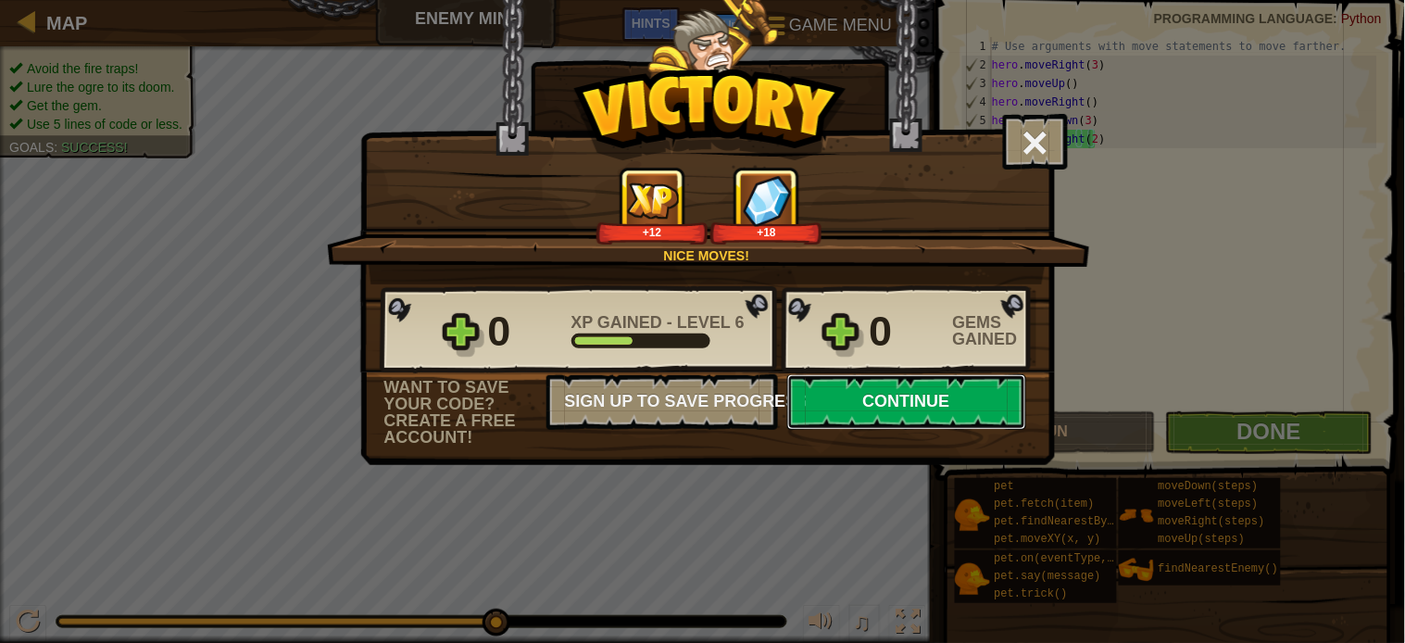
click at [918, 430] on button "Continue" at bounding box center [906, 402] width 239 height 56
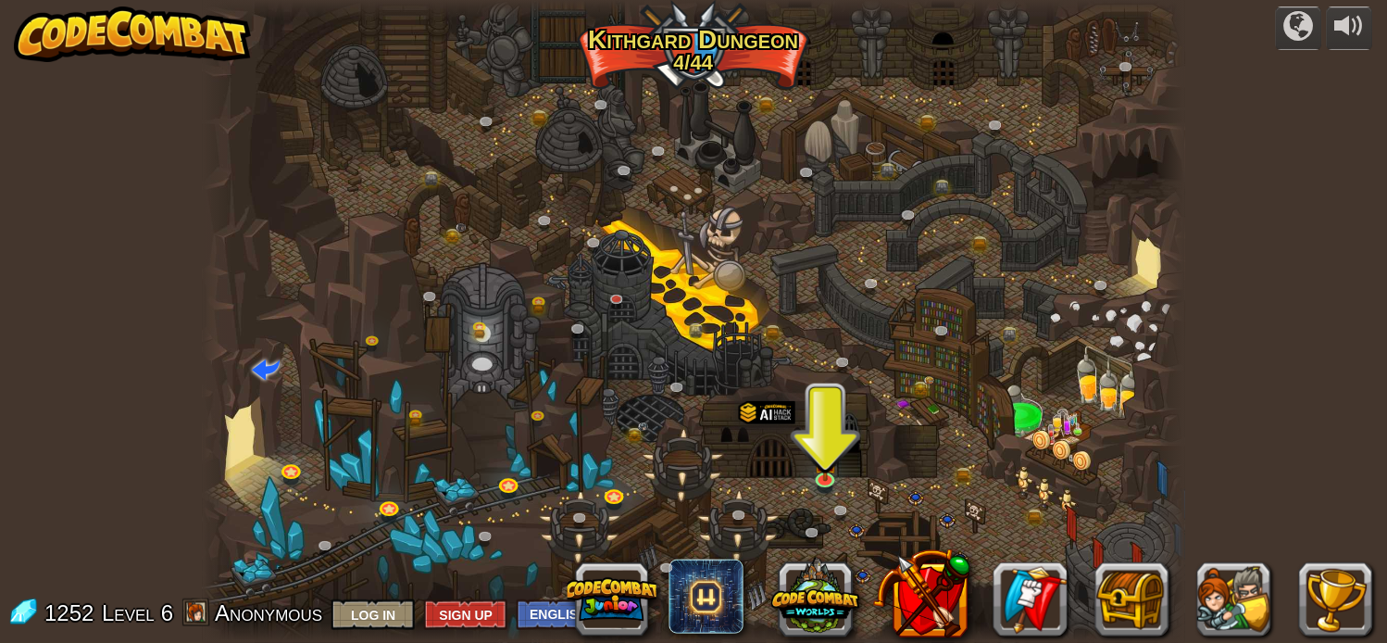
click at [832, 412] on div at bounding box center [695, 321] width 984 height 643
click at [832, 466] on img at bounding box center [826, 450] width 24 height 55
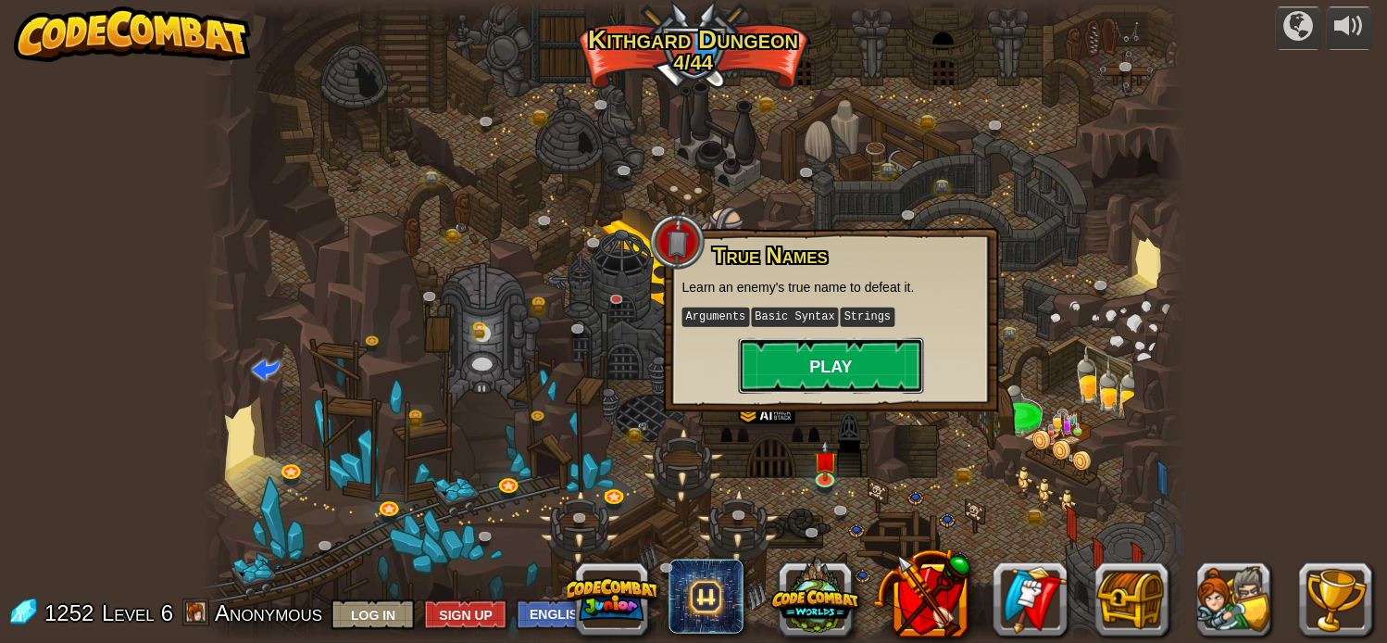
click at [824, 353] on button "Play" at bounding box center [831, 366] width 185 height 56
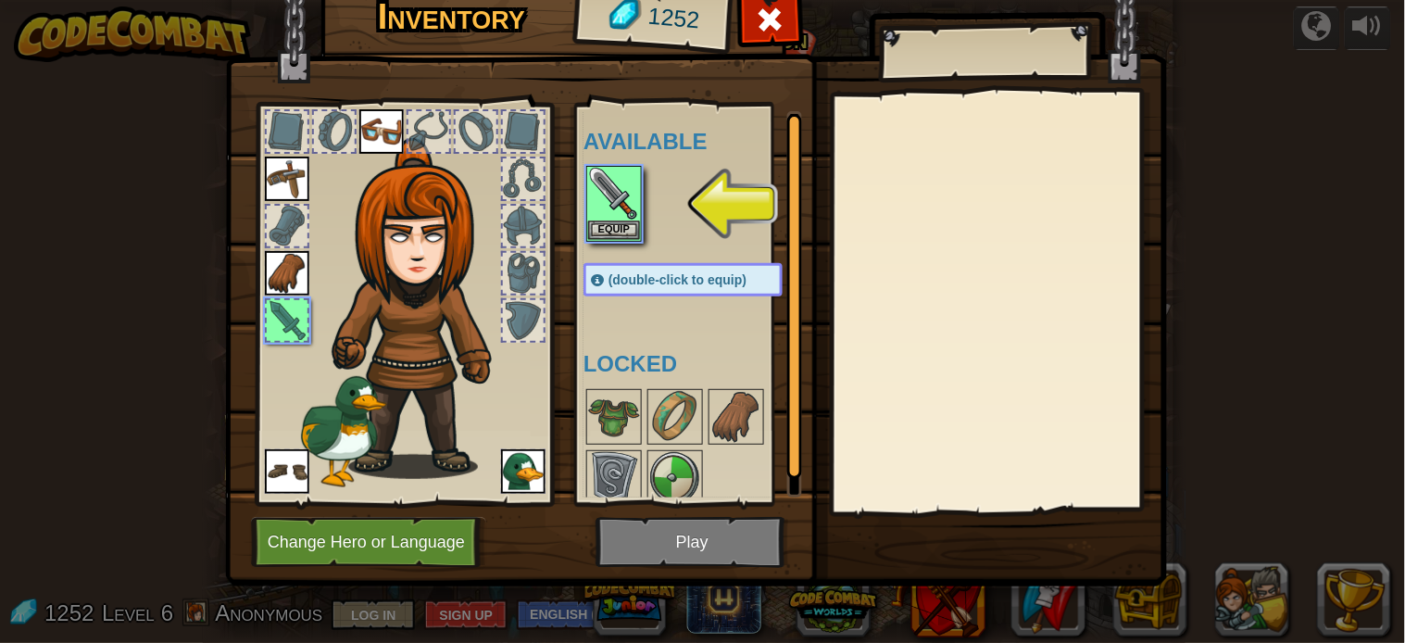
click at [679, 208] on div at bounding box center [702, 204] width 236 height 82
click at [605, 206] on img at bounding box center [614, 194] width 52 height 52
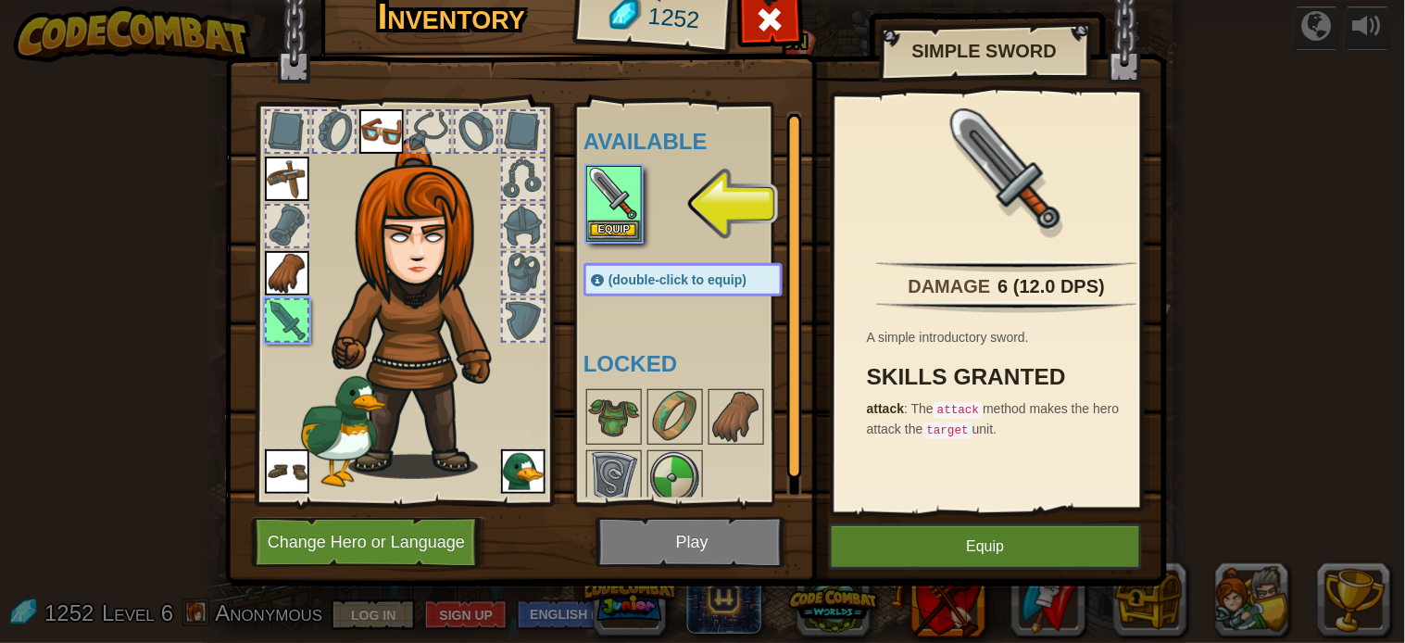
click at [732, 540] on img at bounding box center [696, 250] width 942 height 672
click at [938, 547] on button "Equip" at bounding box center [985, 546] width 313 height 46
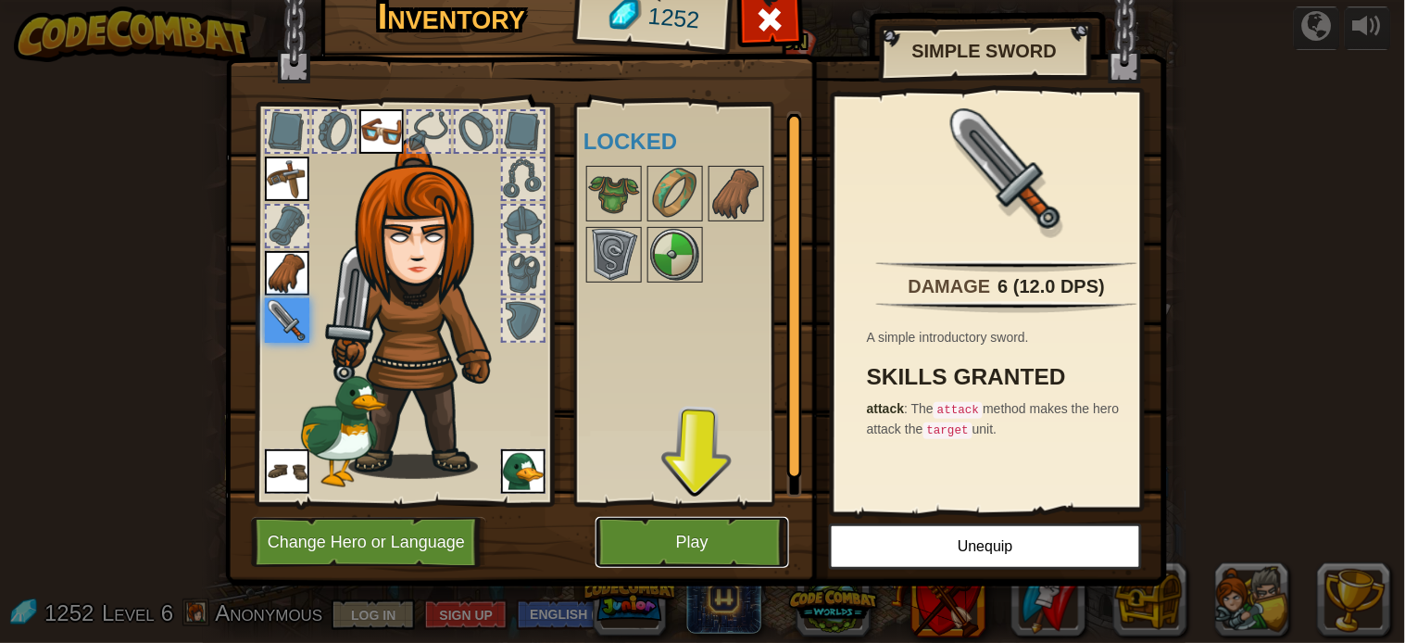
click at [689, 542] on button "Play" at bounding box center [693, 542] width 194 height 51
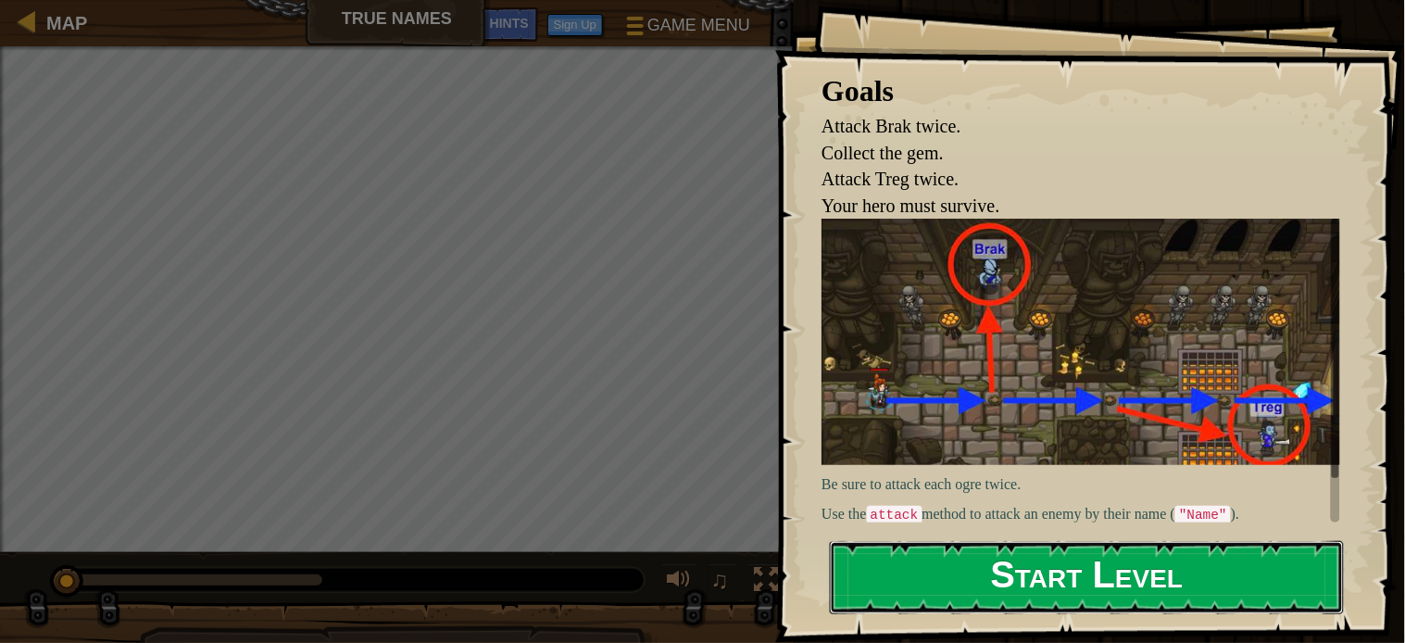
click at [1062, 572] on button "Start Level" at bounding box center [1087, 577] width 514 height 73
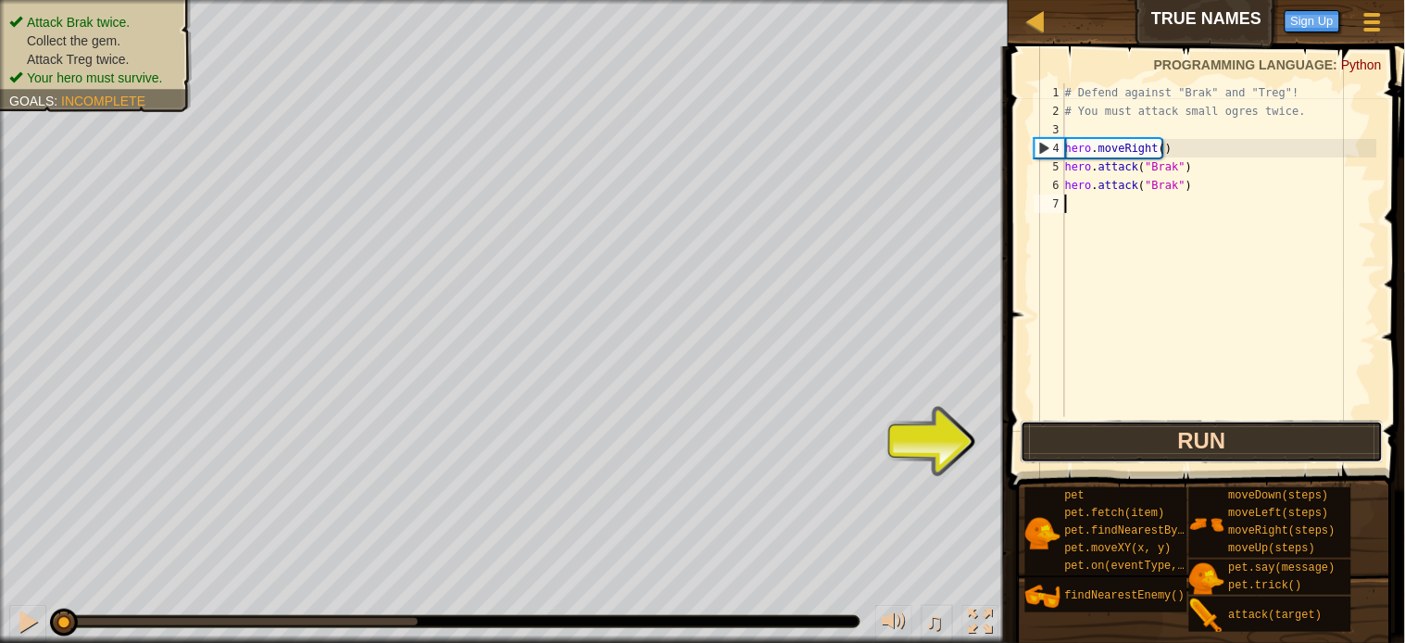
click at [1228, 447] on button "Run" at bounding box center [1202, 442] width 363 height 43
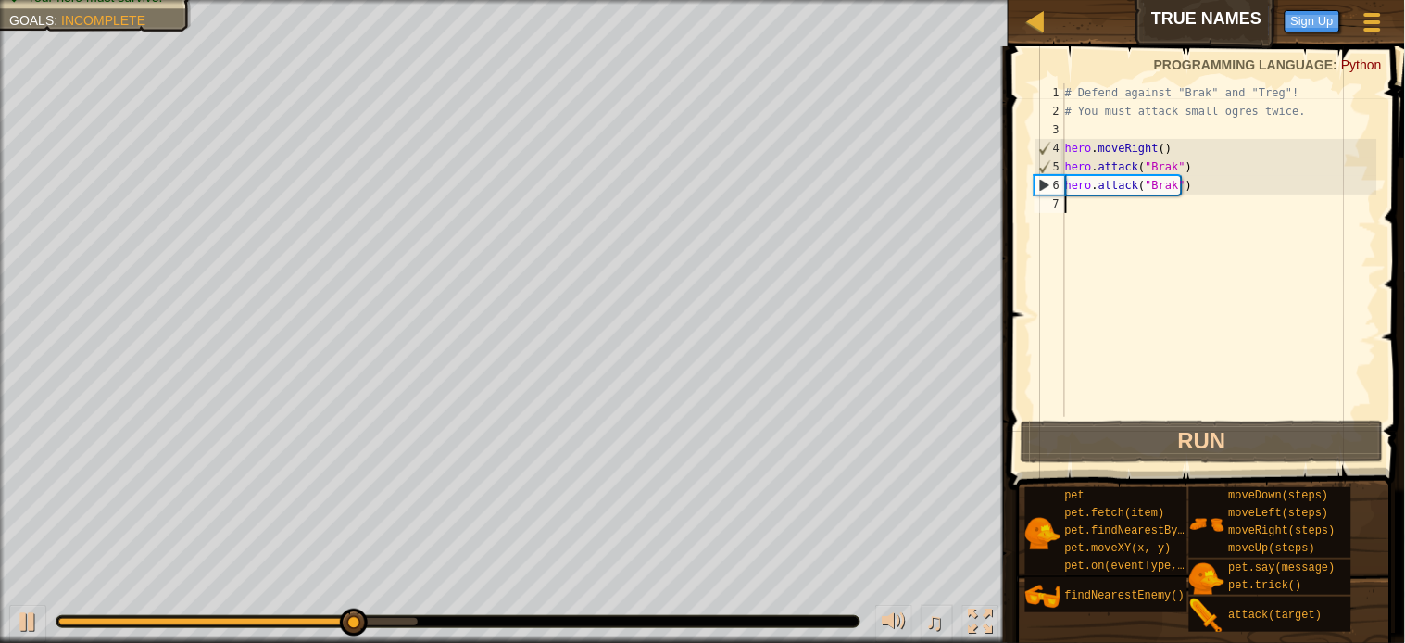
click at [1073, 205] on div "# Defend against "Brak" and "Treg"! # You must attack small ogres twice. hero .…" at bounding box center [1219, 268] width 316 height 370
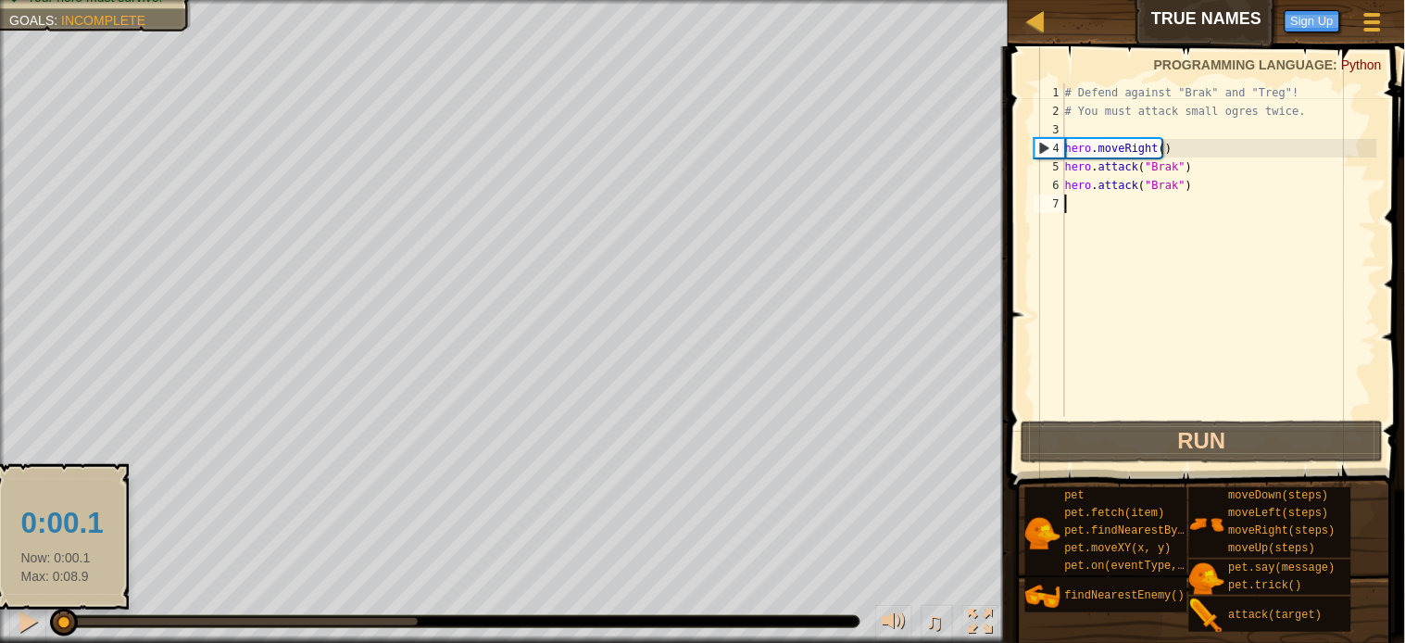
drag, startPoint x: 419, startPoint y: 618, endPoint x: 60, endPoint y: 613, distance: 358.5
click at [60, 613] on div at bounding box center [64, 623] width 28 height 28
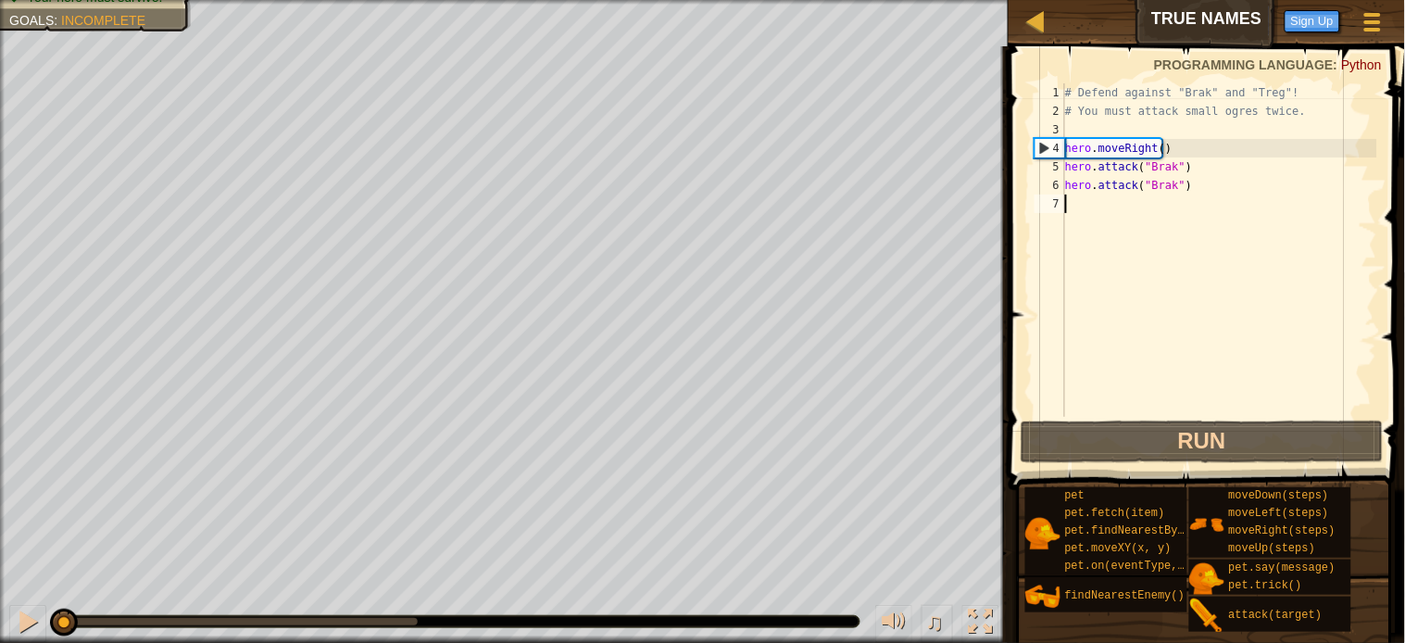
click at [1067, 205] on div "# Defend against "Brak" and "Treg"! # You must attack small ogres twice. hero .…" at bounding box center [1219, 268] width 316 height 370
type textarea "h"
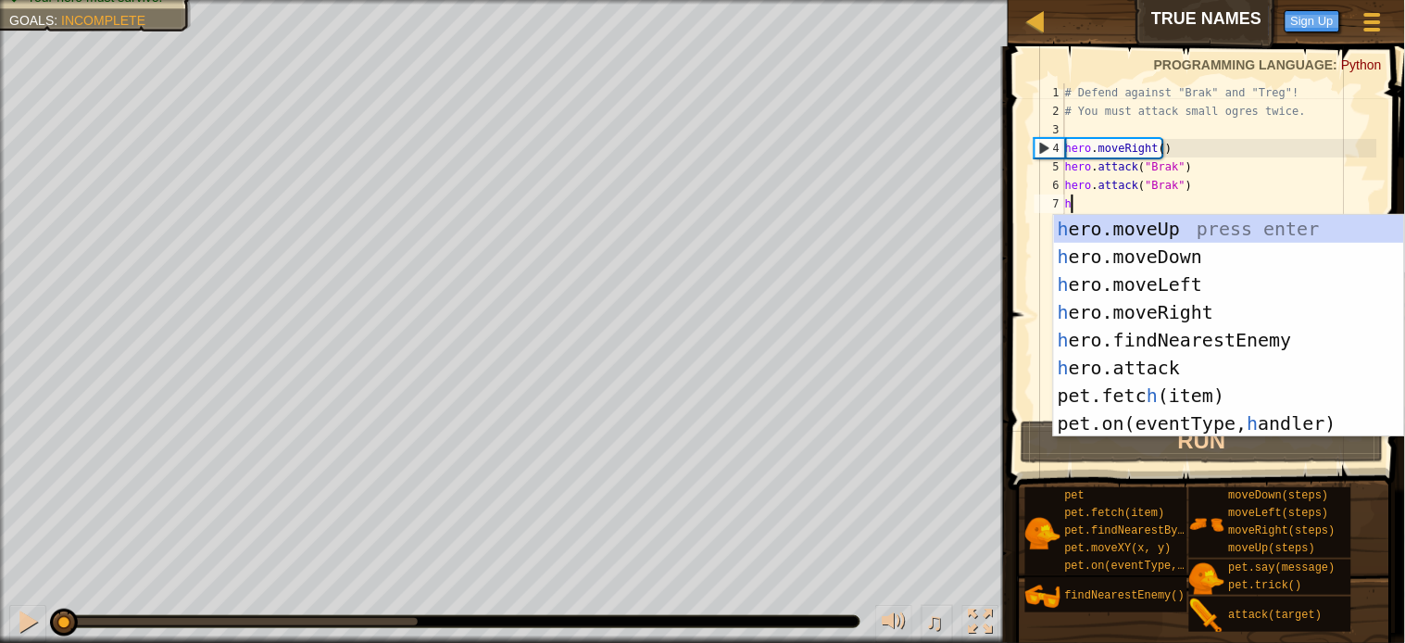
scroll to position [7, 0]
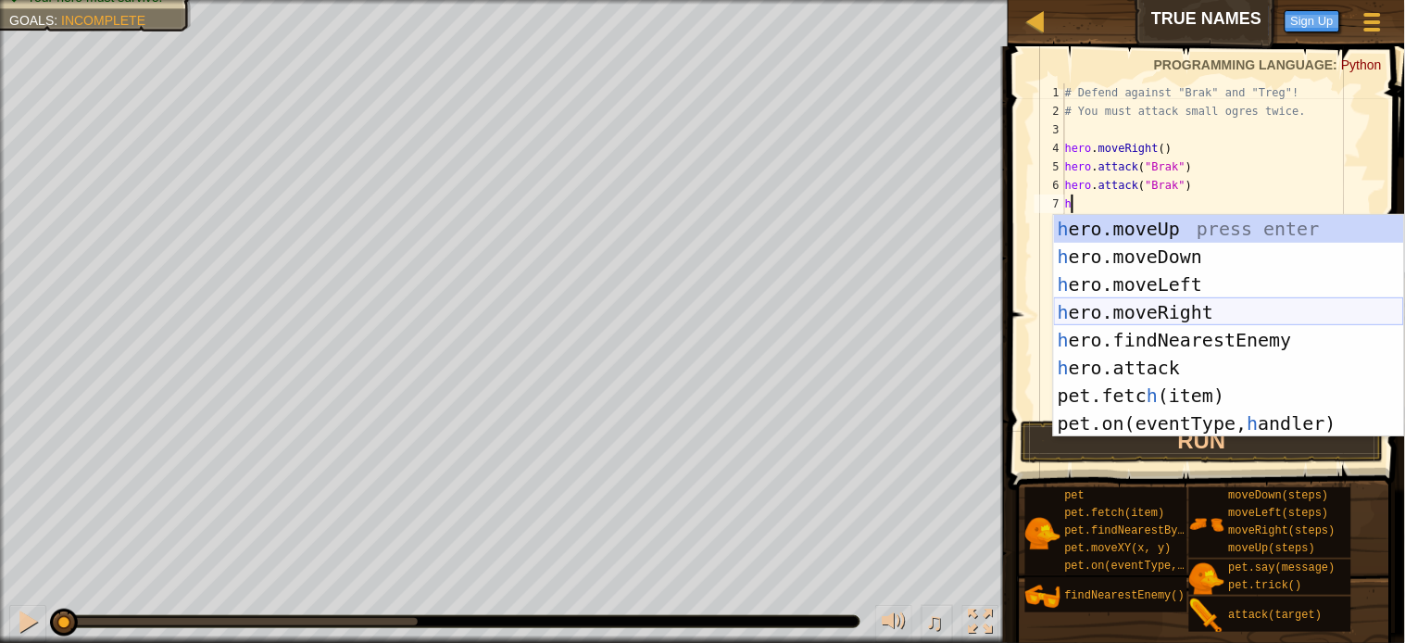
click at [1122, 306] on div "h ero.moveUp press enter h ero.moveDown press enter h ero.moveLeft press enter …" at bounding box center [1229, 354] width 350 height 278
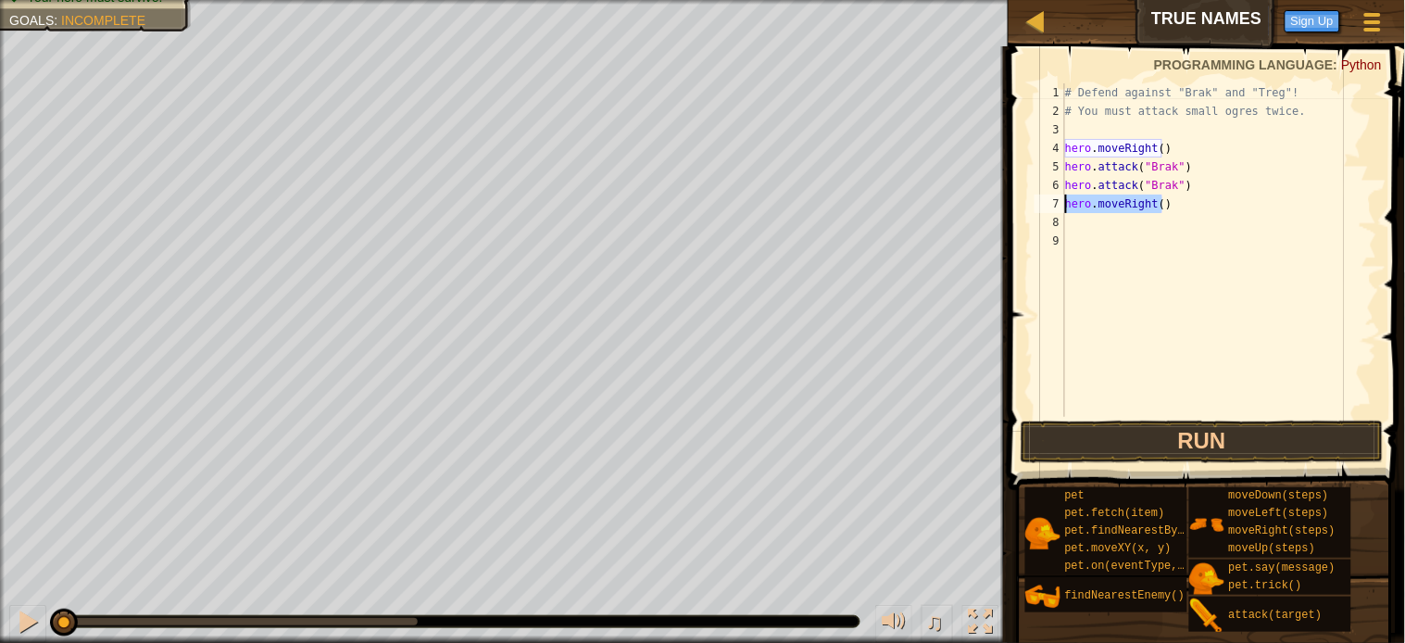
drag, startPoint x: 1162, startPoint y: 205, endPoint x: 1031, endPoint y: 205, distance: 131.5
click at [1031, 205] on div "1 2 3 4 5 6 7 8 9 # Defend against "Brak" and "Treg"! # You must attack small o…" at bounding box center [1204, 249] width 346 height 333
type textarea "hero.moveRight()"
type textarea "h"
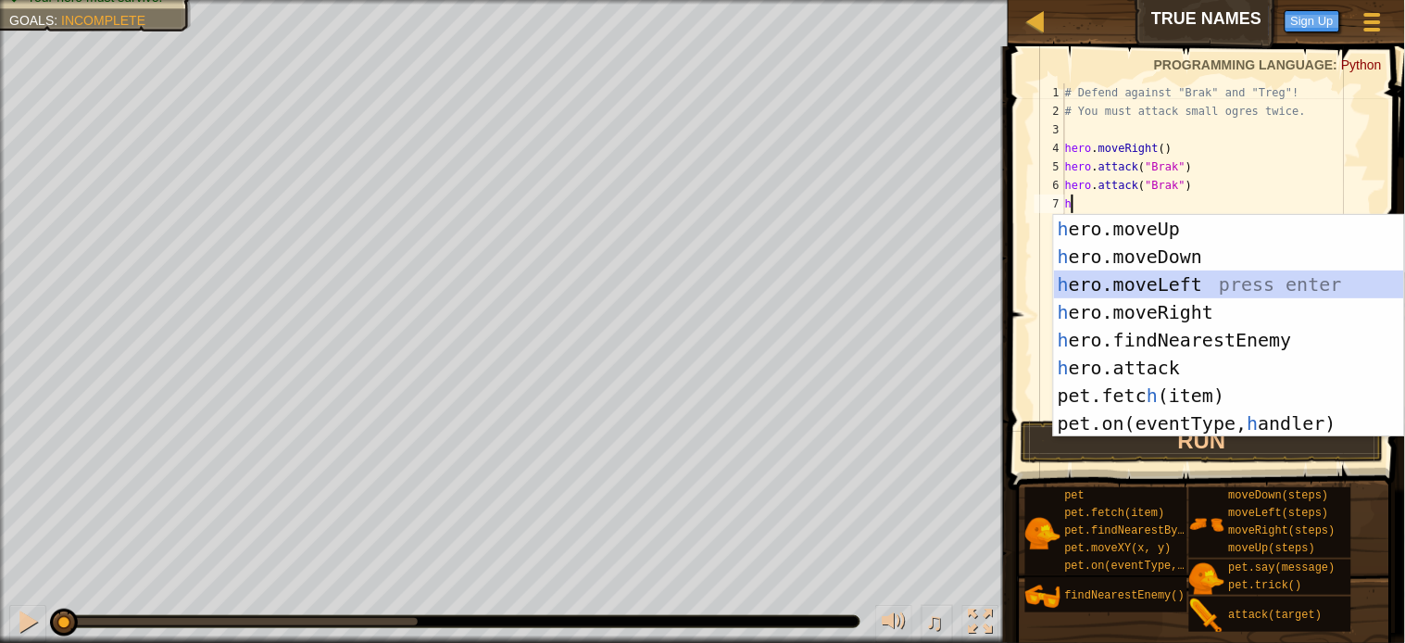
click at [1142, 275] on div "h ero.moveUp press enter h ero.moveDown press enter h ero.moveLeft press enter …" at bounding box center [1229, 354] width 350 height 278
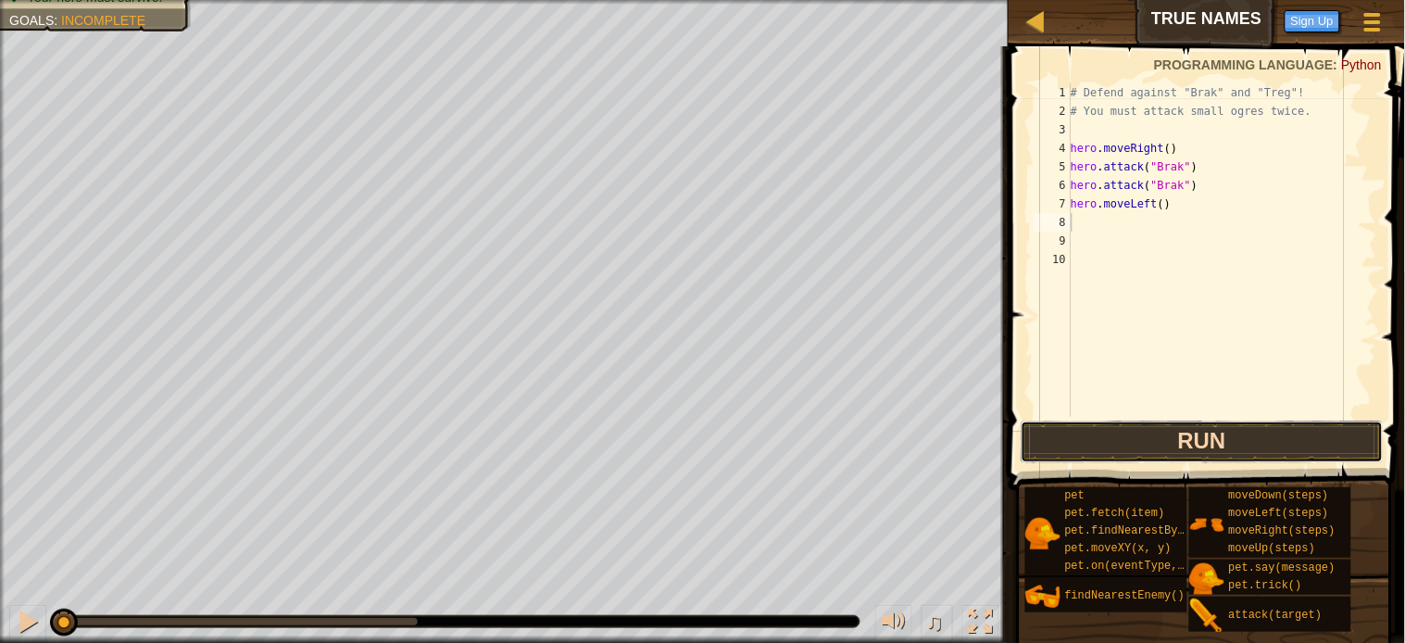
click at [1215, 440] on button "Run" at bounding box center [1202, 442] width 363 height 43
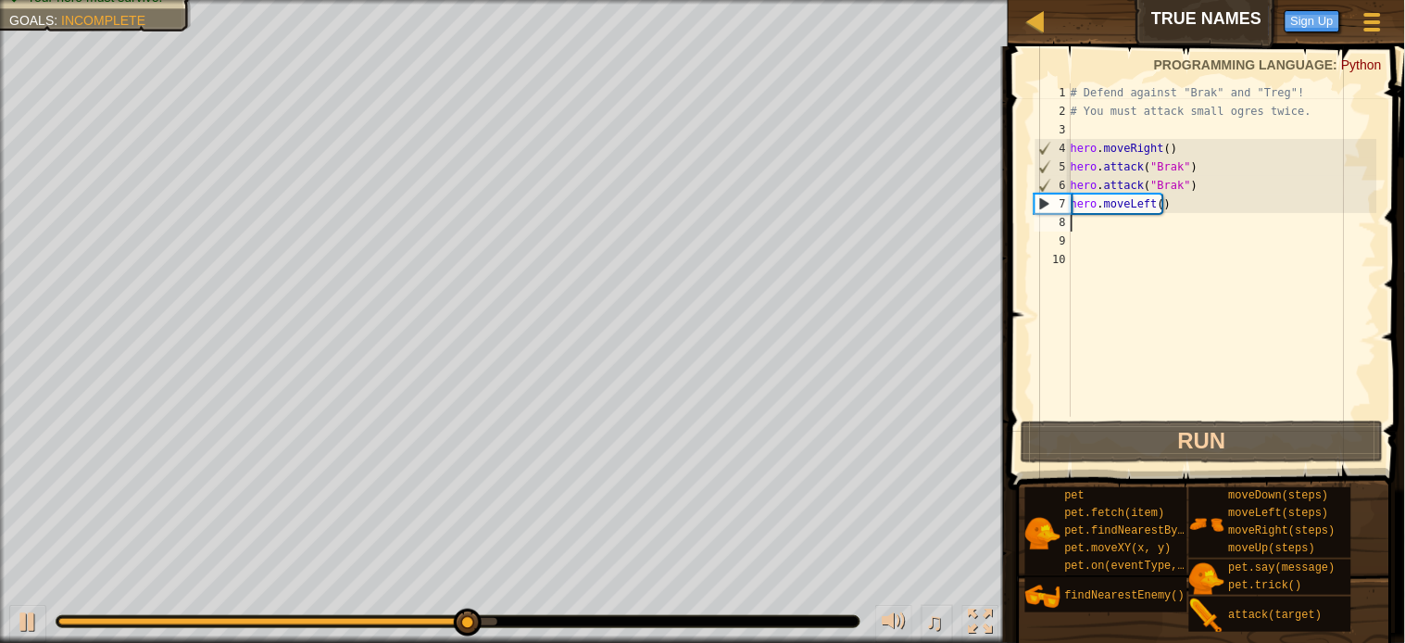
click at [1099, 223] on div "# Defend against "Brak" and "Treg"! # You must attack small ogres twice. hero .…" at bounding box center [1222, 268] width 310 height 370
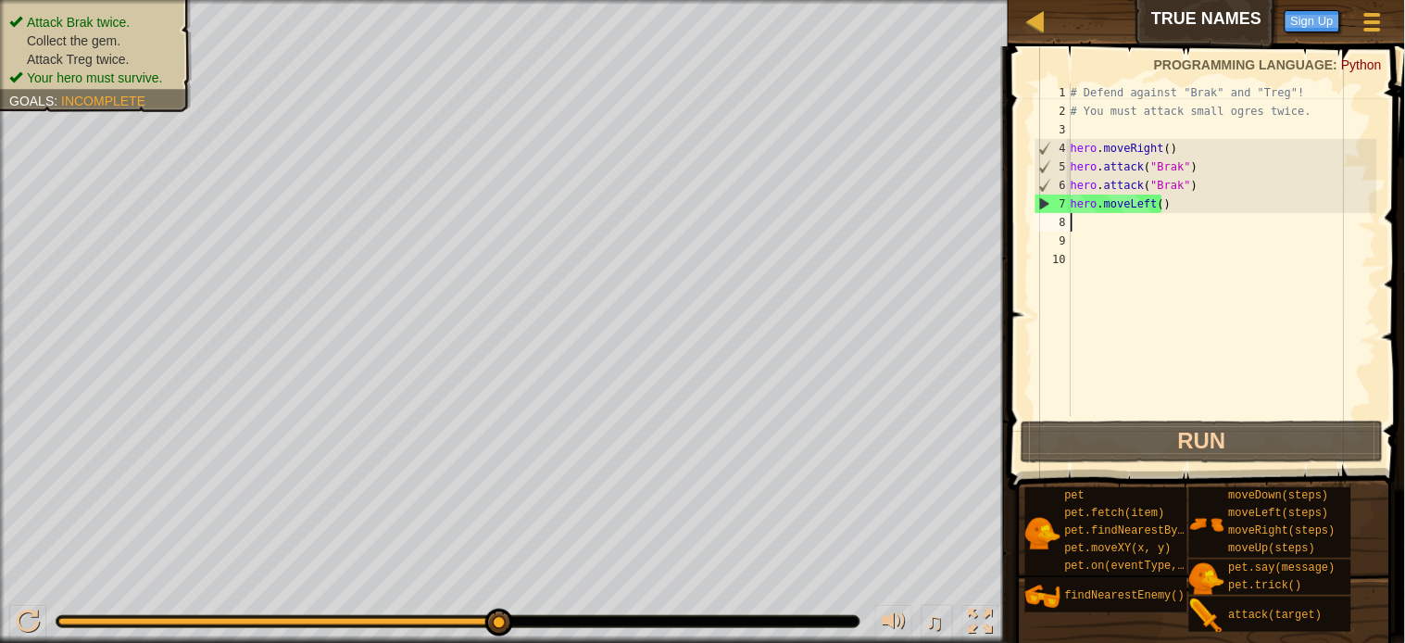
type textarea "h"
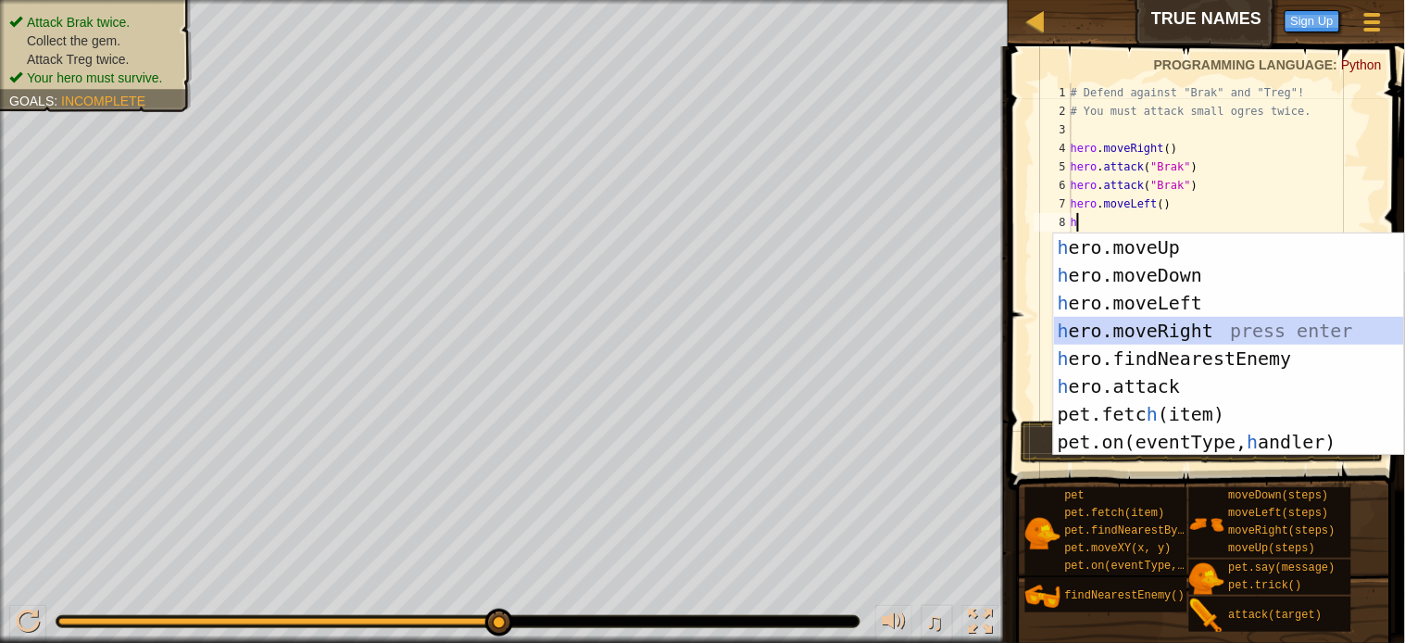
click at [1136, 320] on div "h ero.moveUp press enter h ero.moveDown press enter h ero.moveLeft press enter …" at bounding box center [1229, 372] width 350 height 278
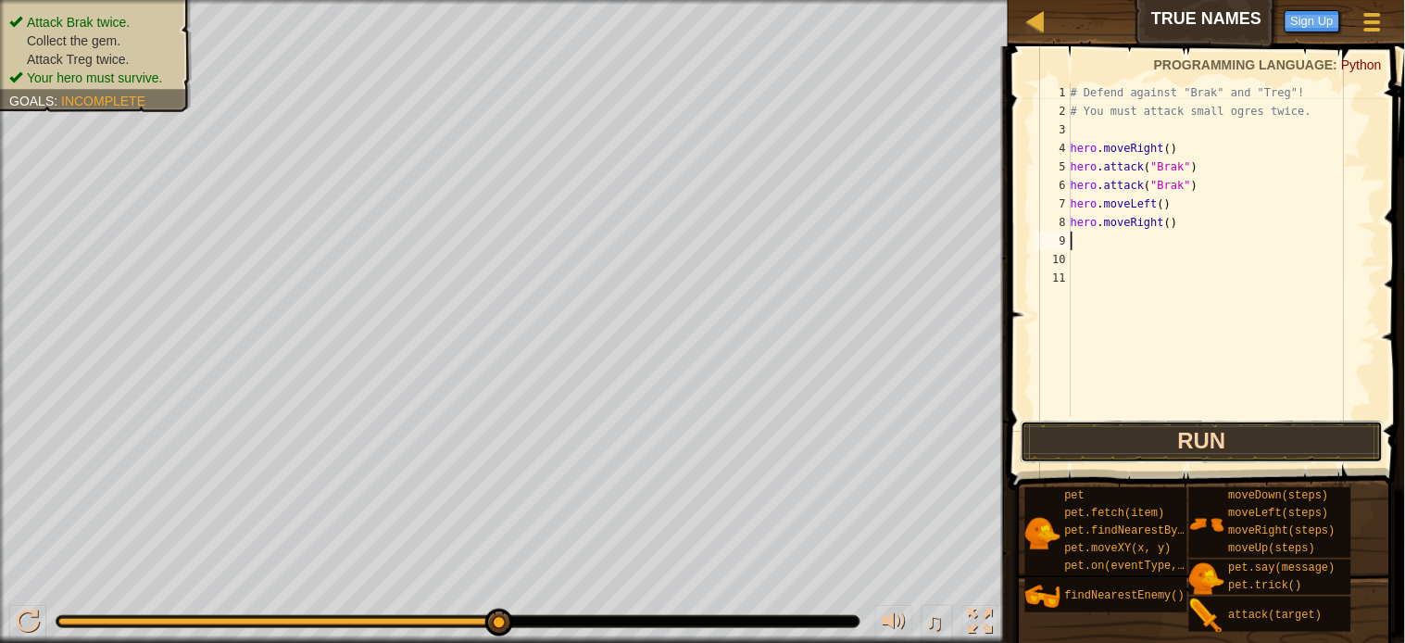
click at [1199, 447] on button "Run" at bounding box center [1202, 442] width 363 height 43
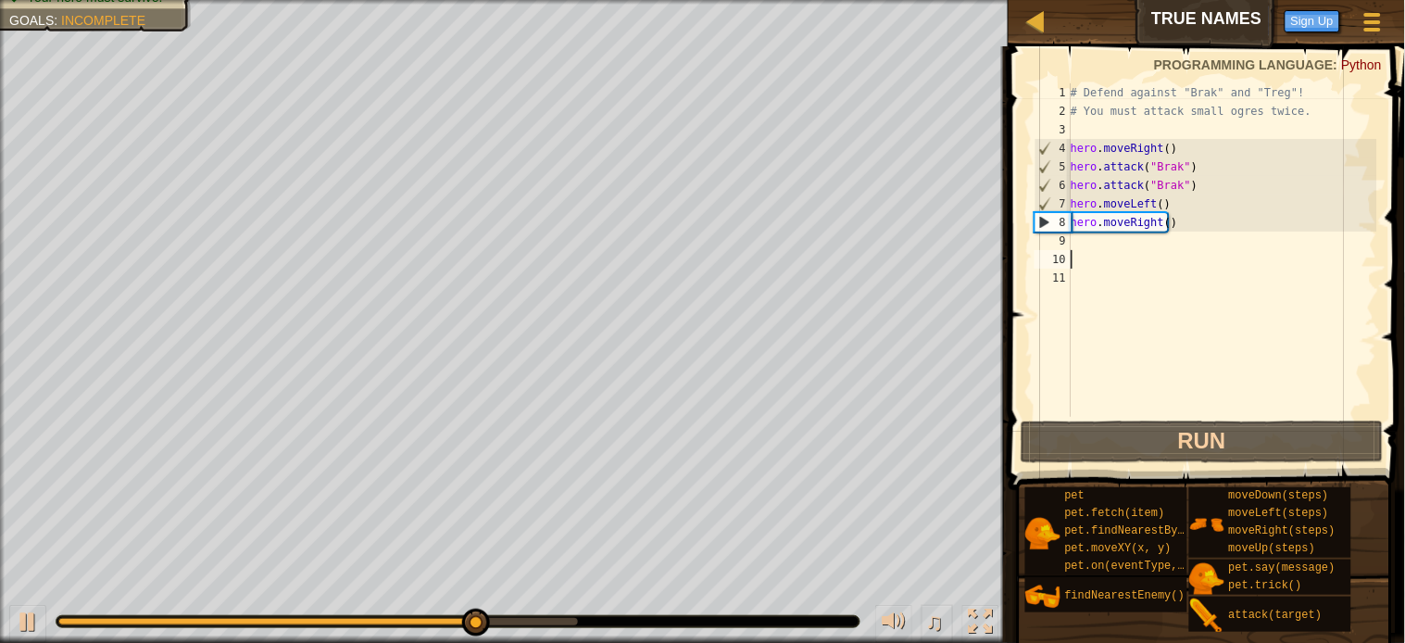
click at [1099, 254] on div "# Defend against "Brak" and "Treg"! # You must attack small ogres twice. hero .…" at bounding box center [1222, 268] width 310 height 370
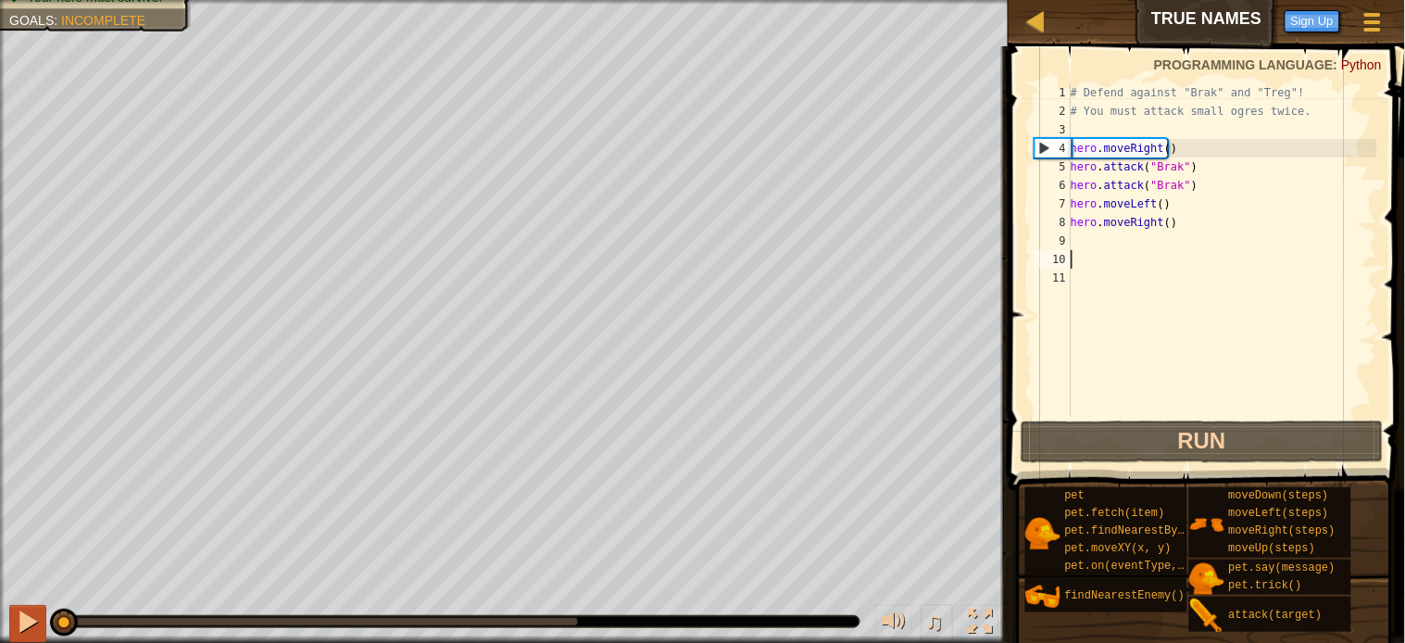
drag, startPoint x: 574, startPoint y: 618, endPoint x: 40, endPoint y: 624, distance: 534.5
click at [40, 624] on div "♫" at bounding box center [504, 617] width 1009 height 56
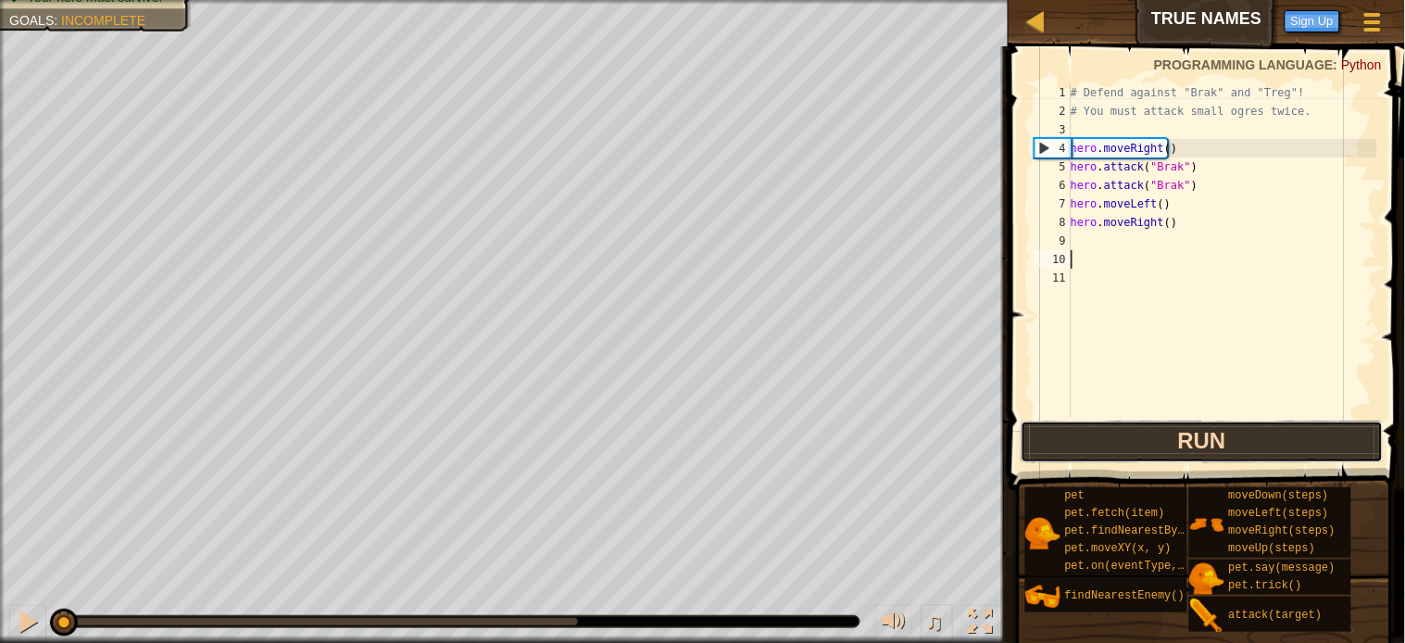
click at [1106, 439] on button "Run" at bounding box center [1202, 442] width 363 height 43
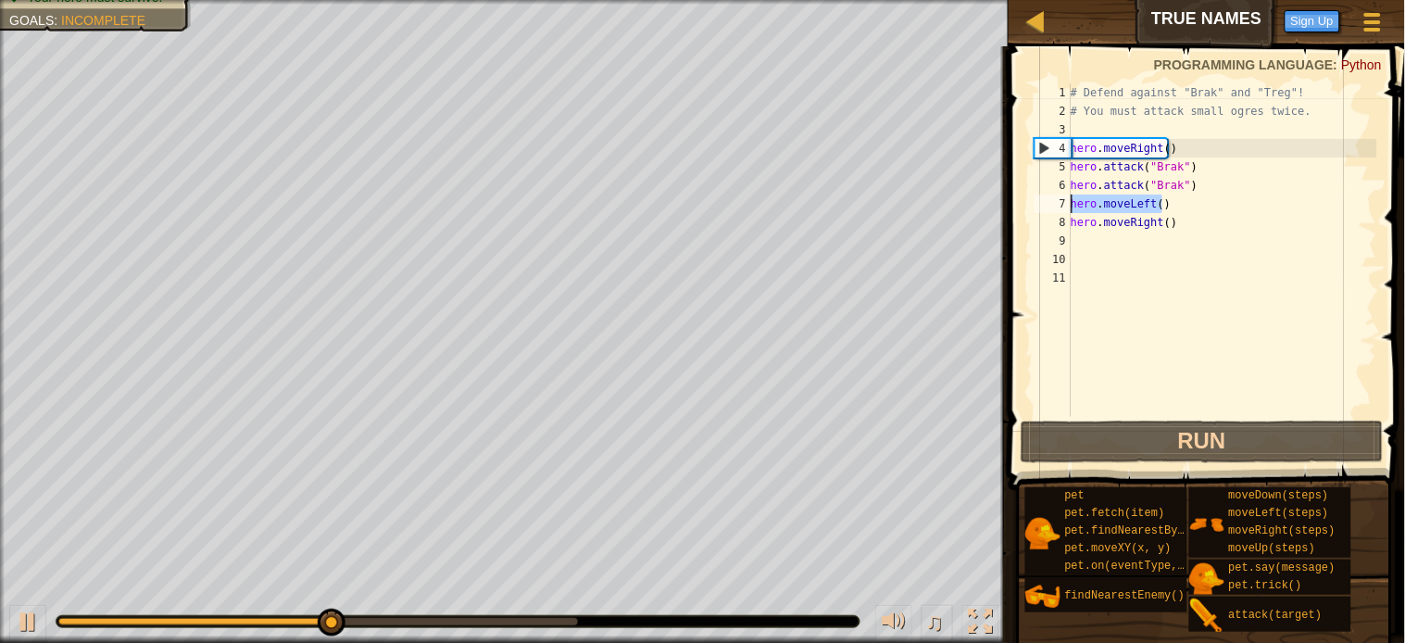
drag, startPoint x: 1161, startPoint y: 205, endPoint x: 1036, endPoint y: 204, distance: 126.0
click at [1032, 204] on div "1 2 3 4 5 6 7 8 9 10 11 # Defend against "Brak" and "Treg"! # You must attack s…" at bounding box center [1204, 249] width 346 height 333
type textarea "hero.moveLeft()"
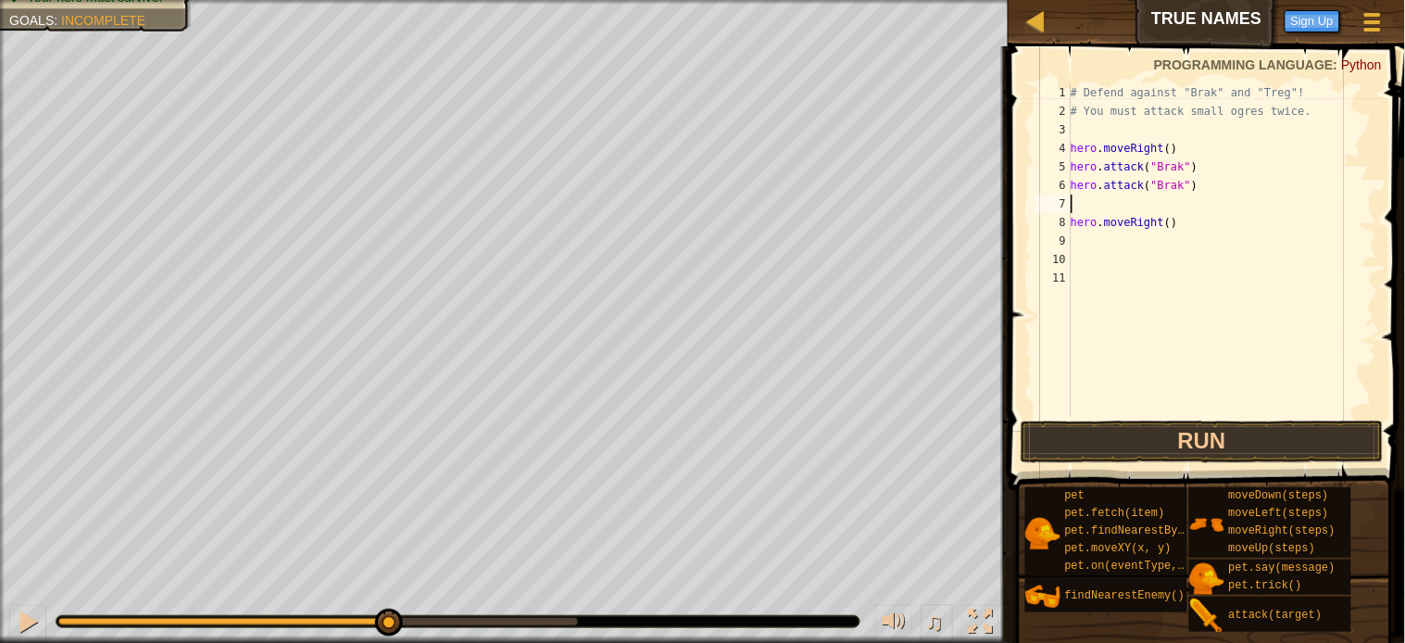
click at [1081, 207] on div "# Defend against "Brak" and "Treg"! # You must attack small ogres twice. hero .…" at bounding box center [1222, 268] width 310 height 370
type textarea "hero.moveRight()"
click at [1191, 441] on button "Run" at bounding box center [1202, 442] width 363 height 43
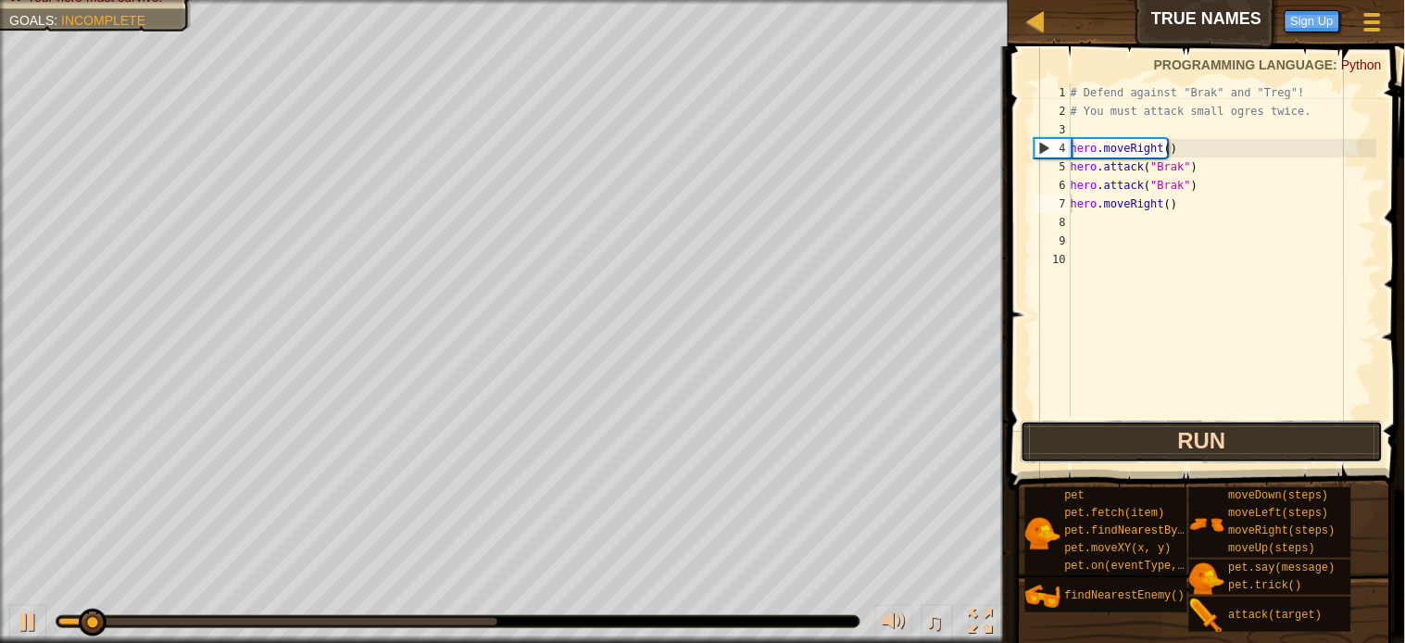
click at [1191, 441] on button "Run" at bounding box center [1202, 442] width 363 height 43
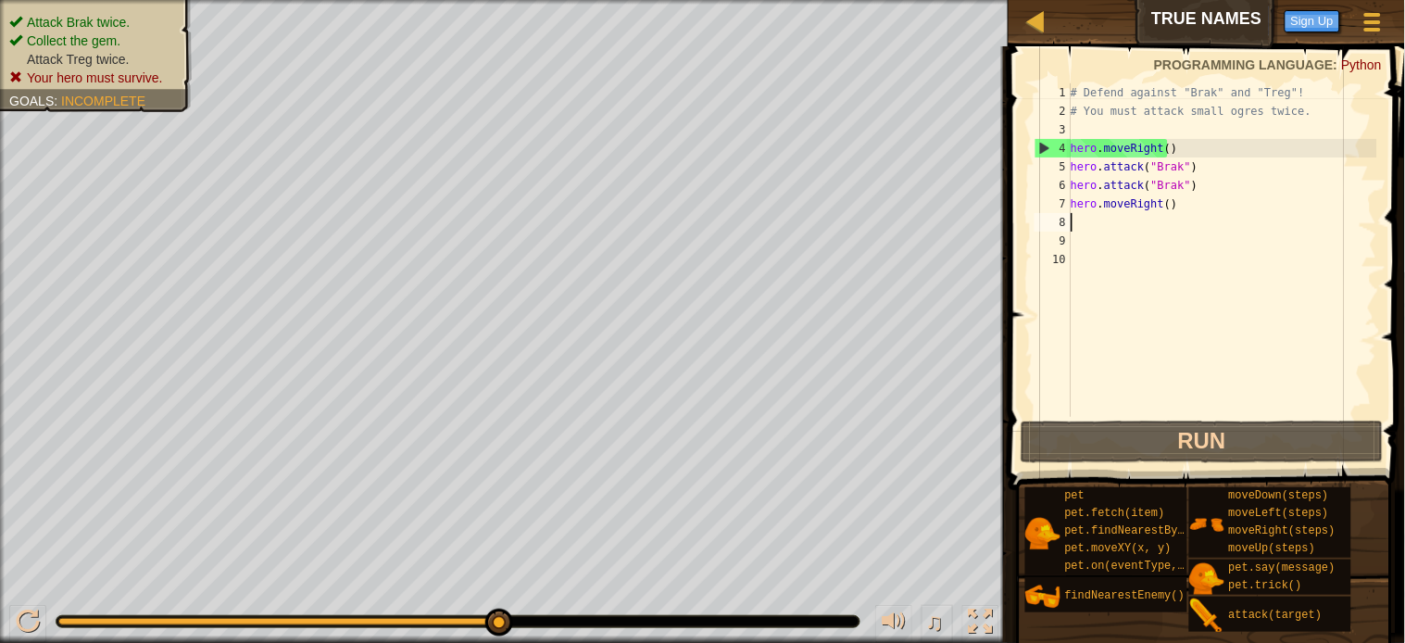
click at [1095, 222] on div "# Defend against "Brak" and "Treg"! # You must attack small ogres twice. hero .…" at bounding box center [1222, 268] width 310 height 370
click at [1086, 220] on div "# Defend against "Brak" and "Treg"! # You must attack small ogres twice. hero .…" at bounding box center [1222, 268] width 310 height 370
click at [1079, 217] on div "# Defend against "Brak" and "Treg"! # You must attack small ogres twice. hero .…" at bounding box center [1222, 268] width 310 height 370
click at [1076, 220] on div "# Defend against "Brak" and "Treg"! # You must attack small ogres twice. hero .…" at bounding box center [1222, 268] width 310 height 370
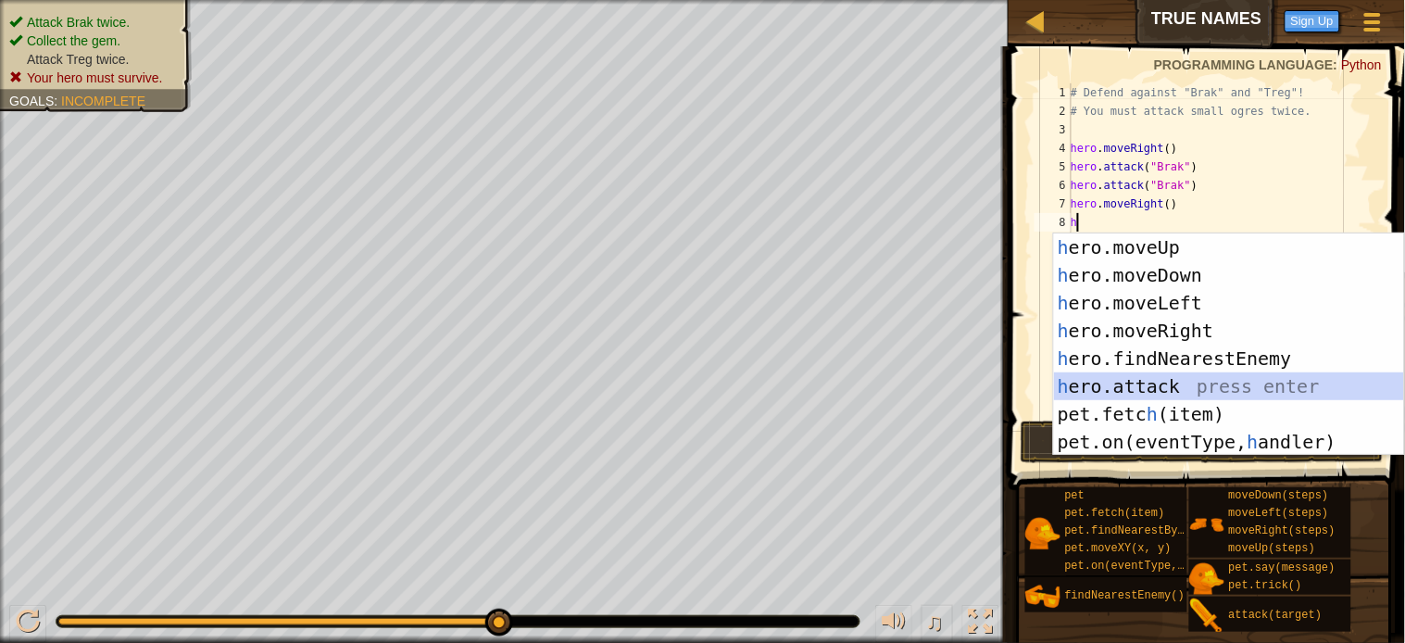
click at [1105, 383] on div "h ero.moveUp press enter h ero.moveDown press enter h ero.moveLeft press enter …" at bounding box center [1229, 372] width 350 height 278
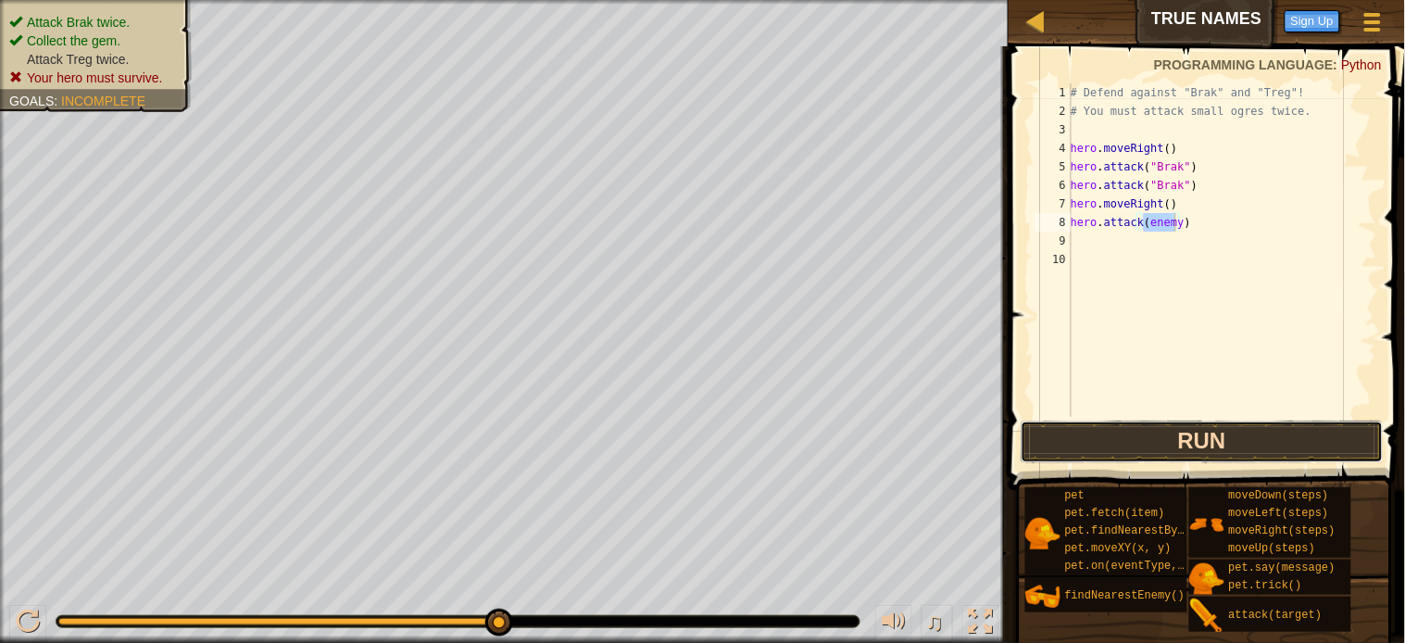
click at [1218, 435] on button "Run" at bounding box center [1202, 442] width 363 height 43
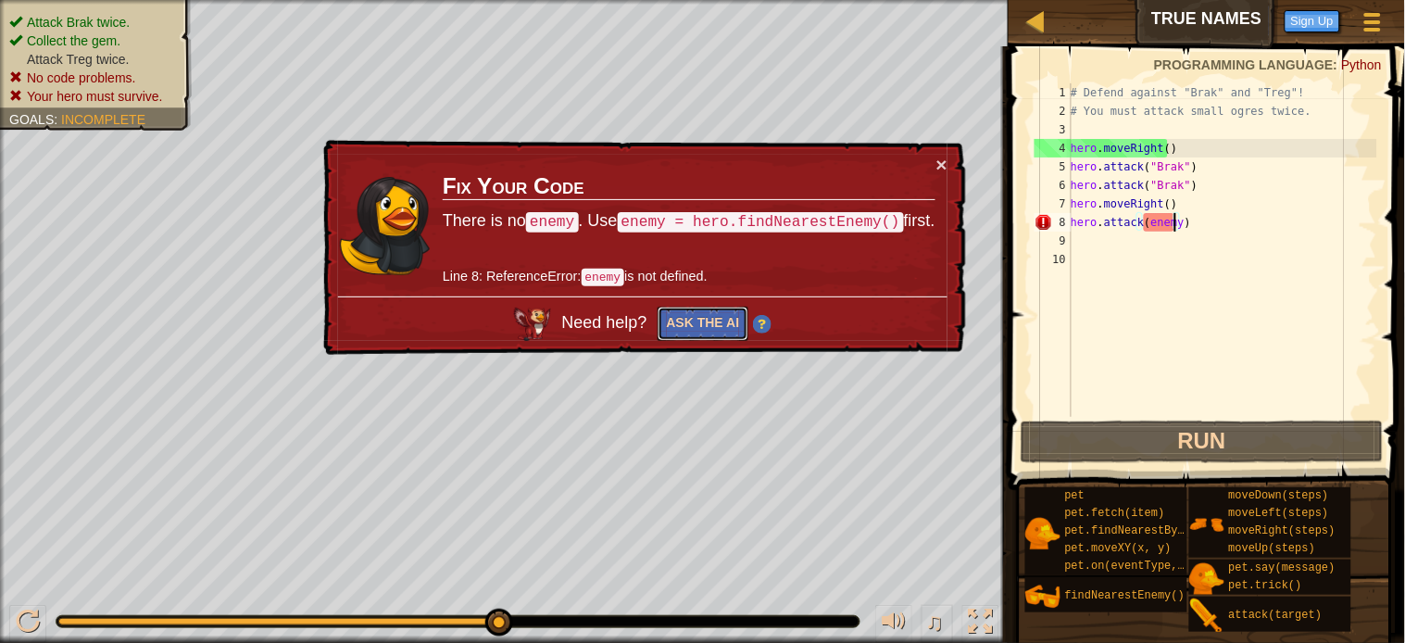
click at [723, 320] on button "Ask the AI" at bounding box center [704, 324] width 92 height 34
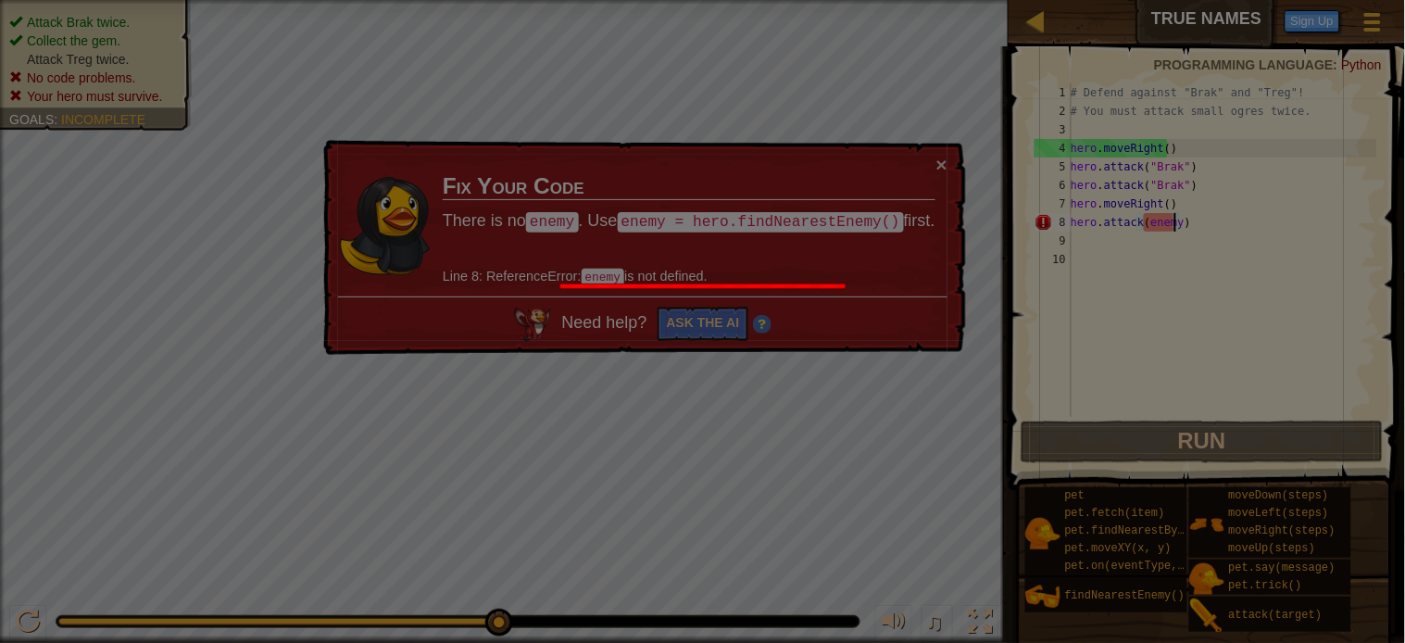
scroll to position [7, 6]
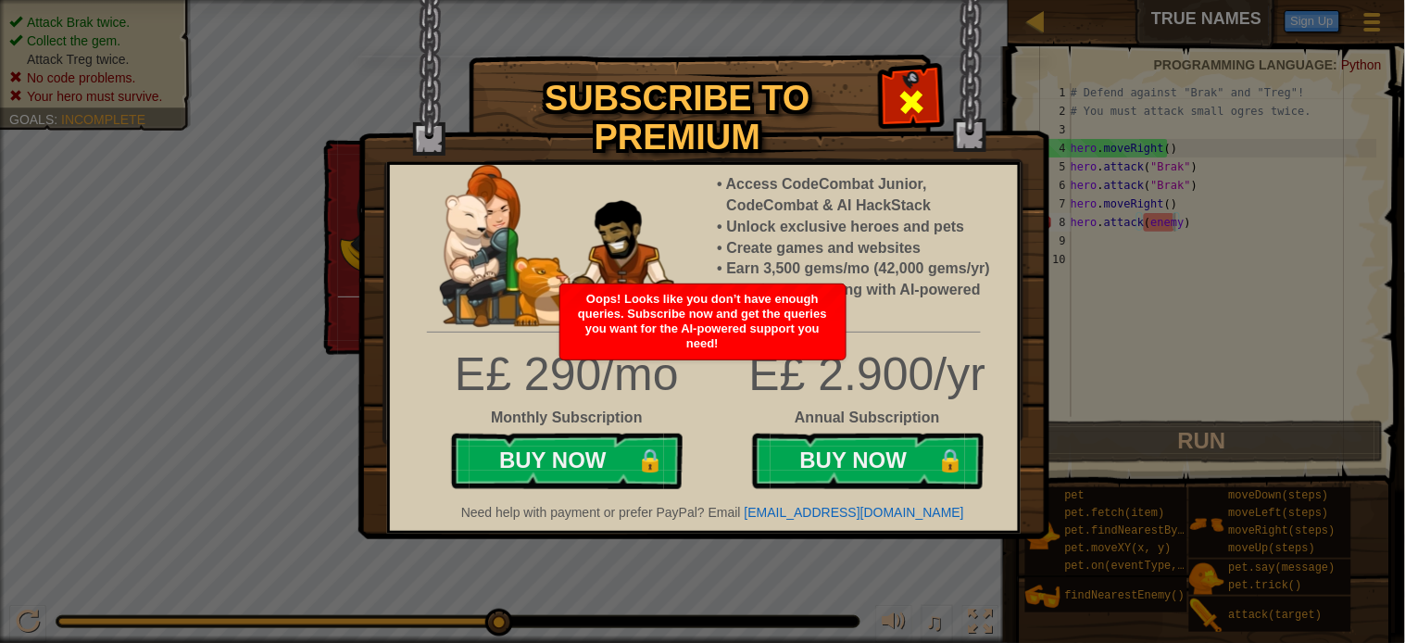
click at [924, 99] on span at bounding box center [913, 102] width 30 height 30
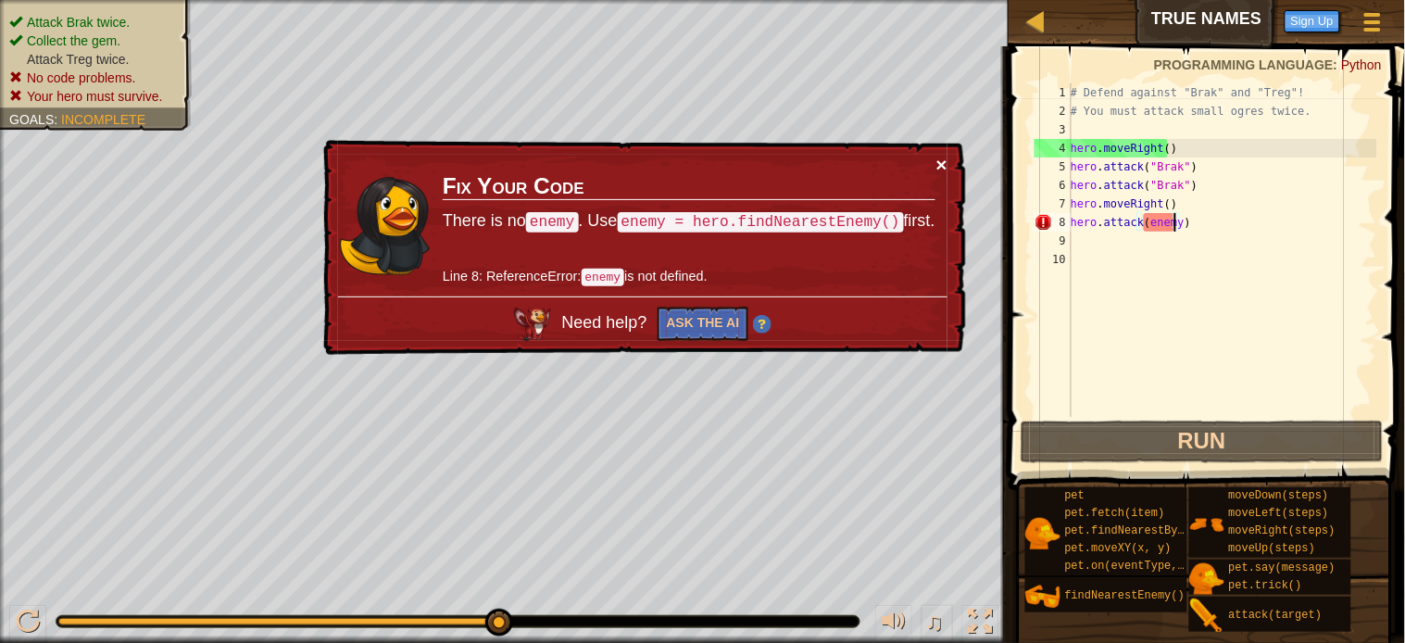
click at [937, 160] on button "×" at bounding box center [941, 164] width 11 height 19
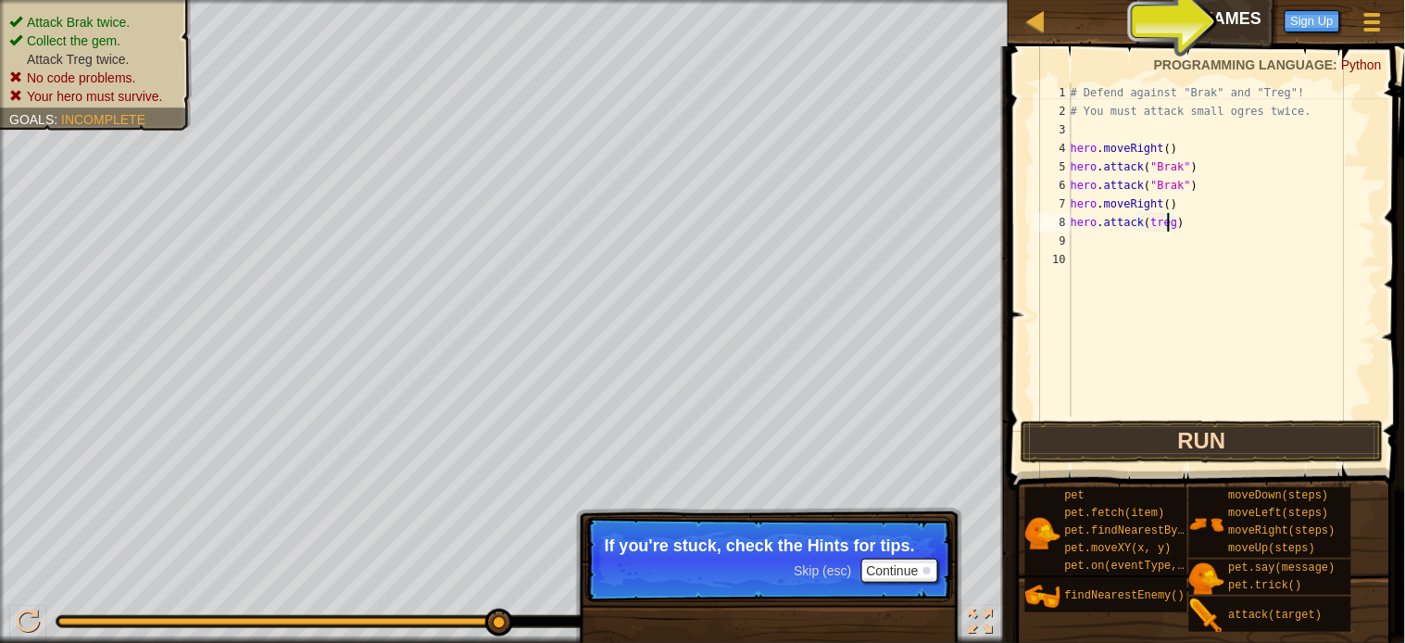
type textarea "hero.attack(treg)"
click at [1063, 433] on button "Run" at bounding box center [1202, 442] width 363 height 43
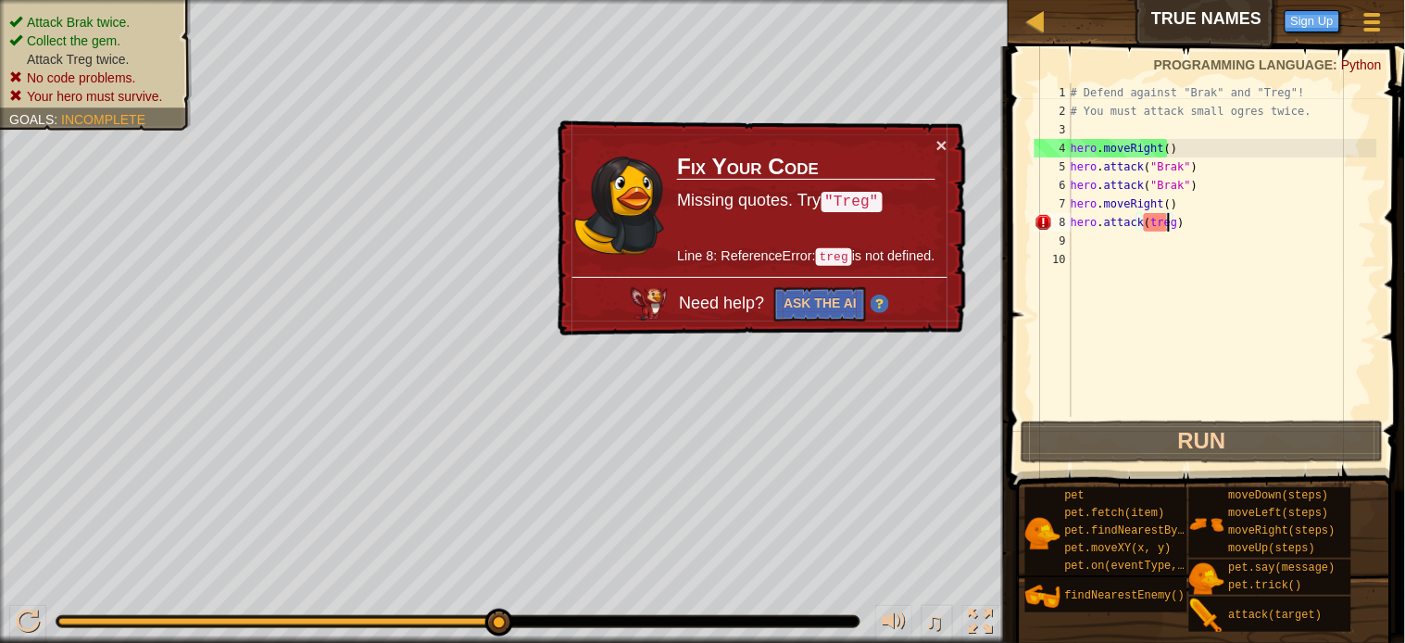
click at [935, 141] on td "Fix Your Code Missing quotes. Try "Treg" Line 8: ReferenceError: treg is not de…" at bounding box center [805, 206] width 259 height 142
click at [940, 141] on button "×" at bounding box center [941, 144] width 11 height 19
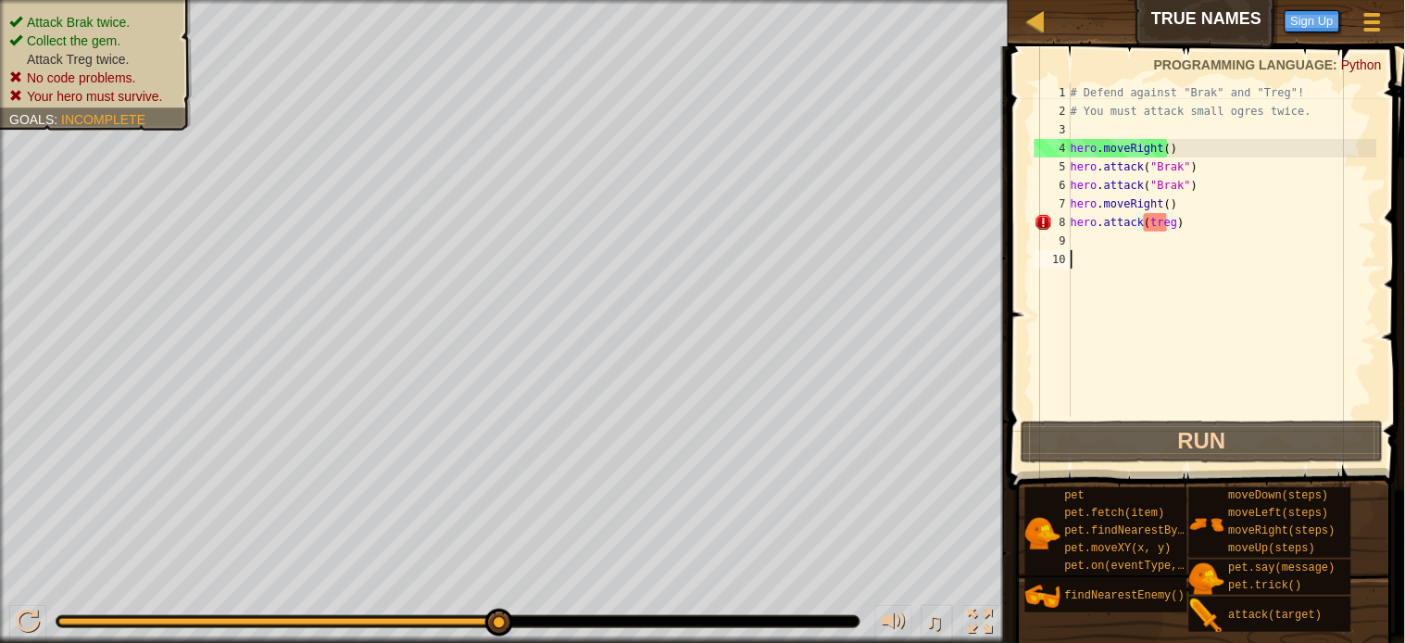
click at [1234, 358] on div "# Defend against "Brak" and "Treg"! # You must attack small ogres twice. hero .…" at bounding box center [1222, 268] width 310 height 370
drag, startPoint x: 1228, startPoint y: 224, endPoint x: 1074, endPoint y: 224, distance: 153.8
click at [1074, 224] on div "# Defend against "Brak" and "Treg"! # You must attack small ogres twice. hero .…" at bounding box center [1222, 268] width 310 height 370
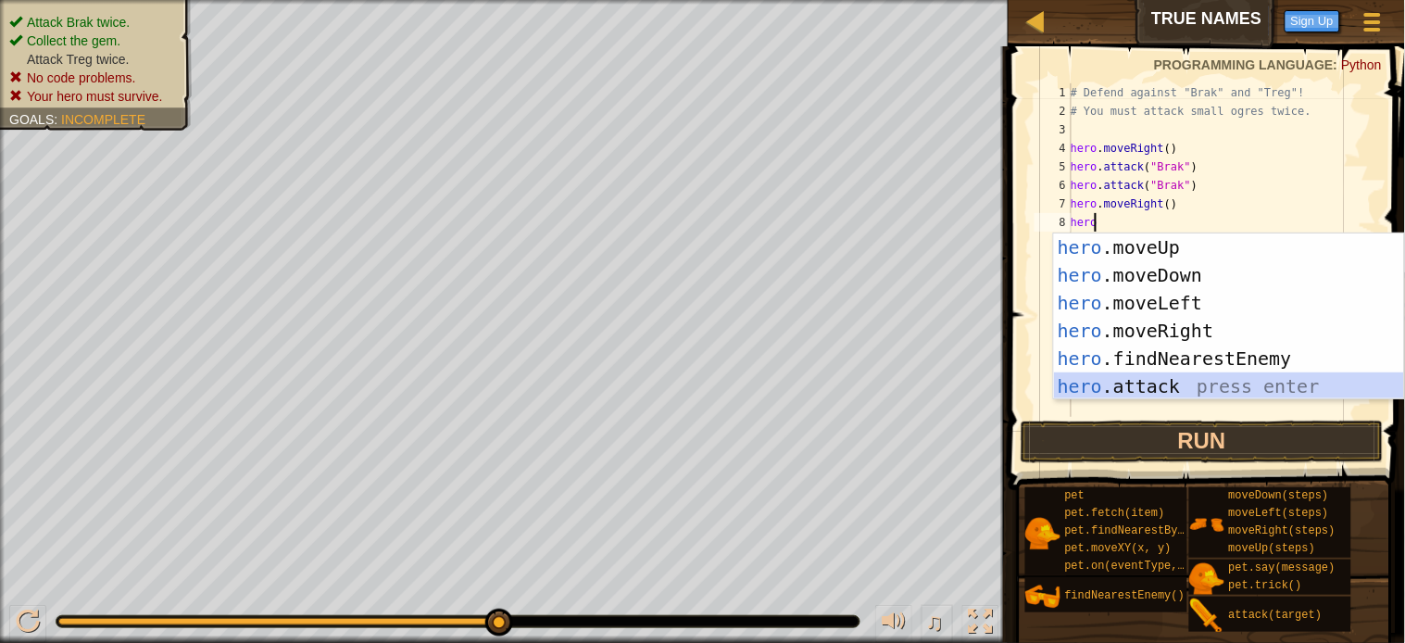
click at [1126, 384] on div "hero .moveUp press enter hero .moveDown press enter hero .moveLeft press enter …" at bounding box center [1229, 344] width 350 height 222
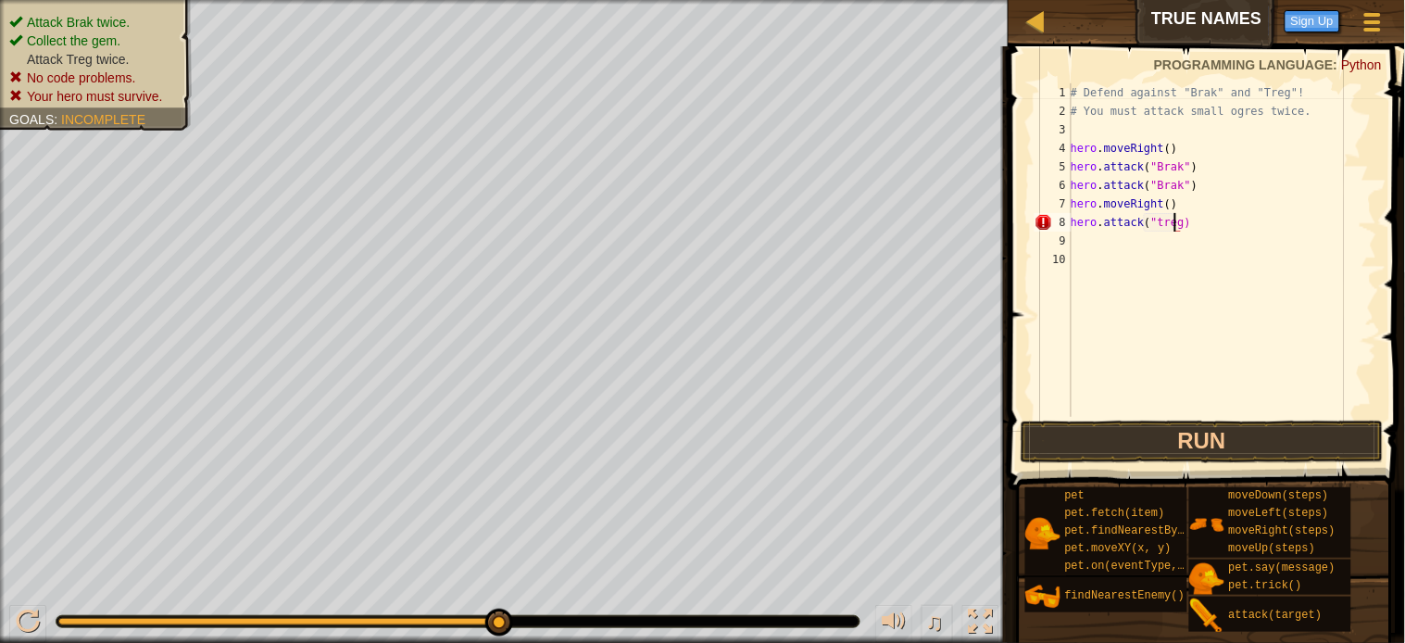
scroll to position [7, 7]
click at [1193, 438] on button "Run" at bounding box center [1202, 442] width 363 height 43
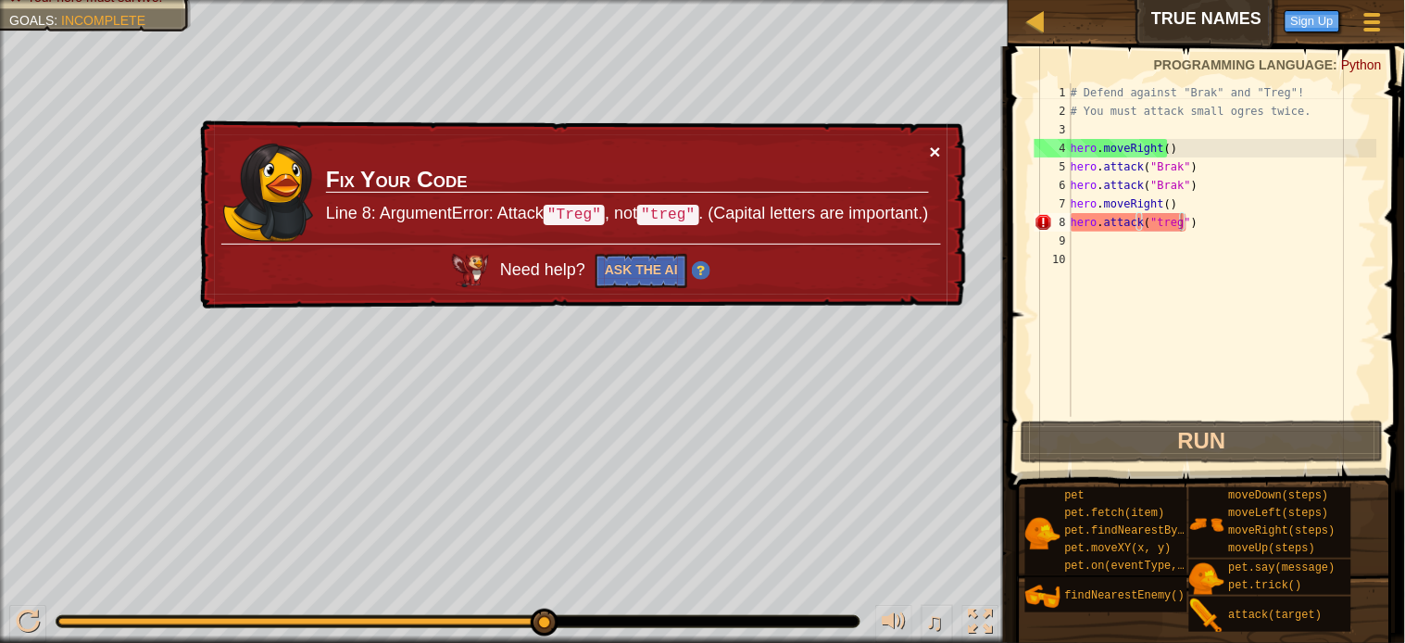
click at [938, 151] on button "×" at bounding box center [935, 151] width 11 height 19
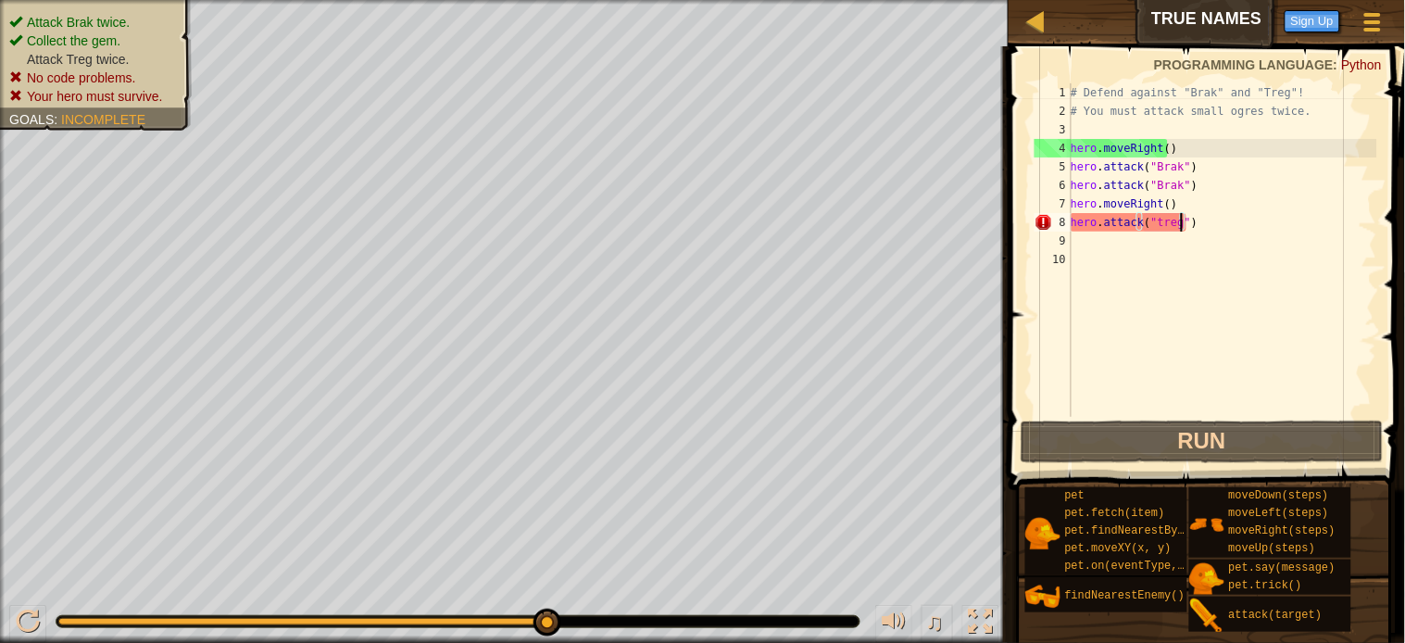
type textarea "hero.attack("treg""
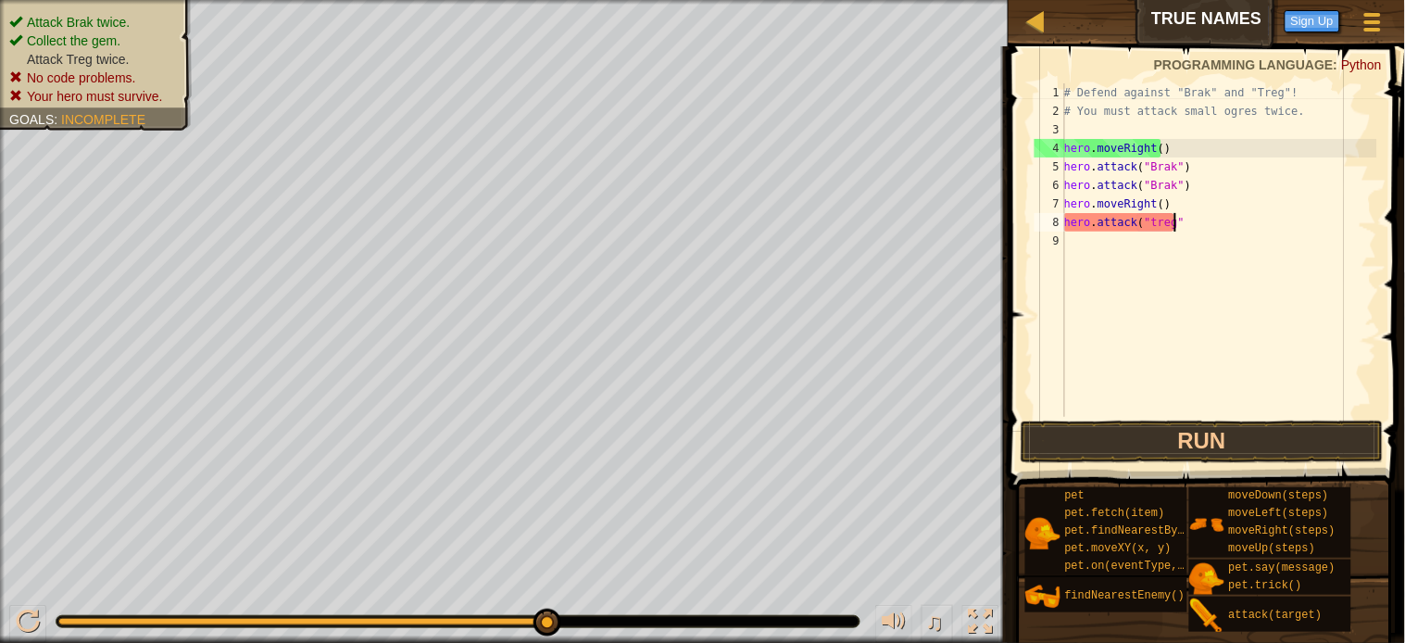
click at [1161, 325] on div "# Defend against "Brak" and "Treg"! # You must attack small ogres twice. hero .…" at bounding box center [1219, 268] width 317 height 370
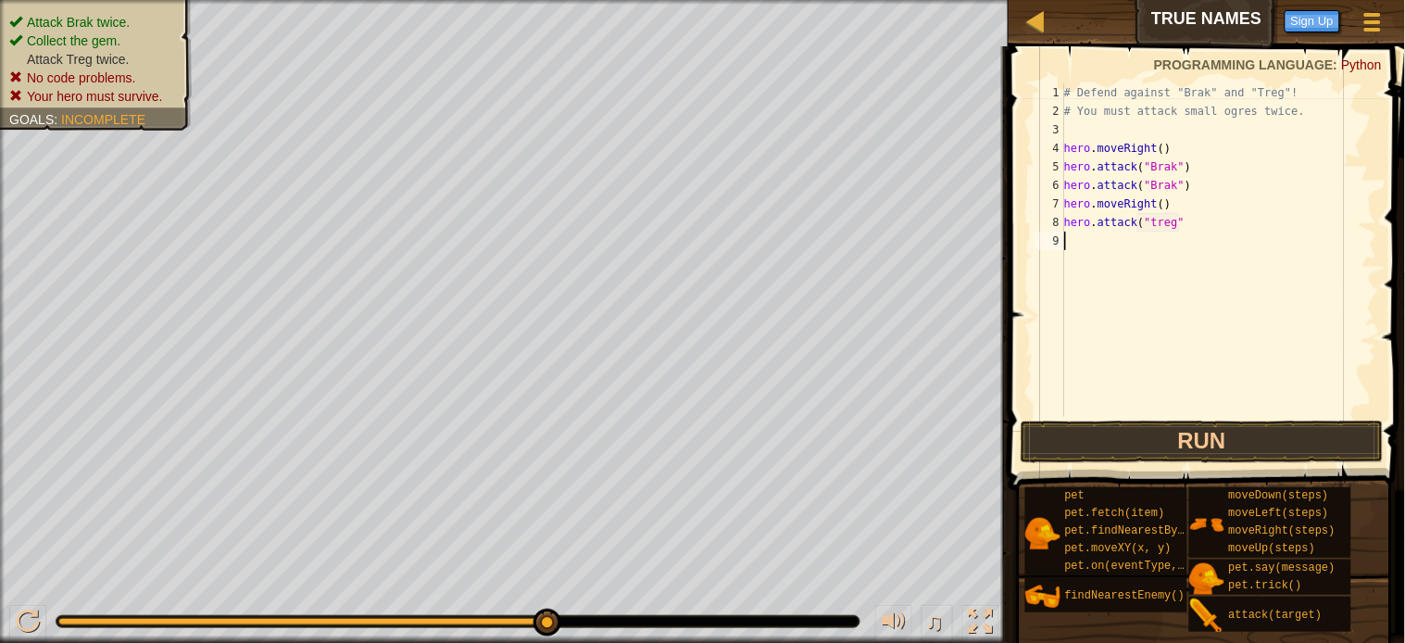
scroll to position [7, 0]
drag, startPoint x: 1131, startPoint y: 220, endPoint x: 1075, endPoint y: 217, distance: 55.6
click at [1075, 217] on div "# Defend against "Brak" and "Treg"! # You must attack small ogres twice. hero .…" at bounding box center [1219, 268] width 317 height 370
click at [1181, 224] on div "# Defend against "Brak" and "Treg"! # You must attack small ogres twice. hero .…" at bounding box center [1219, 249] width 317 height 333
type textarea "hero.attack("treg")"
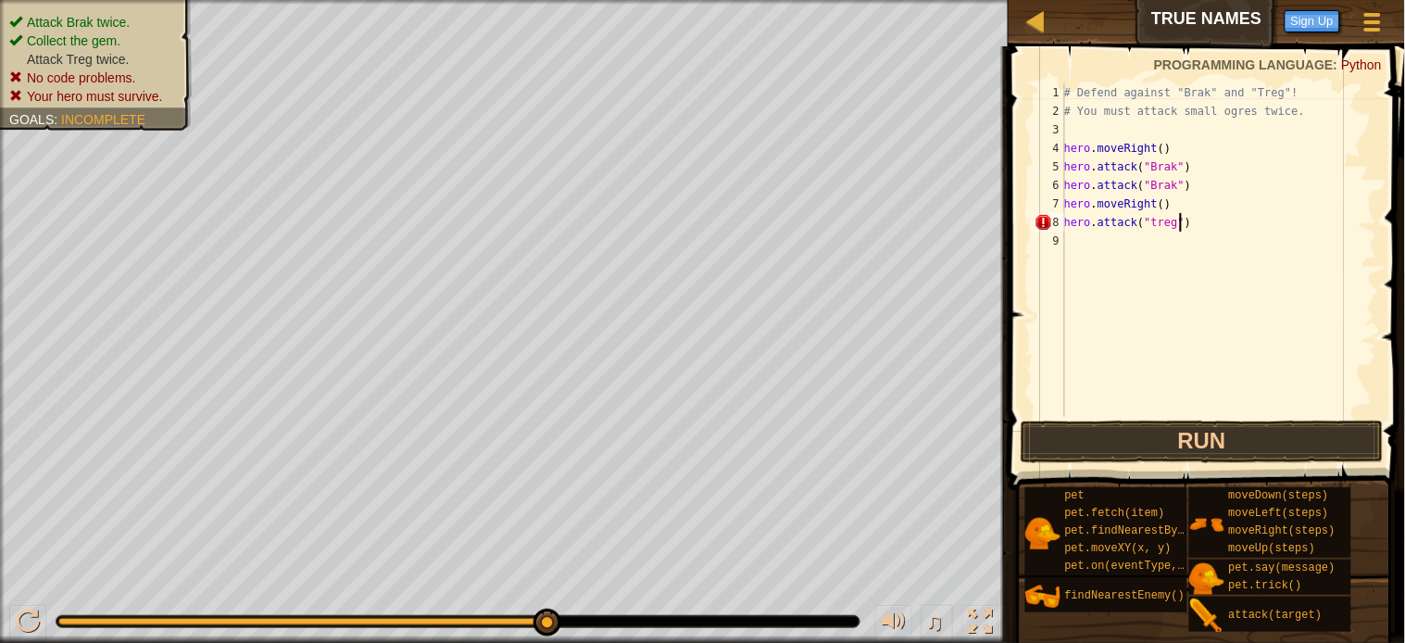
scroll to position [7, 7]
click at [1164, 300] on div "# Defend against "Brak" and "Treg"! # You must attack small ogres twice. hero .…" at bounding box center [1219, 268] width 317 height 370
click at [1180, 441] on button "Run" at bounding box center [1202, 442] width 363 height 43
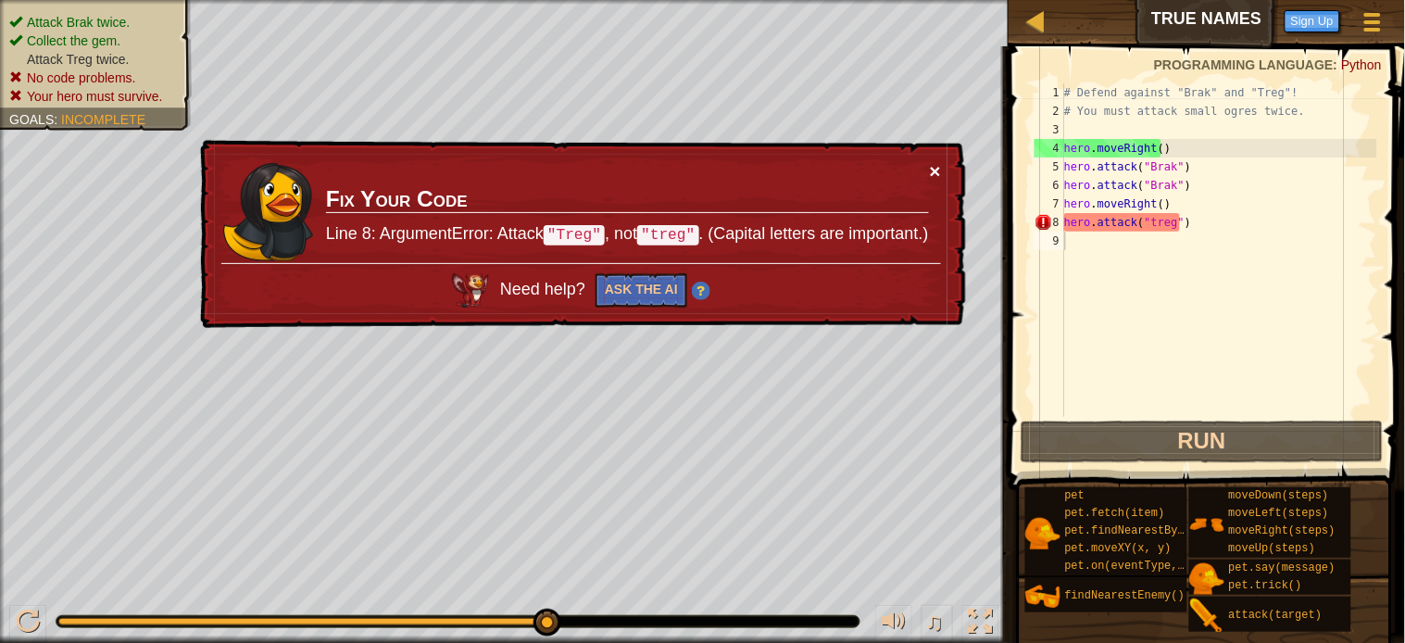
click at [937, 167] on button "×" at bounding box center [937, 176] width 12 height 19
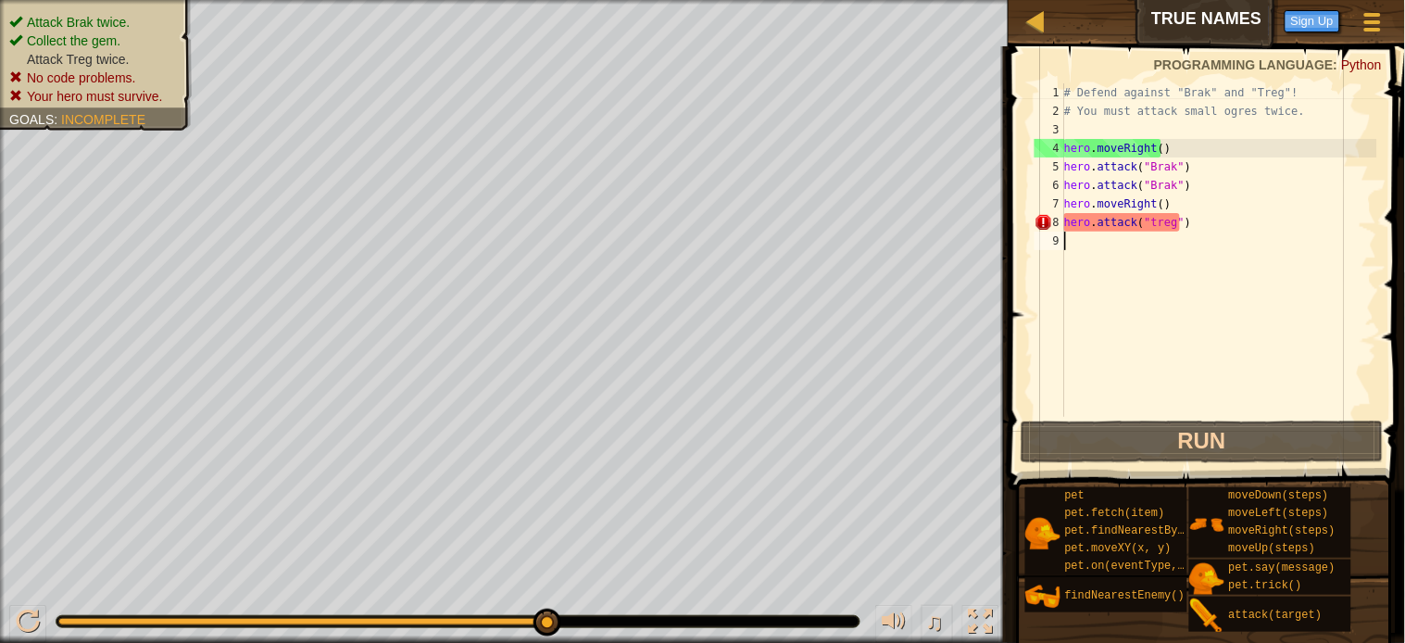
drag, startPoint x: 1280, startPoint y: 239, endPoint x: 1272, endPoint y: 234, distance: 9.5
click at [1272, 237] on div "# Defend against "Brak" and "Treg"! # You must attack small ogres twice. hero .…" at bounding box center [1219, 268] width 317 height 370
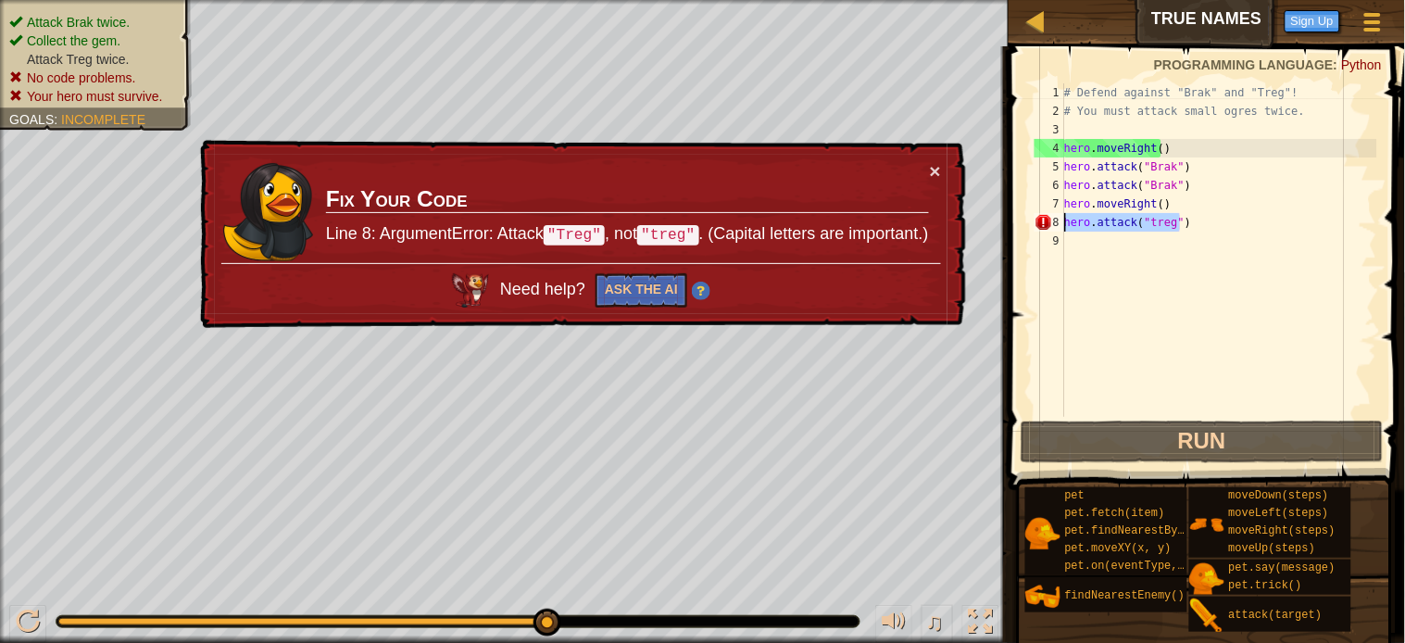
drag, startPoint x: 1257, startPoint y: 224, endPoint x: 1062, endPoint y: 216, distance: 194.7
click at [1062, 216] on div "1 2 3 4 5 6 7 8 9 # Defend against "Brak" and "Treg"! # You must attack small o…" at bounding box center [1204, 249] width 346 height 333
type textarea "hero.attack("treg")"
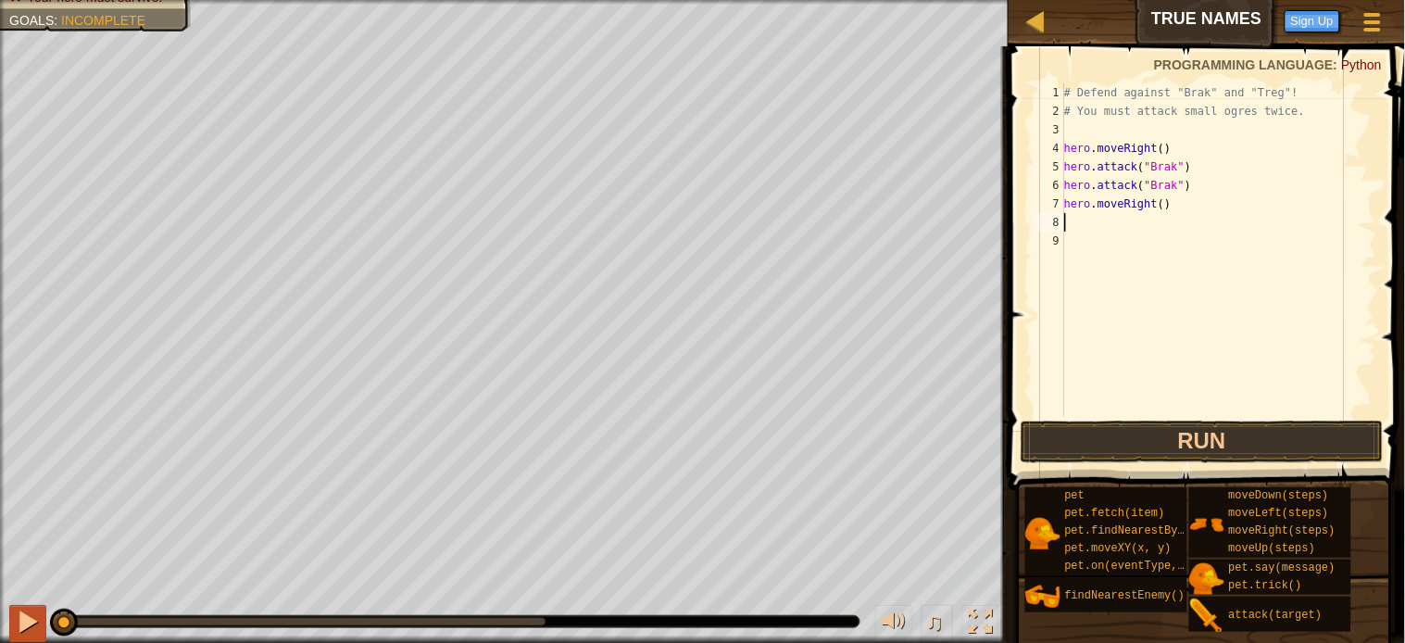
drag, startPoint x: 534, startPoint y: 613, endPoint x: 35, endPoint y: 626, distance: 498.5
click at [35, 626] on div "♫" at bounding box center [504, 617] width 1009 height 56
click at [31, 626] on div at bounding box center [28, 621] width 24 height 24
click at [38, 626] on div at bounding box center [28, 621] width 24 height 24
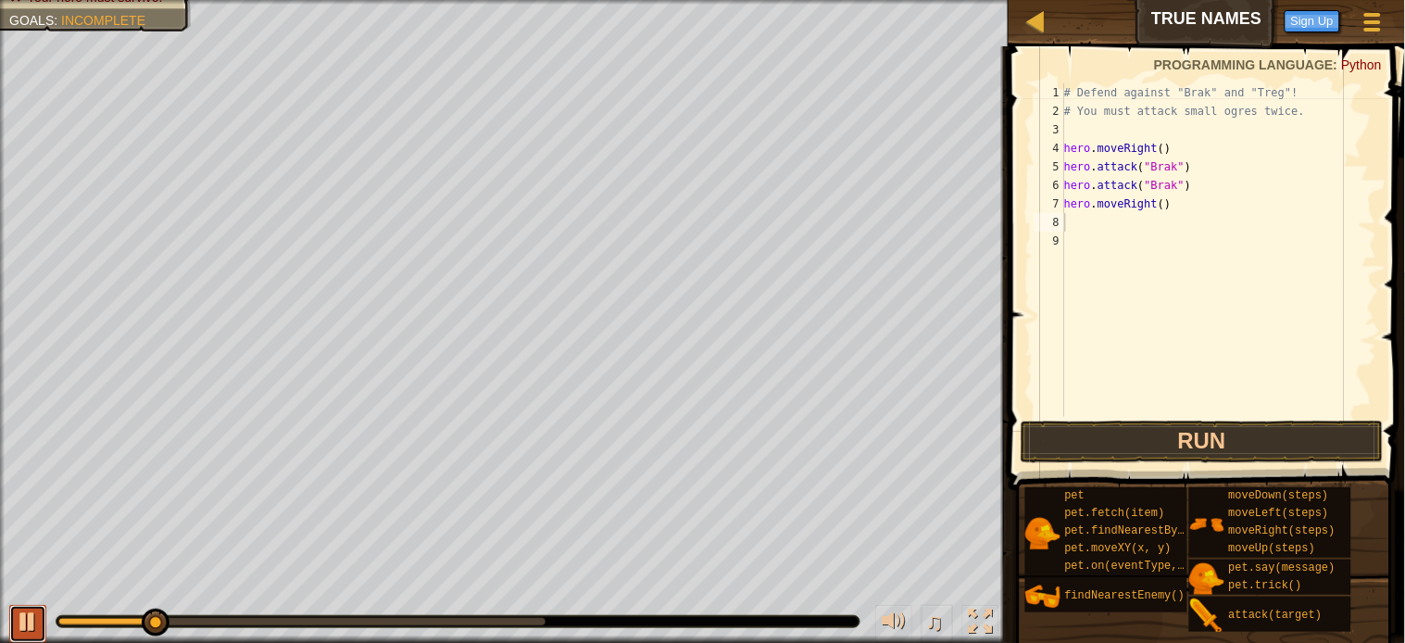
click at [38, 626] on div at bounding box center [28, 621] width 24 height 24
click at [1077, 220] on div "# Defend against "Brak" and "Treg"! # You must attack small ogres twice. hero .…" at bounding box center [1219, 268] width 317 height 370
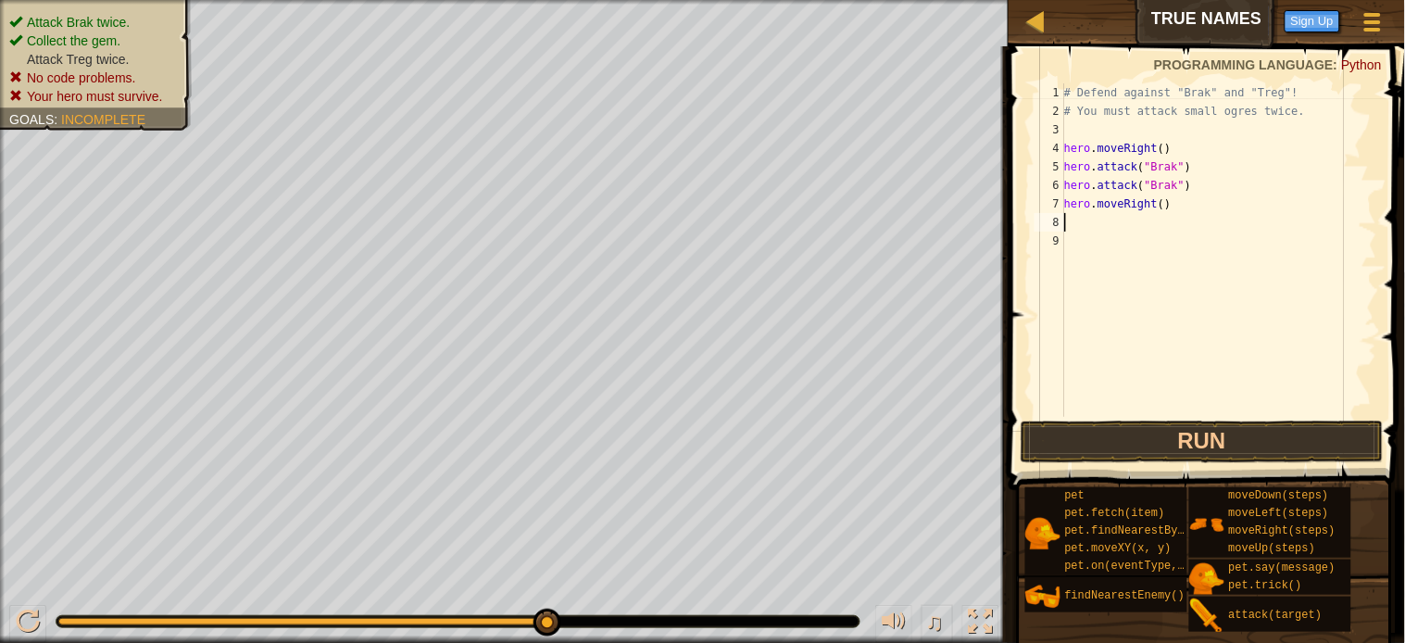
click at [1068, 217] on div "# Defend against "Brak" and "Treg"! # You must attack small ogres twice. hero .…" at bounding box center [1219, 268] width 317 height 370
type textarea "h"
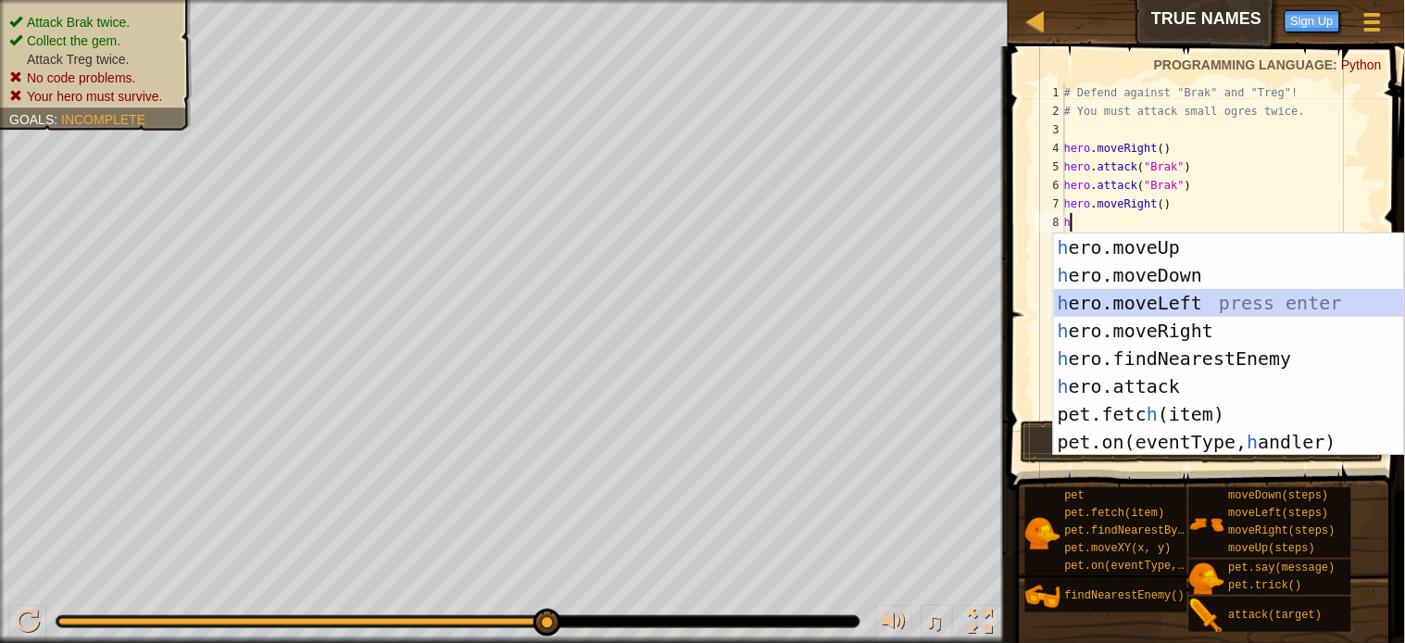
click at [1113, 297] on div "h ero.moveUp press enter h ero.moveDown press enter h ero.moveLeft press enter …" at bounding box center [1229, 372] width 350 height 278
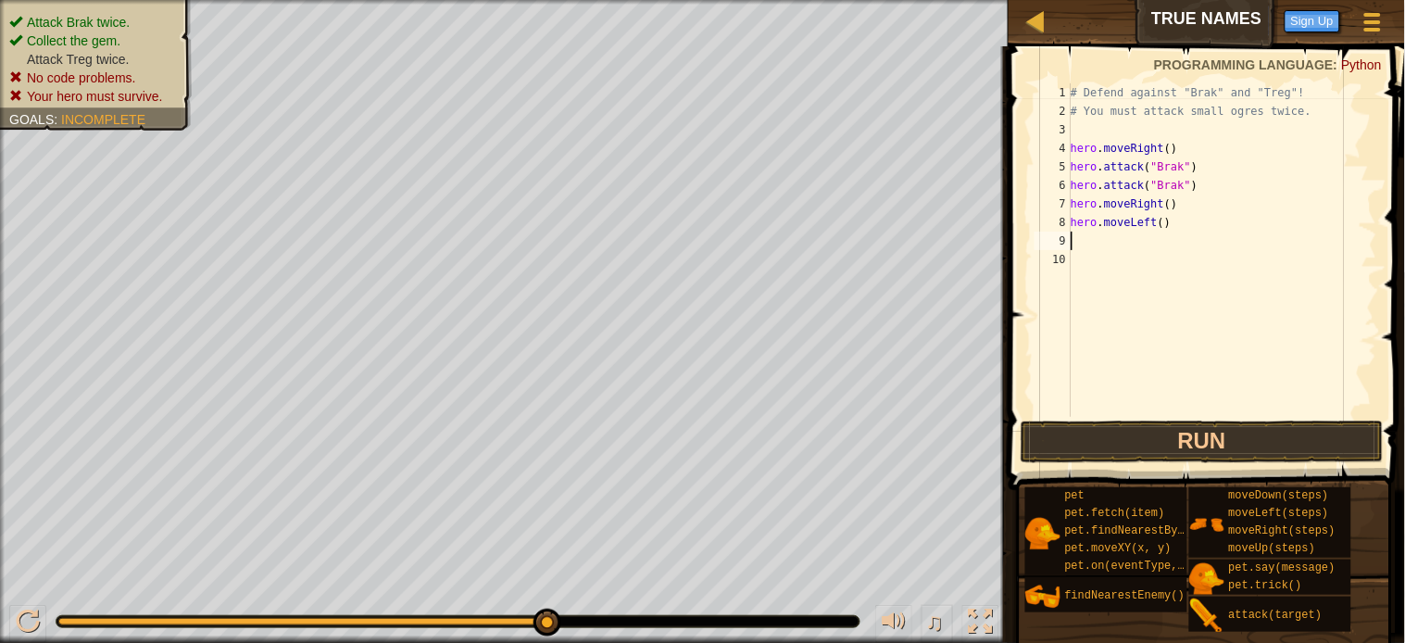
click at [1095, 237] on div "# Defend against "Brak" and "Treg"! # You must attack small ogres twice. hero .…" at bounding box center [1222, 268] width 310 height 370
type textarea "h"
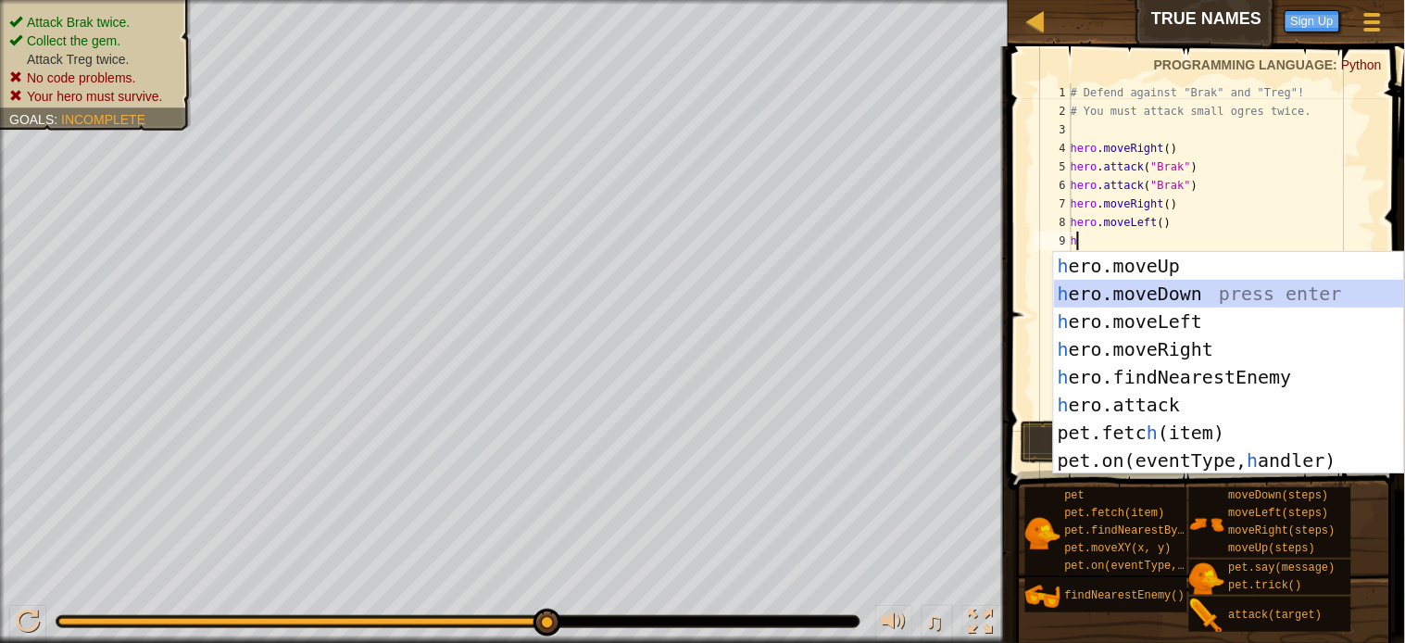
click at [1098, 296] on div "h ero.moveUp press enter h ero.moveDown press enter h ero.moveLeft press enter …" at bounding box center [1229, 391] width 350 height 278
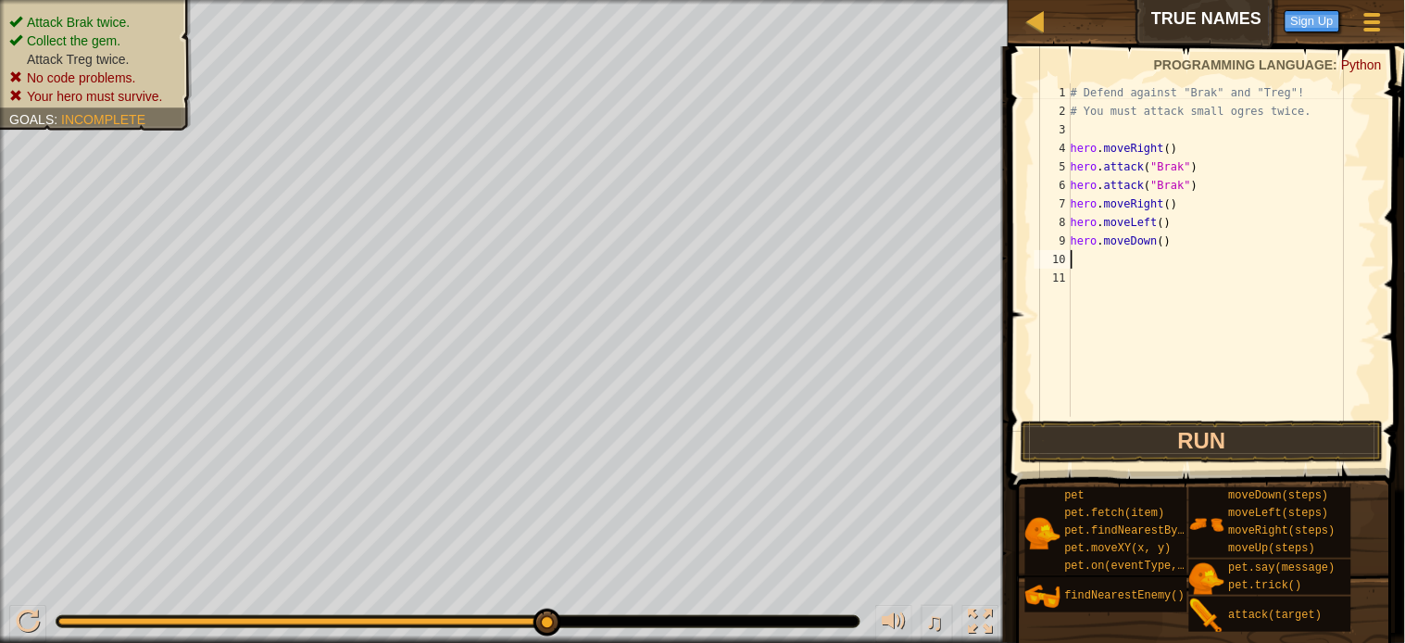
click at [1088, 260] on div "# Defend against "Brak" and "Treg"! # You must attack small ogres twice. hero .…" at bounding box center [1222, 268] width 310 height 370
type textarea "h"
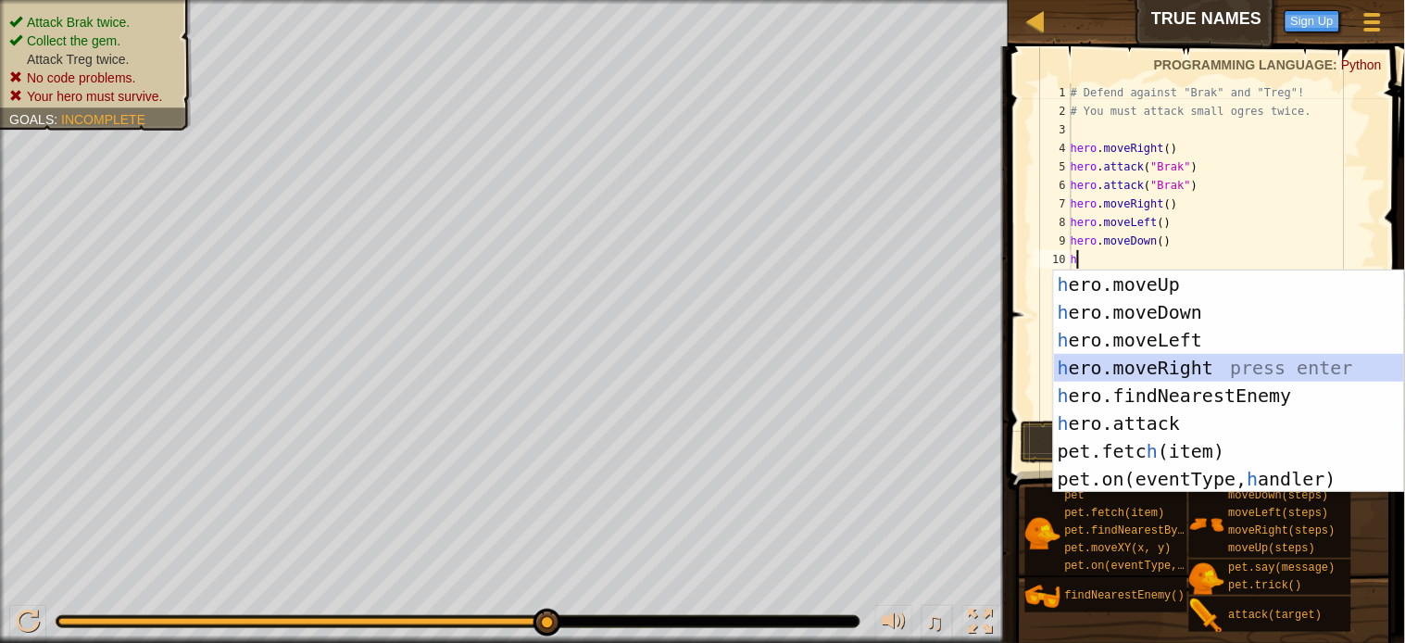
click at [1151, 366] on div "h ero.moveUp press enter h ero.moveDown press enter h ero.moveLeft press enter …" at bounding box center [1229, 409] width 350 height 278
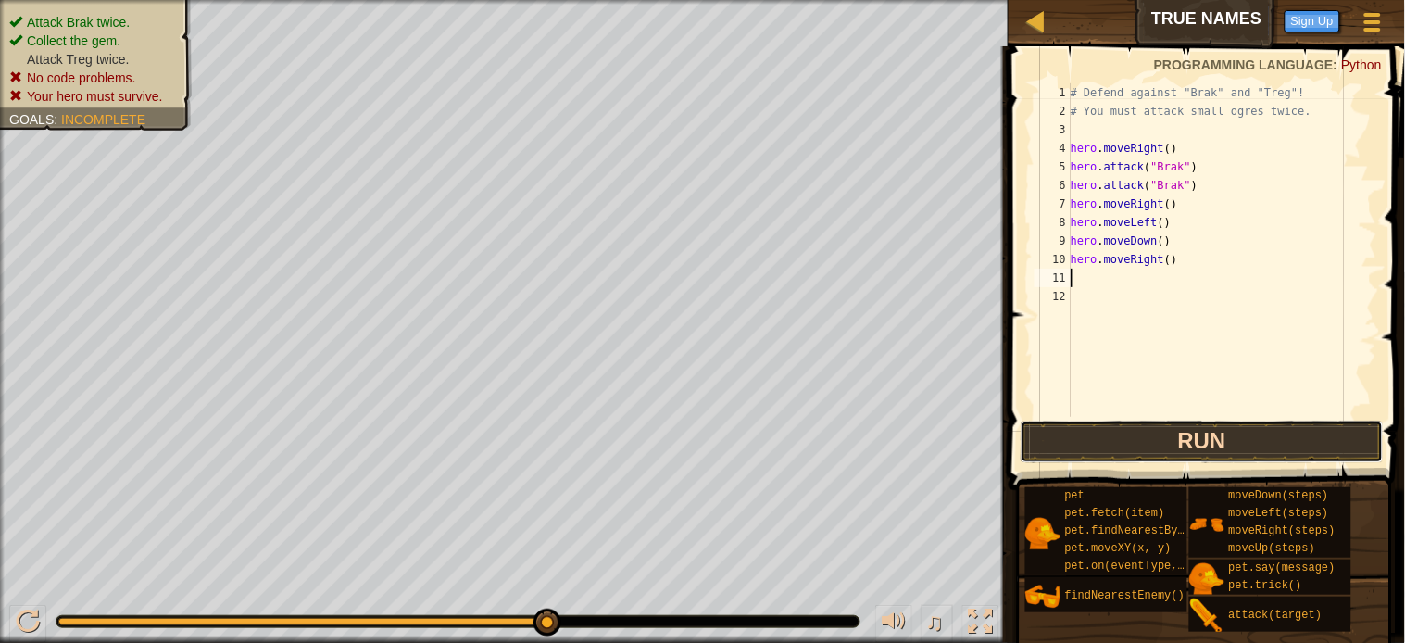
click at [1167, 437] on button "Run" at bounding box center [1202, 442] width 363 height 43
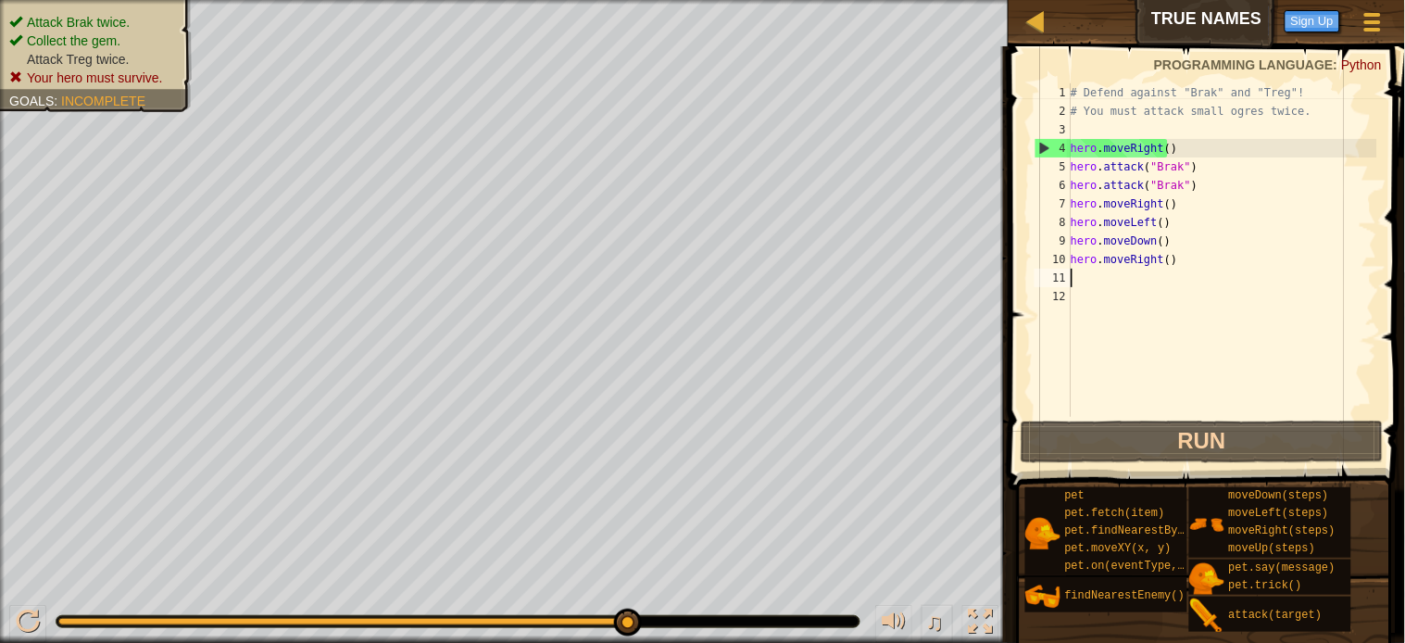
drag, startPoint x: 625, startPoint y: 618, endPoint x: 810, endPoint y: 625, distance: 184.5
click at [818, 622] on div at bounding box center [458, 621] width 803 height 11
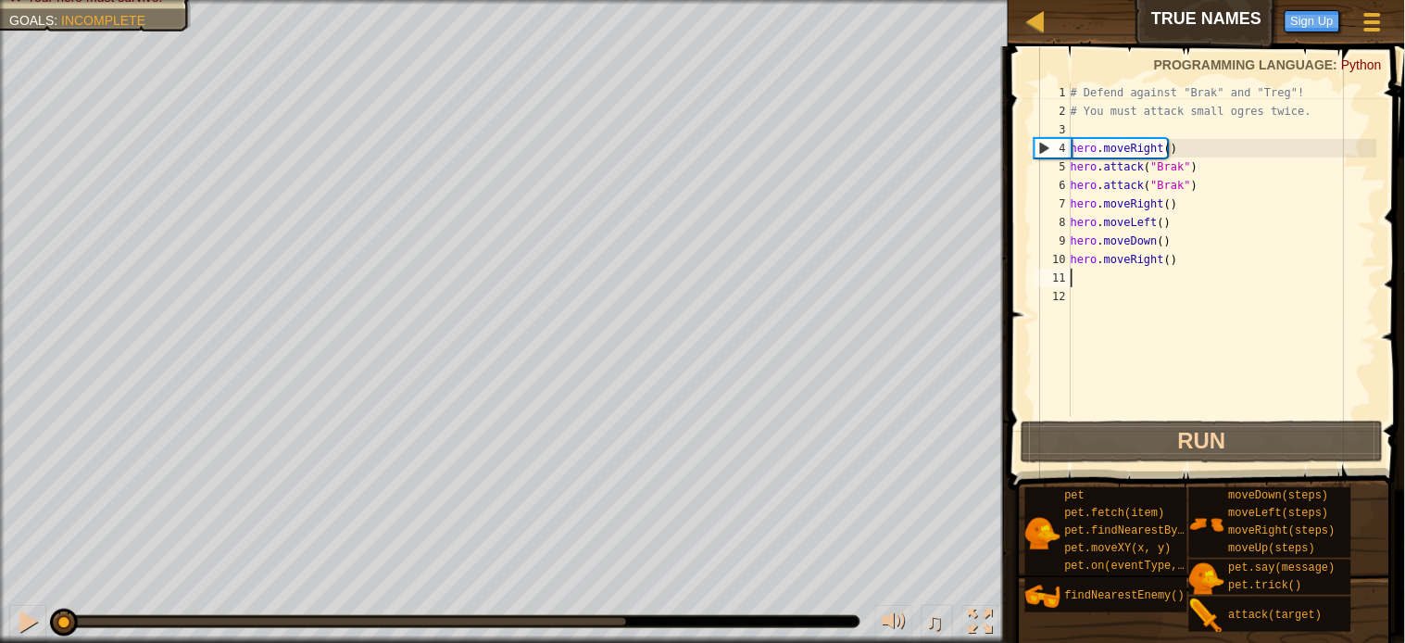
drag, startPoint x: 623, startPoint y: 621, endPoint x: 0, endPoint y: 468, distance: 641.8
click at [0, 468] on div "Attack Brak twice. Collect the gem. Attack Treg twice. Your hero must survive. …" at bounding box center [702, 321] width 1405 height 643
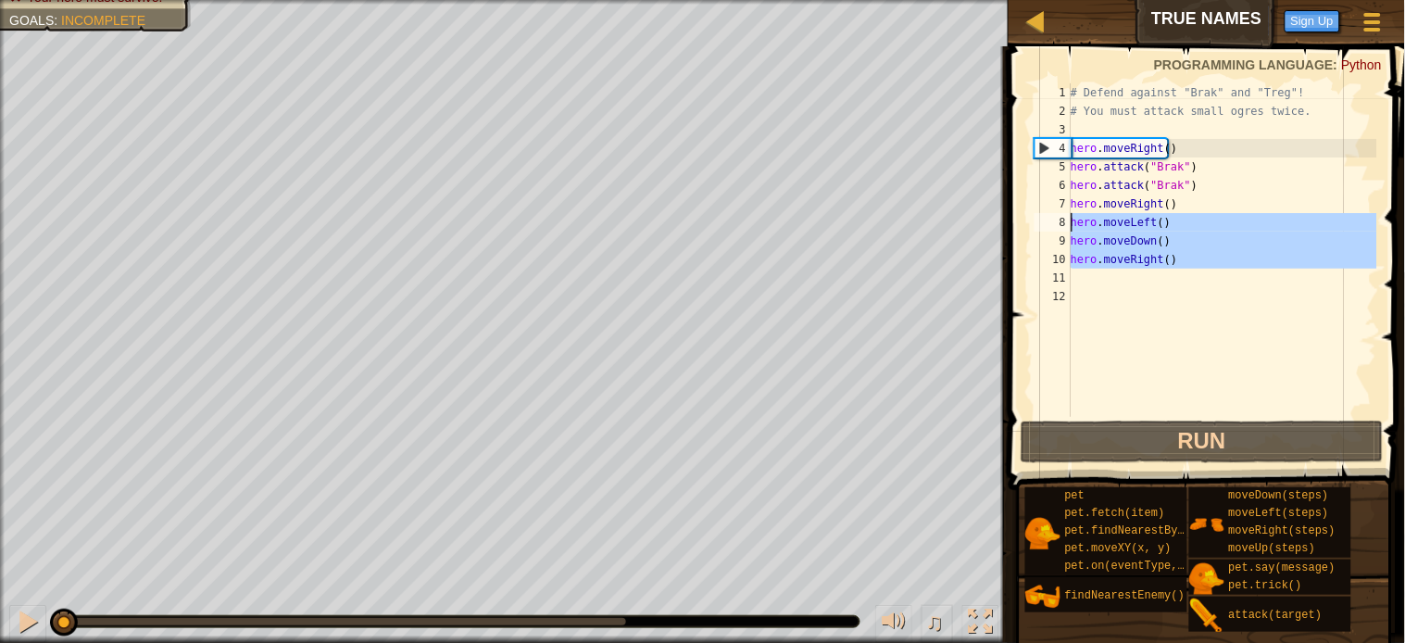
drag, startPoint x: 1169, startPoint y: 280, endPoint x: 1066, endPoint y: 225, distance: 116.4
click at [1066, 225] on div "1 2 3 4 5 6 7 8 9 10 11 12 # Defend against "Brak" and "Treg"! # You must attac…" at bounding box center [1204, 249] width 346 height 333
type textarea "hero.moveLeft() hero.moveDown()"
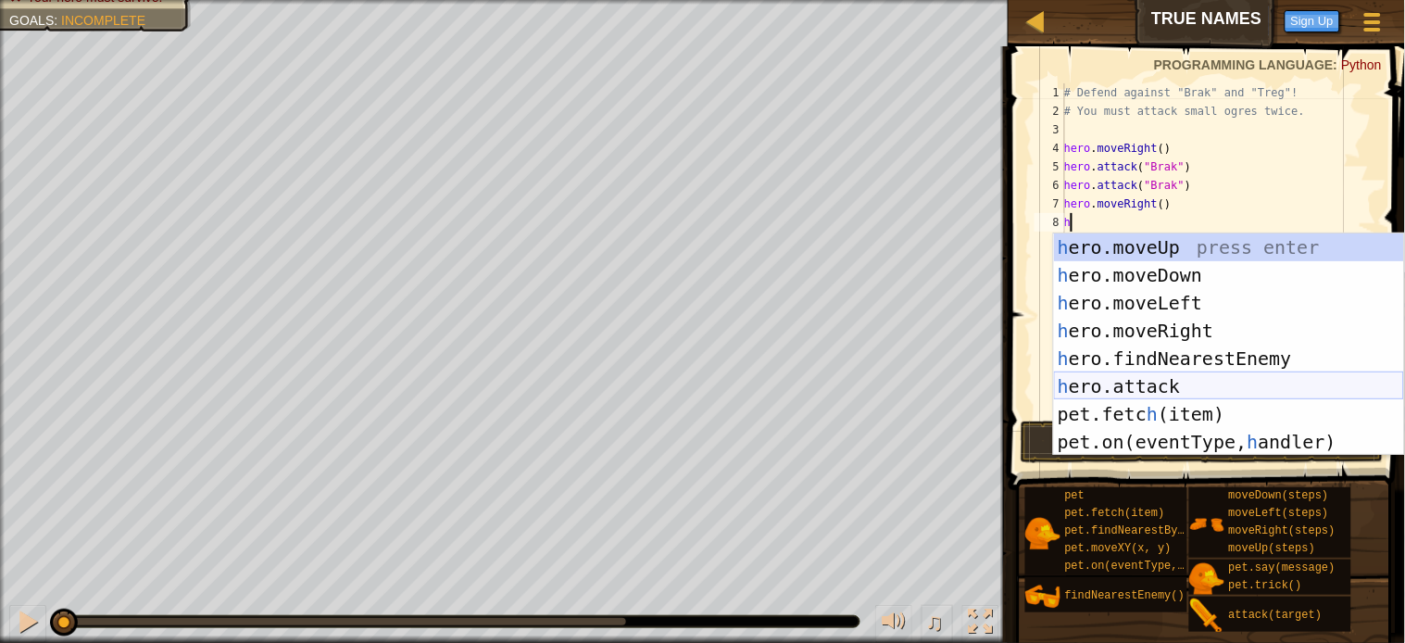
click at [1114, 376] on div "h ero.moveUp press enter h ero.moveDown press enter h ero.moveLeft press enter …" at bounding box center [1229, 372] width 350 height 278
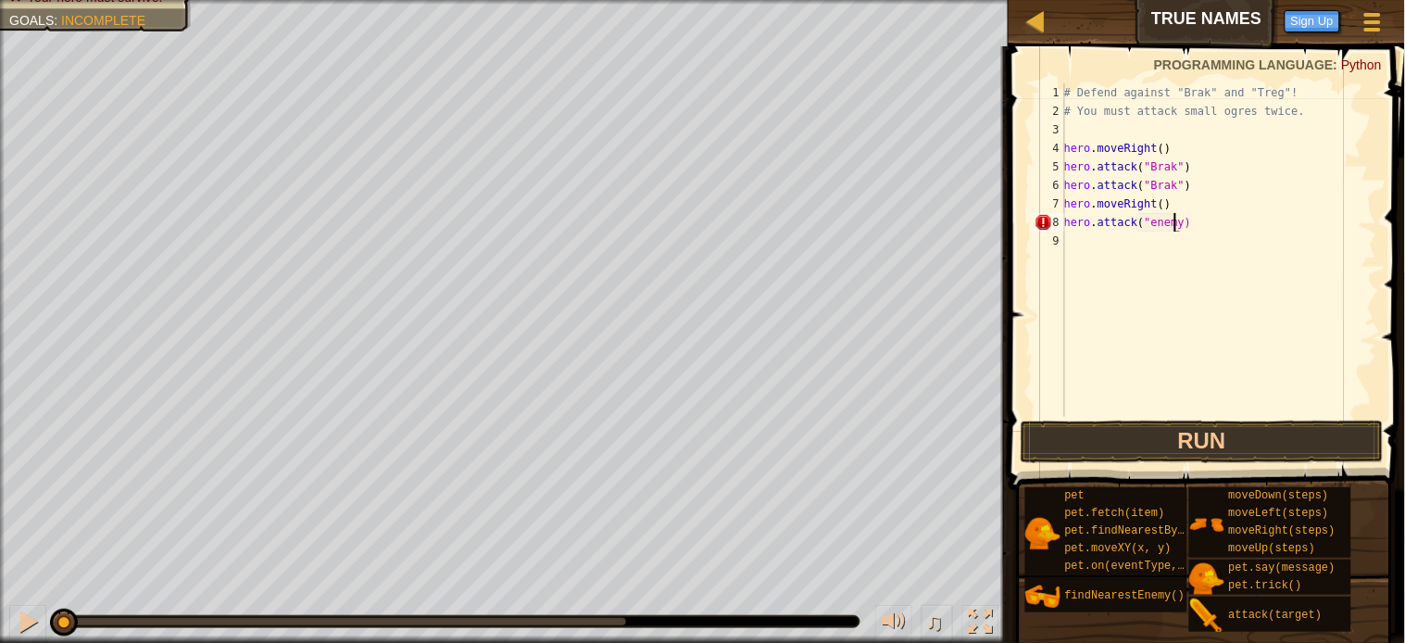
scroll to position [7, 7]
click at [1176, 435] on button "Run" at bounding box center [1202, 442] width 363 height 43
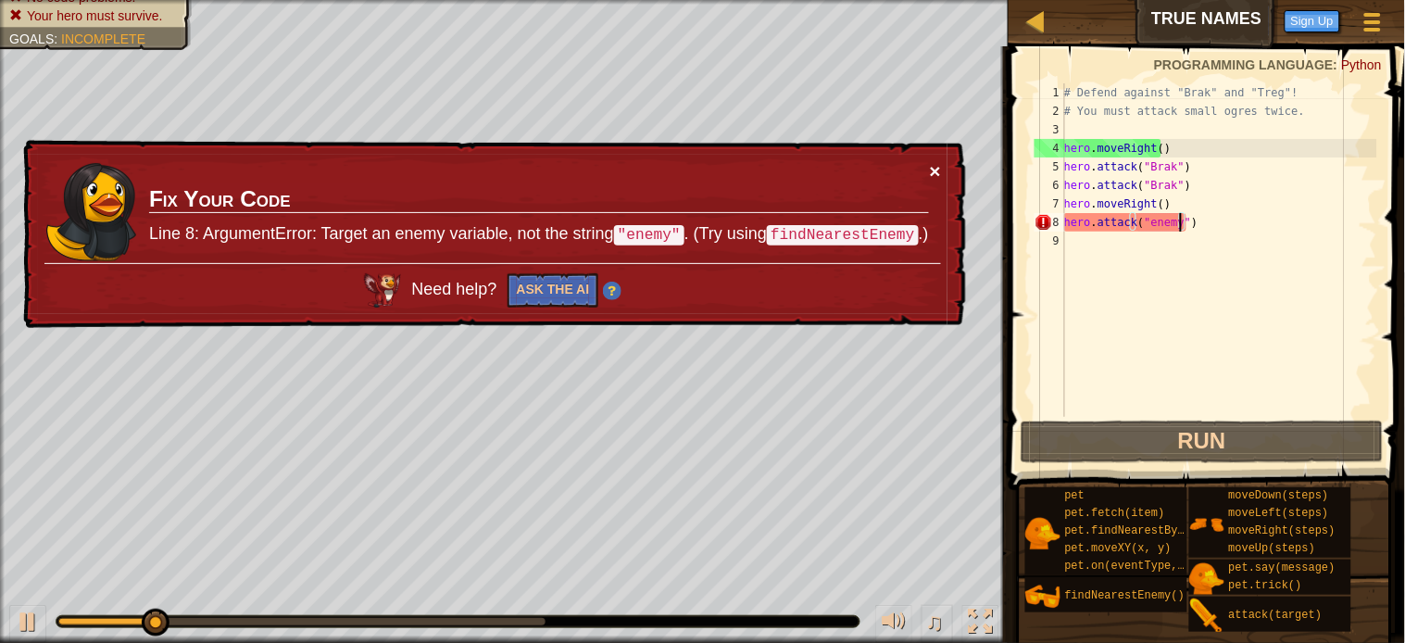
click at [939, 162] on button "×" at bounding box center [935, 170] width 11 height 19
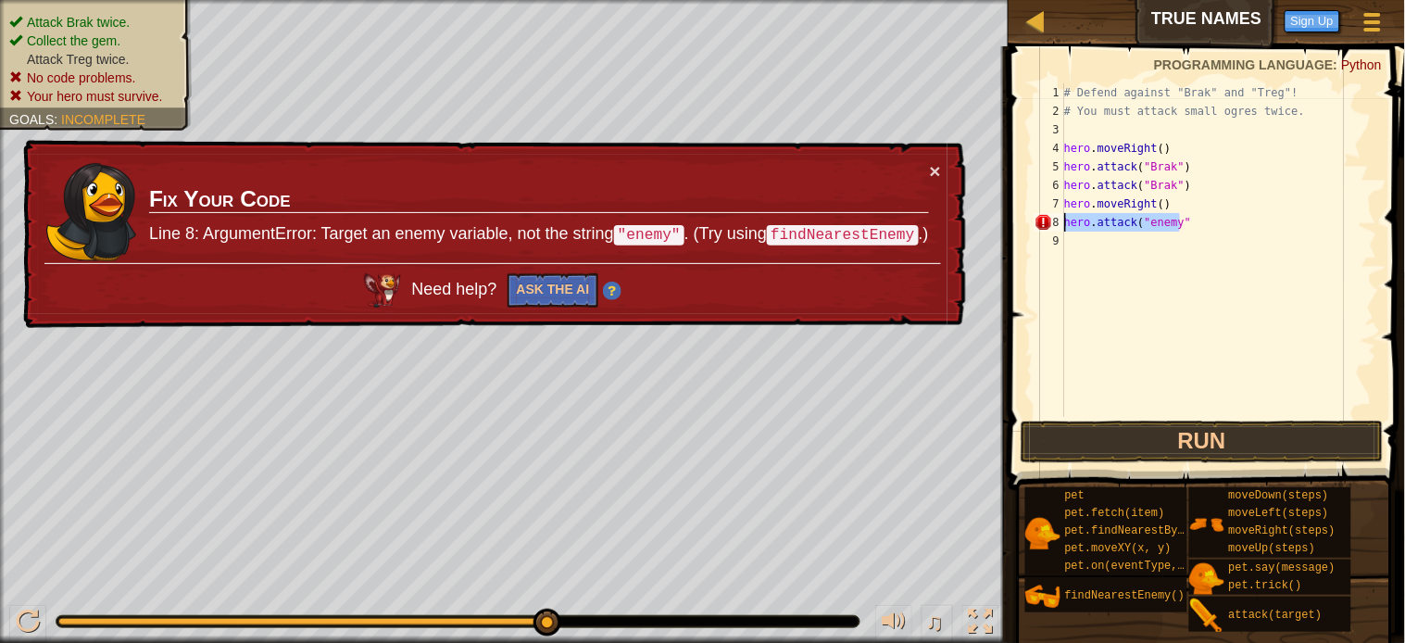
drag, startPoint x: 1207, startPoint y: 227, endPoint x: 1052, endPoint y: 216, distance: 155.1
click at [1052, 216] on div "hero.attack("enemy" 1 2 3 4 5 6 7 8 9 # Defend against "Brak" and "Treg"! # You…" at bounding box center [1204, 249] width 346 height 333
type textarea "\"
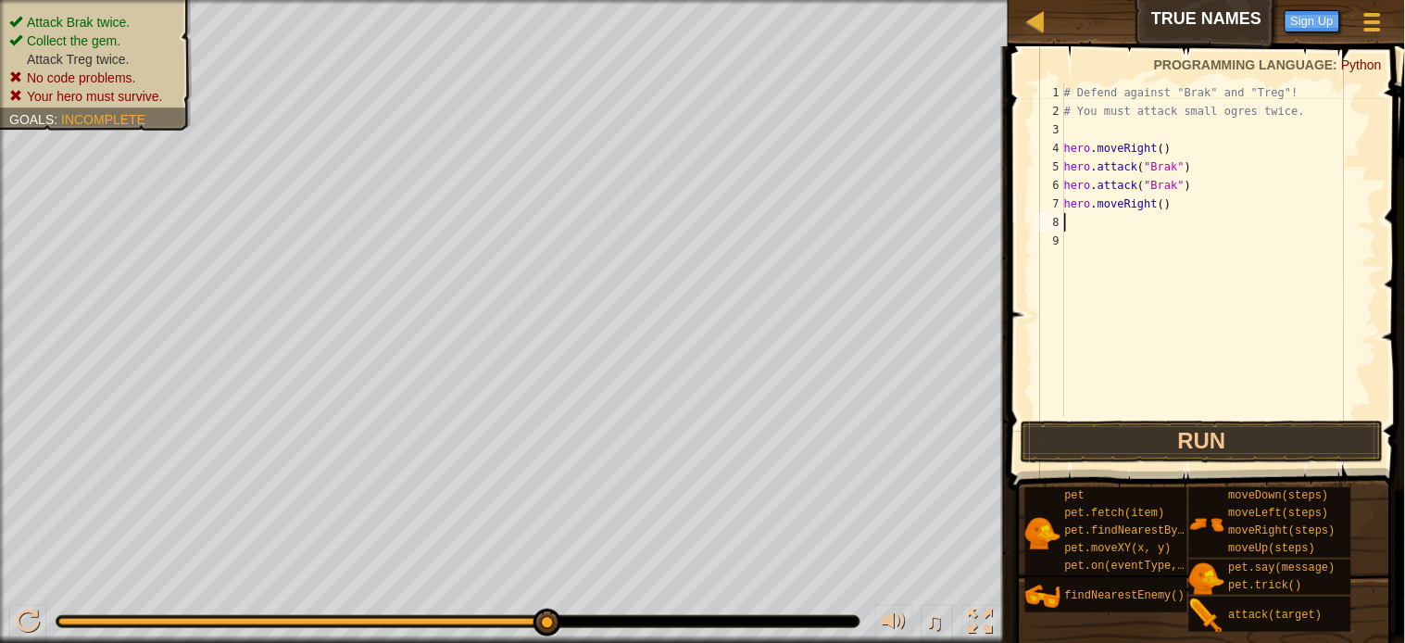
click at [1074, 224] on div "# Defend against "Brak" and "Treg"! # You must attack small ogres twice. hero .…" at bounding box center [1219, 268] width 317 height 370
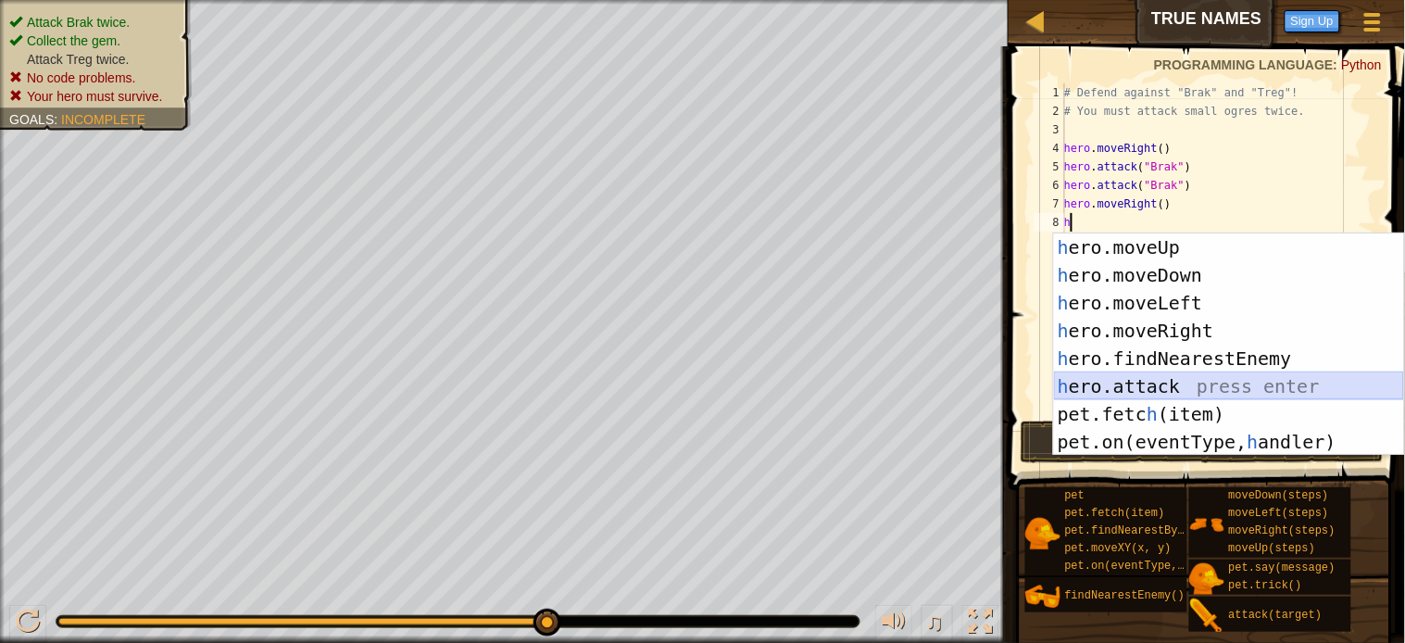
click at [1085, 385] on div "h ero.moveUp press enter h ero.moveDown press enter h ero.moveLeft press enter …" at bounding box center [1229, 372] width 350 height 278
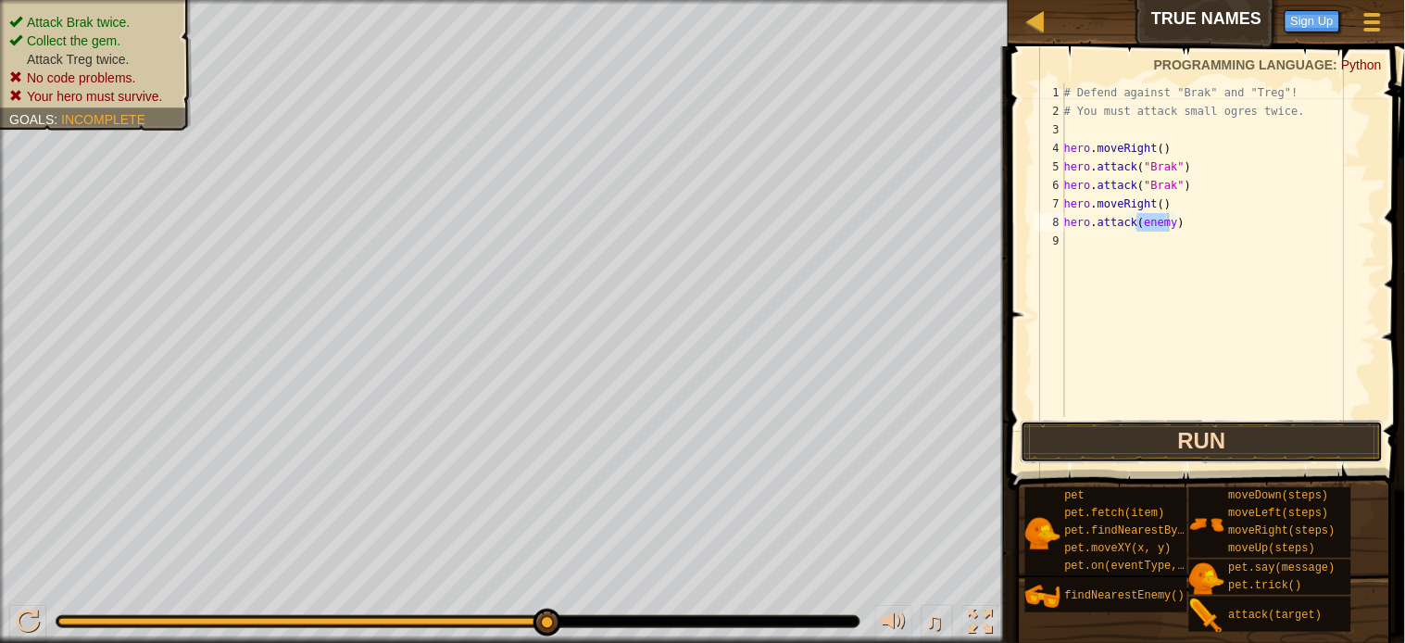
click at [1168, 428] on button "Run" at bounding box center [1202, 442] width 363 height 43
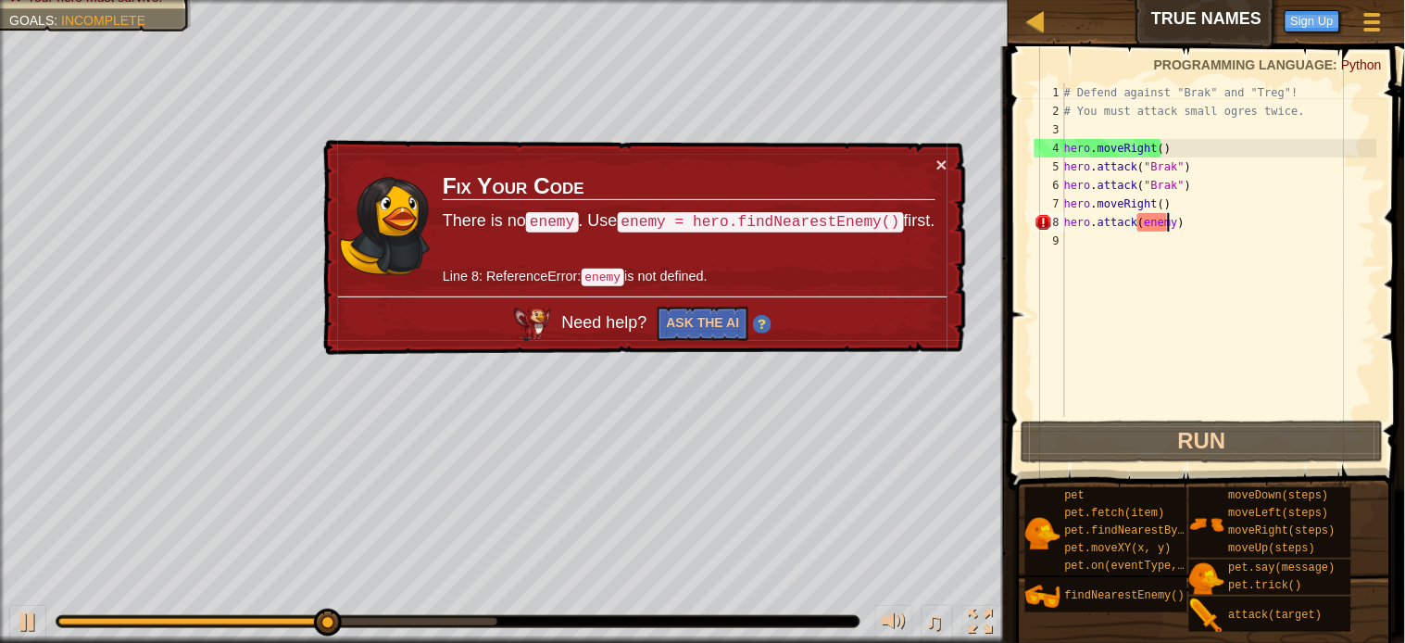
click at [663, 220] on code "enemy = hero.findNearestEnemy()" at bounding box center [760, 221] width 286 height 22
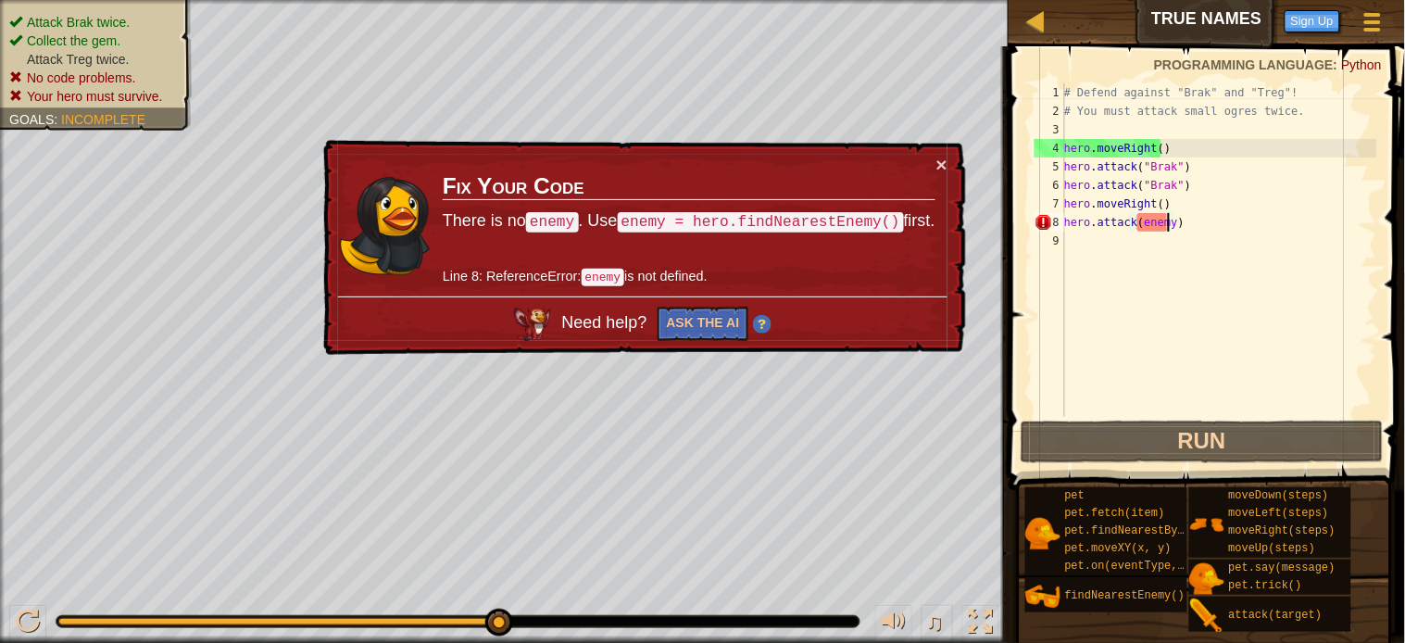
click at [892, 222] on code "enemy = hero.findNearestEnemy()" at bounding box center [760, 221] width 286 height 22
drag, startPoint x: 1204, startPoint y: 224, endPoint x: 1090, endPoint y: 219, distance: 114.1
click at [1090, 219] on div "# Defend against "Brak" and "Treg"! # You must attack small ogres twice. hero .…" at bounding box center [1219, 268] width 317 height 370
click at [1067, 220] on div "# Defend against "Brak" and "Treg"! # You must attack small ogres twice. hero .…" at bounding box center [1219, 268] width 317 height 370
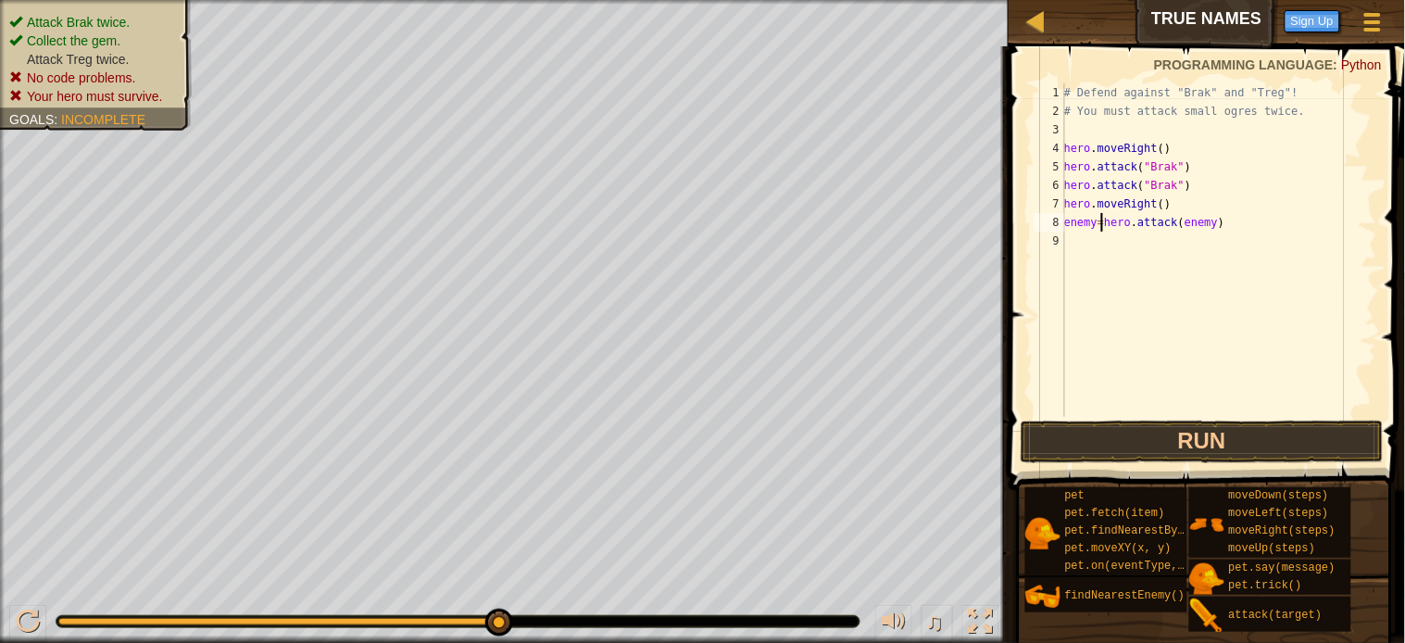
scroll to position [7, 3]
click at [1189, 431] on button "Run" at bounding box center [1202, 442] width 363 height 43
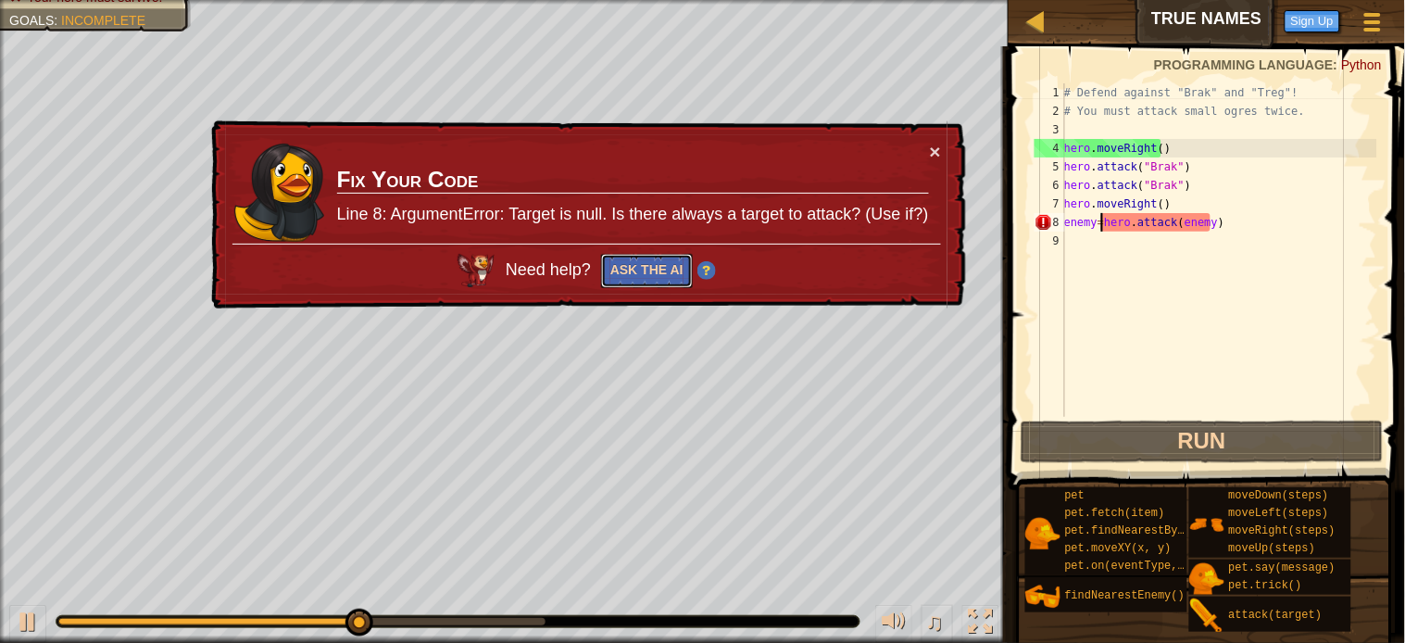
click at [609, 260] on button "Ask the AI" at bounding box center [648, 269] width 92 height 35
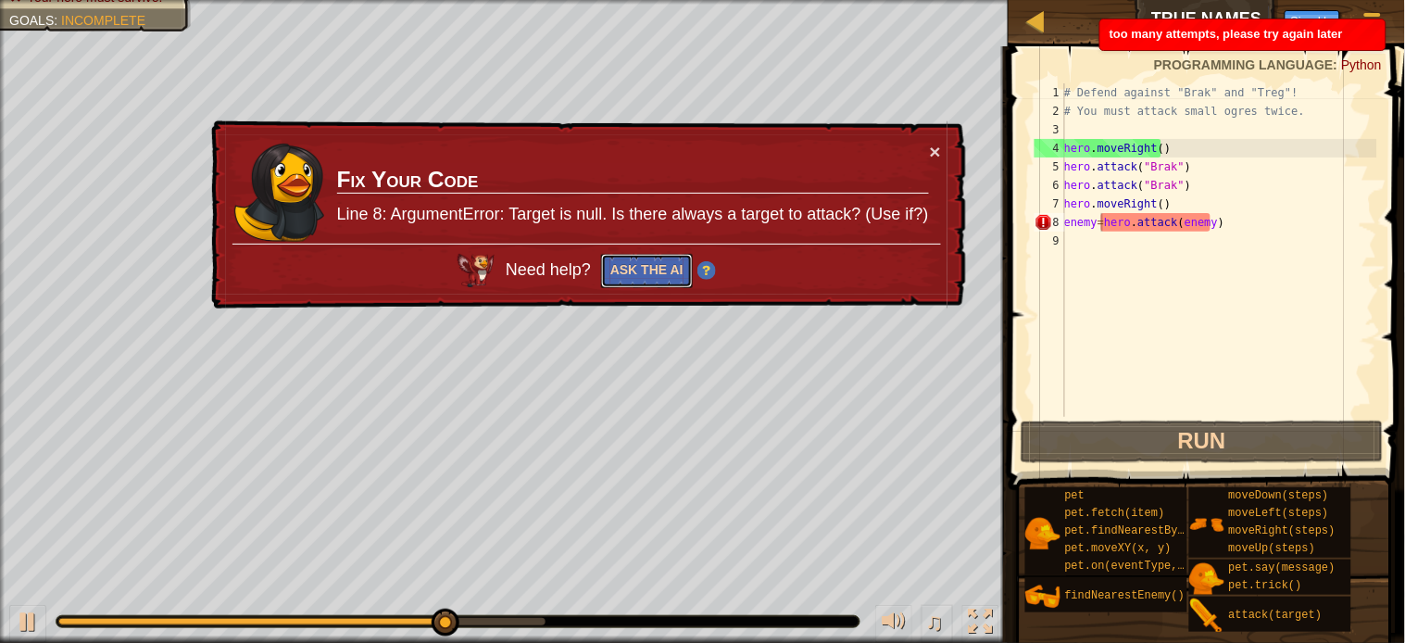
click at [662, 269] on button "Ask the AI" at bounding box center [647, 271] width 92 height 34
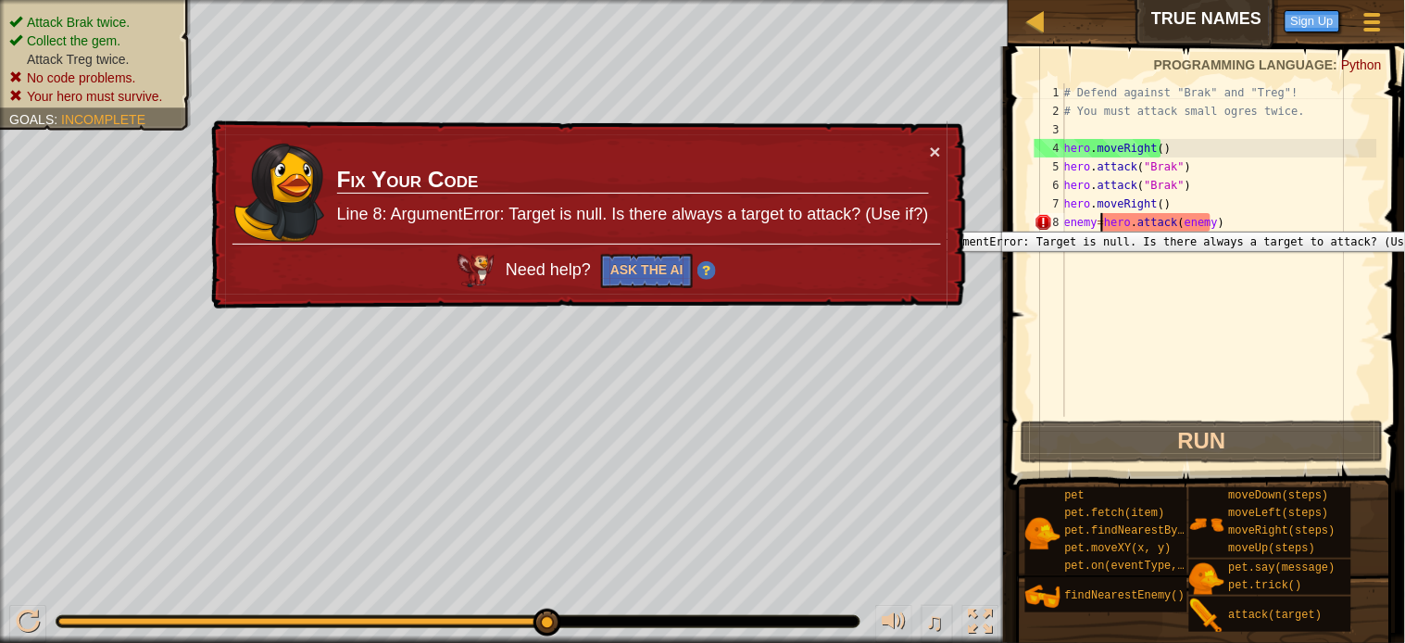
click at [1056, 217] on div "8" at bounding box center [1050, 222] width 31 height 19
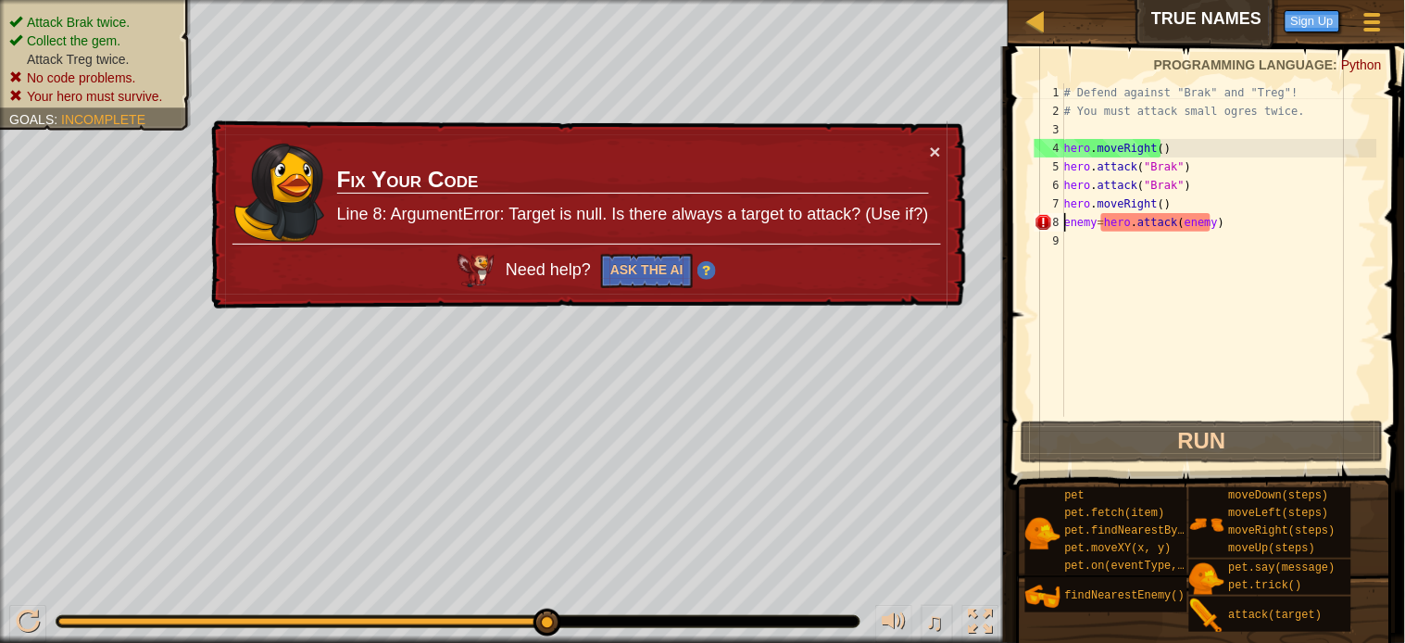
click at [1174, 226] on div "# Defend against "Brak" and "Treg"! # You must attack small ogres twice. hero .…" at bounding box center [1219, 268] width 317 height 370
drag, startPoint x: 791, startPoint y: 224, endPoint x: 958, endPoint y: 241, distance: 167.6
click at [958, 241] on div "× Fix Your Code Line 8: ArgumentError: Target is null. Is there always a target…" at bounding box center [586, 214] width 761 height 201
click at [936, 146] on button "×" at bounding box center [935, 152] width 11 height 19
click at [936, 151] on button "×" at bounding box center [934, 144] width 12 height 19
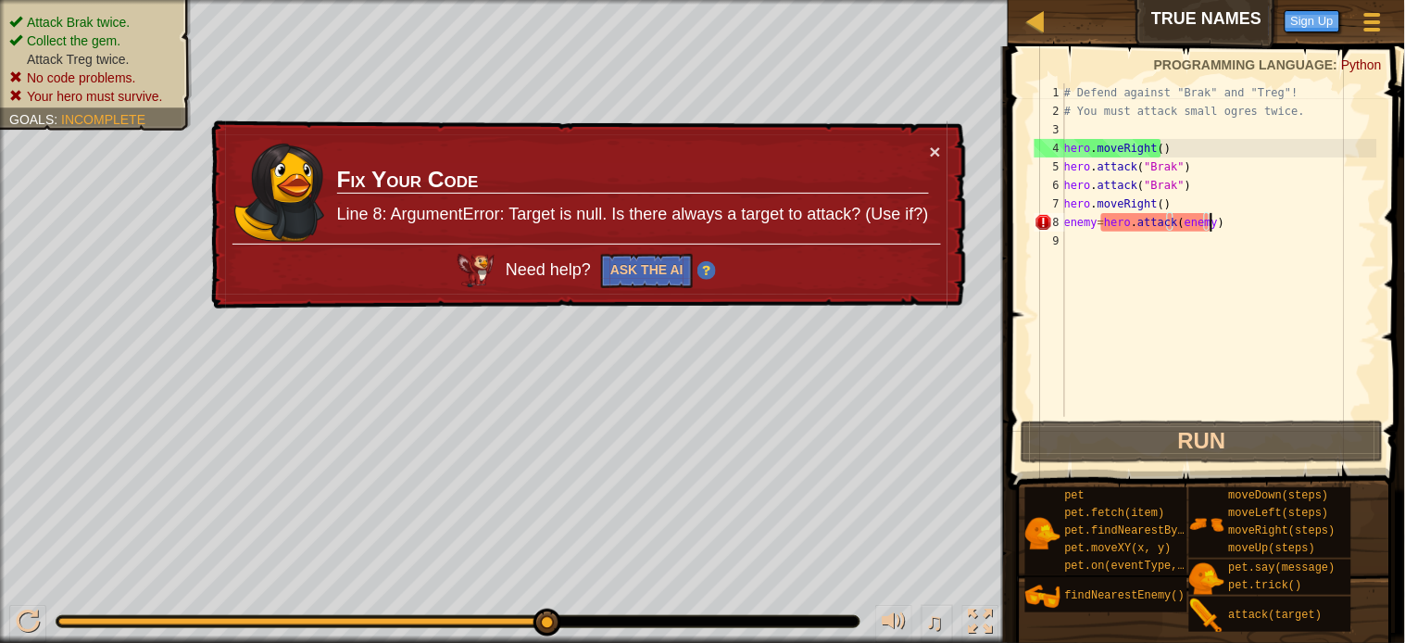
click at [1209, 220] on div "# Defend against "Brak" and "Treg"! # You must attack small ogres twice. hero .…" at bounding box center [1219, 268] width 317 height 370
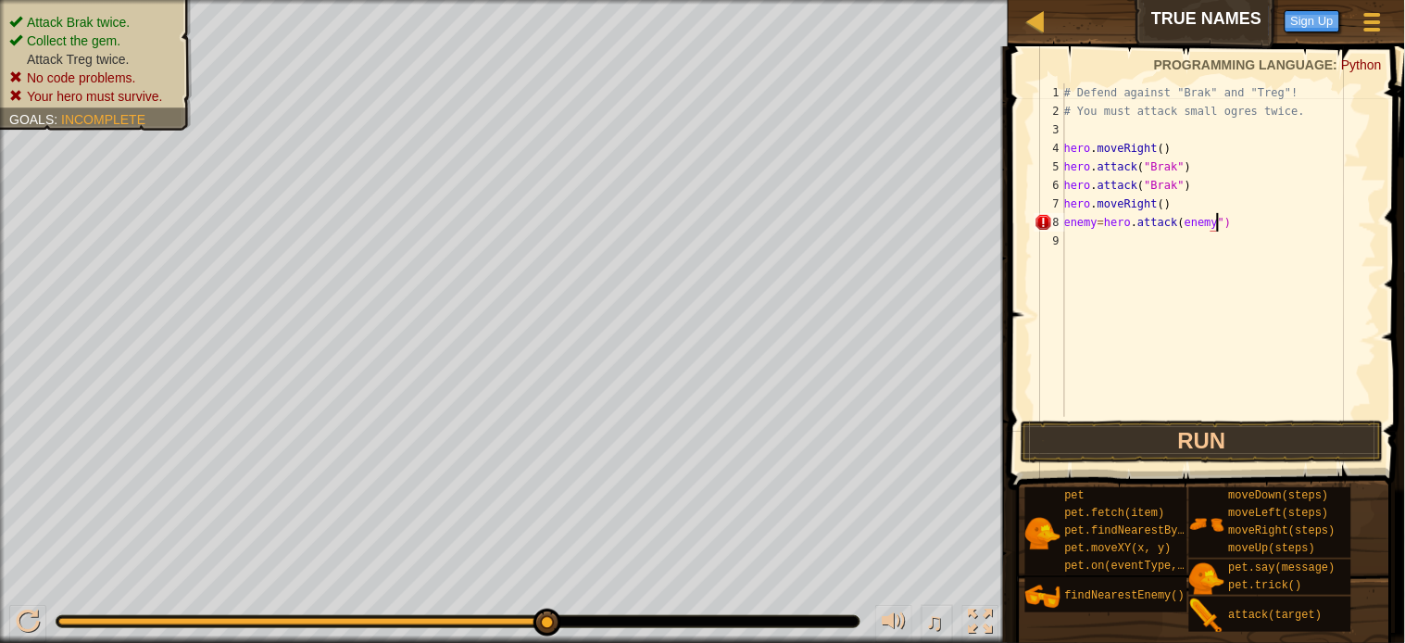
click at [1172, 220] on div "# Defend against "Brak" and "Treg"! # You must attack small ogres twice. hero .…" at bounding box center [1219, 268] width 317 height 370
click at [1174, 220] on div "# Defend against "Brak" and "Treg"! # You must attack small ogres twice. hero .…" at bounding box center [1219, 268] width 317 height 370
type textarea "enemy=hero.attack("enemy")"
click at [1099, 362] on div "# Defend against "Brak" and "Treg"! # You must attack small ogres twice. hero .…" at bounding box center [1219, 268] width 317 height 370
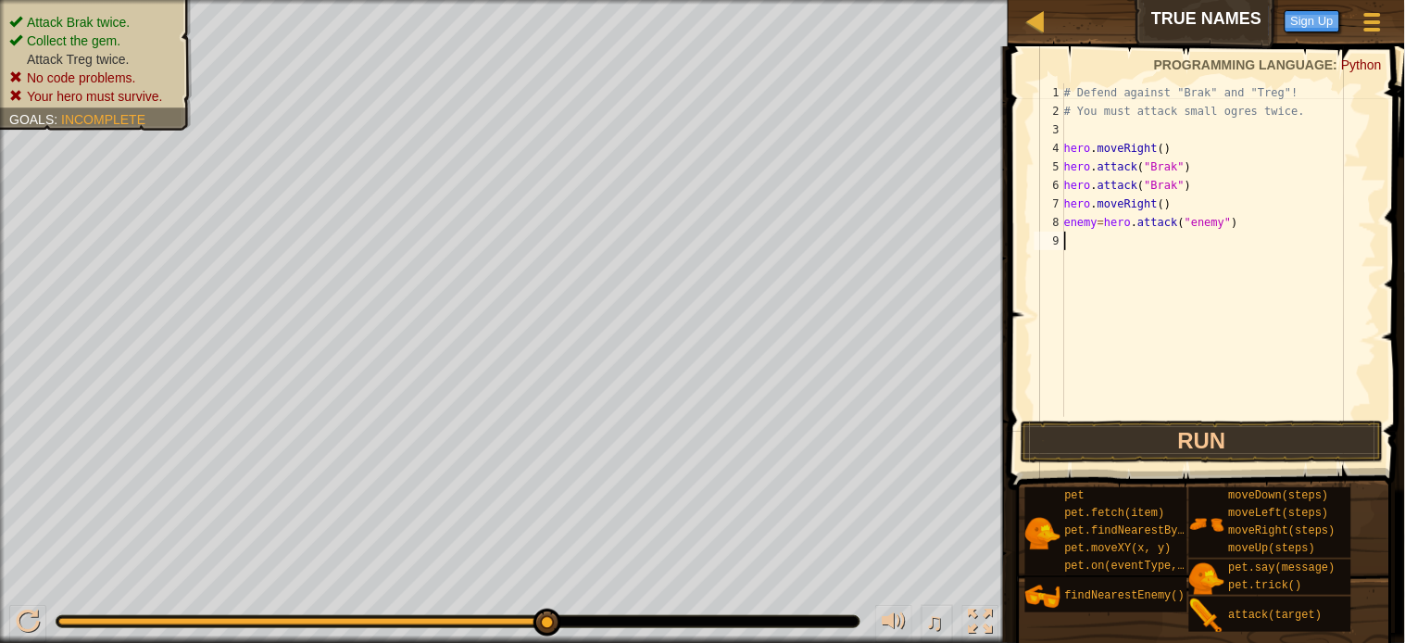
scroll to position [7, 0]
click at [1192, 439] on button "Run" at bounding box center [1202, 442] width 363 height 43
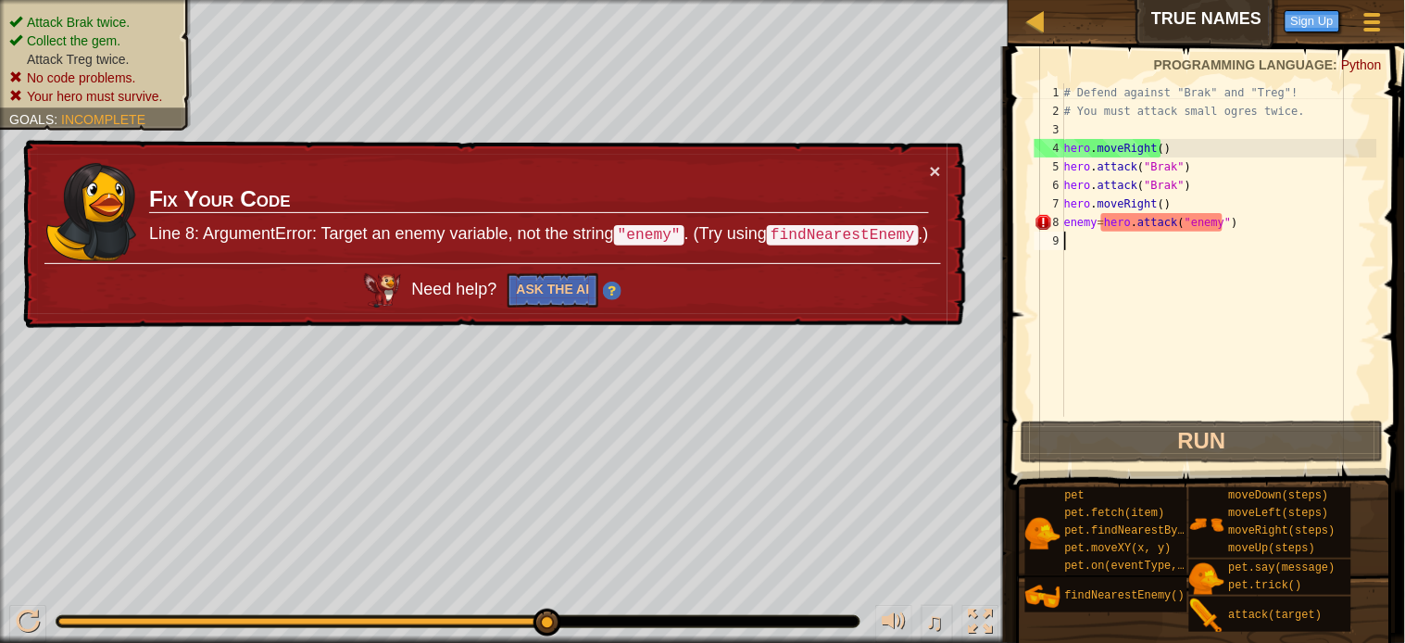
drag, startPoint x: 1198, startPoint y: 309, endPoint x: 1226, endPoint y: 283, distance: 39.3
click at [1199, 313] on div "# Defend against "Brak" and "Treg"! # You must attack small ogres twice. hero .…" at bounding box center [1219, 268] width 317 height 370
drag, startPoint x: 1248, startPoint y: 224, endPoint x: 1049, endPoint y: 223, distance: 198.2
click at [1049, 223] on div "1 2 3 4 5 6 7 8 9 # Defend against "Brak" and "Treg"! # You must attack small o…" at bounding box center [1204, 249] width 346 height 333
type textarea "enemy=hero.attack("enemy")"
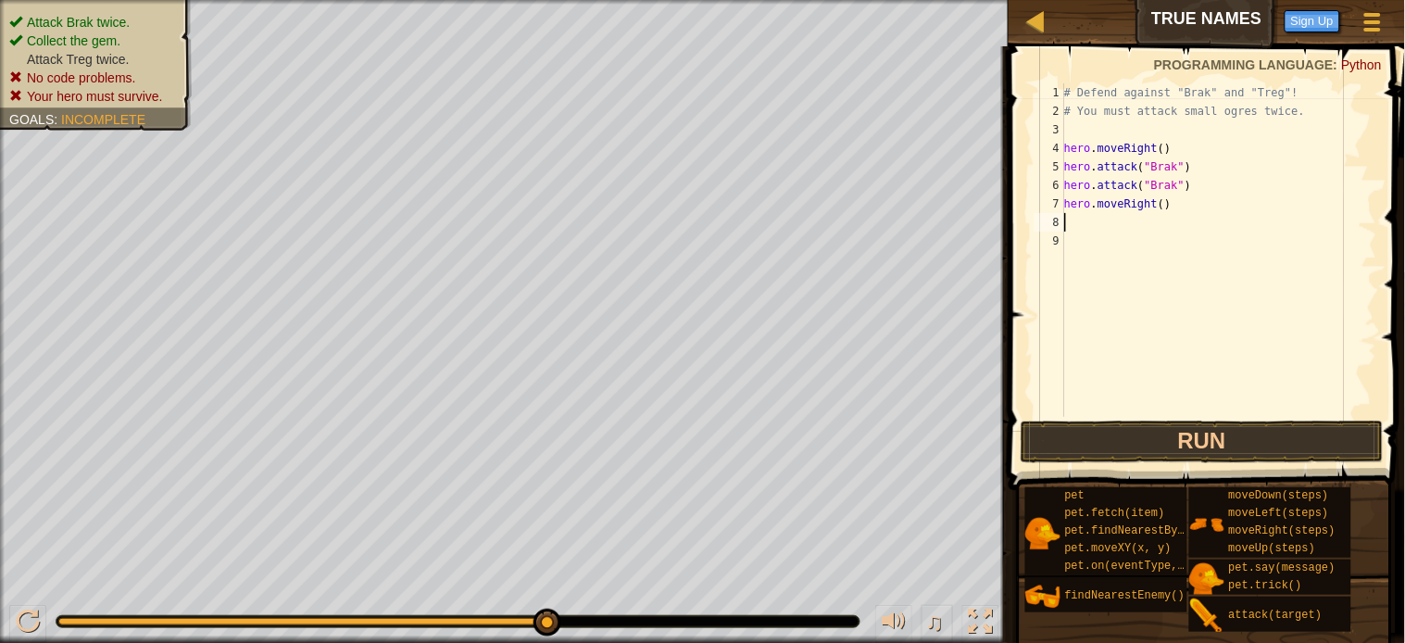
click at [1094, 223] on div "# Defend against "Brak" and "Treg"! # You must attack small ogres twice. hero .…" at bounding box center [1219, 268] width 317 height 370
click at [1071, 211] on div "# Defend against "Brak" and "Treg"! # You must attack small ogres twice. hero .…" at bounding box center [1219, 268] width 317 height 370
type textarea "hero.moveRight()"
click at [1068, 219] on div "# Defend against "Brak" and "Treg"! # You must attack small ogres twice. hero .…" at bounding box center [1219, 268] width 317 height 370
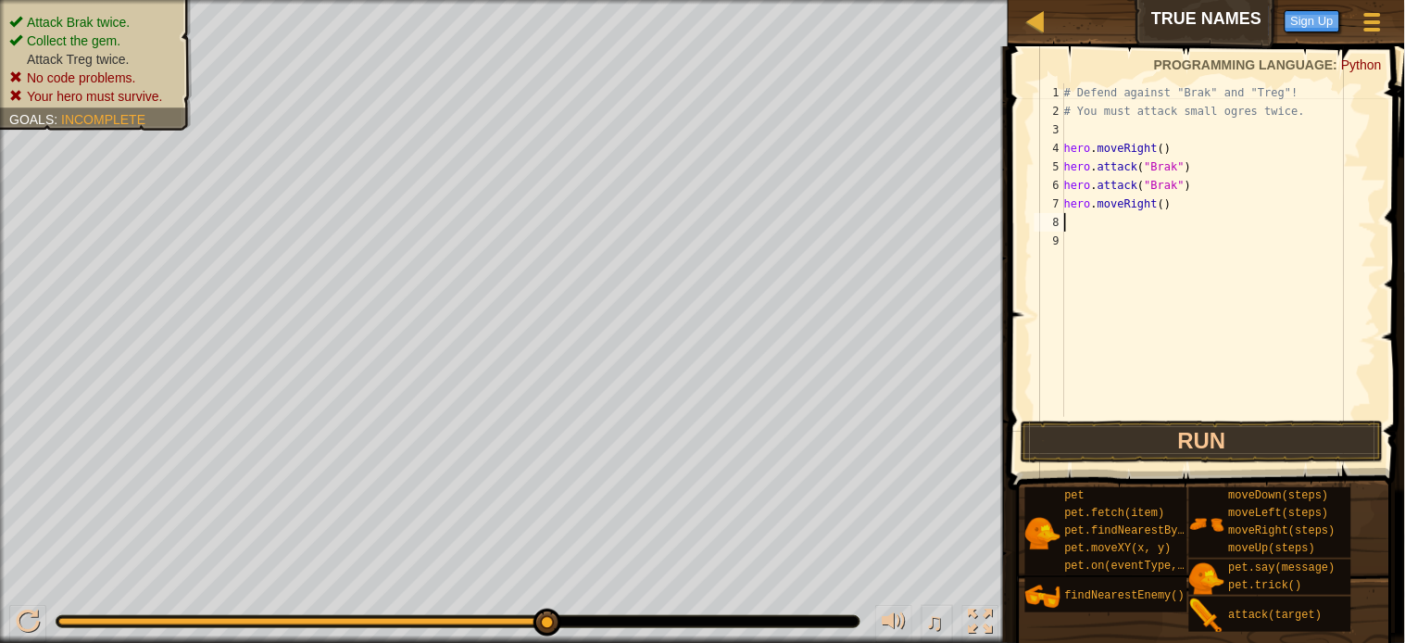
type textarea "h"
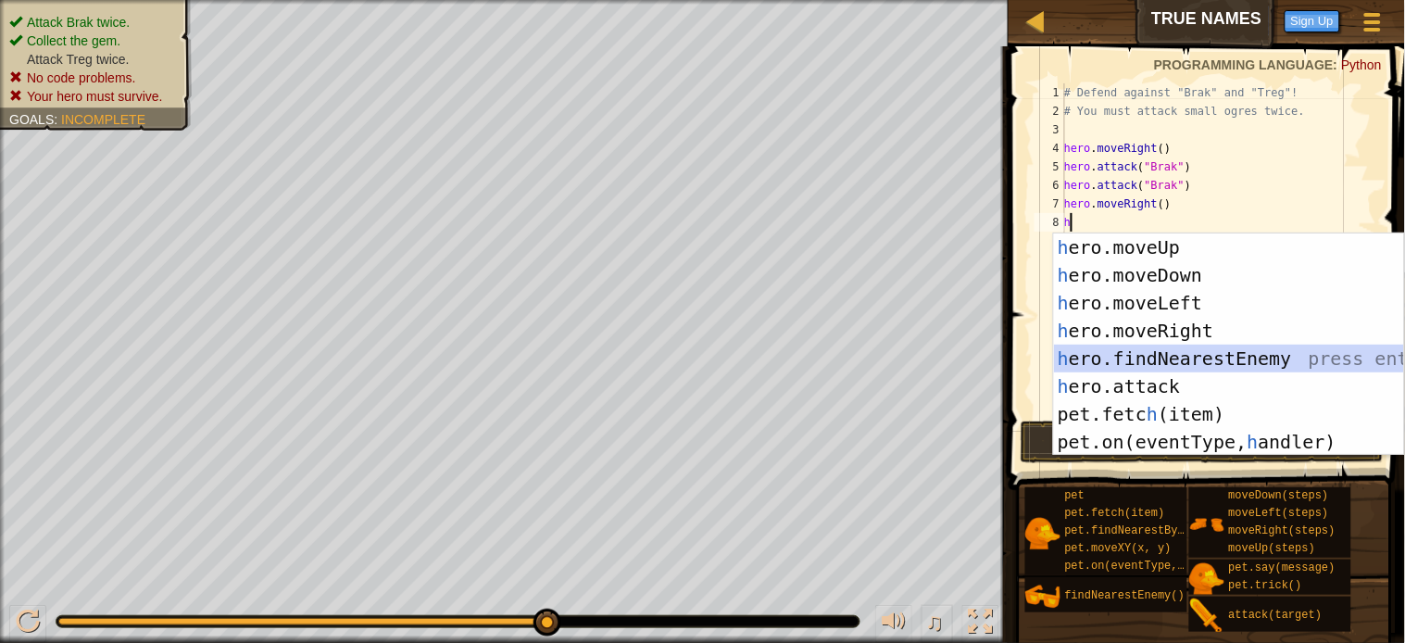
click at [1082, 356] on div "h ero.moveUp press enter h ero.moveDown press enter h ero.moveLeft press enter …" at bounding box center [1229, 372] width 350 height 278
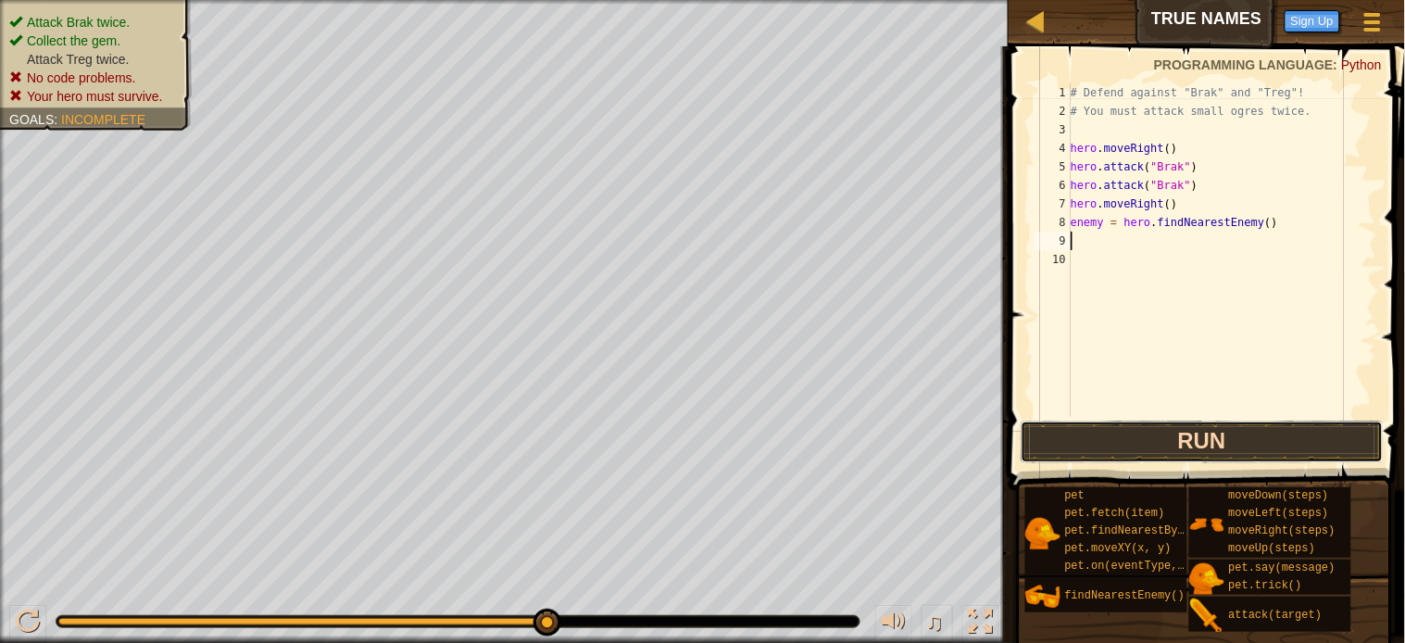
click at [1201, 441] on button "Run" at bounding box center [1202, 442] width 363 height 43
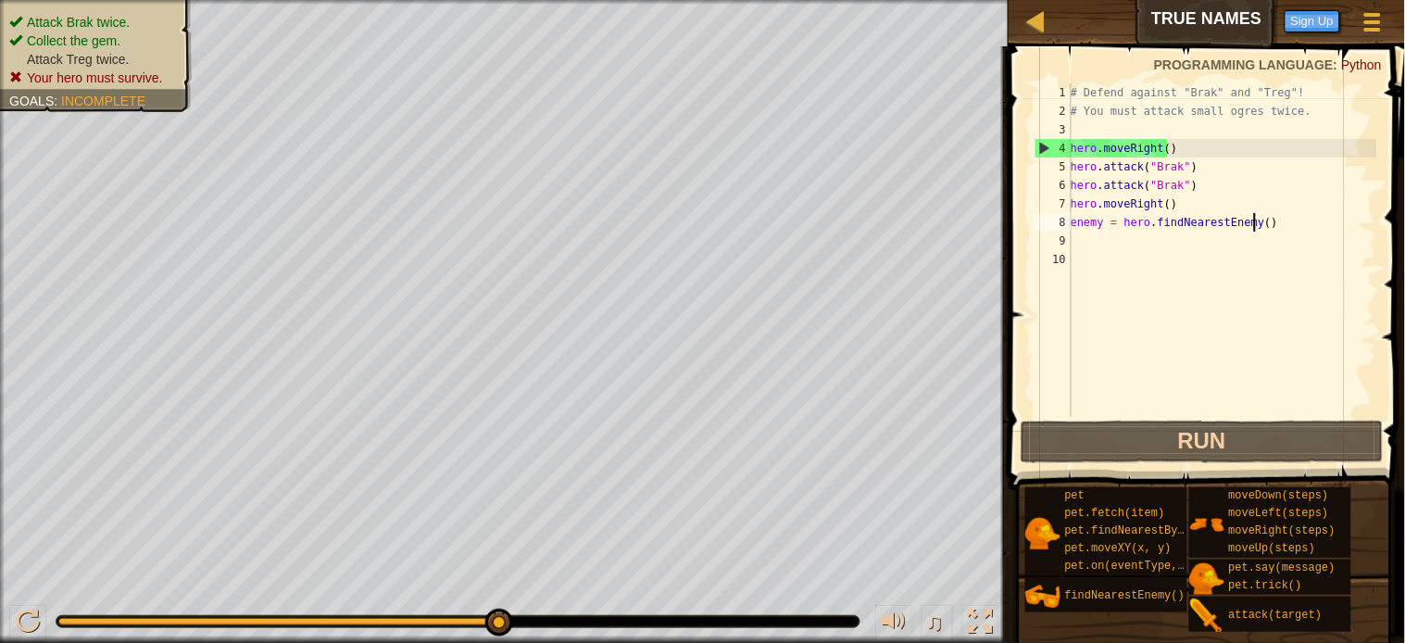
click at [1253, 218] on div "# Defend against "Brak" and "Treg"! # You must attack small ogres twice. hero .…" at bounding box center [1222, 268] width 310 height 370
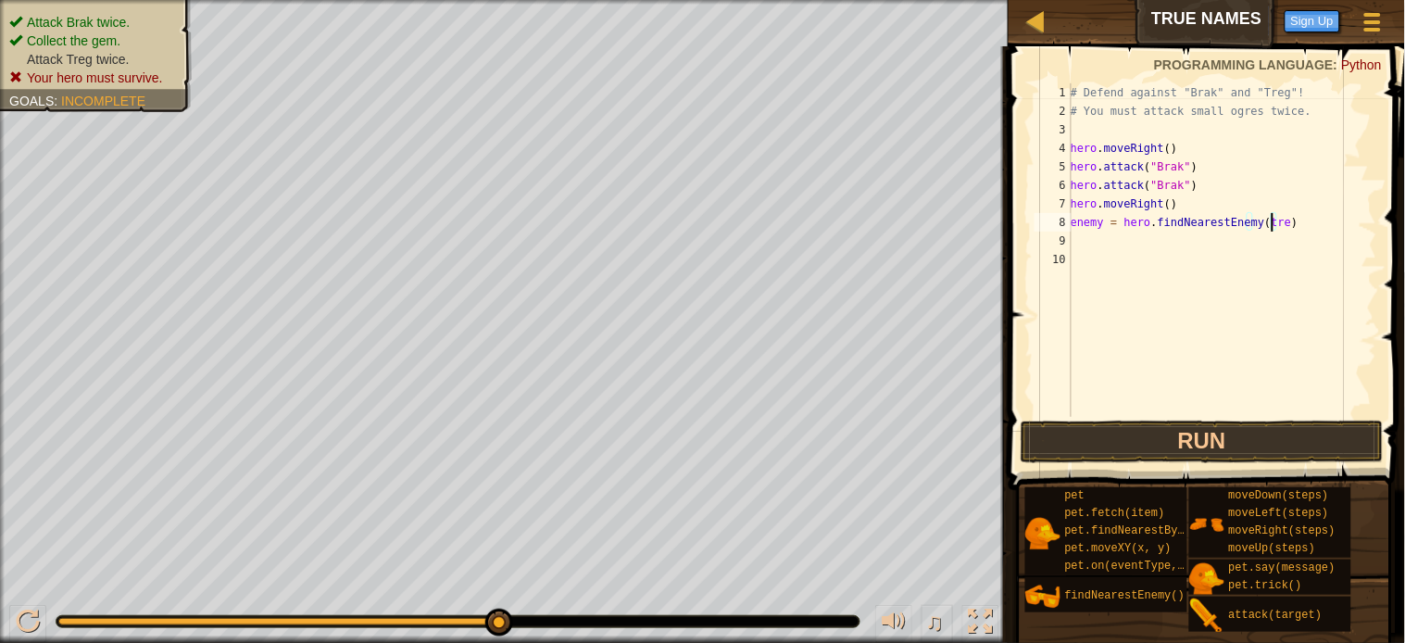
scroll to position [7, 16]
click at [1252, 222] on div "# Defend against "Brak" and "Treg"! # You must attack small ogres twice. hero .…" at bounding box center [1222, 268] width 310 height 370
click at [1179, 439] on button "Run" at bounding box center [1202, 442] width 363 height 43
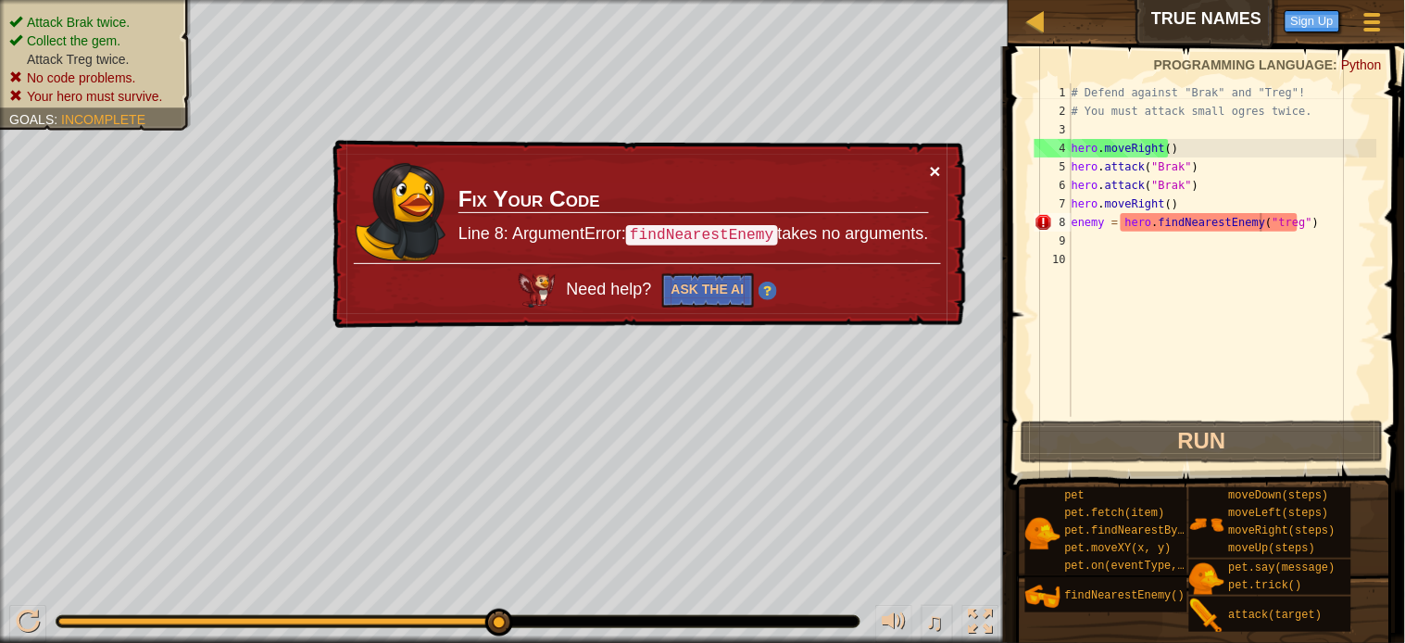
click at [930, 170] on button "×" at bounding box center [935, 170] width 11 height 19
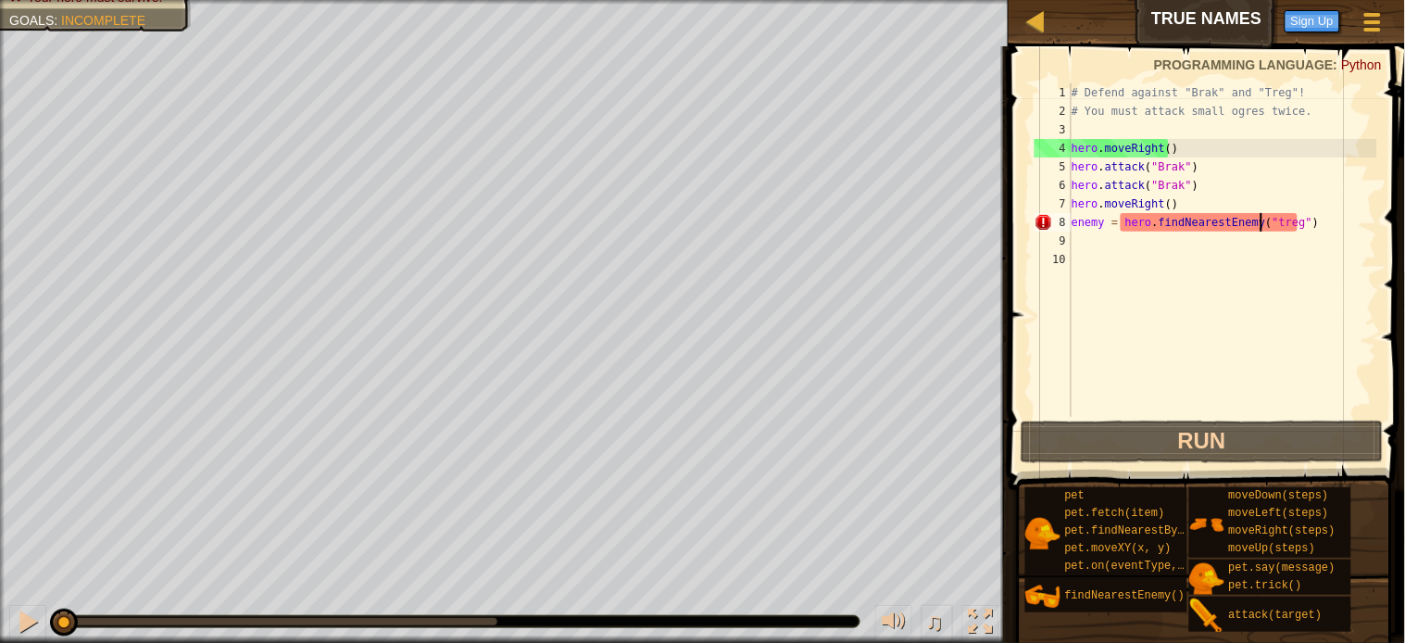
drag, startPoint x: 450, startPoint y: 621, endPoint x: 1, endPoint y: 509, distance: 462.8
click at [1, 509] on div "Attack Brak twice. Collect the gem. Attack Treg twice. No code problems. Your h…" at bounding box center [702, 321] width 1405 height 643
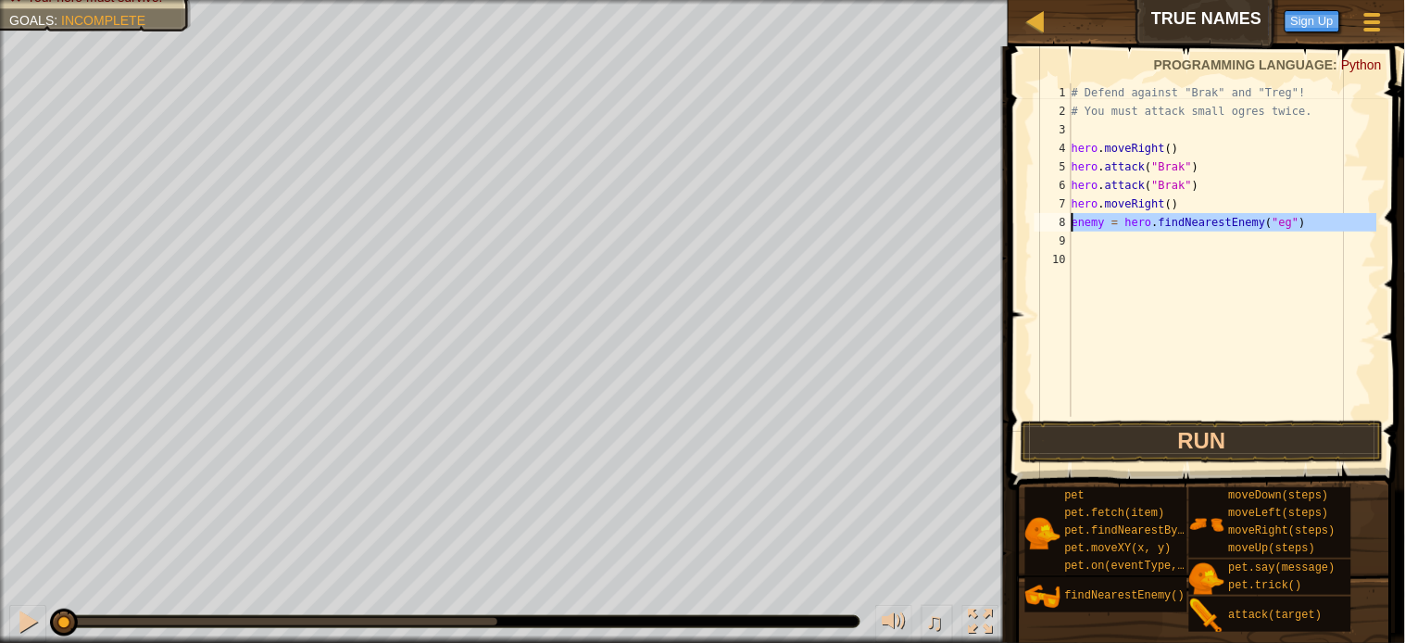
drag, startPoint x: 1287, startPoint y: 232, endPoint x: 1073, endPoint y: 230, distance: 214.9
click at [1073, 230] on div "# Defend against "Brak" and "Treg"! # You must attack small ogres twice. hero .…" at bounding box center [1222, 268] width 309 height 370
type textarea "enemy = hero.findNearestEnemy("eg")"
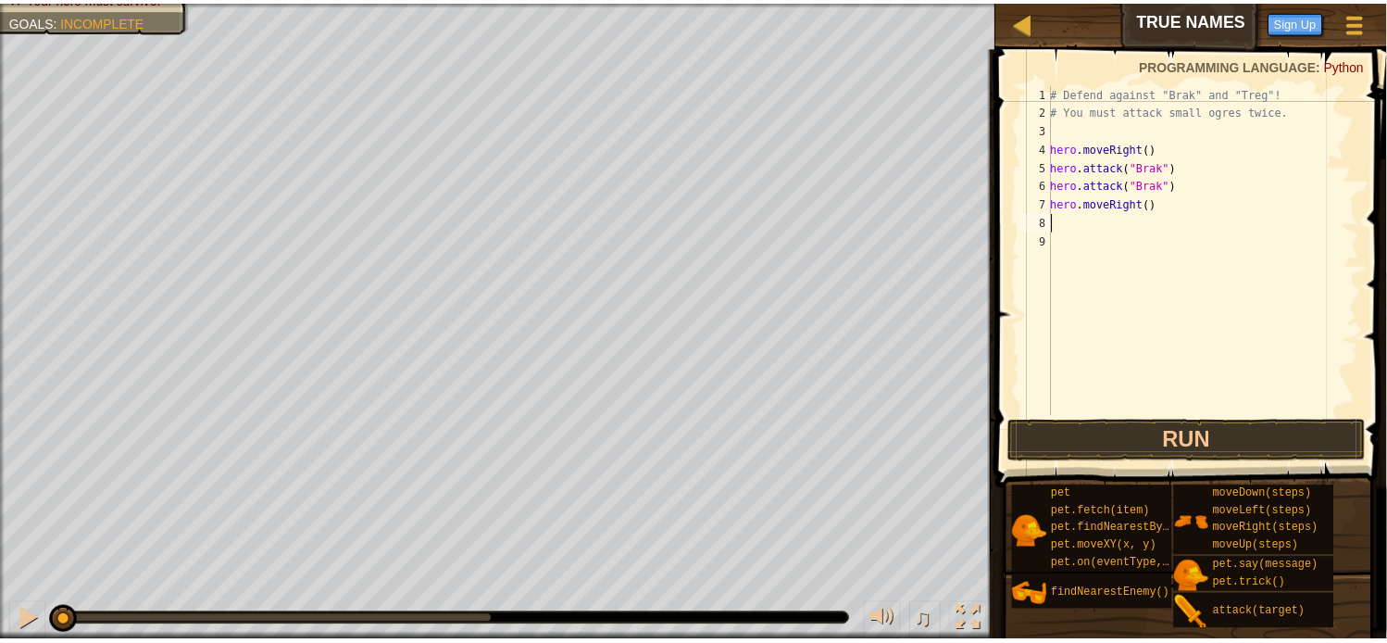
scroll to position [7, 0]
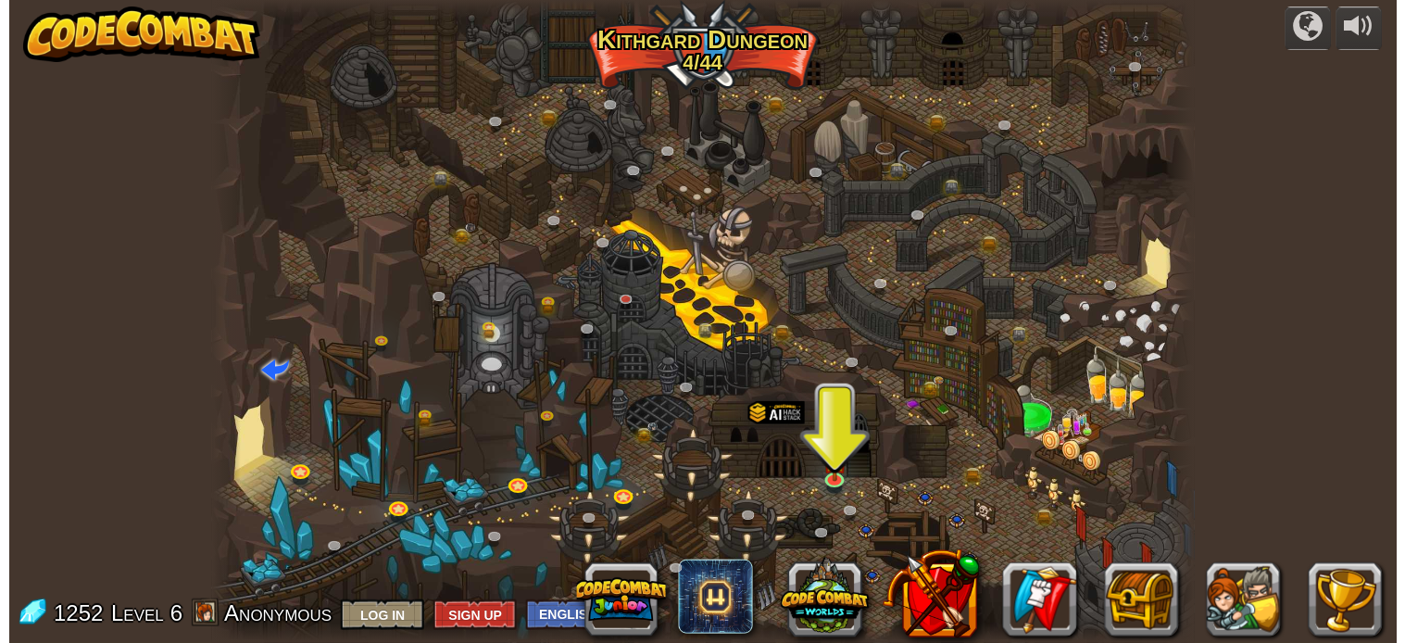
scroll to position [1, 0]
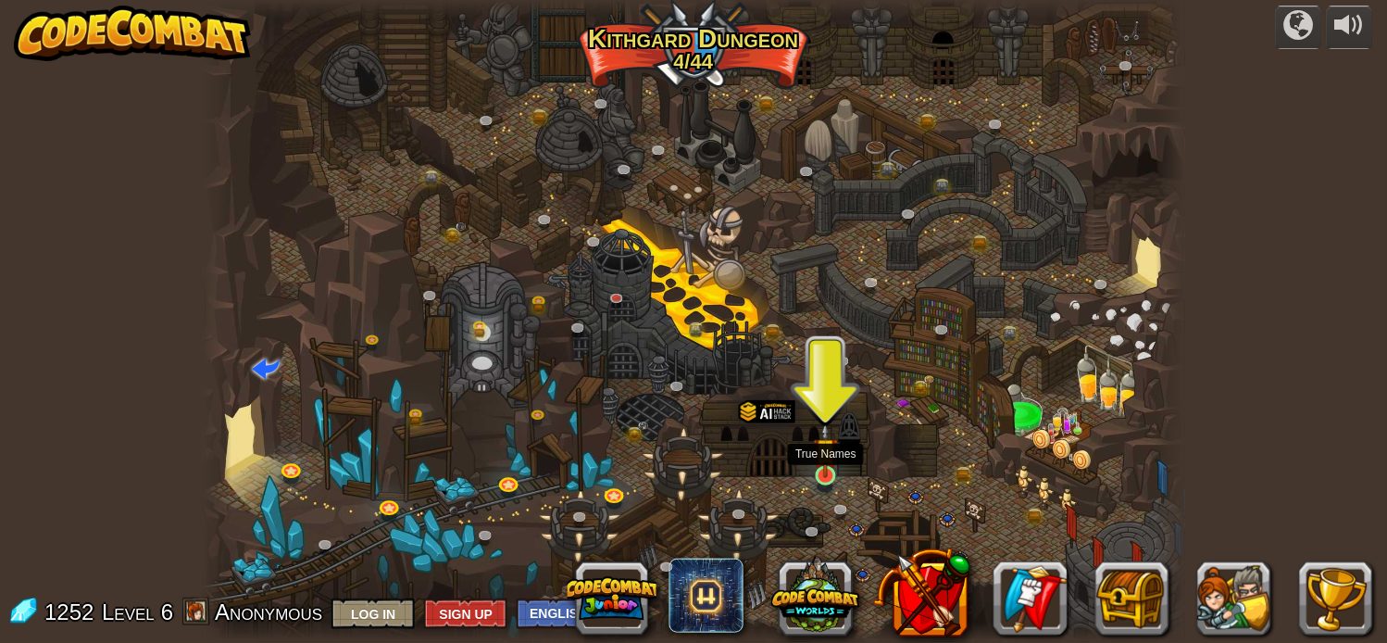
click at [829, 458] on img at bounding box center [826, 449] width 24 height 55
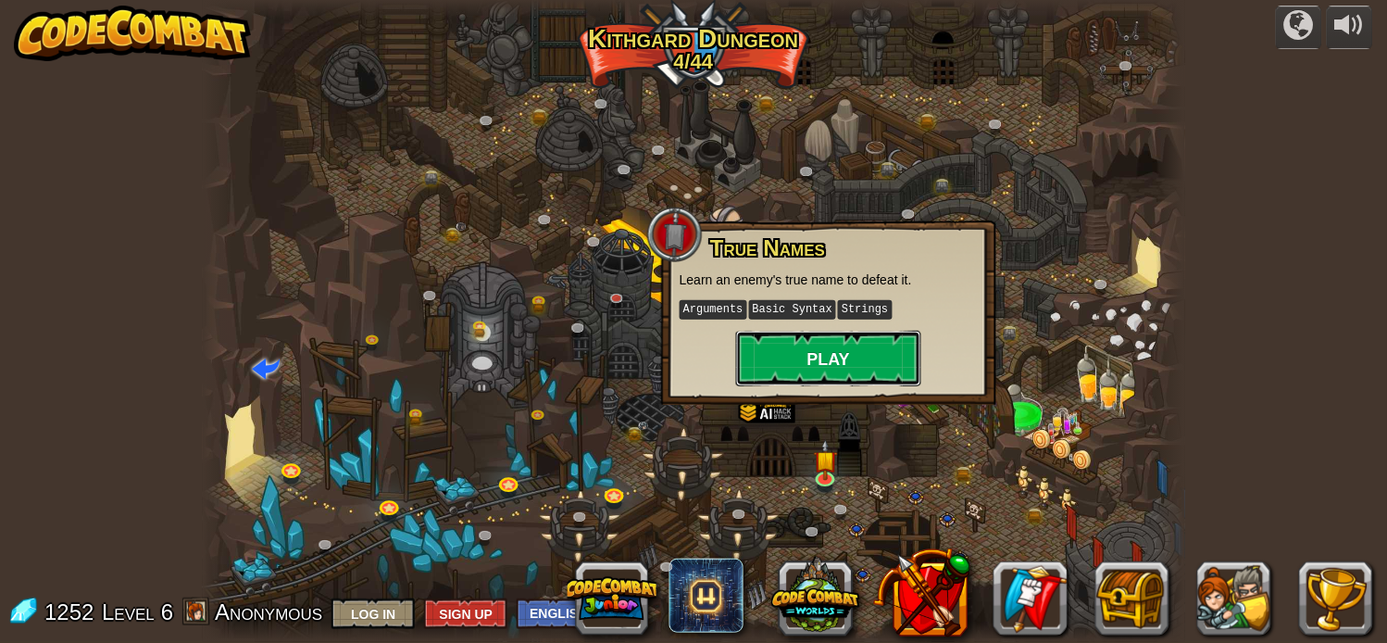
click at [831, 345] on button "Play" at bounding box center [828, 359] width 185 height 56
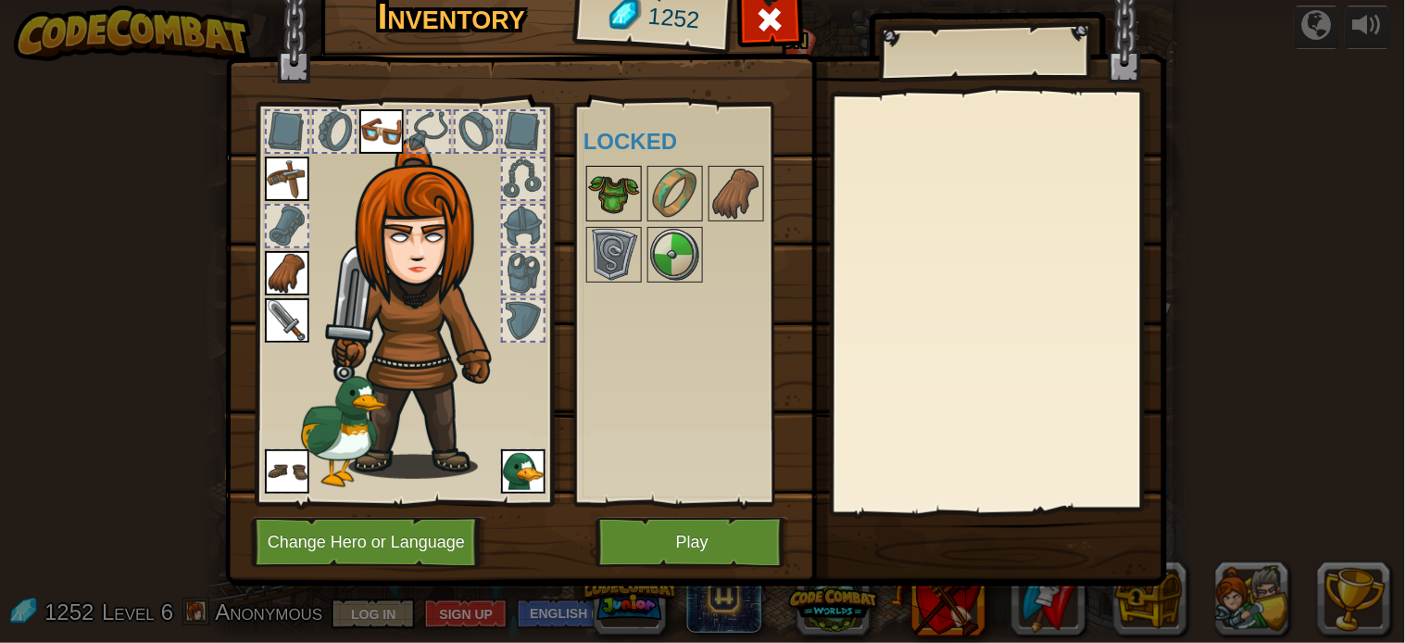
click at [632, 195] on img at bounding box center [614, 194] width 52 height 52
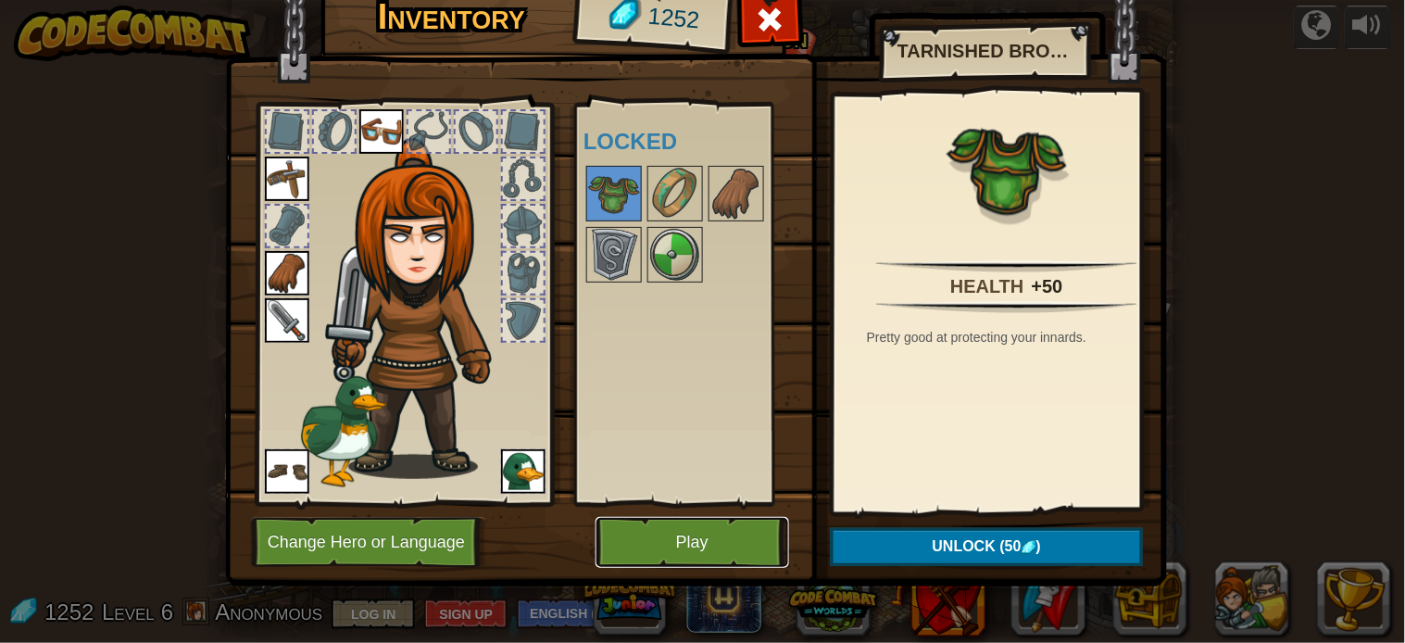
click at [672, 541] on button "Play" at bounding box center [693, 542] width 194 height 51
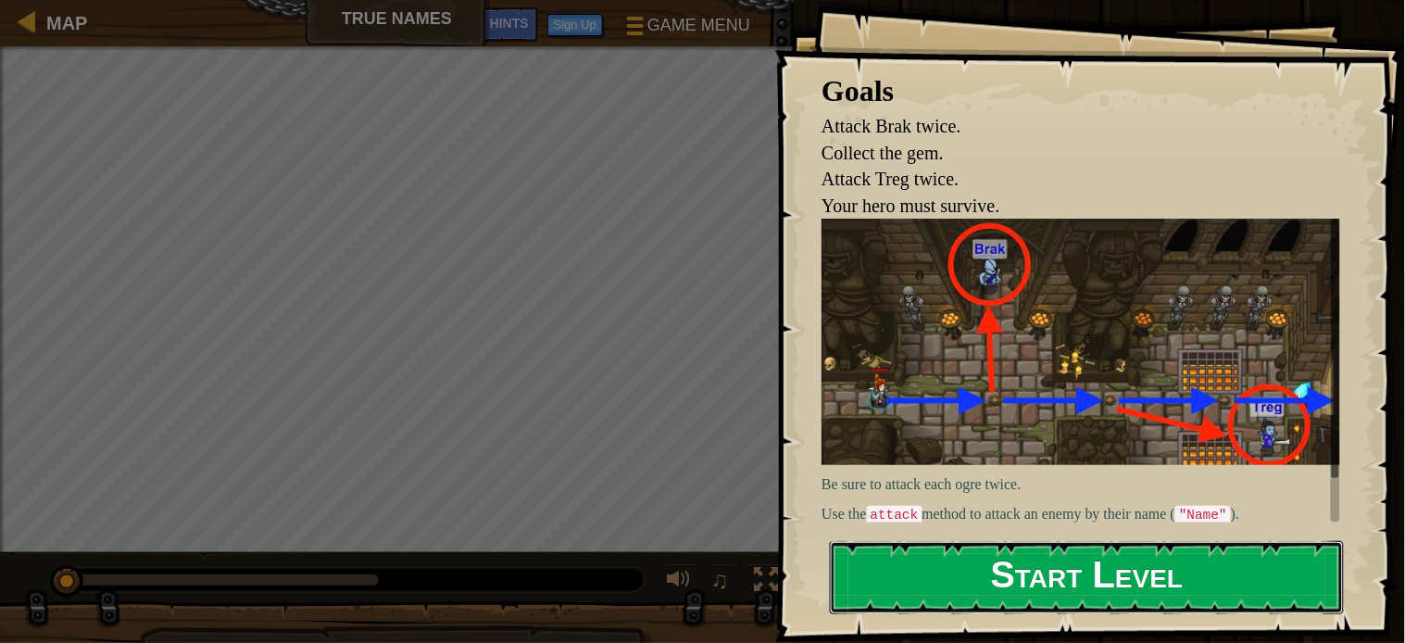
click at [1123, 584] on button "Start Level" at bounding box center [1087, 577] width 514 height 73
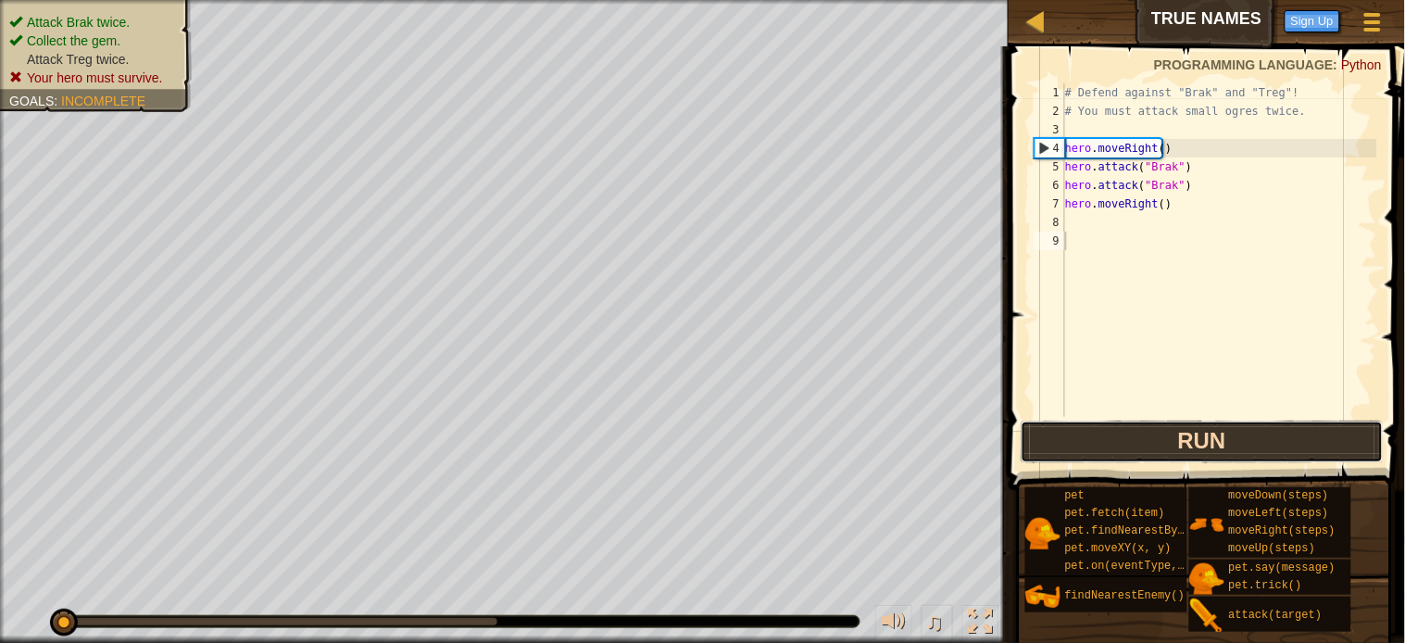
click at [1202, 440] on button "Run" at bounding box center [1202, 442] width 363 height 43
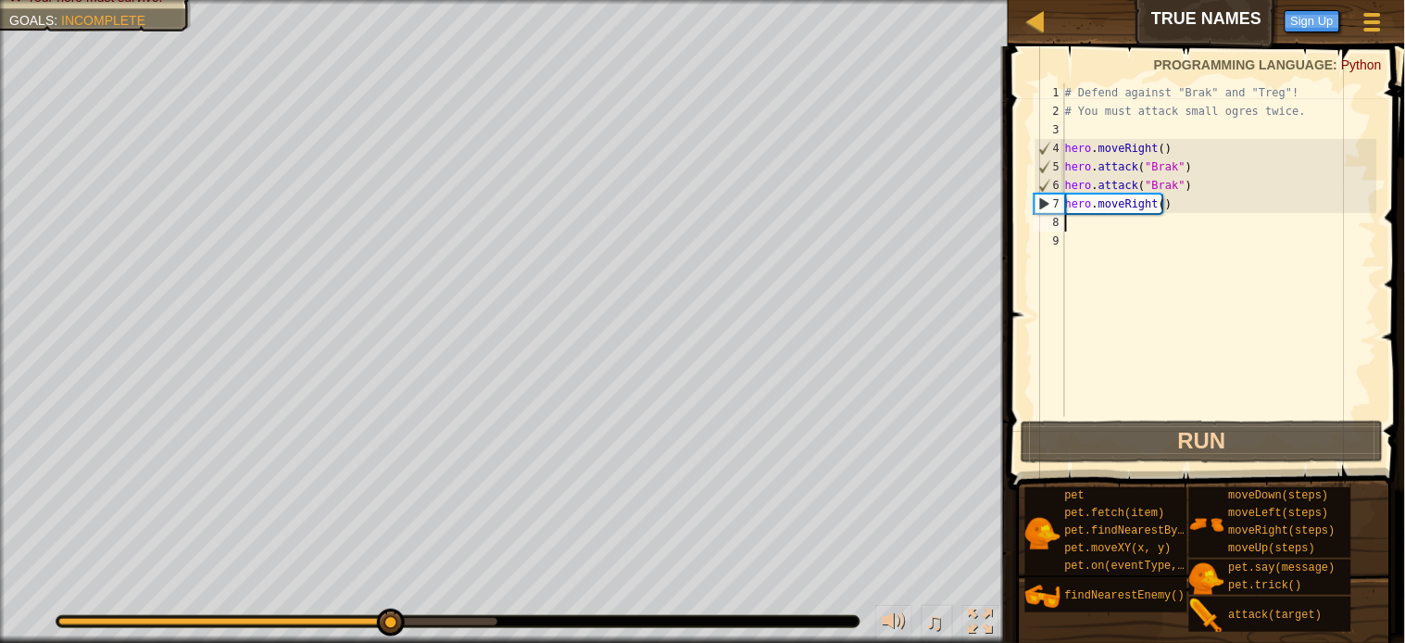
click at [1070, 216] on div "# Defend against "Brak" and "Treg"! # You must attack small ogres twice. hero .…" at bounding box center [1219, 268] width 316 height 370
